Goal: Task Accomplishment & Management: Manage account settings

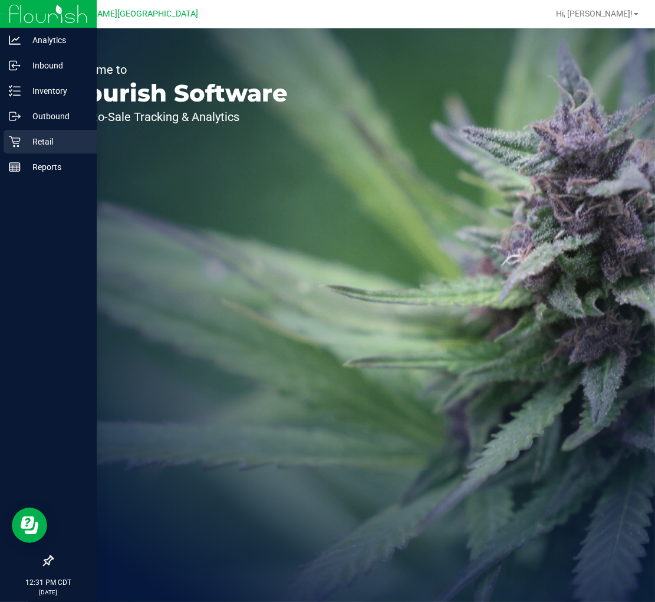
click at [22, 146] on p "Retail" at bounding box center [56, 141] width 71 height 14
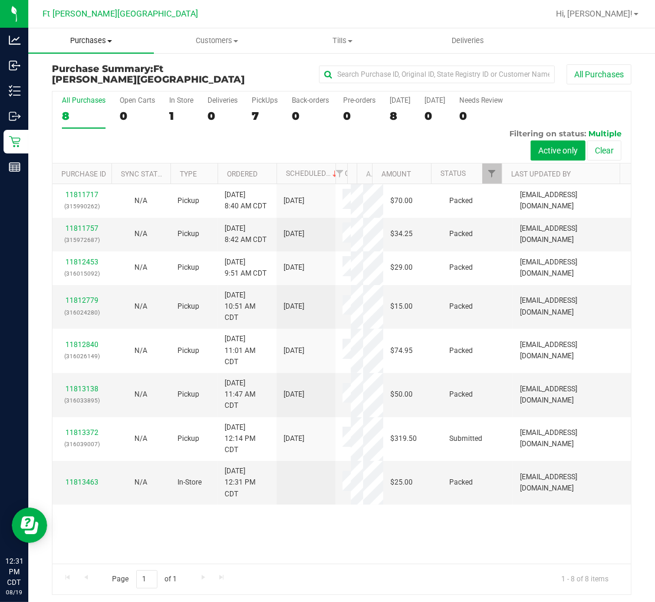
click at [98, 37] on span "Purchases" at bounding box center [91, 40] width 126 height 11
click at [83, 84] on span "Fulfillment" at bounding box center [64, 85] width 73 height 10
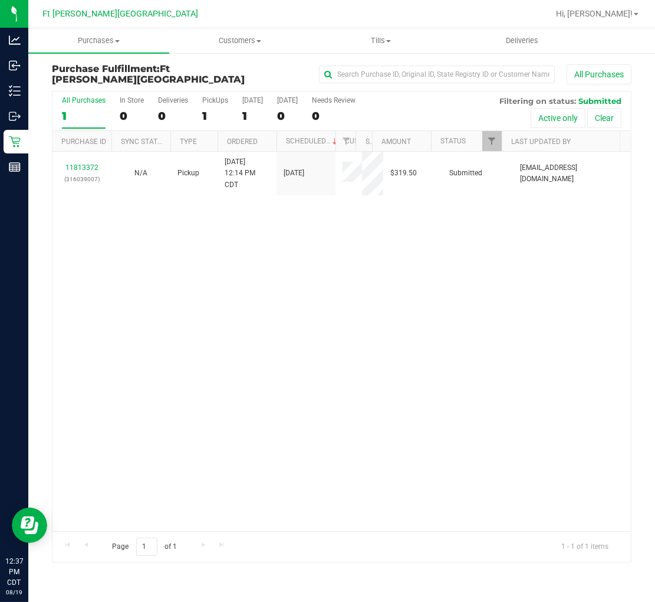
click at [225, 330] on div "11813372 (316039007) N/A Pickup 8/19/2025 12:14 PM CDT 8/19/2025 $319.50 Submit…" at bounding box center [341, 341] width 579 height 379
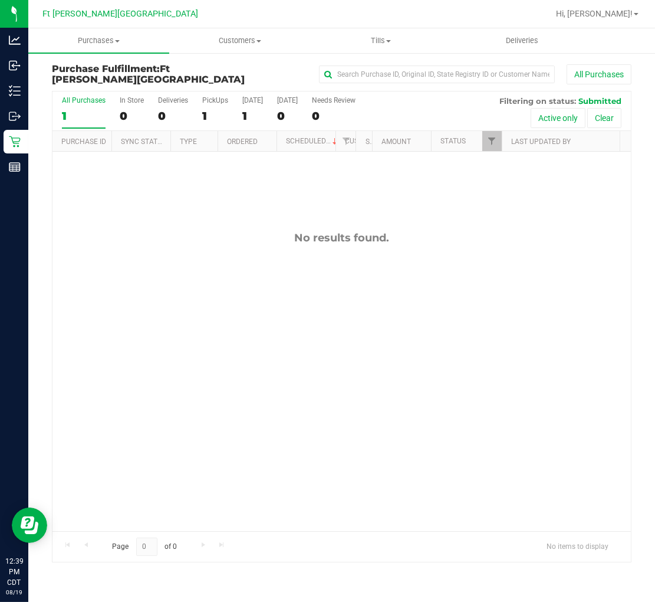
click at [74, 126] on label "All Purchases 1" at bounding box center [84, 112] width 44 height 32
click at [0, 0] on input "All Purchases 1" at bounding box center [0, 0] width 0 height 0
click at [190, 251] on div "No results found." at bounding box center [341, 381] width 579 height 459
click at [178, 219] on div "No results found." at bounding box center [341, 381] width 579 height 459
click at [191, 262] on div "No results found." at bounding box center [341, 381] width 579 height 459
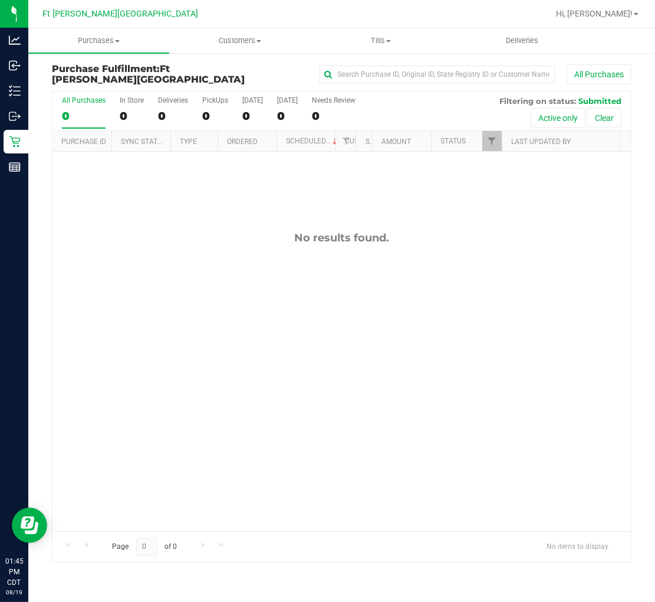
click at [181, 226] on div "No results found." at bounding box center [341, 381] width 579 height 459
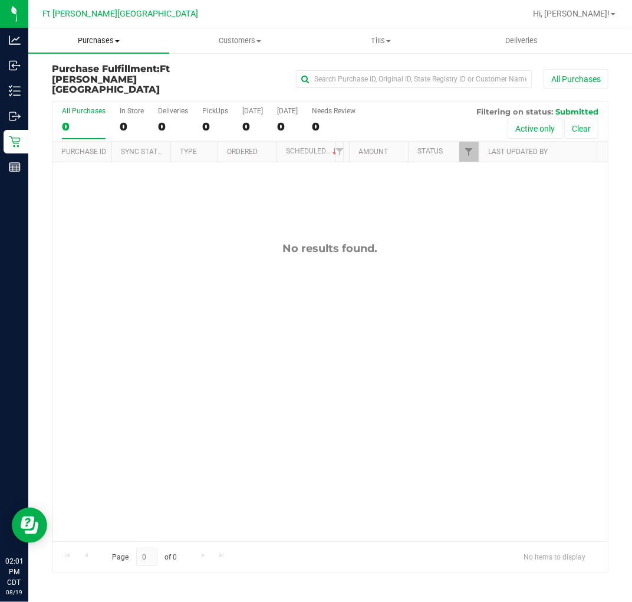
click at [111, 41] on span "Purchases" at bounding box center [98, 40] width 141 height 11
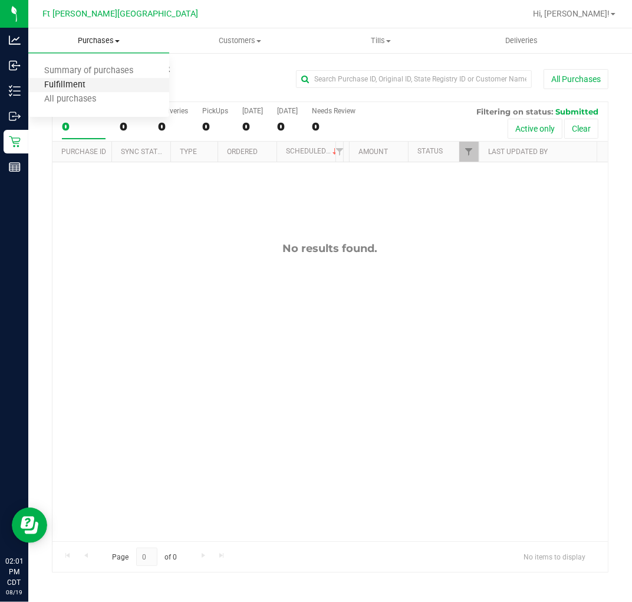
click at [94, 87] on span "Fulfillment" at bounding box center [64, 85] width 73 height 10
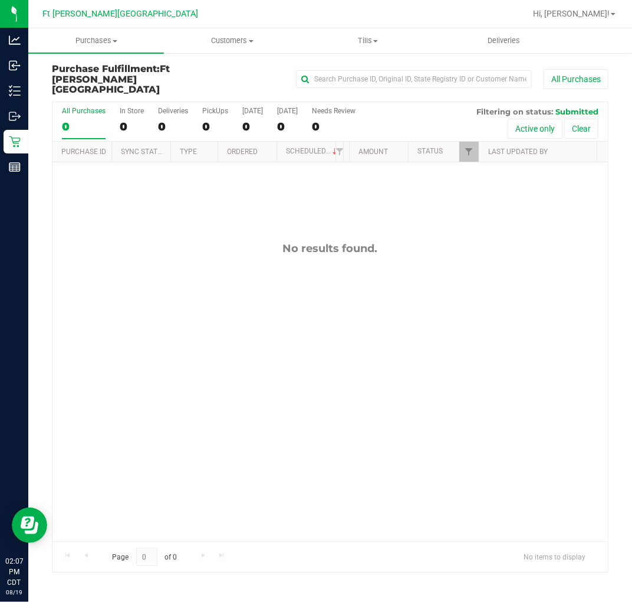
click at [160, 242] on div "No results found." at bounding box center [330, 248] width 556 height 13
click at [204, 338] on div "No results found." at bounding box center [330, 391] width 556 height 459
click at [287, 323] on div "No results found." at bounding box center [330, 391] width 556 height 459
click at [106, 39] on span "Purchases" at bounding box center [96, 40] width 136 height 11
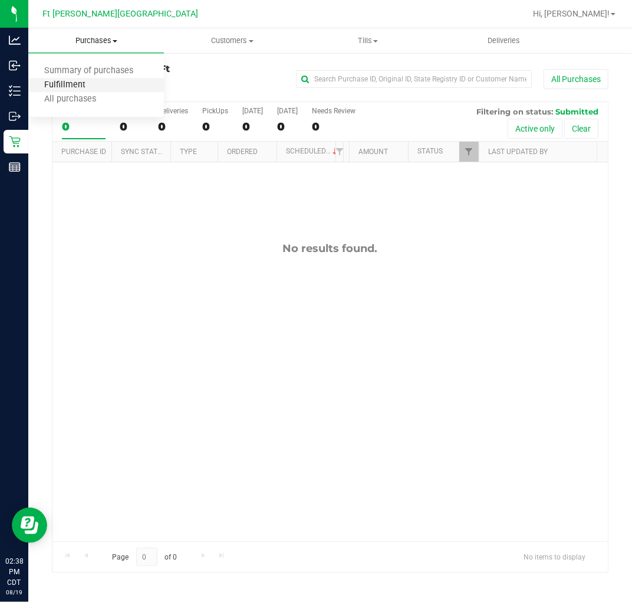
click at [90, 86] on span "Fulfillment" at bounding box center [64, 85] width 73 height 10
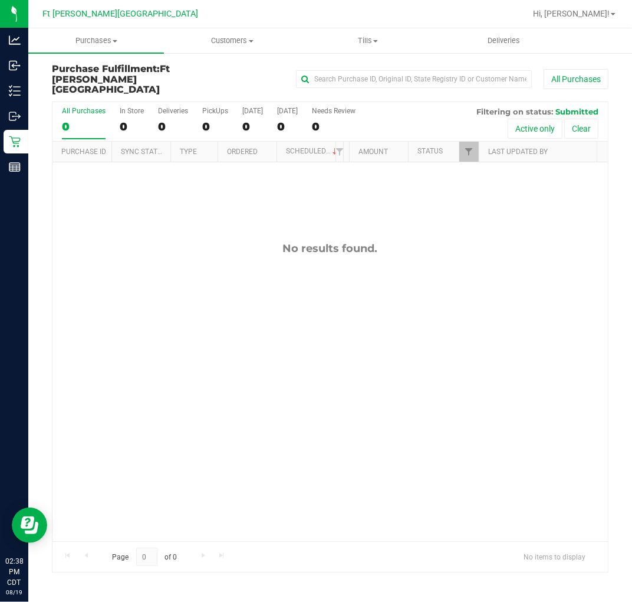
click at [146, 255] on div "No results found." at bounding box center [330, 391] width 556 height 459
click at [103, 40] on span "Purchases" at bounding box center [96, 40] width 136 height 11
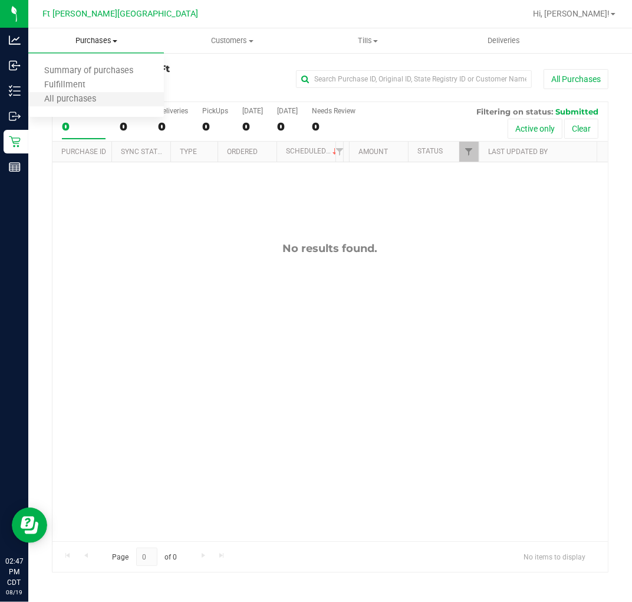
click at [77, 106] on li "All purchases" at bounding box center [96, 100] width 136 height 14
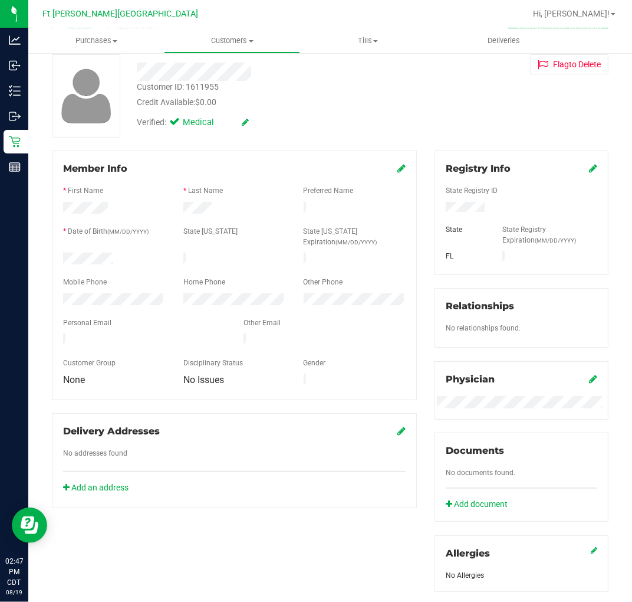
scroll to position [262, 0]
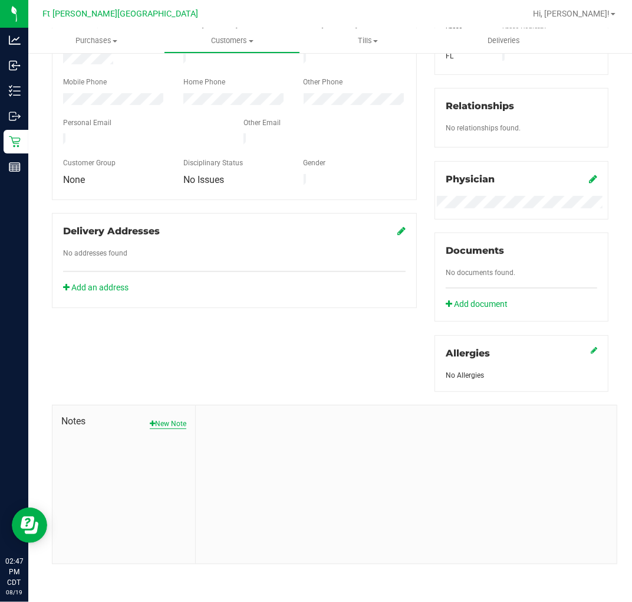
click at [177, 419] on button "New Note" at bounding box center [168, 423] width 37 height 11
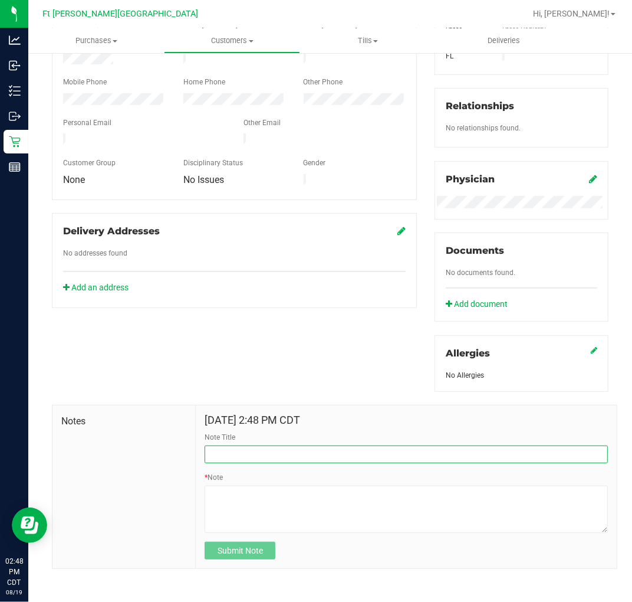
click at [256, 452] on input "Note Title" at bounding box center [406, 454] width 403 height 18
type input "LR cart Return/Cust Discount"
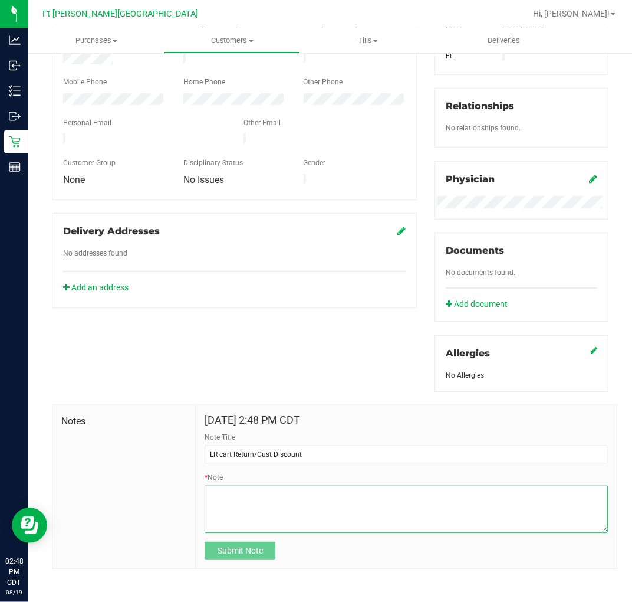
click at [260, 492] on textarea "* Note" at bounding box center [406, 508] width 403 height 47
type textarea "PT returned ZKR LRC that had burnt out halfway thru. PT was given .5g CDT as ex…"
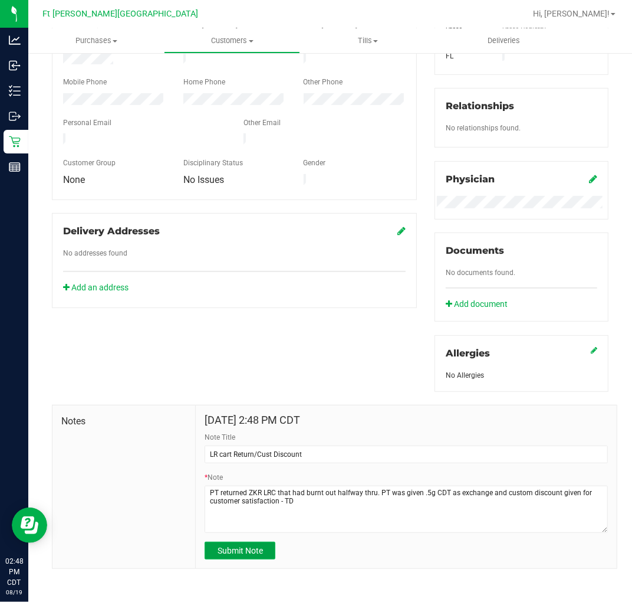
click at [255, 554] on span "Submit Note" at bounding box center [240, 550] width 45 height 9
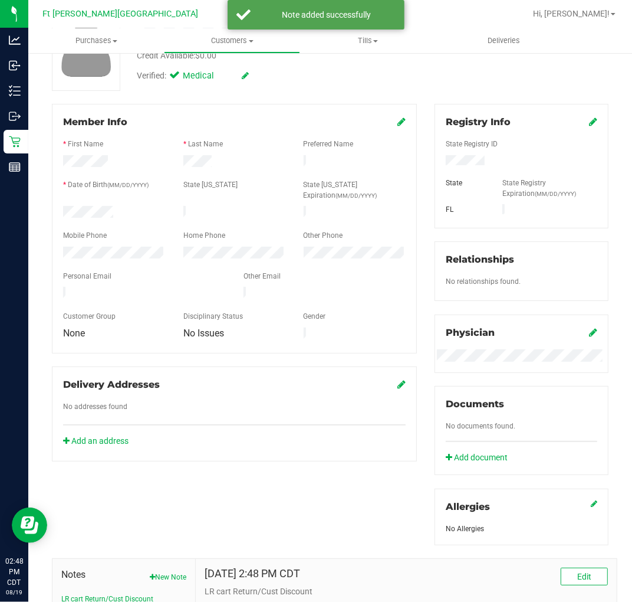
scroll to position [0, 0]
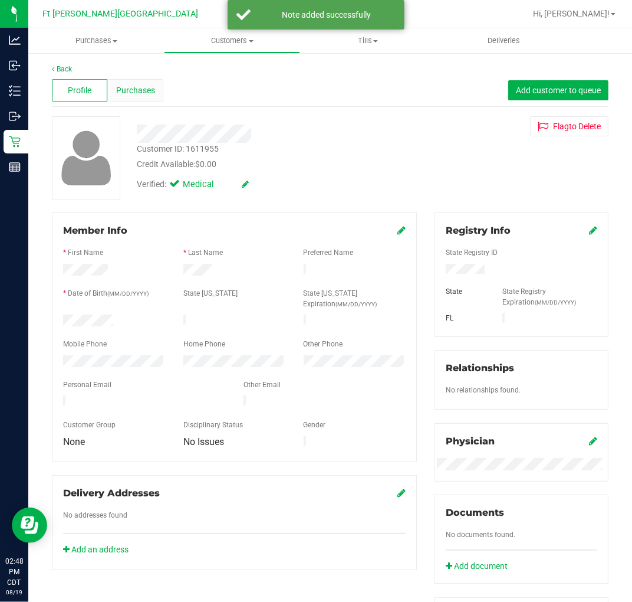
click at [133, 96] on span "Purchases" at bounding box center [135, 90] width 39 height 12
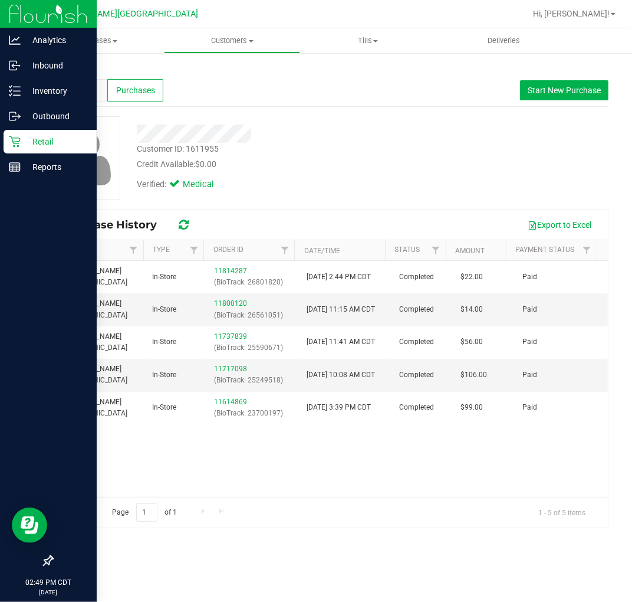
click at [22, 136] on p "Retail" at bounding box center [56, 141] width 71 height 14
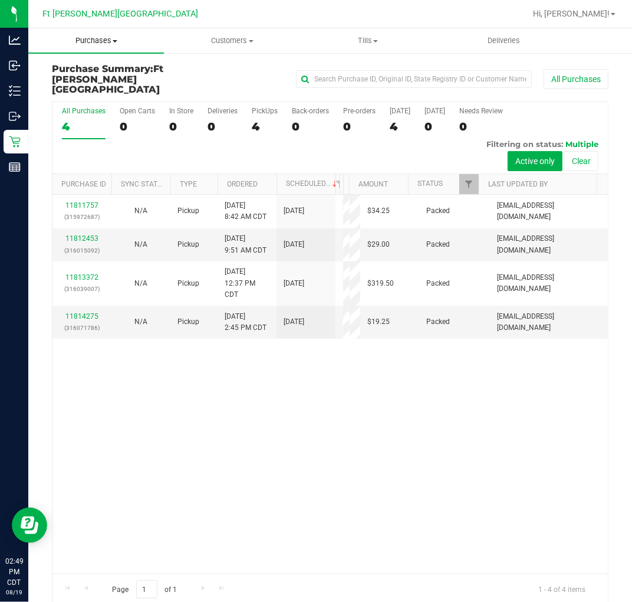
click at [107, 39] on span "Purchases" at bounding box center [96, 40] width 136 height 11
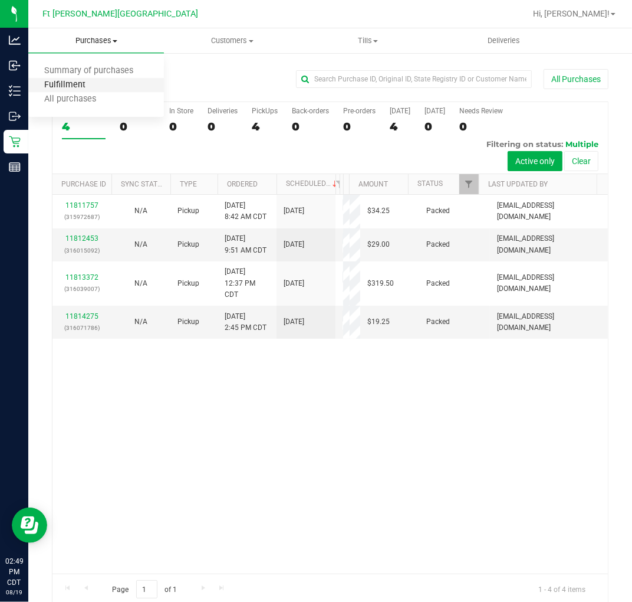
click at [97, 81] on span "Fulfillment" at bounding box center [64, 85] width 73 height 10
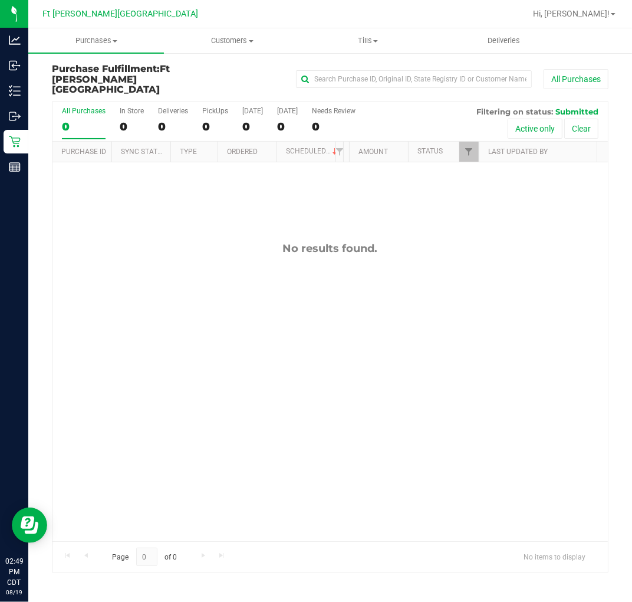
click at [154, 242] on div "No results found." at bounding box center [330, 248] width 556 height 13
click at [117, 201] on div "No results found." at bounding box center [330, 391] width 556 height 459
click at [169, 287] on div "No results found." at bounding box center [330, 391] width 556 height 459
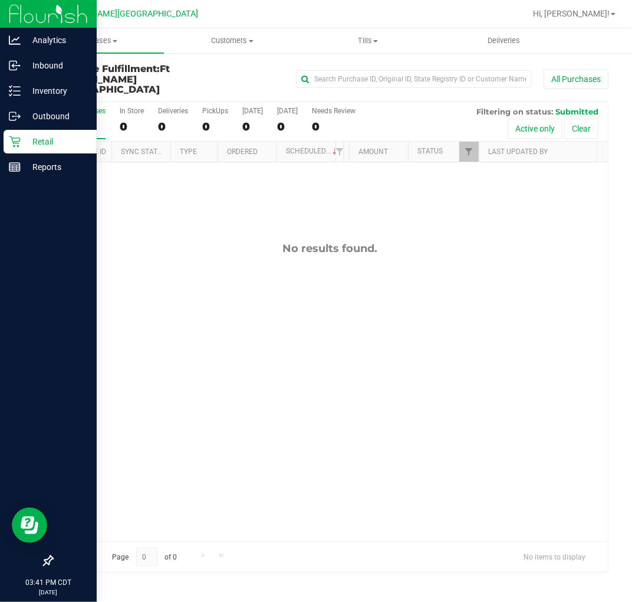
click at [21, 139] on p "Retail" at bounding box center [56, 141] width 71 height 14
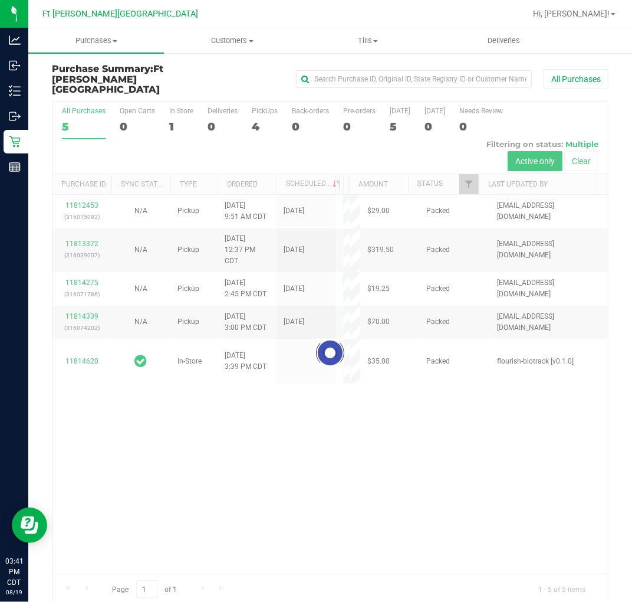
click at [157, 451] on div "Loading... 11812453 (316015092) N/A Pickup 8/19/2025 9:51 AM CDT 8/19/2025 $29.…" at bounding box center [330, 384] width 556 height 379
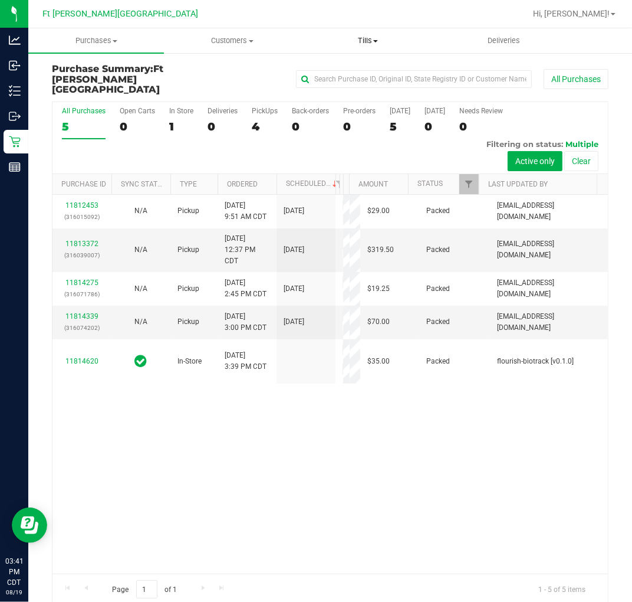
click at [373, 38] on span "Tills" at bounding box center [368, 40] width 134 height 11
click at [347, 71] on span "Manage tills" at bounding box center [340, 71] width 80 height 10
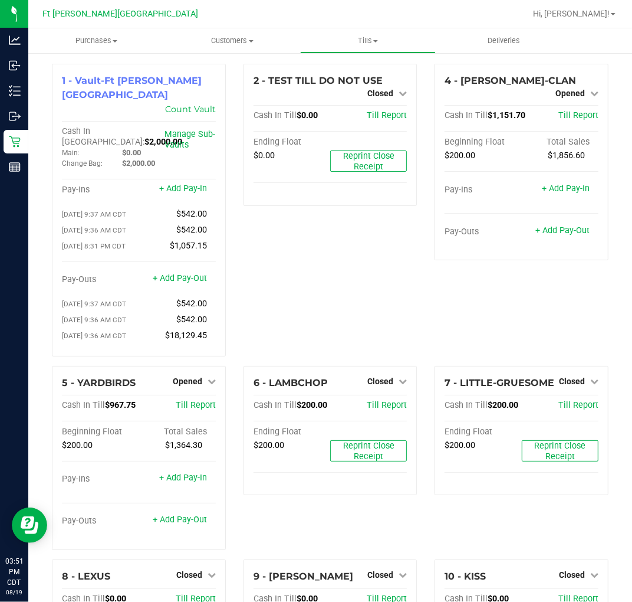
click at [327, 270] on div "2 - TEST TILL DO NOT USE Closed Open Till Cash In Till $0.00 Till Report Ending…" at bounding box center [331, 215] width 192 height 302
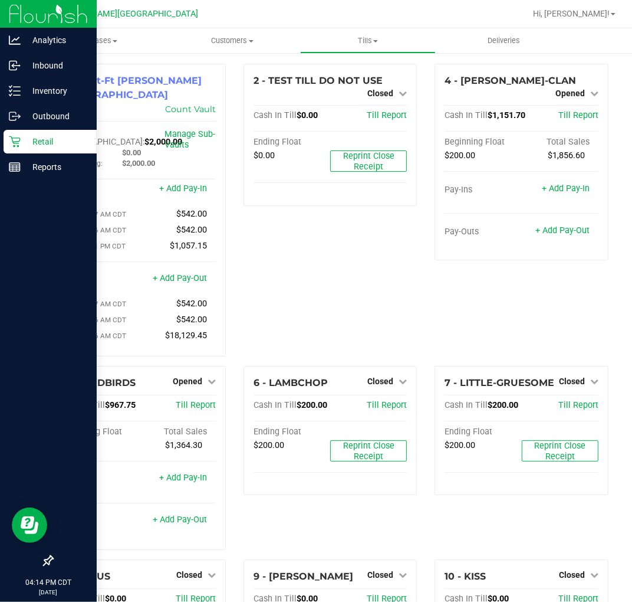
click at [19, 144] on icon at bounding box center [15, 142] width 12 height 12
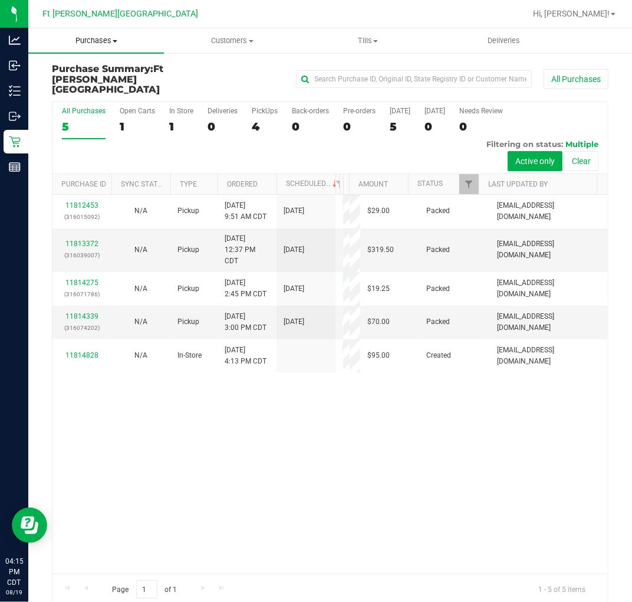
click at [98, 41] on span "Purchases" at bounding box center [96, 40] width 136 height 11
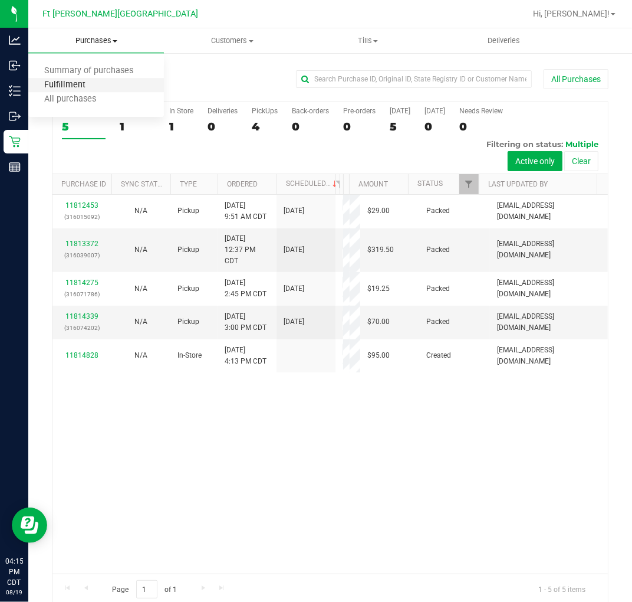
click at [87, 80] on span "Fulfillment" at bounding box center [64, 85] width 73 height 10
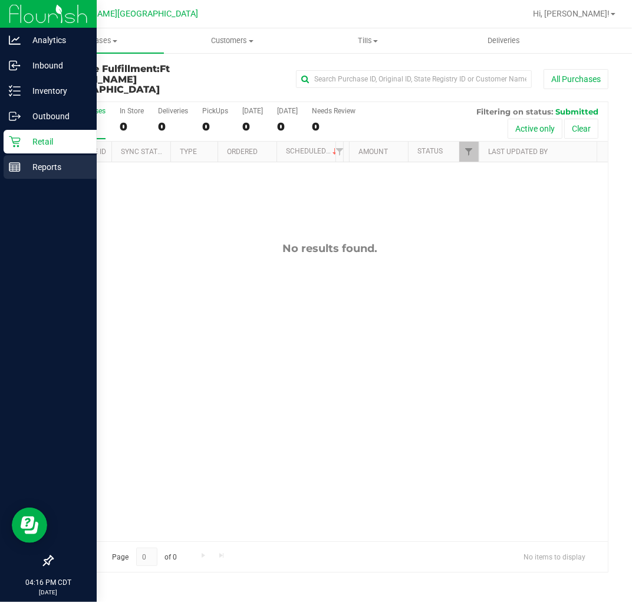
click at [17, 169] on line at bounding box center [17, 168] width 0 height 6
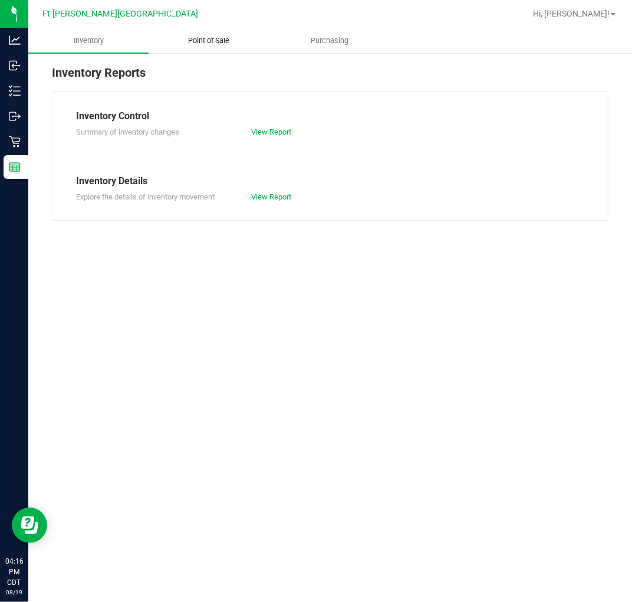
click at [202, 42] on span "Point of Sale" at bounding box center [208, 40] width 73 height 11
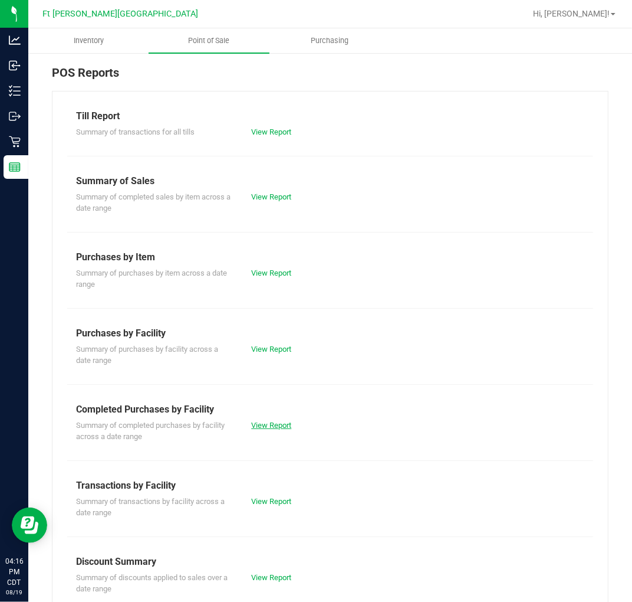
click at [274, 423] on link "View Report" at bounding box center [271, 425] width 40 height 9
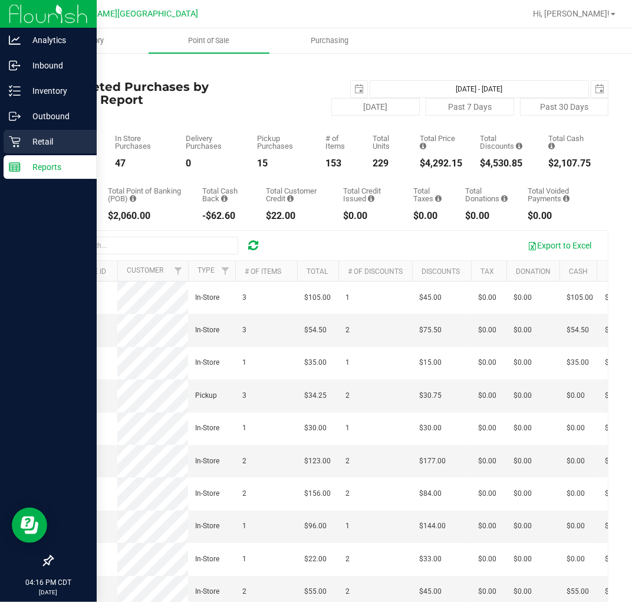
click at [19, 144] on icon at bounding box center [15, 142] width 12 height 12
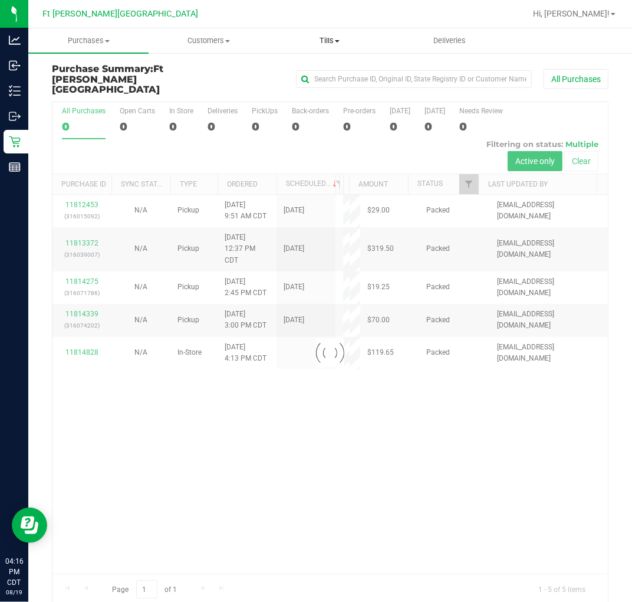
click at [331, 40] on span "Tills" at bounding box center [329, 40] width 119 height 11
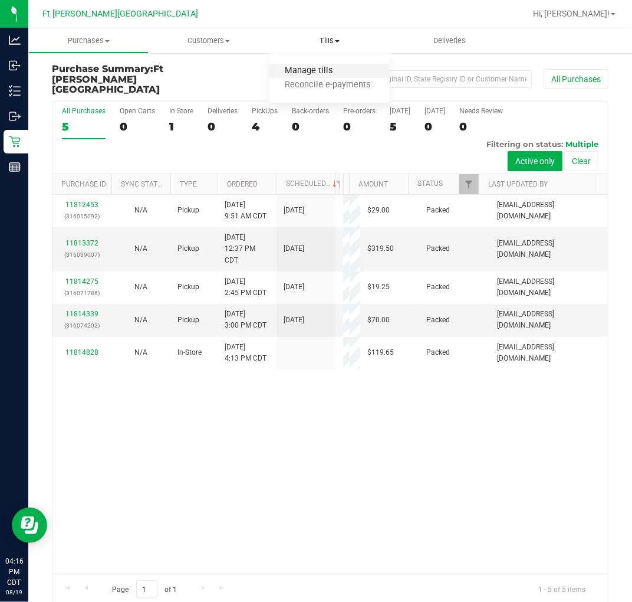
click at [316, 67] on span "Manage tills" at bounding box center [310, 71] width 80 height 10
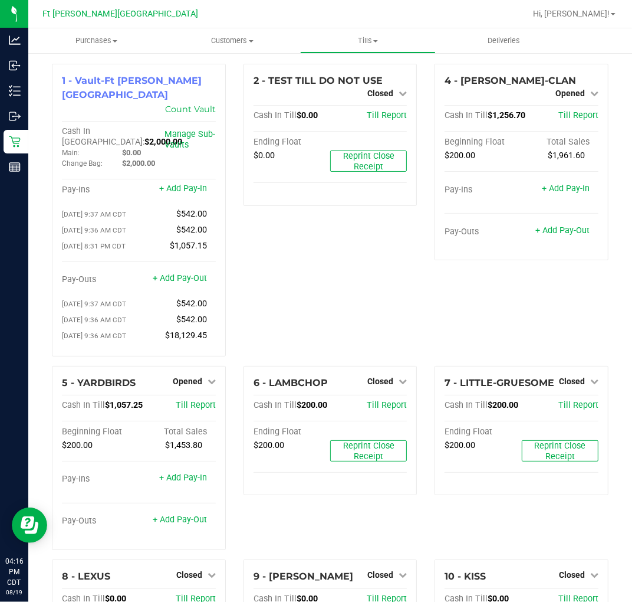
click at [309, 272] on div "2 - TEST TILL DO NOT USE Closed Open Till Cash In Till $0.00 Till Report Ending…" at bounding box center [331, 215] width 192 height 302
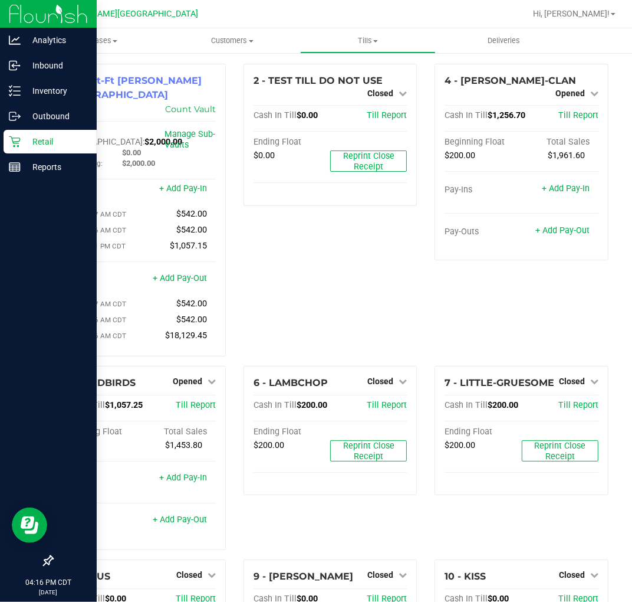
click at [22, 137] on p "Retail" at bounding box center [56, 141] width 71 height 14
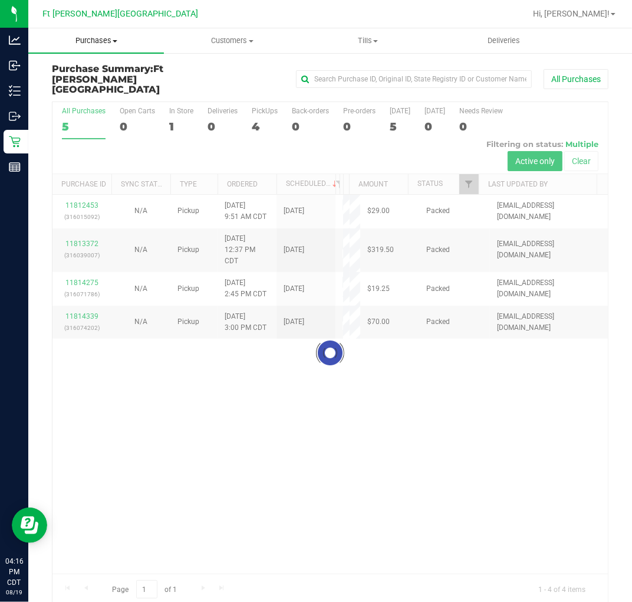
click at [106, 39] on span "Purchases" at bounding box center [96, 40] width 136 height 11
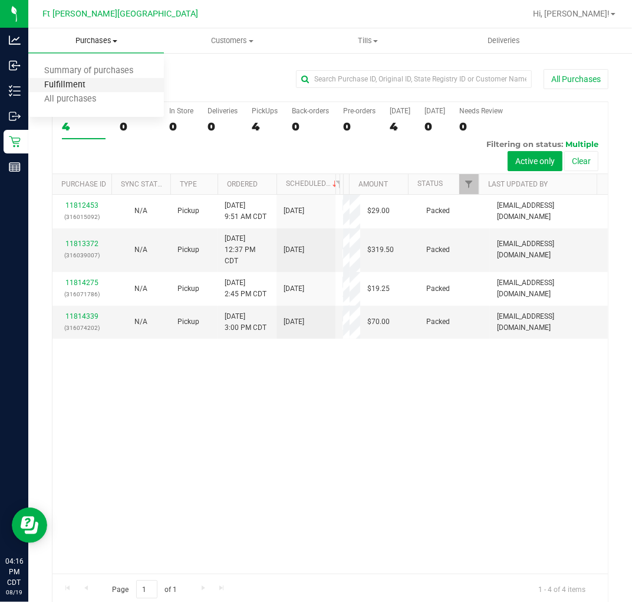
click at [83, 84] on span "Fulfillment" at bounding box center [64, 85] width 73 height 10
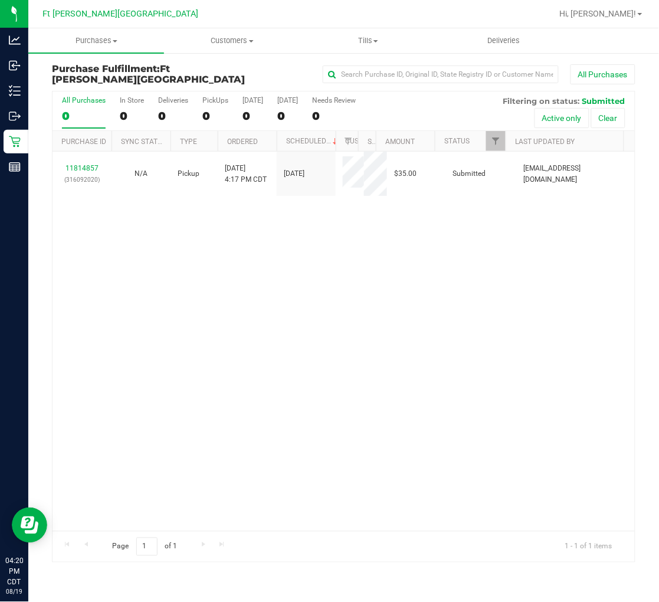
click at [252, 261] on div "11814857 (316092020) N/A Pickup 8/19/2025 4:17 PM CDT 8/19/2025 $35.00 Submitte…" at bounding box center [343, 341] width 582 height 379
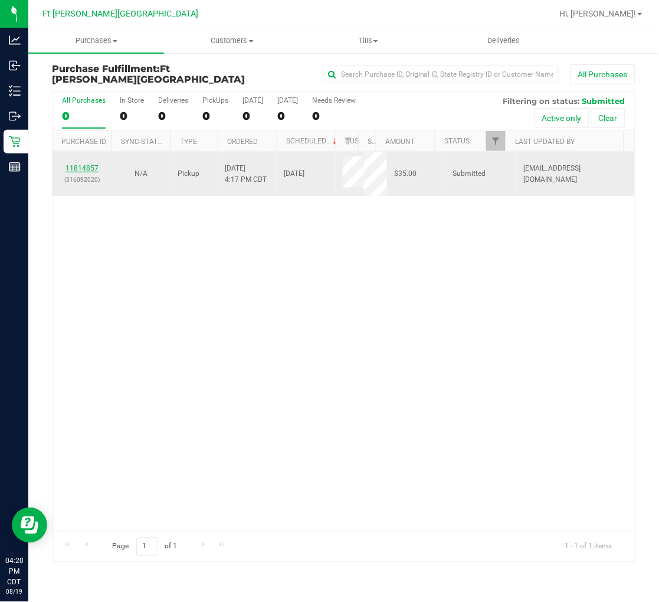
click at [79, 168] on link "11814857" at bounding box center [81, 168] width 33 height 8
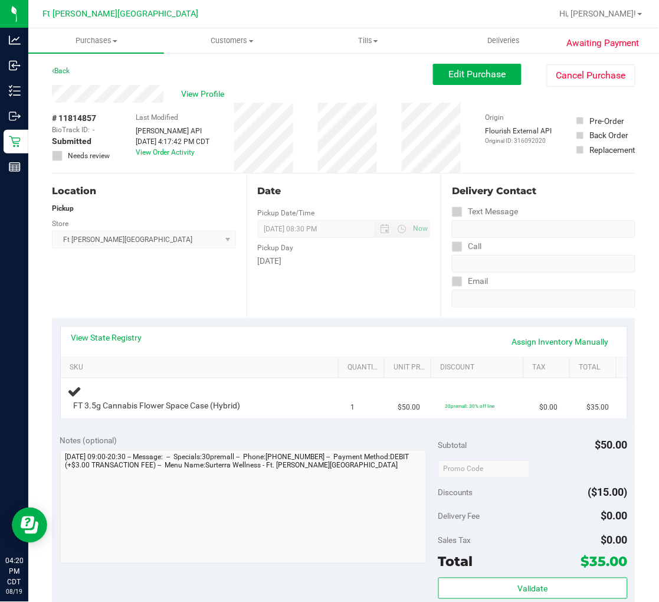
click at [137, 343] on div "View State Registry Assign Inventory Manually" at bounding box center [343, 341] width 545 height 20
click at [133, 340] on link "View State Registry" at bounding box center [106, 337] width 71 height 12
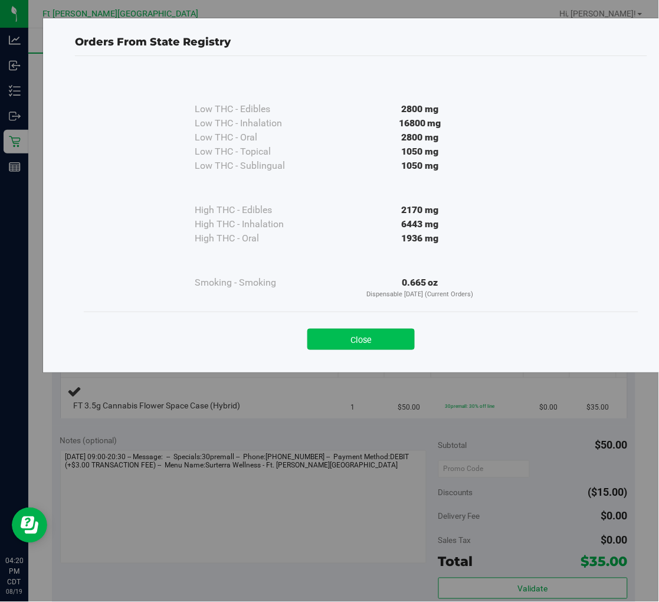
click at [370, 337] on button "Close" at bounding box center [360, 339] width 107 height 21
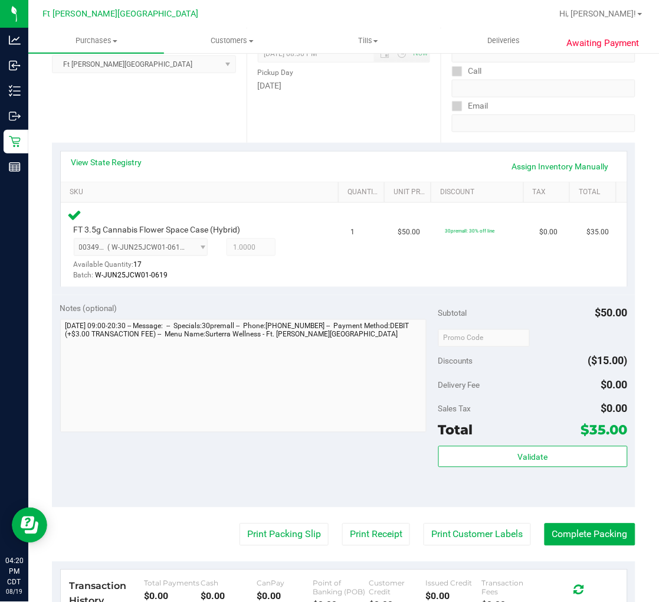
scroll to position [196, 0]
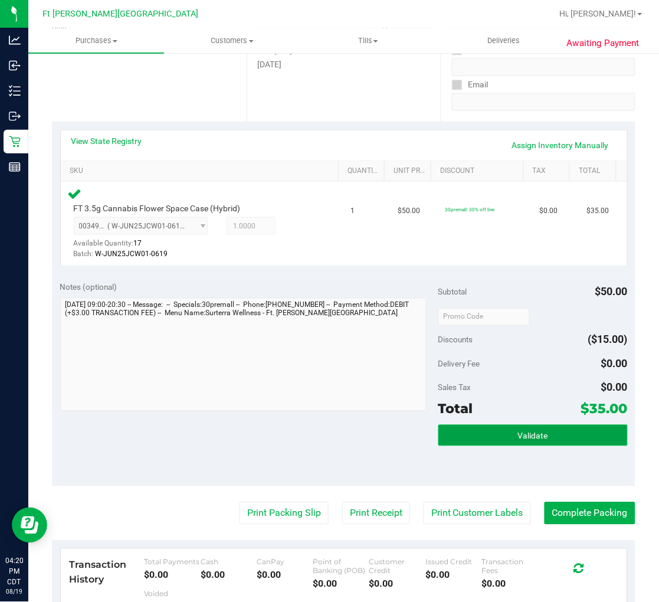
click at [533, 440] on button "Validate" at bounding box center [532, 435] width 189 height 21
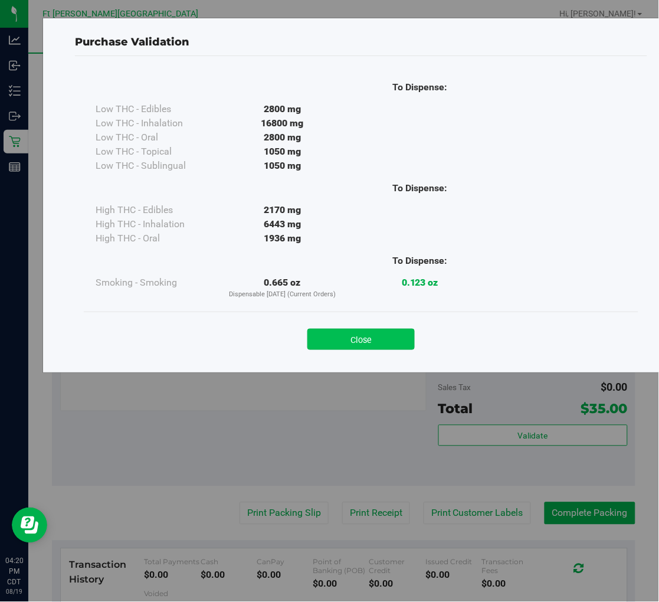
click at [358, 340] on button "Close" at bounding box center [360, 339] width 107 height 21
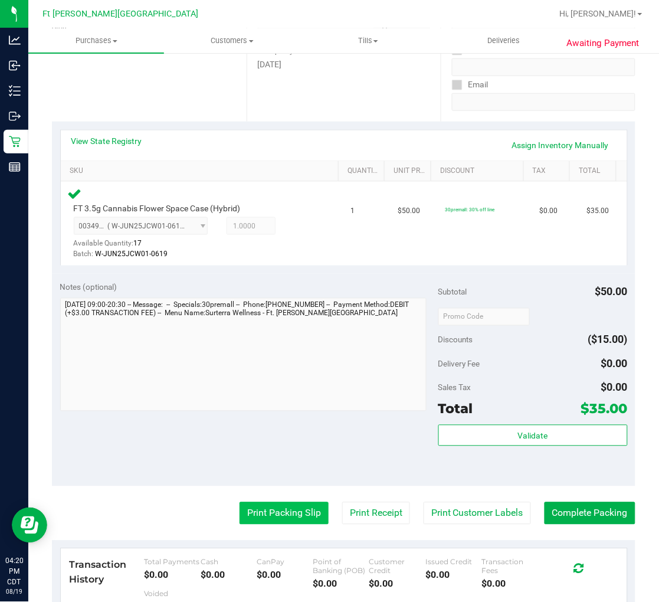
click at [280, 511] on button "Print Packing Slip" at bounding box center [283, 513] width 89 height 22
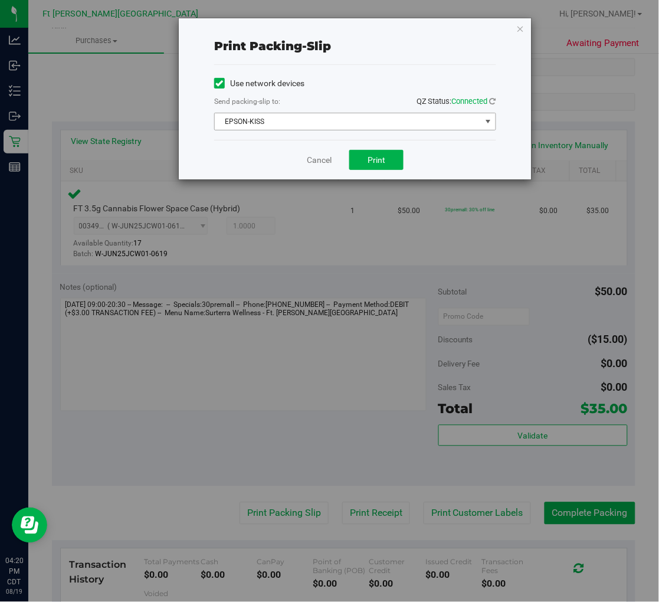
click at [329, 121] on span "EPSON-KISS" at bounding box center [348, 121] width 266 height 17
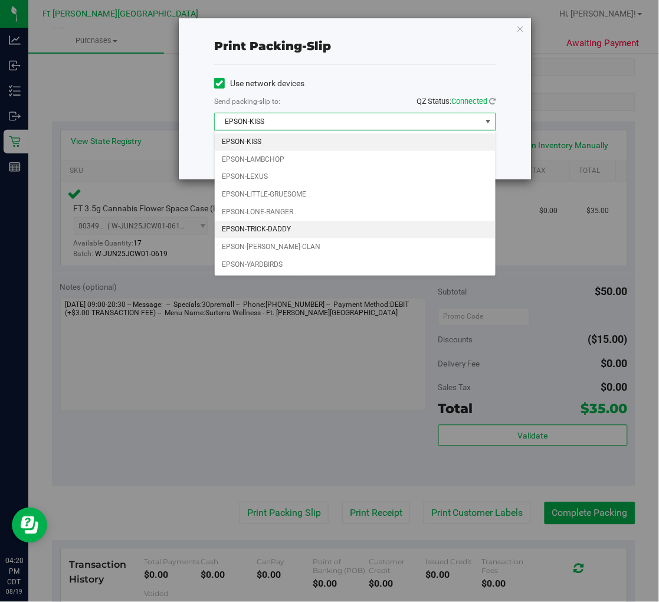
click at [282, 226] on li "EPSON-TRICK-DADDY" at bounding box center [355, 230] width 281 height 18
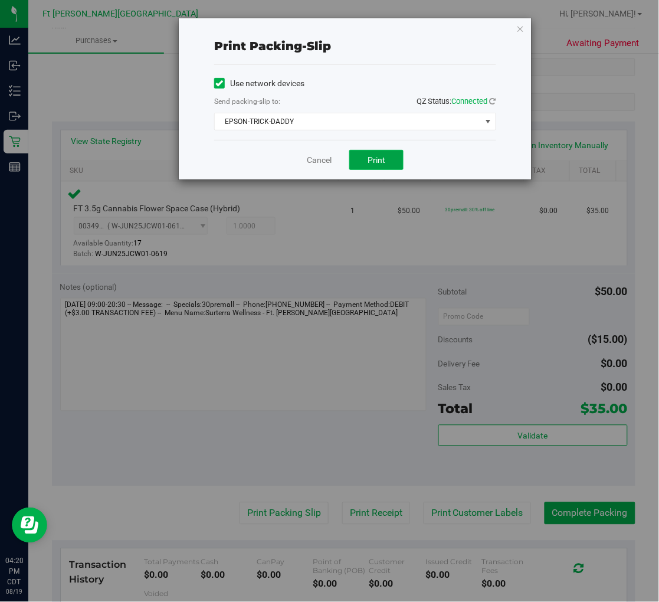
click at [370, 162] on span "Print" at bounding box center [376, 159] width 18 height 9
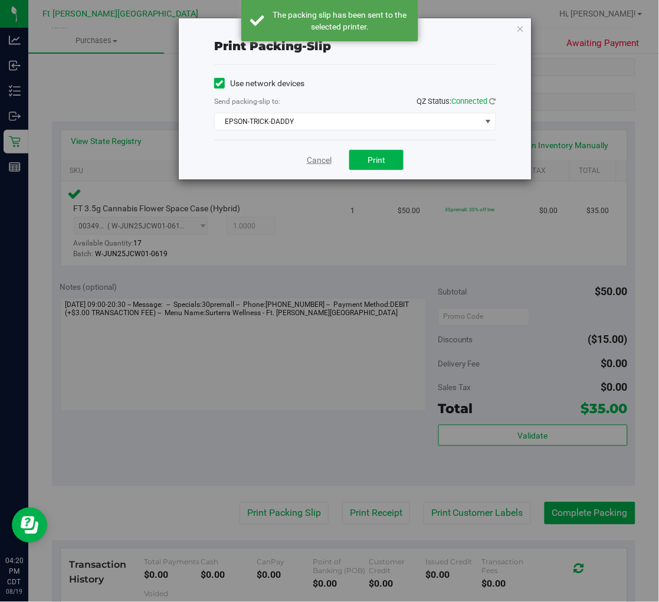
click at [318, 163] on link "Cancel" at bounding box center [319, 160] width 25 height 12
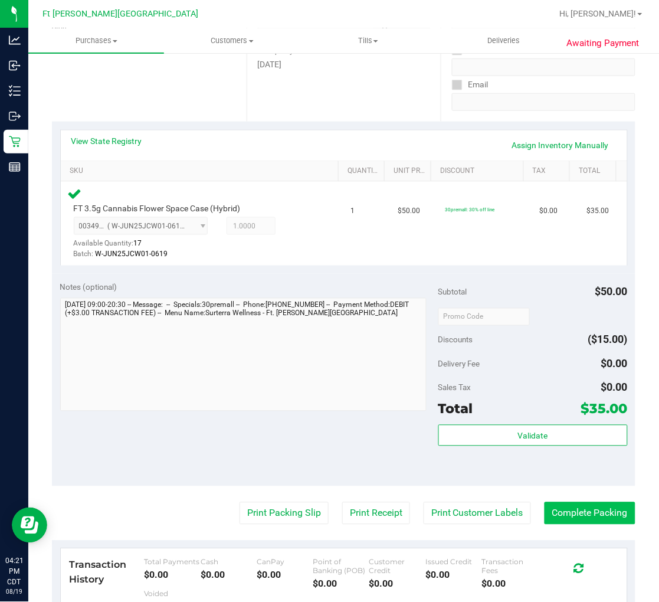
click at [586, 504] on button "Complete Packing" at bounding box center [589, 513] width 91 height 22
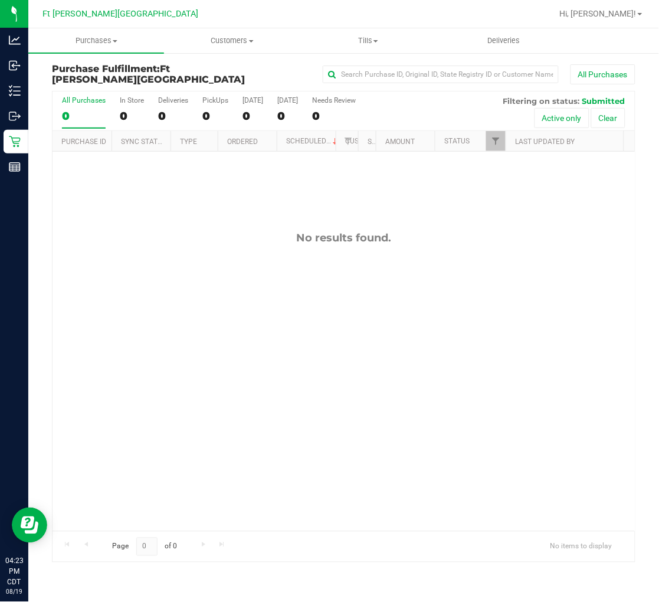
click at [154, 216] on div "No results found." at bounding box center [343, 381] width 582 height 459
click at [100, 37] on span "Purchases" at bounding box center [96, 40] width 136 height 11
click at [83, 68] on span "Summary of purchases" at bounding box center [88, 71] width 121 height 10
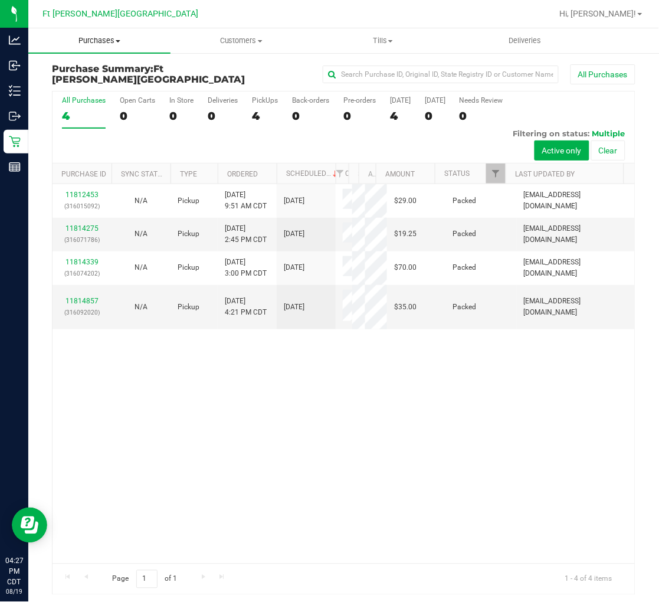
click at [105, 40] on span "Purchases" at bounding box center [99, 40] width 142 height 11
click at [98, 98] on span "All purchases" at bounding box center [70, 99] width 84 height 10
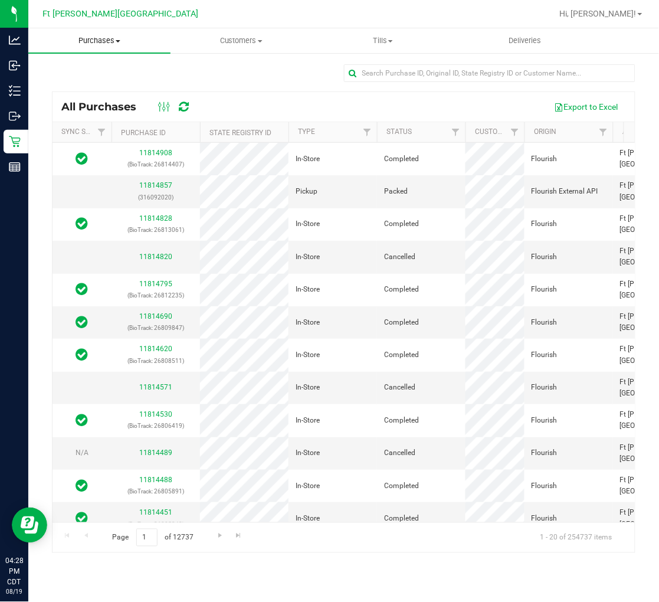
click at [107, 43] on span "Purchases" at bounding box center [99, 40] width 142 height 11
click at [77, 84] on span "Fulfillment" at bounding box center [64, 85] width 73 height 10
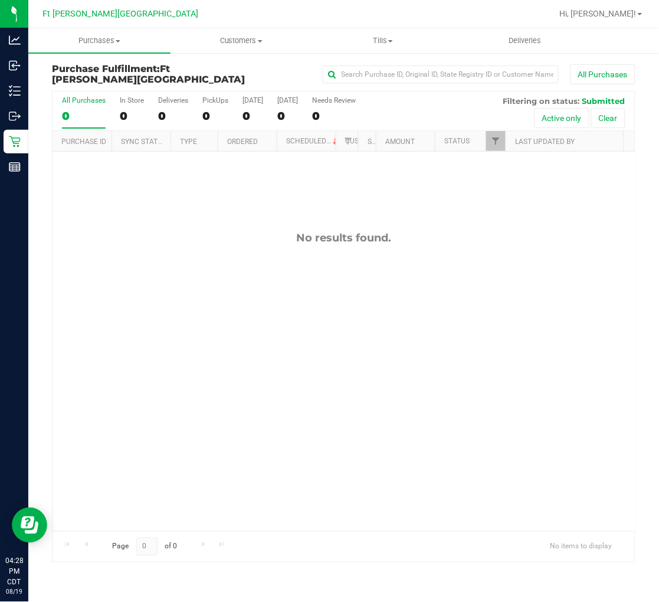
click at [149, 220] on div "No results found." at bounding box center [343, 381] width 582 height 459
click at [71, 109] on label "All Purchases 0" at bounding box center [84, 112] width 44 height 32
click at [0, 0] on input "All Purchases 0" at bounding box center [0, 0] width 0 height 0
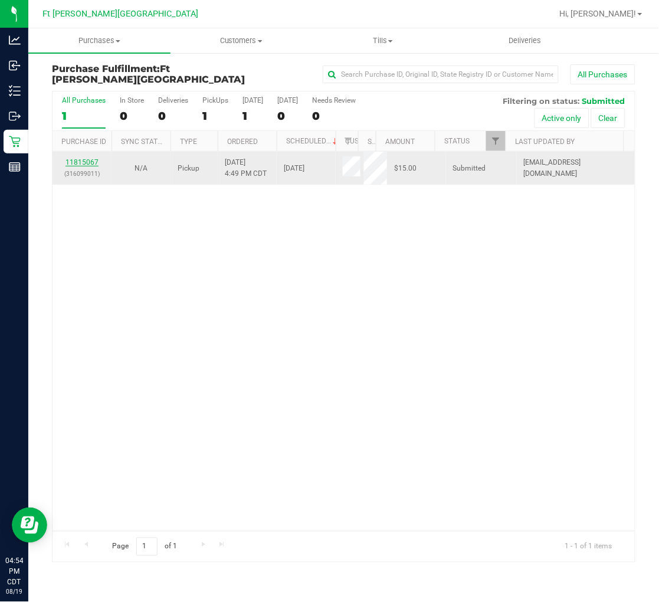
click at [77, 162] on link "11815067" at bounding box center [81, 162] width 33 height 8
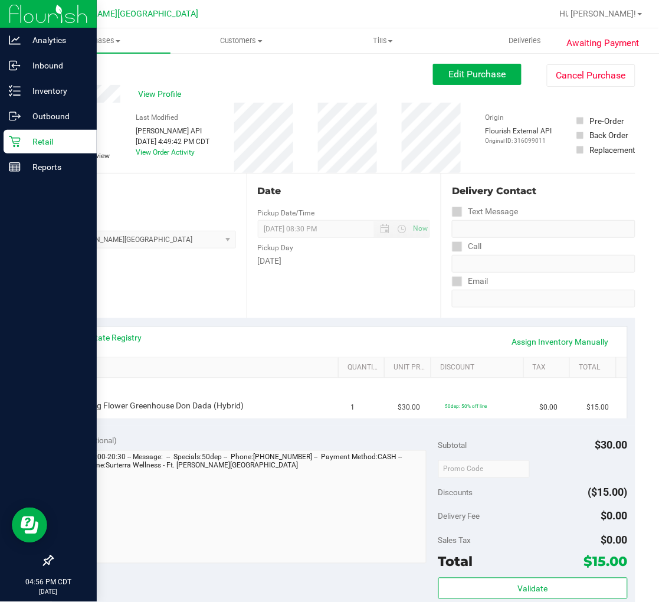
click at [54, 145] on p "Retail" at bounding box center [56, 141] width 71 height 14
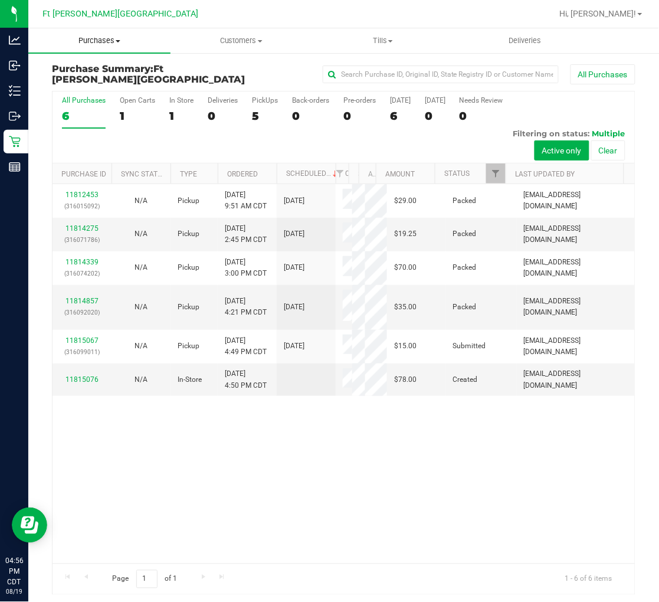
click at [104, 42] on span "Purchases" at bounding box center [99, 40] width 142 height 11
click at [93, 81] on span "Fulfillment" at bounding box center [64, 85] width 73 height 10
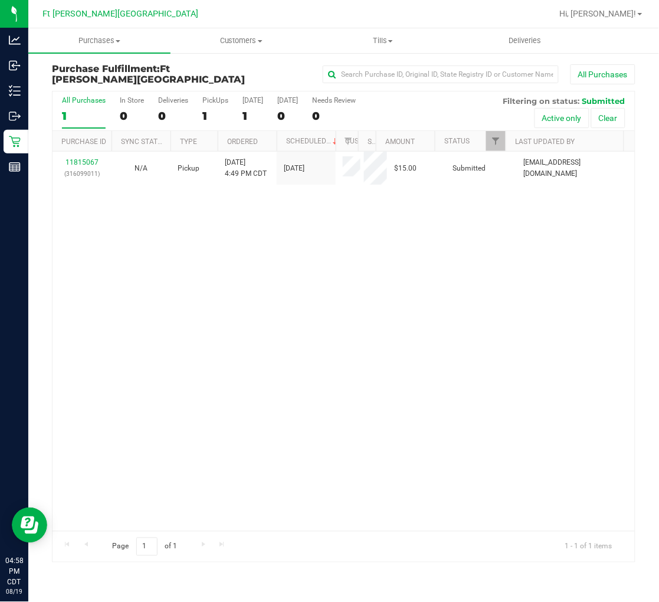
click at [145, 261] on div "11815067 (316099011) N/A Pickup 8/19/2025 4:49 PM CDT 8/19/2025 $15.00 Submitte…" at bounding box center [343, 341] width 582 height 379
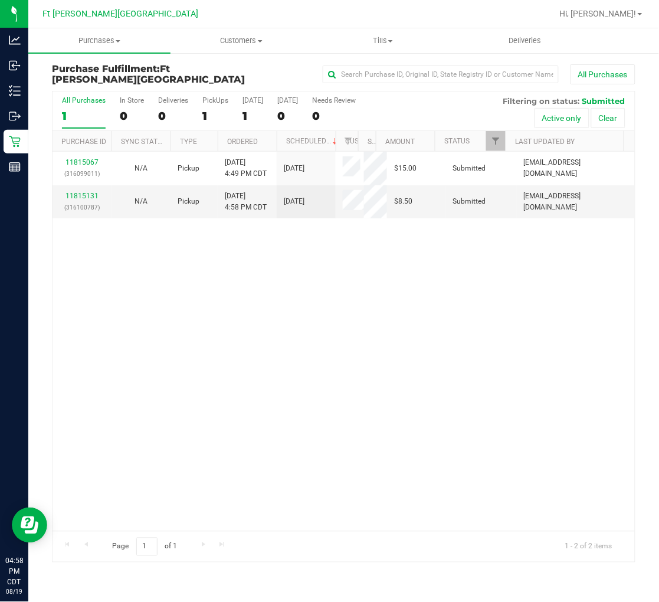
click at [242, 292] on div "11815067 (316099011) N/A Pickup 8/19/2025 4:49 PM CDT 8/19/2025 $15.00 Submitte…" at bounding box center [343, 341] width 582 height 379
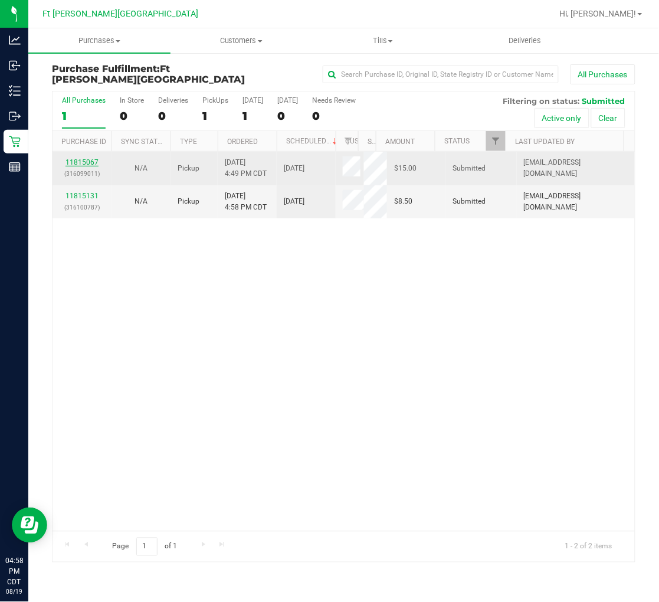
click at [88, 162] on link "11815067" at bounding box center [81, 162] width 33 height 8
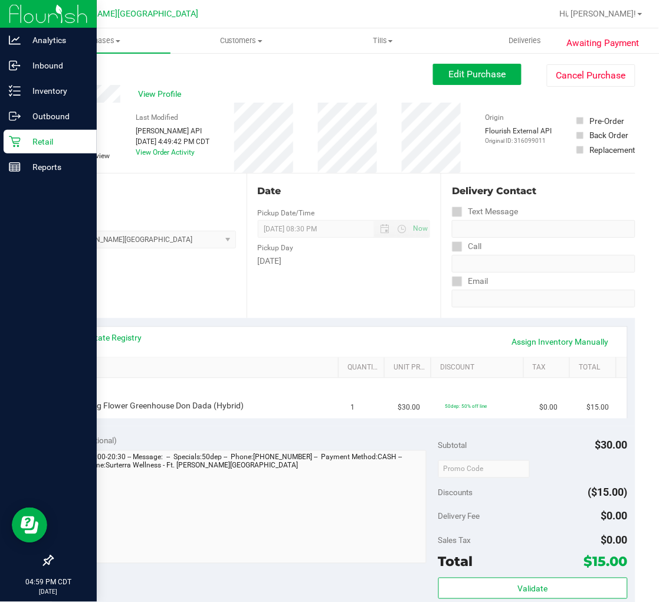
click at [18, 136] on icon at bounding box center [15, 142] width 12 height 12
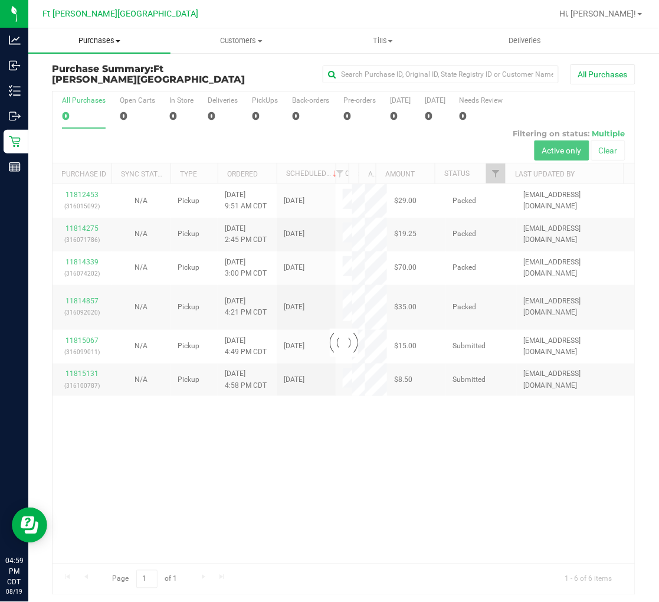
click at [106, 43] on span "Purchases" at bounding box center [99, 40] width 142 height 11
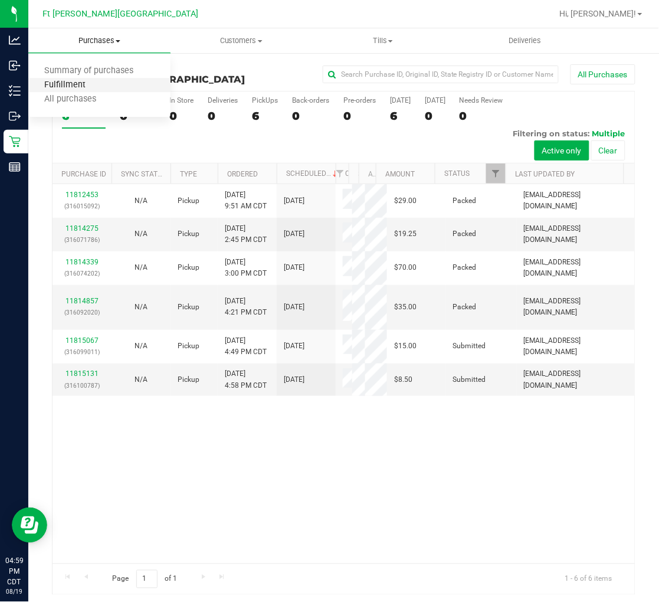
click at [86, 88] on span "Fulfillment" at bounding box center [64, 85] width 73 height 10
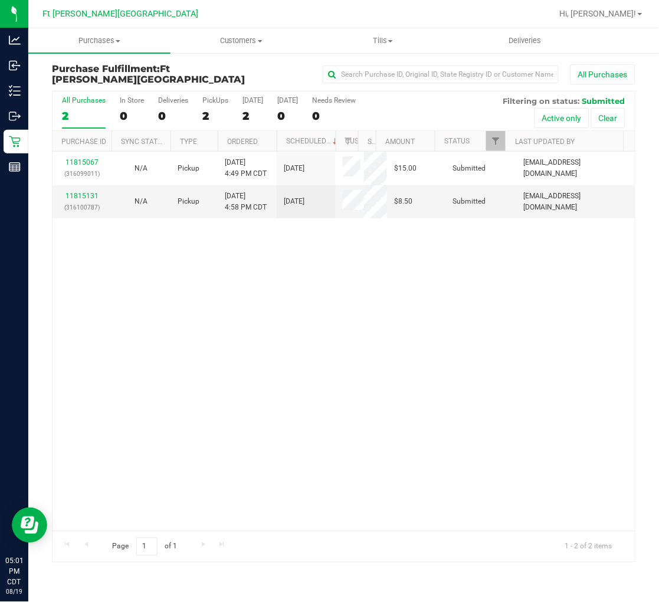
click at [189, 383] on div "11815067 (316099011) N/A Pickup 8/19/2025 4:49 PM CDT 8/19/2025 $15.00 Submitte…" at bounding box center [343, 341] width 582 height 379
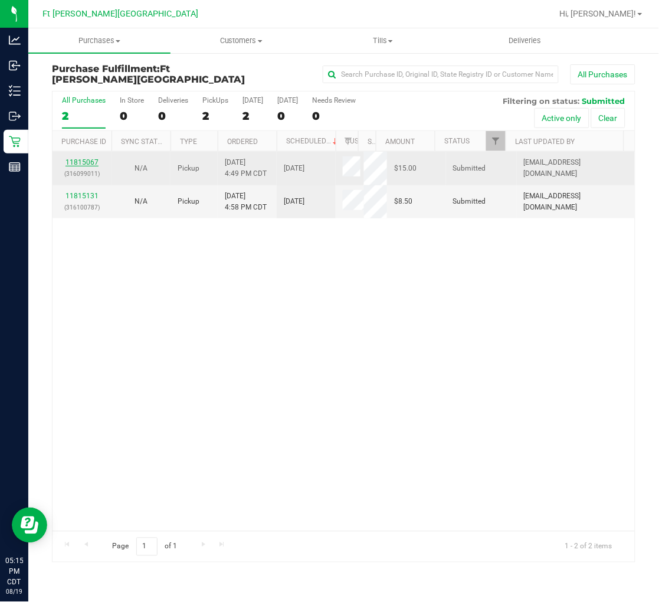
click at [93, 161] on link "11815067" at bounding box center [81, 162] width 33 height 8
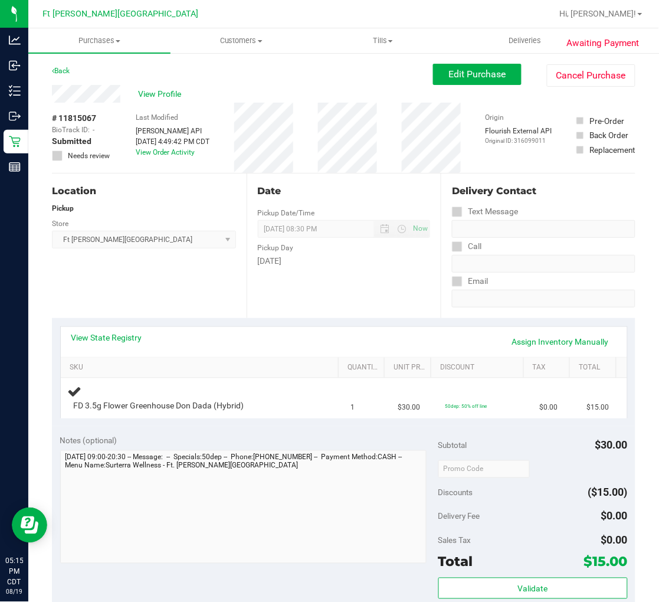
click at [61, 63] on div "Awaiting Payment Back Edit Purchase Cancel Purchase View Profile # 11815067 Bio…" at bounding box center [343, 499] width 630 height 894
click at [67, 67] on link "Back" at bounding box center [61, 71] width 18 height 8
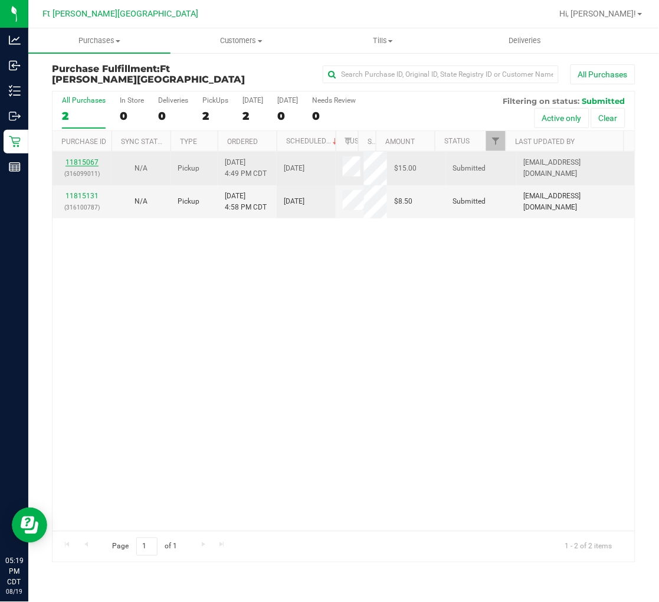
click at [77, 160] on link "11815067" at bounding box center [81, 162] width 33 height 8
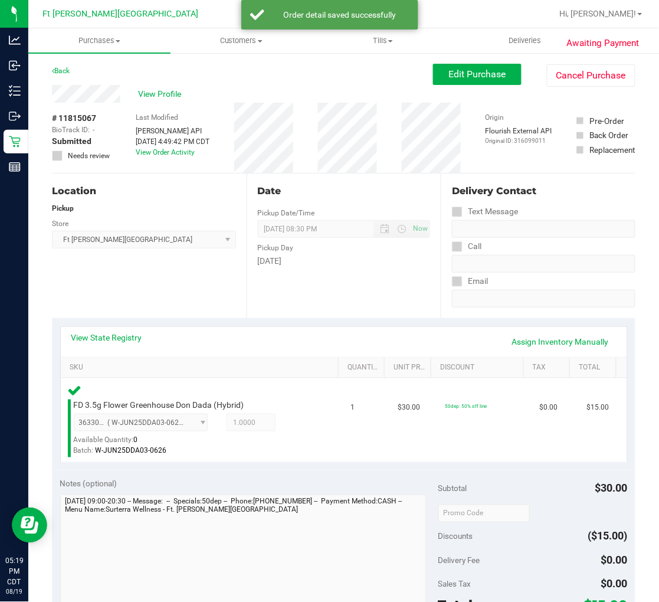
scroll to position [262, 0]
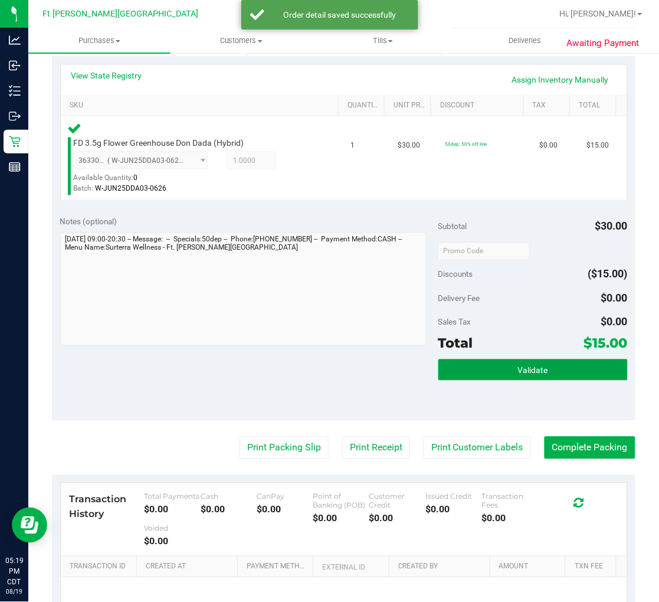
click at [468, 369] on button "Validate" at bounding box center [532, 369] width 189 height 21
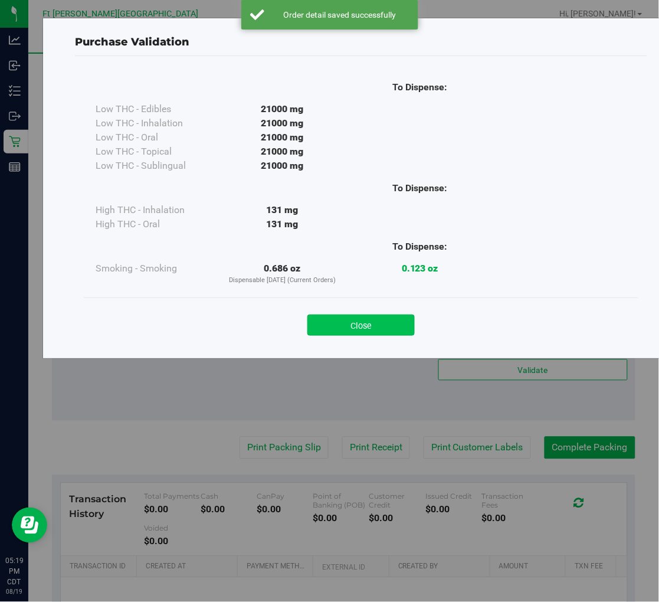
click at [373, 317] on button "Close" at bounding box center [360, 324] width 107 height 21
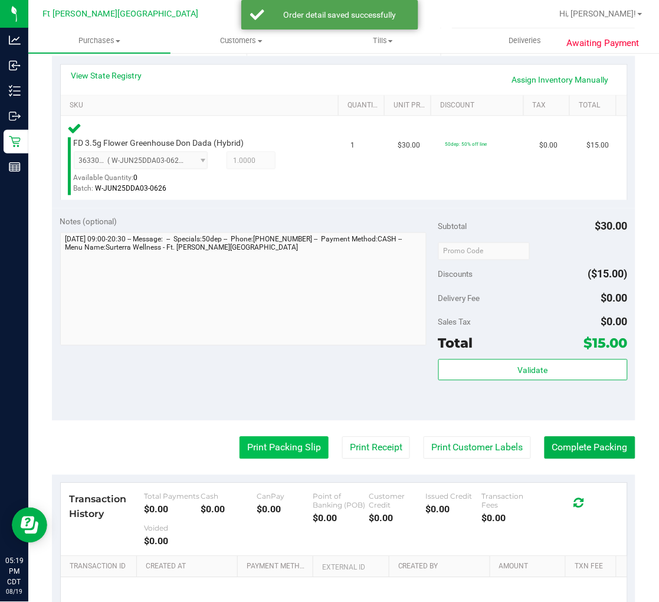
click at [280, 443] on button "Print Packing Slip" at bounding box center [283, 447] width 89 height 22
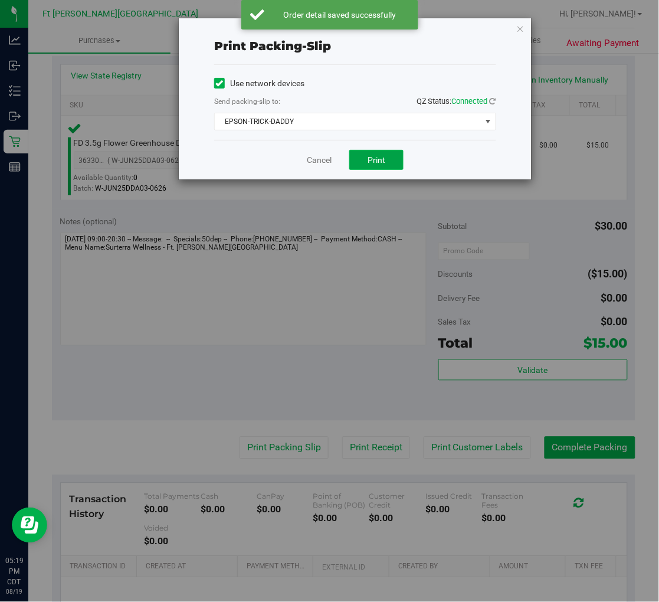
click at [368, 165] on button "Print" at bounding box center [376, 160] width 54 height 20
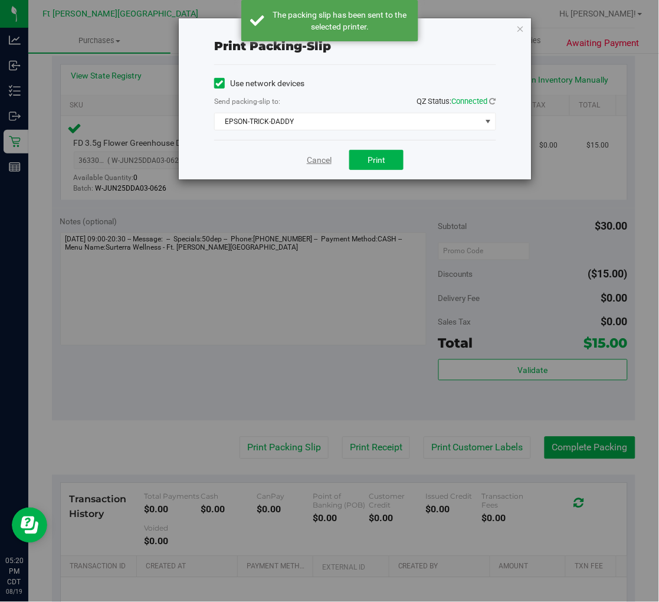
click at [316, 163] on link "Cancel" at bounding box center [319, 160] width 25 height 12
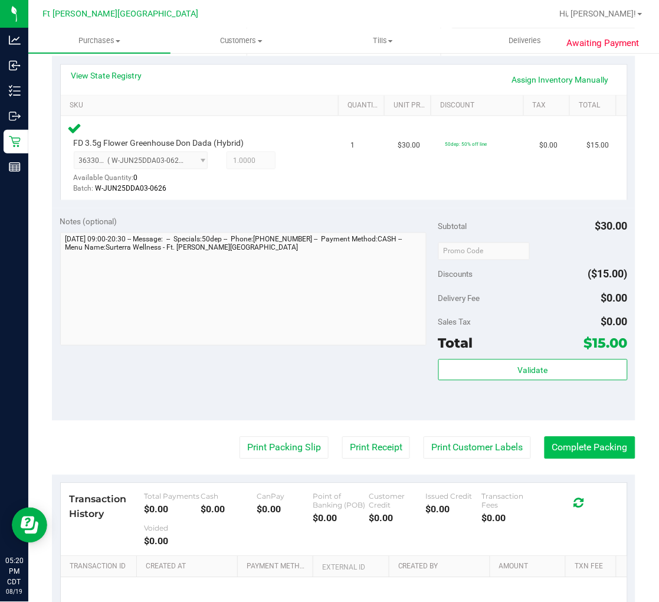
click at [585, 443] on button "Complete Packing" at bounding box center [589, 447] width 91 height 22
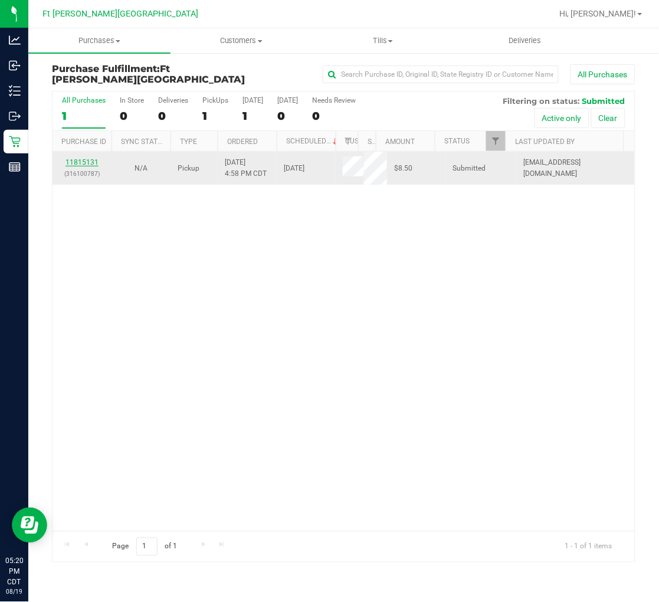
click at [79, 158] on link "11815131" at bounding box center [81, 162] width 33 height 8
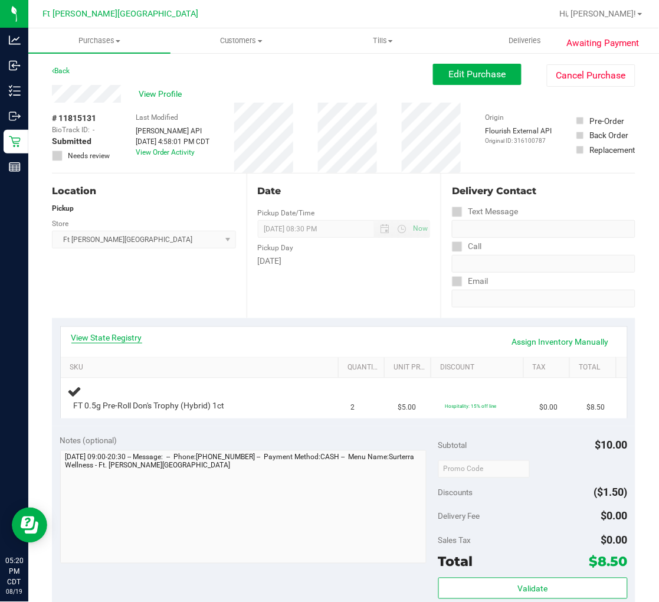
click at [123, 339] on link "View State Registry" at bounding box center [106, 337] width 71 height 12
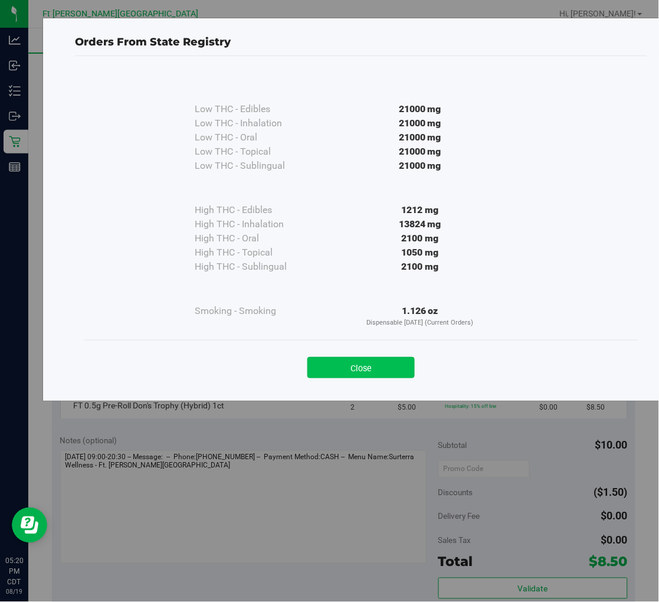
click at [331, 369] on button "Close" at bounding box center [360, 367] width 107 height 21
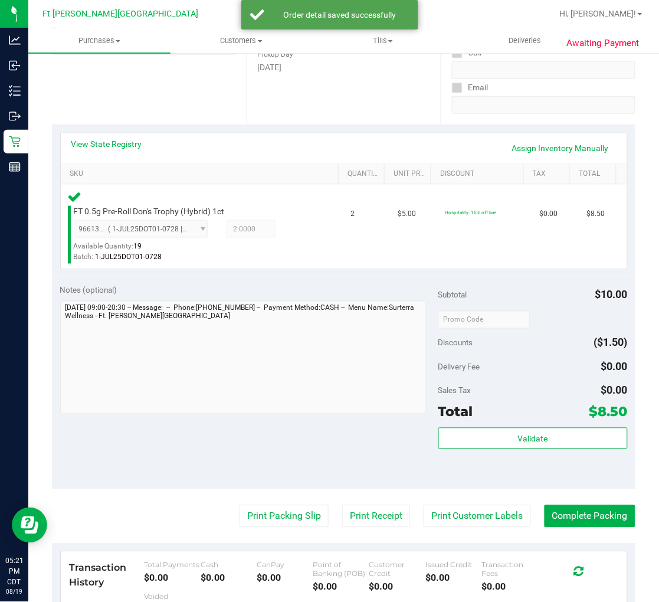
scroll to position [196, 0]
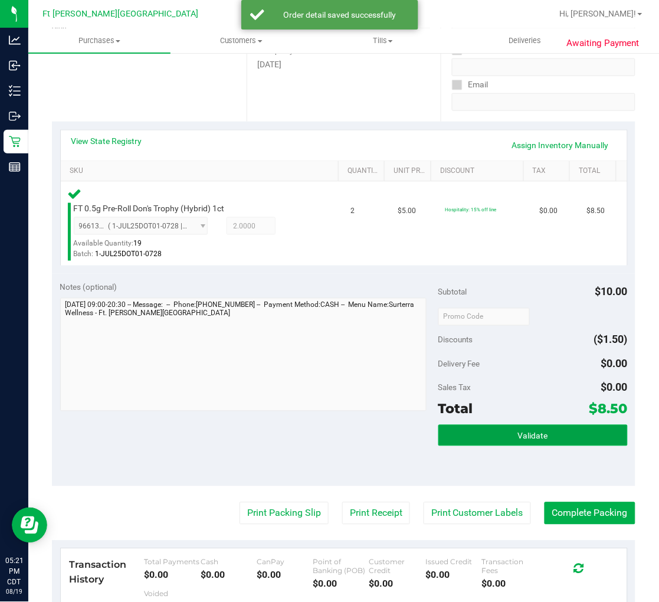
click at [473, 442] on button "Validate" at bounding box center [532, 435] width 189 height 21
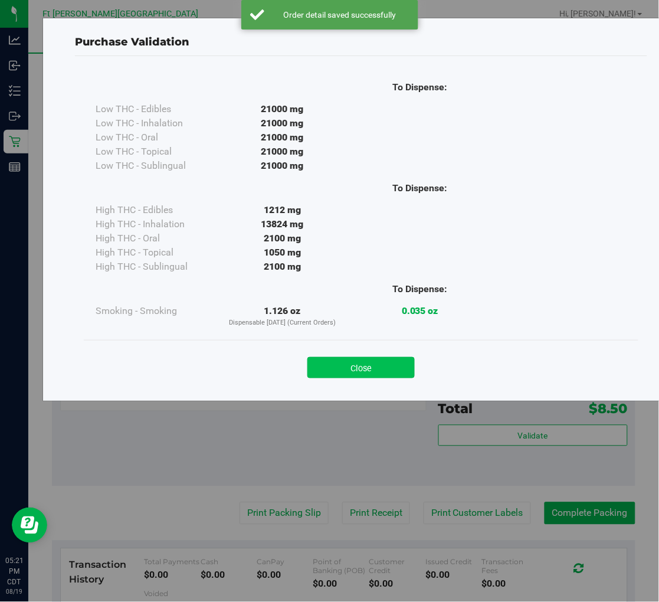
click at [386, 367] on button "Close" at bounding box center [360, 367] width 107 height 21
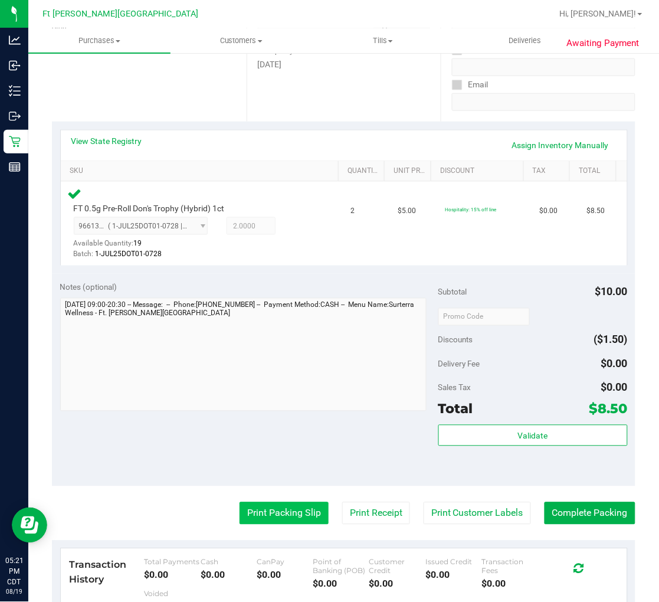
click at [301, 502] on button "Print Packing Slip" at bounding box center [283, 513] width 89 height 22
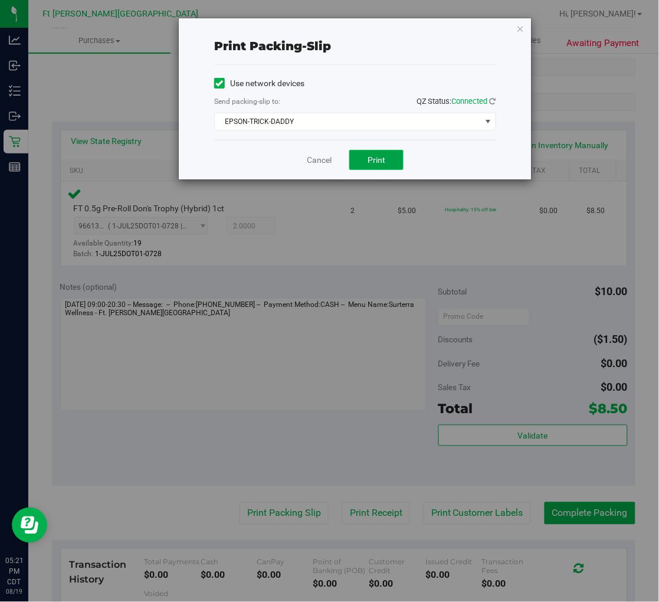
click at [369, 160] on span "Print" at bounding box center [376, 159] width 18 height 9
click at [323, 160] on link "Cancel" at bounding box center [319, 160] width 25 height 12
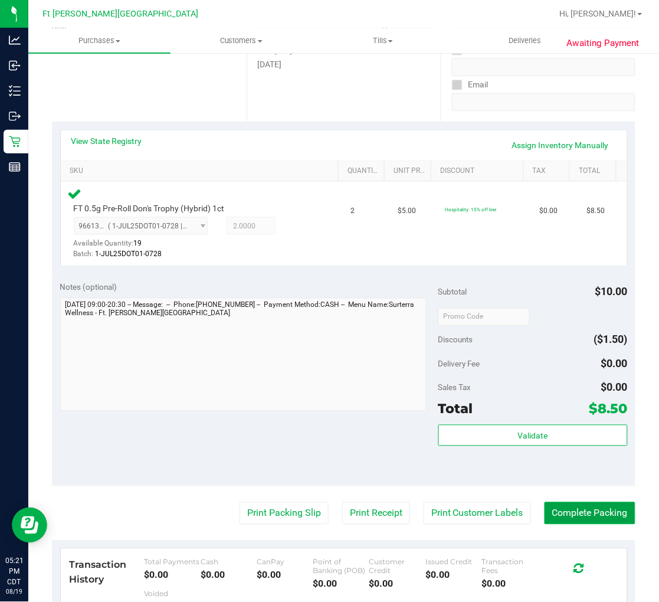
click at [581, 509] on button "Complete Packing" at bounding box center [589, 513] width 91 height 22
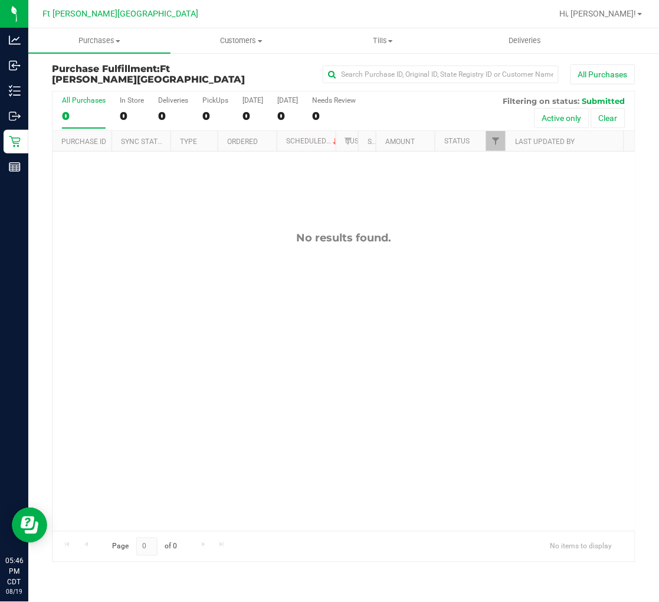
click at [73, 113] on div "0" at bounding box center [84, 116] width 44 height 14
click at [0, 0] on input "All Purchases 0" at bounding box center [0, 0] width 0 height 0
click at [230, 38] on span "Customers" at bounding box center [241, 40] width 141 height 11
click at [94, 37] on span "Purchases" at bounding box center [99, 40] width 141 height 11
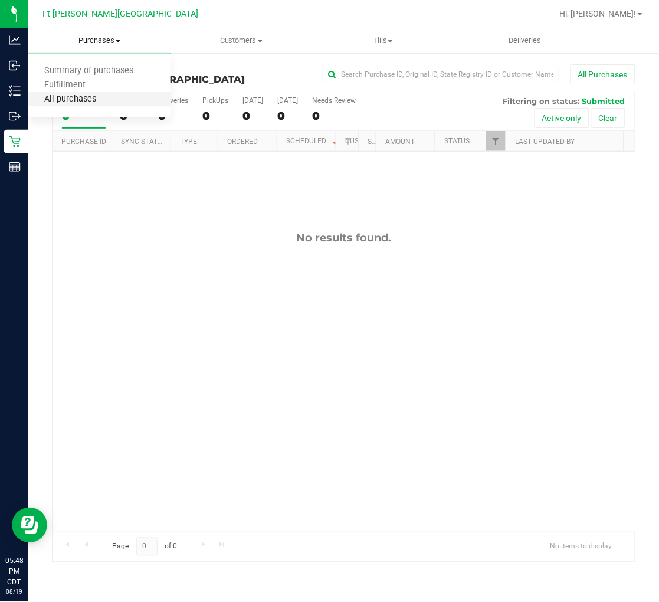
click at [81, 96] on span "All purchases" at bounding box center [70, 99] width 84 height 10
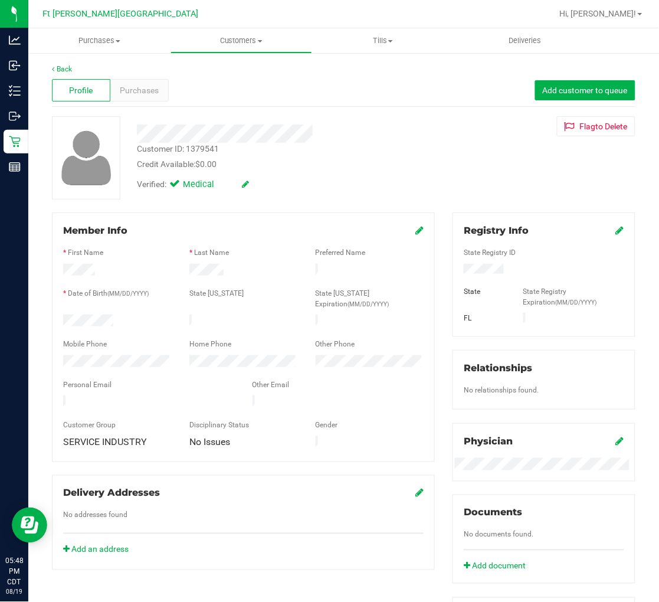
click at [415, 234] on icon at bounding box center [419, 229] width 8 height 9
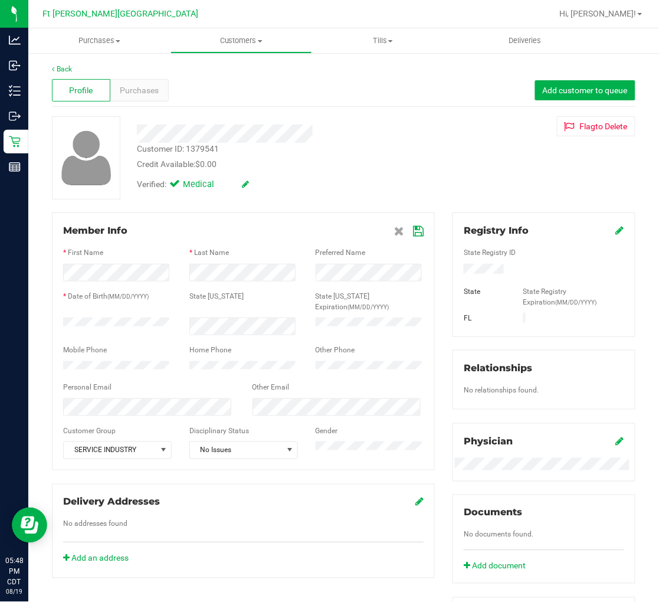
click at [413, 231] on icon at bounding box center [418, 230] width 11 height 9
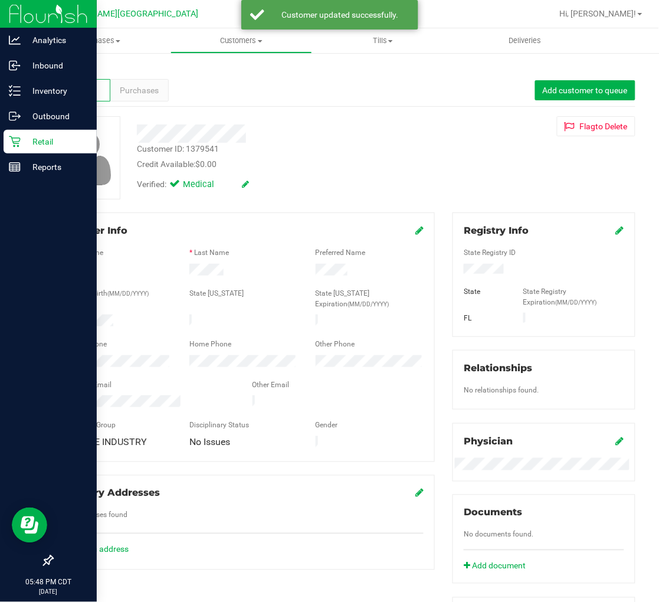
click at [24, 137] on p "Retail" at bounding box center [56, 141] width 71 height 14
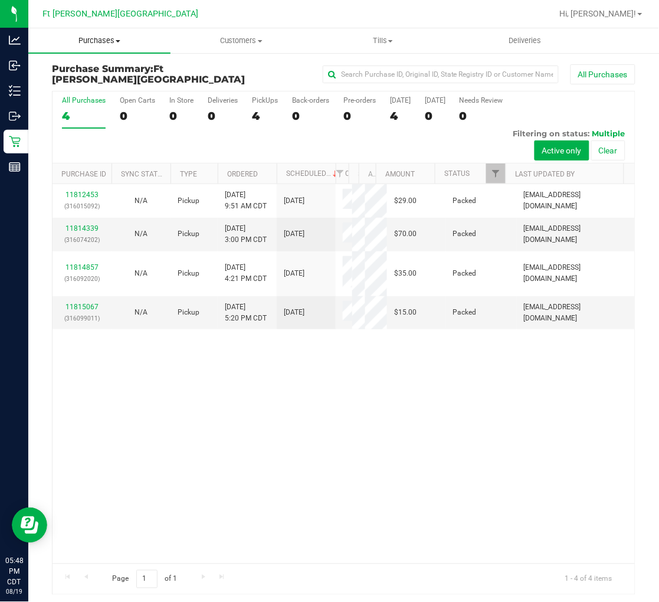
click at [104, 40] on span "Purchases" at bounding box center [99, 40] width 142 height 11
click at [83, 81] on span "Fulfillment" at bounding box center [64, 85] width 73 height 10
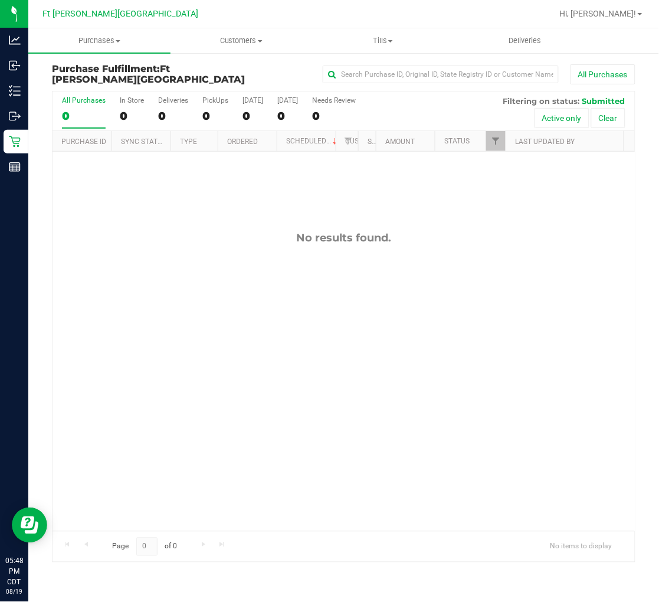
click at [205, 305] on div "No results found." at bounding box center [343, 381] width 582 height 459
click at [99, 212] on div "No results found." at bounding box center [343, 381] width 582 height 459
click at [231, 268] on div "No results found." at bounding box center [343, 381] width 582 height 459
click at [186, 267] on div "No results found." at bounding box center [343, 381] width 582 height 459
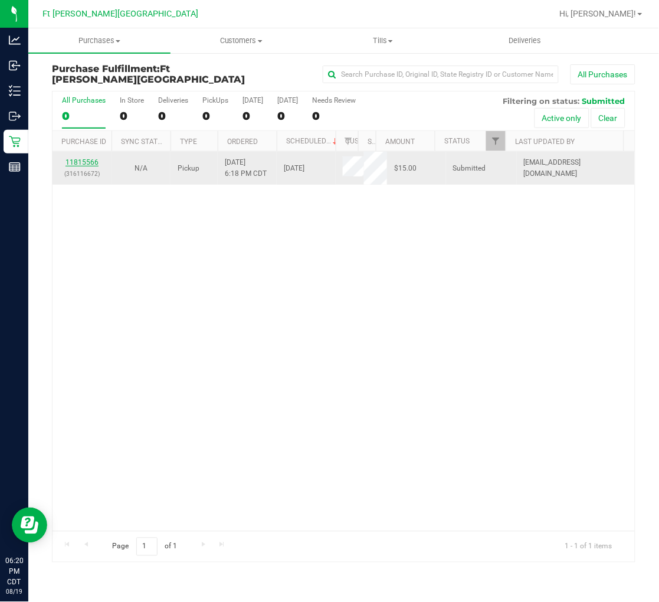
click at [87, 162] on link "11815566" at bounding box center [81, 162] width 33 height 8
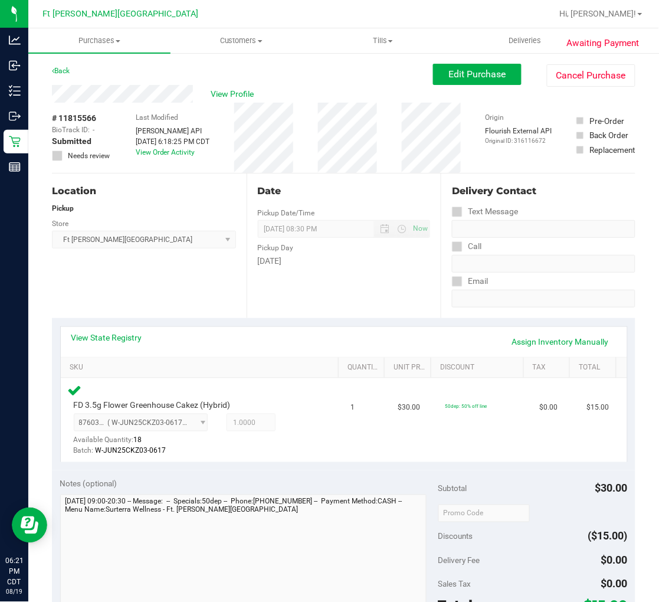
scroll to position [131, 0]
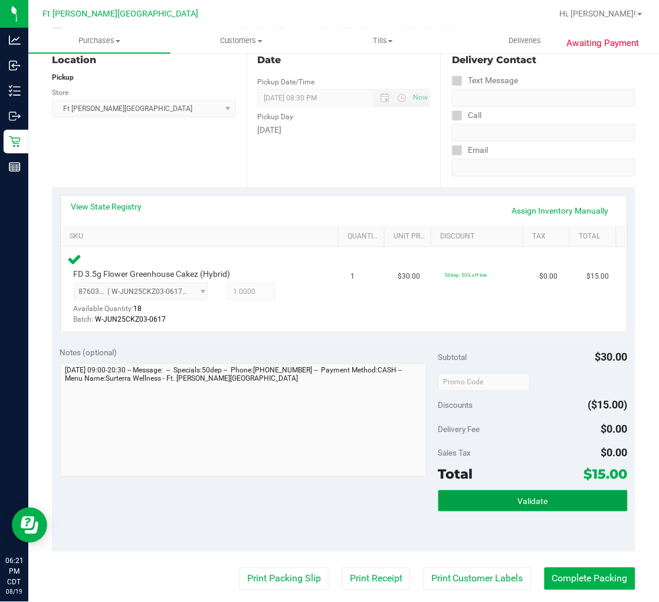
click at [497, 494] on button "Validate" at bounding box center [532, 500] width 189 height 21
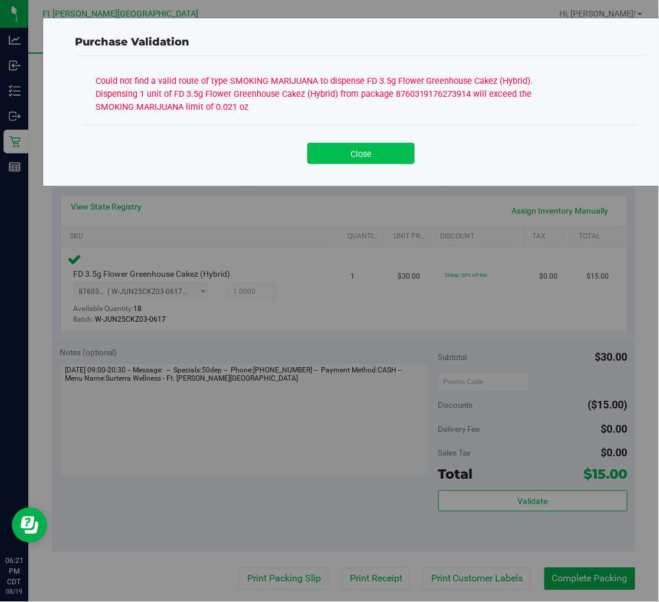
click at [344, 156] on button "Close" at bounding box center [360, 153] width 107 height 21
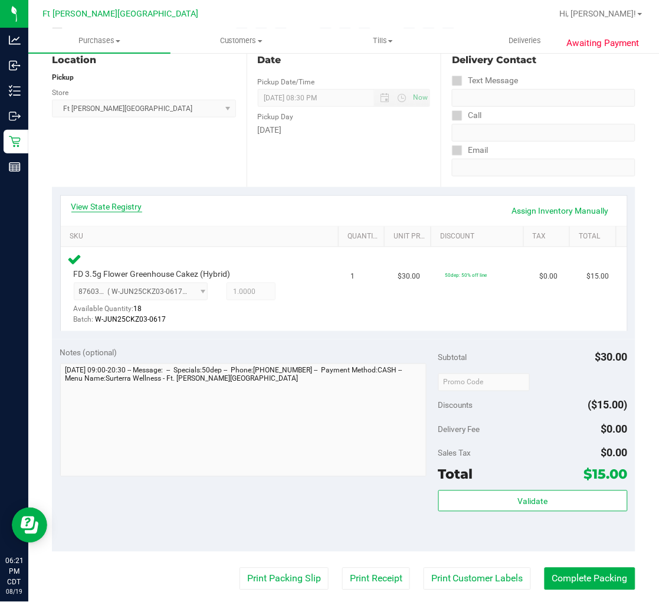
click at [101, 210] on link "View State Registry" at bounding box center [106, 207] width 71 height 12
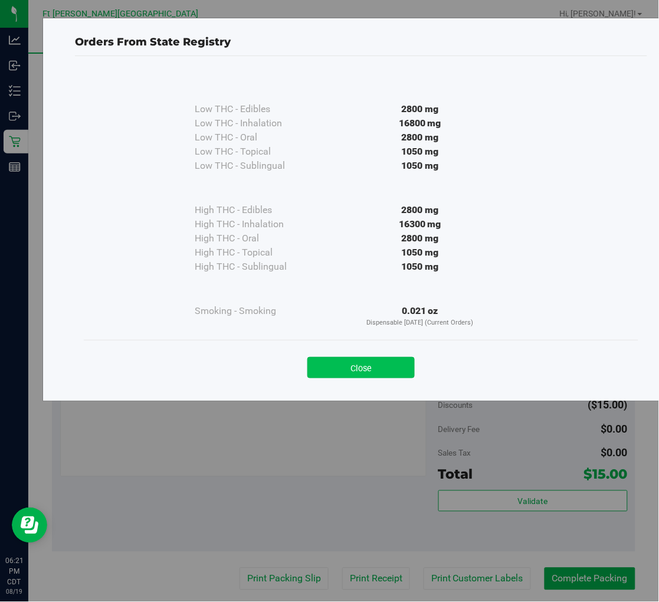
click at [342, 360] on button "Close" at bounding box center [360, 367] width 107 height 21
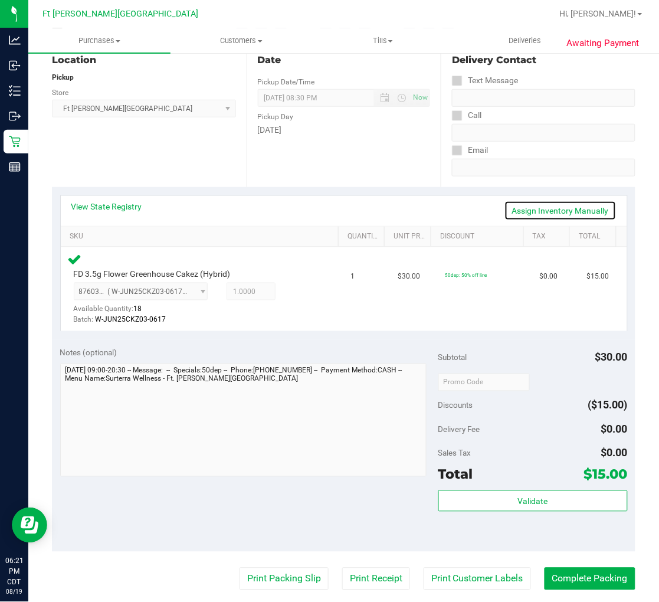
click at [530, 212] on link "Assign Inventory Manually" at bounding box center [560, 211] width 112 height 20
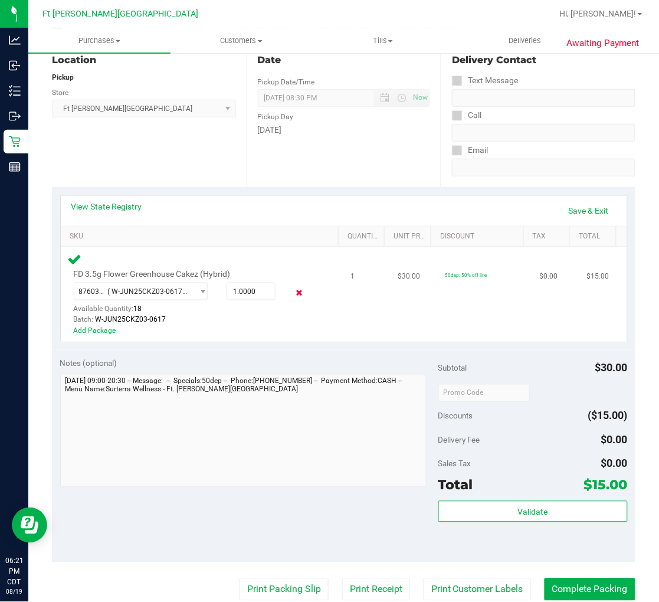
click at [295, 287] on icon at bounding box center [299, 293] width 12 height 14
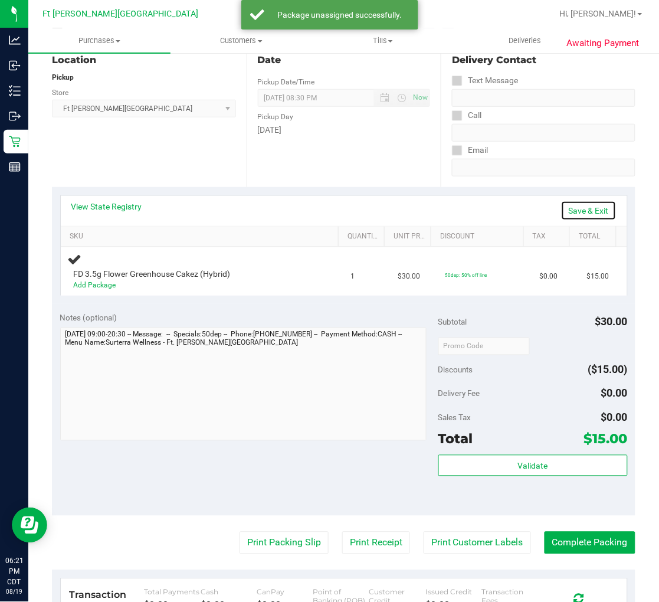
click at [584, 209] on link "Save & Exit" at bounding box center [588, 211] width 55 height 20
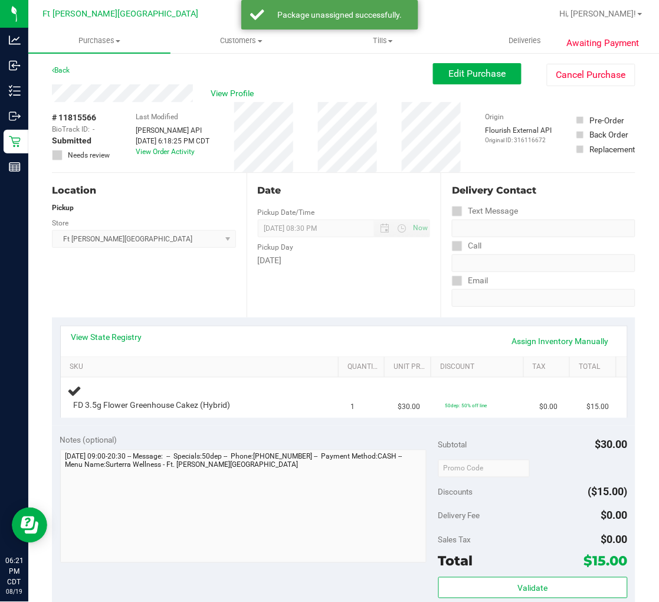
scroll to position [0, 0]
click at [462, 74] on span "Edit Purchase" at bounding box center [477, 73] width 57 height 11
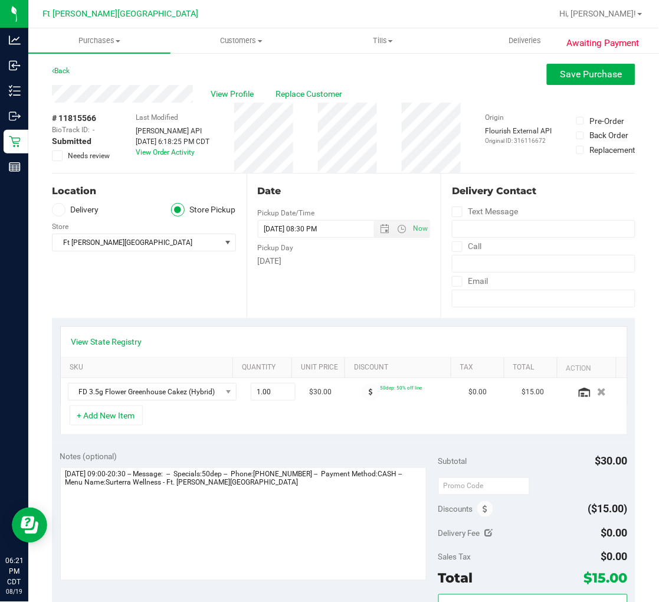
click at [59, 156] on icon at bounding box center [58, 156] width 8 height 0
click at [0, 0] on input "Needs review" at bounding box center [0, 0] width 0 height 0
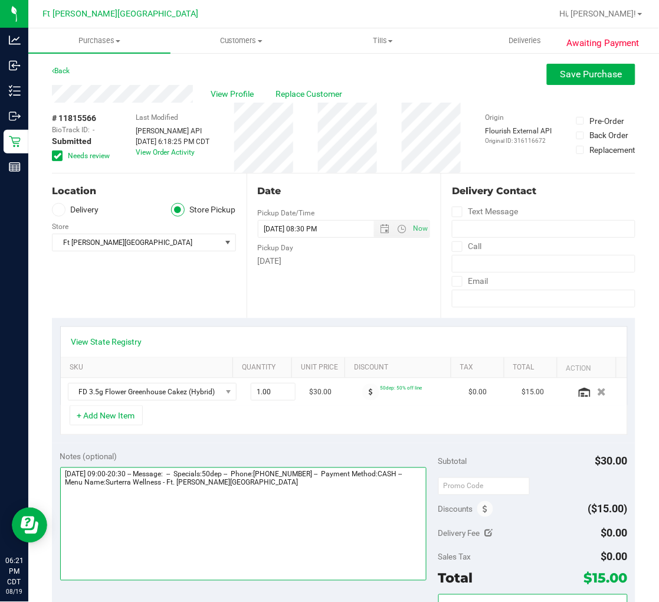
click at [292, 493] on textarea at bounding box center [243, 523] width 366 height 113
type textarea "Tuesday 08/19/2025 09:00-20:30 -- Message: -- Specials:50dep -- Phone:850585309…"
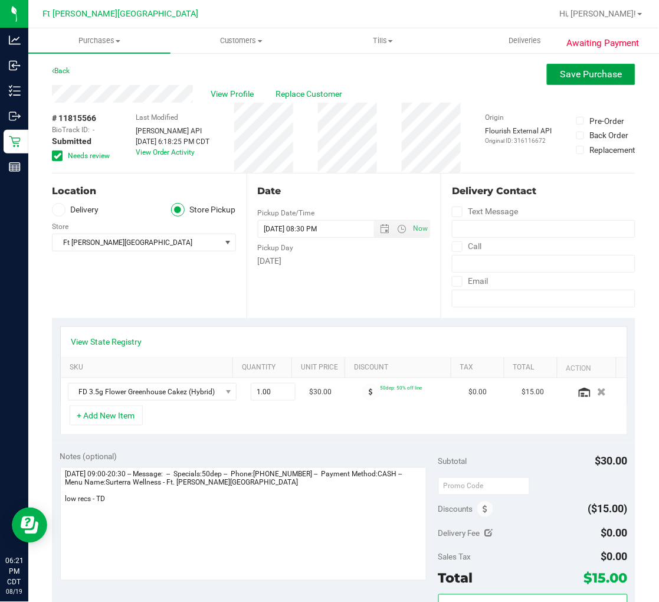
click at [561, 70] on span "Save Purchase" at bounding box center [591, 73] width 62 height 11
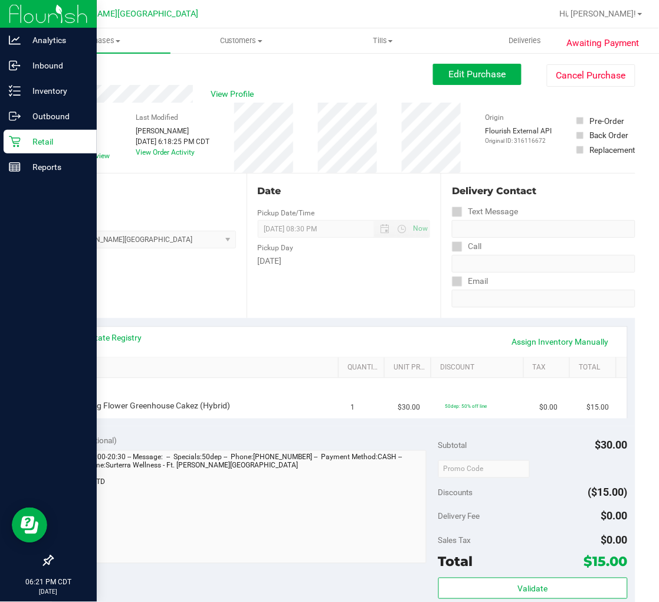
click at [25, 142] on p "Retail" at bounding box center [56, 141] width 71 height 14
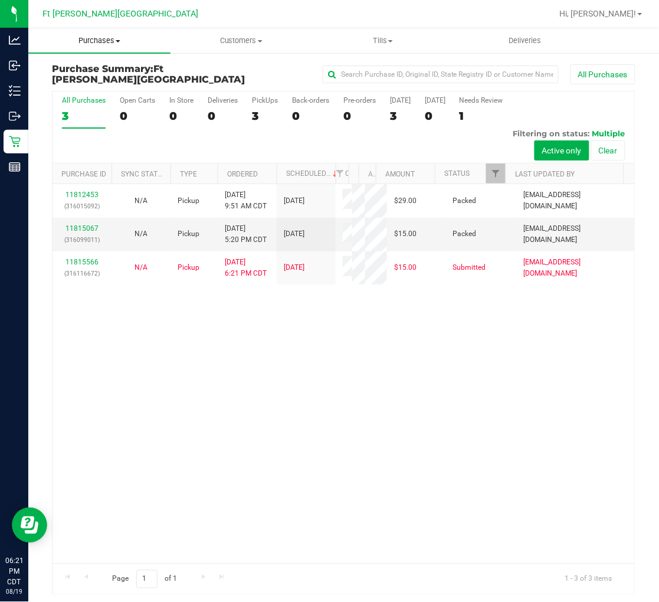
click at [92, 40] on span "Purchases" at bounding box center [99, 40] width 142 height 11
click at [84, 83] on span "Fulfillment" at bounding box center [64, 85] width 73 height 10
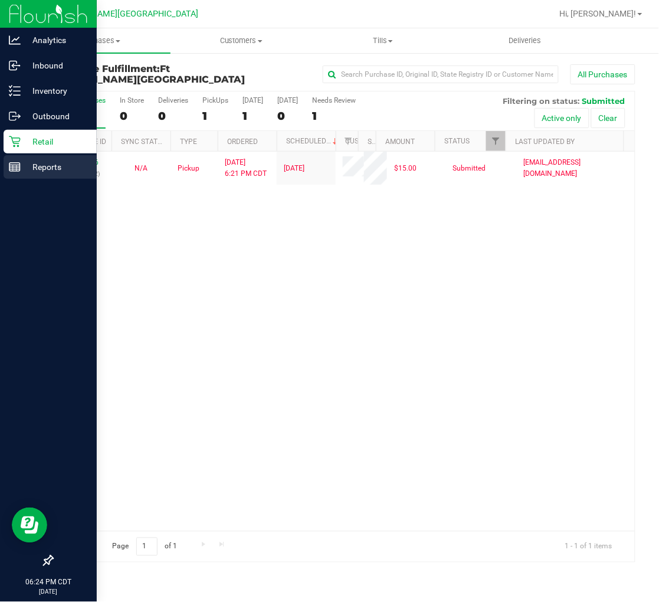
click at [21, 169] on p "Reports" at bounding box center [56, 167] width 71 height 14
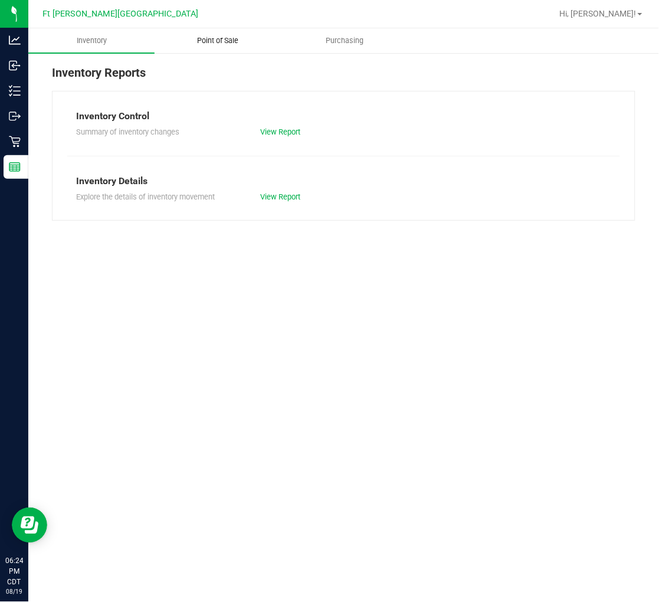
click at [232, 44] on span "Point of Sale" at bounding box center [218, 40] width 73 height 11
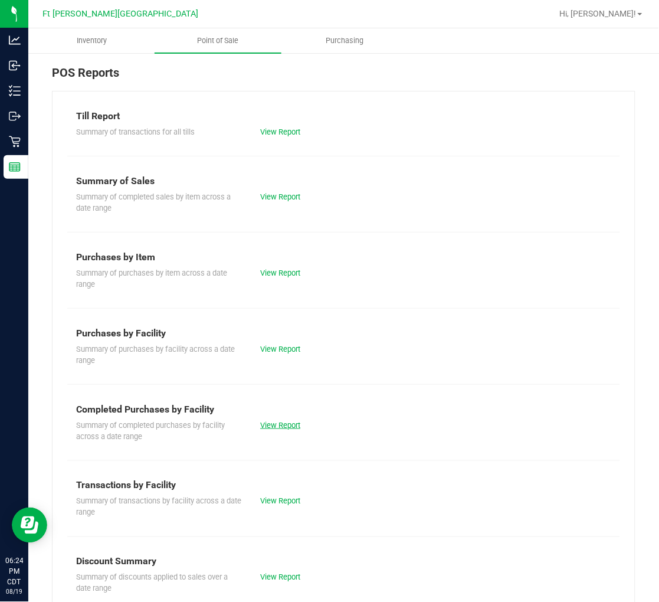
click at [270, 423] on link "View Report" at bounding box center [280, 425] width 40 height 9
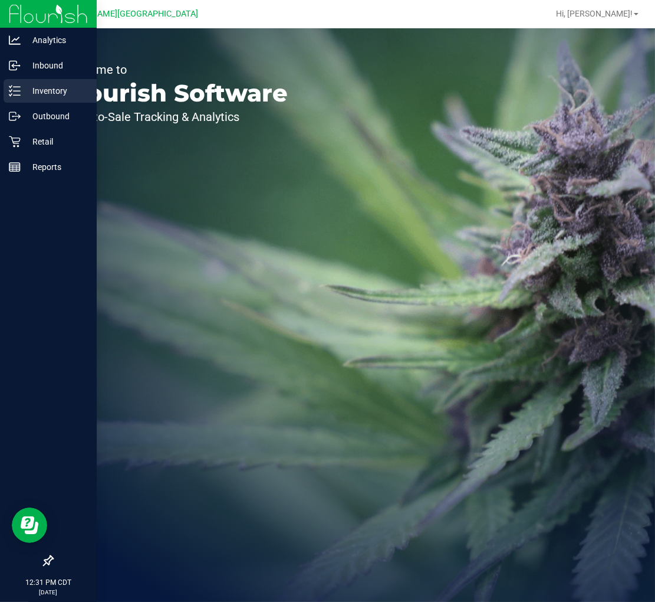
click at [32, 94] on p "Inventory" at bounding box center [56, 91] width 71 height 14
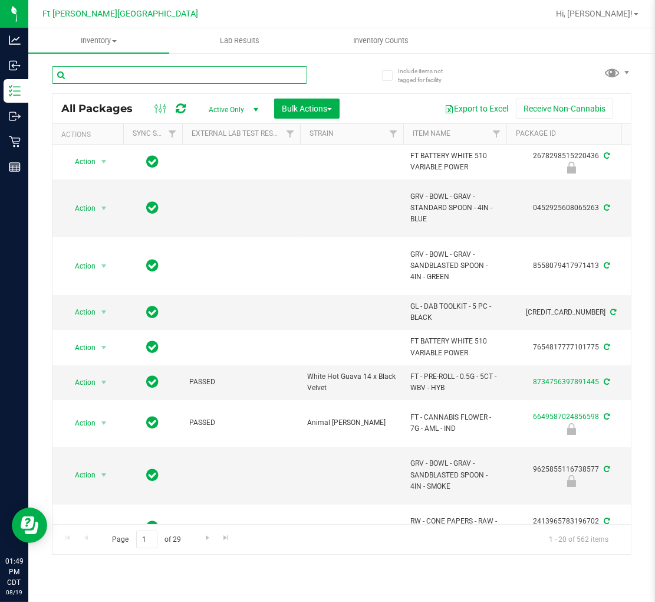
click at [158, 74] on input "text" at bounding box center [179, 75] width 255 height 18
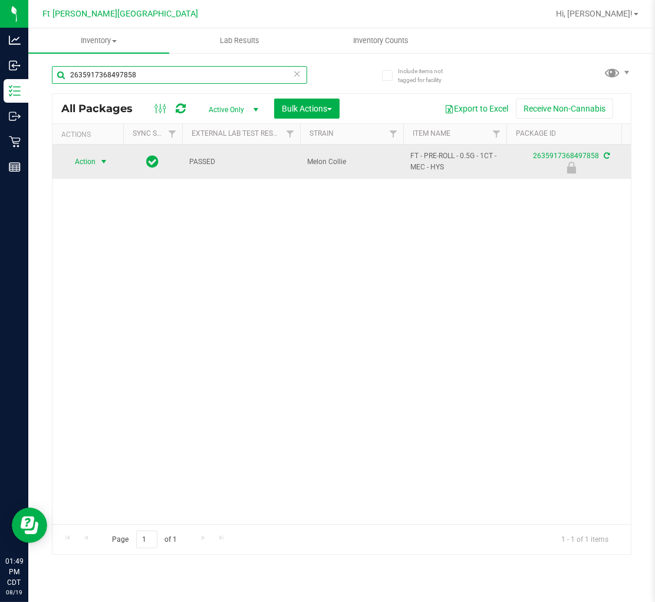
type input "2635917368497858"
click at [101, 162] on span "select" at bounding box center [103, 161] width 9 height 9
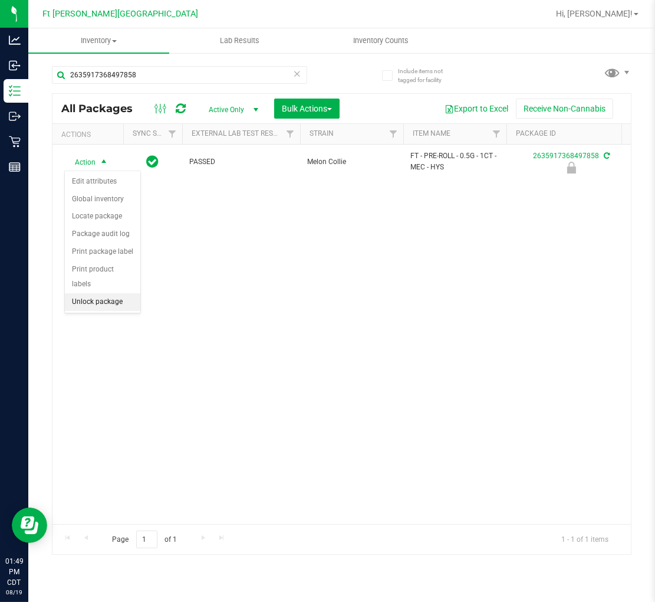
click at [124, 298] on li "Unlock package" at bounding box center [102, 302] width 75 height 18
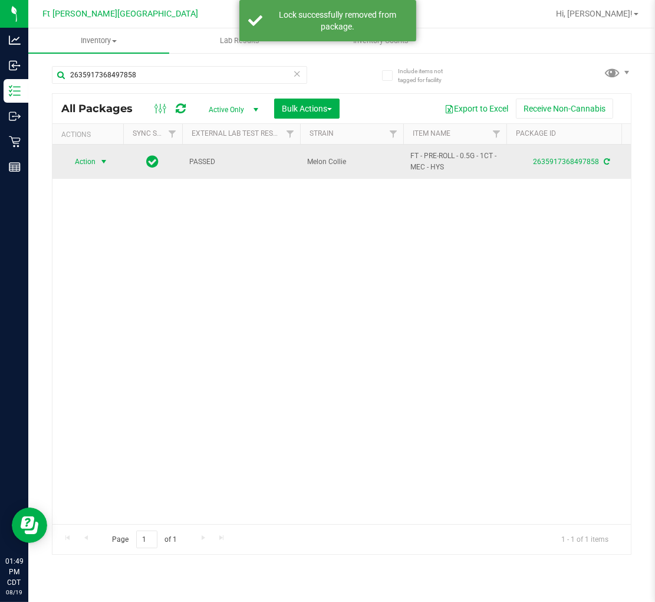
click at [88, 161] on span "Action" at bounding box center [80, 161] width 32 height 17
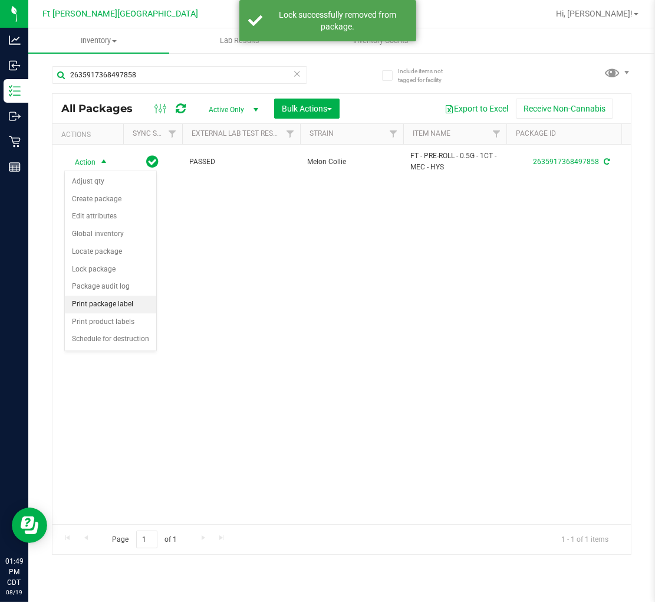
click at [105, 307] on li "Print package label" at bounding box center [110, 304] width 91 height 18
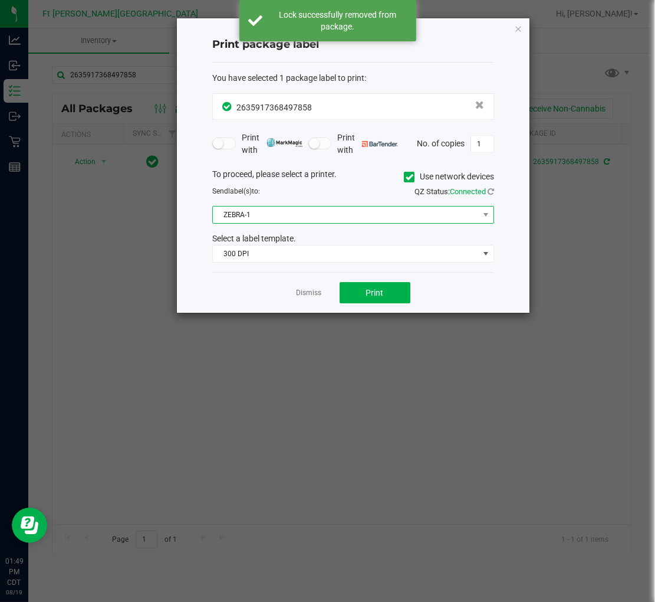
click at [336, 216] on span "ZEBRA-1" at bounding box center [346, 214] width 266 height 17
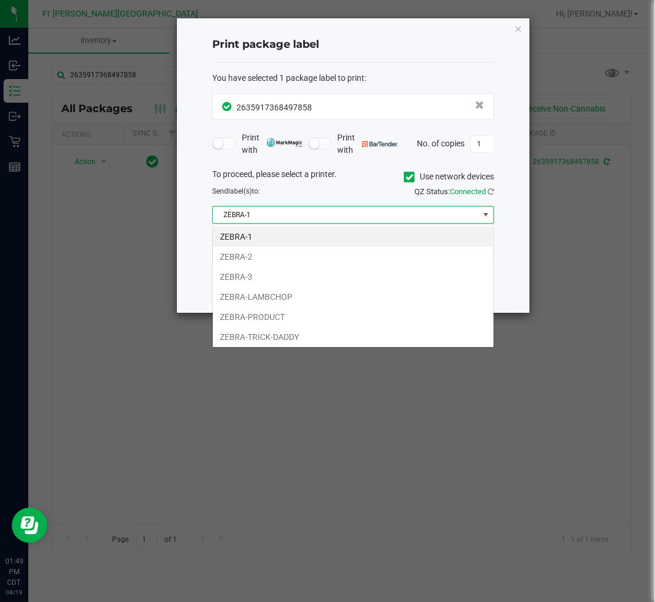
scroll to position [18, 281]
click at [262, 256] on li "ZEBRA-2" at bounding box center [353, 257] width 281 height 20
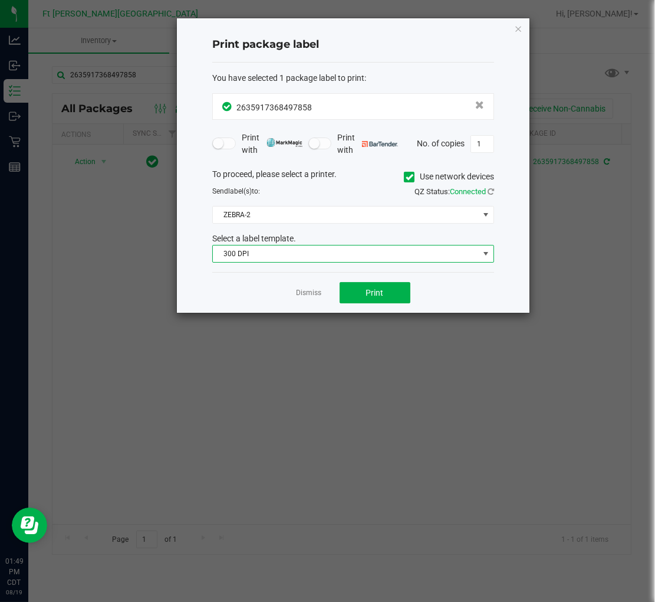
click at [267, 256] on span "300 DPI" at bounding box center [346, 253] width 266 height 17
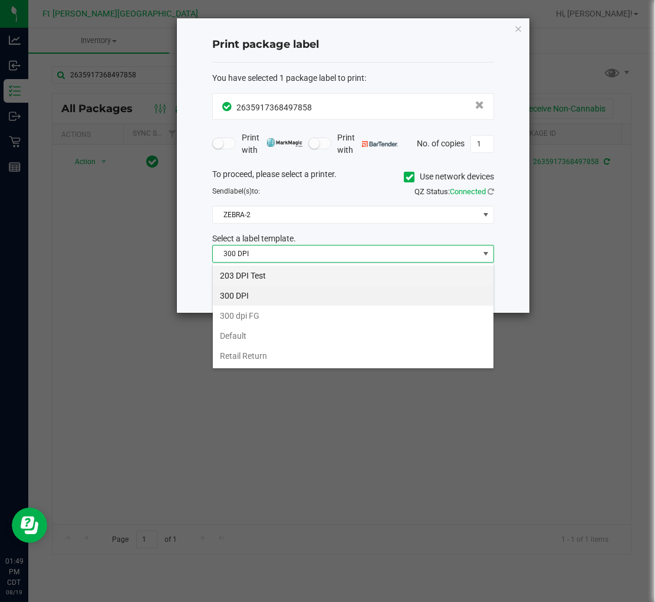
click at [275, 274] on li "203 DPI Test" at bounding box center [353, 275] width 281 height 20
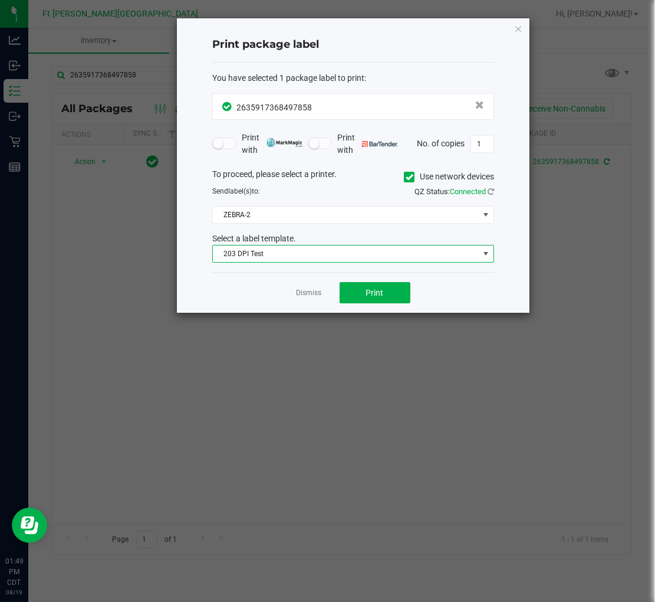
click at [286, 224] on div "To proceed, please select a printer. Use network devices Send label(s) to: QZ S…" at bounding box center [353, 215] width 282 height 95
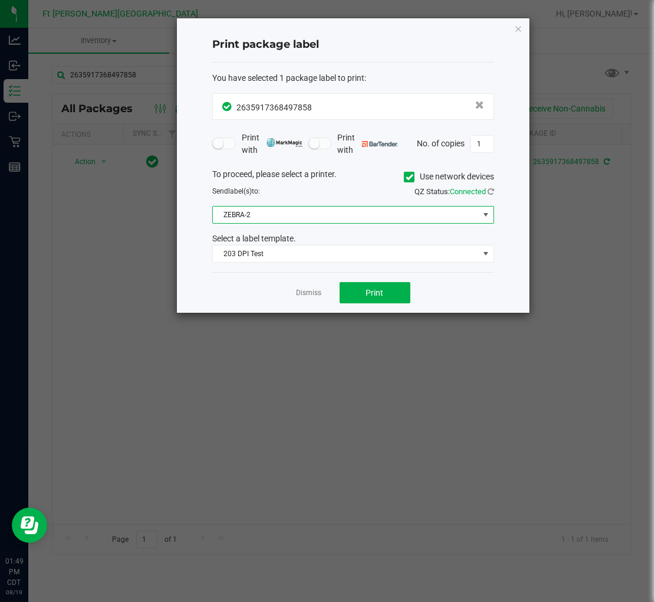
click at [246, 216] on span "ZEBRA-2" at bounding box center [346, 214] width 266 height 17
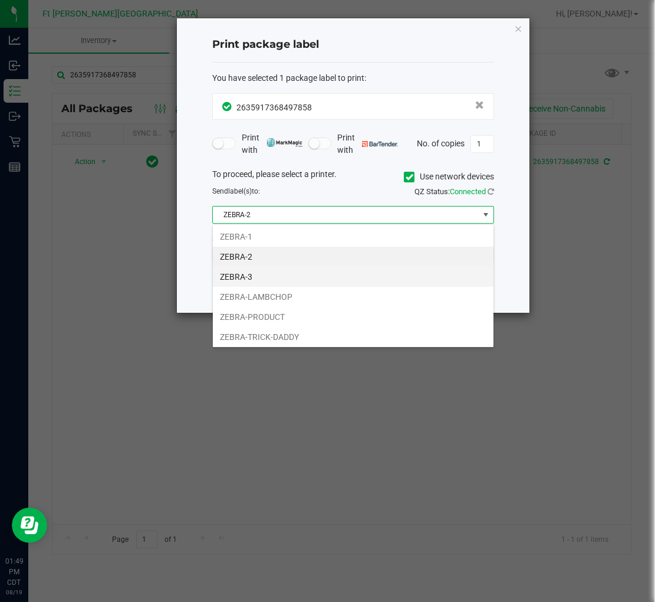
click at [251, 273] on li "ZEBRA-3" at bounding box center [353, 277] width 281 height 20
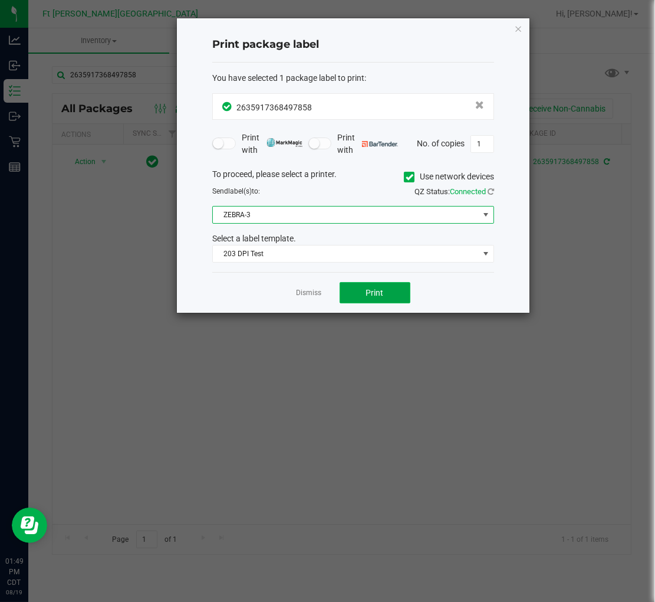
click at [373, 291] on span "Print" at bounding box center [375, 292] width 18 height 9
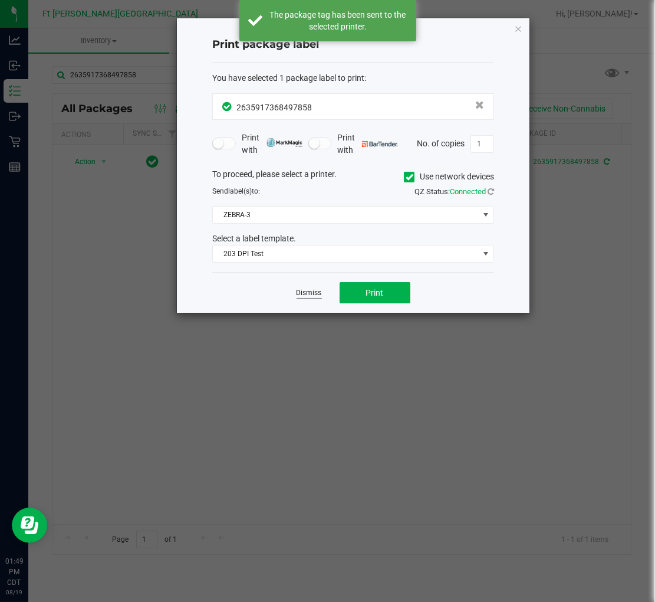
click at [315, 292] on link "Dismiss" at bounding box center [309, 293] width 25 height 10
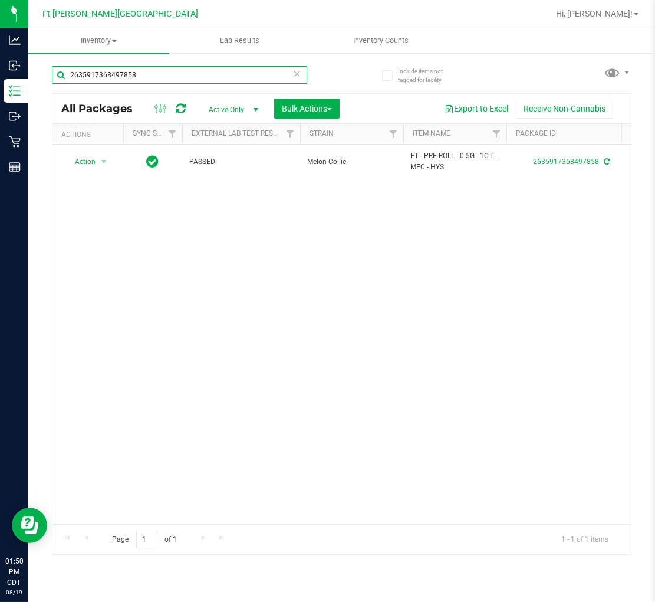
click at [210, 72] on input "2635917368497858" at bounding box center [179, 75] width 255 height 18
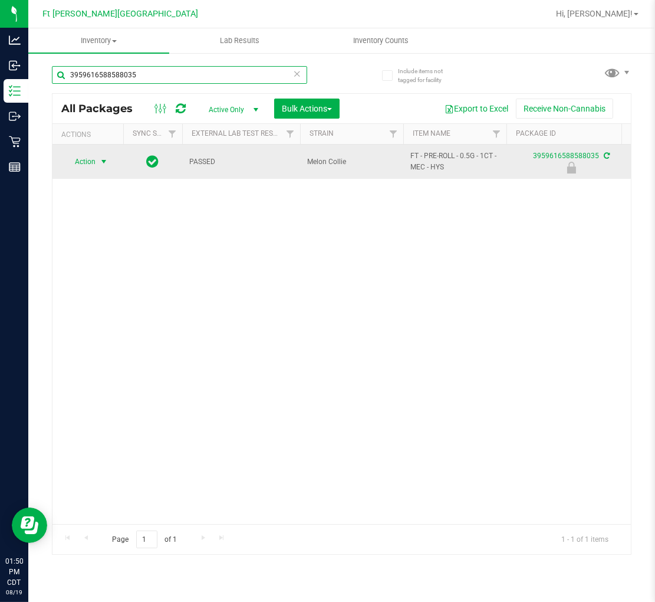
type input "3959616588588035"
click at [93, 164] on span "Action" at bounding box center [80, 161] width 32 height 17
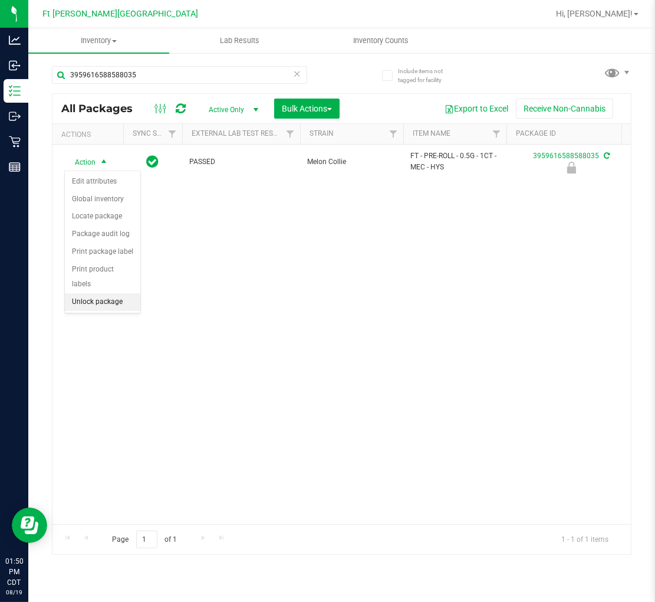
click at [120, 299] on li "Unlock package" at bounding box center [102, 302] width 75 height 18
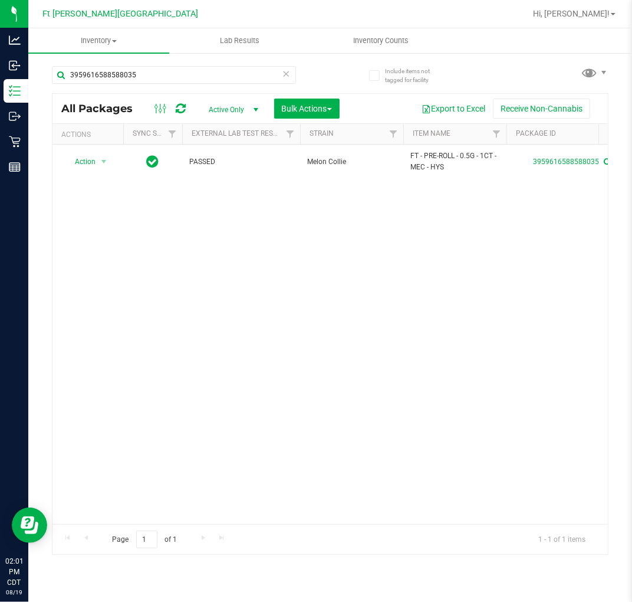
click at [284, 77] on icon at bounding box center [287, 73] width 8 height 14
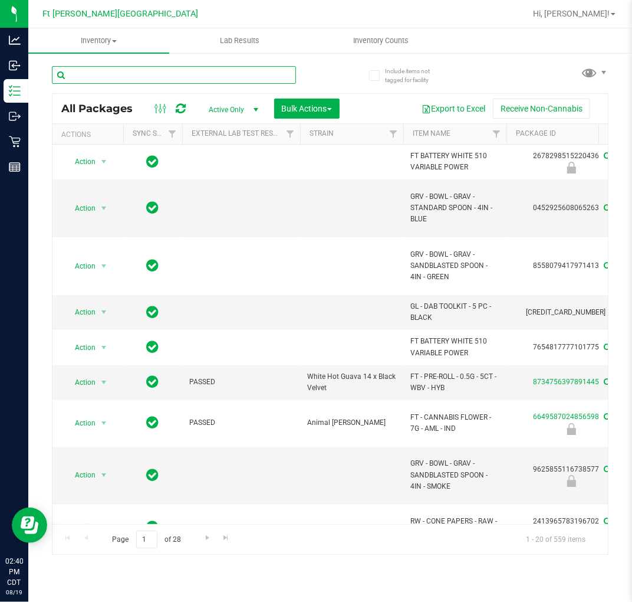
click at [150, 80] on input "text" at bounding box center [174, 75] width 244 height 18
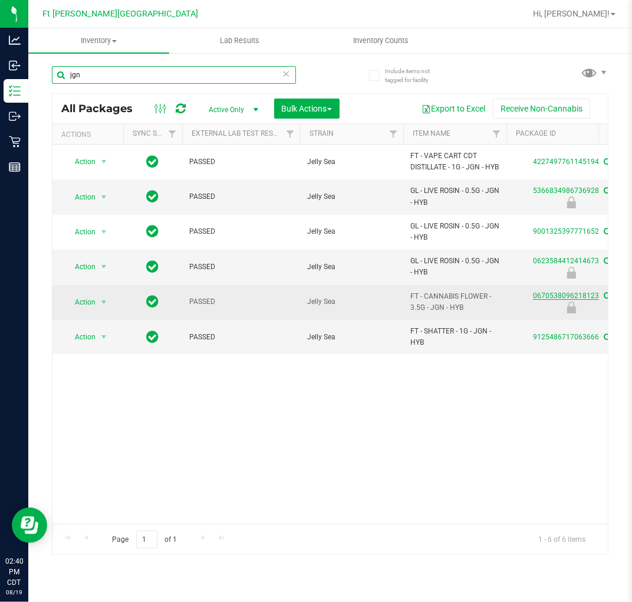
type input "jgn"
click at [552, 300] on link "0670538096218123" at bounding box center [566, 295] width 66 height 8
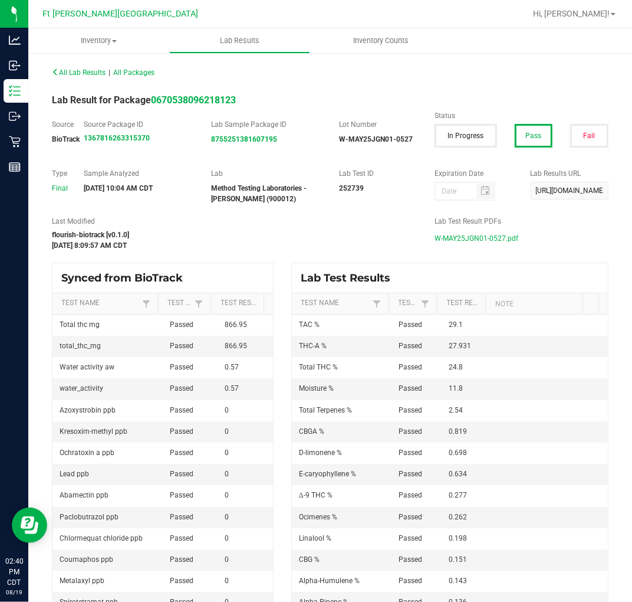
click at [450, 232] on span "W-MAY25JGN01-0527.pdf" at bounding box center [477, 238] width 84 height 18
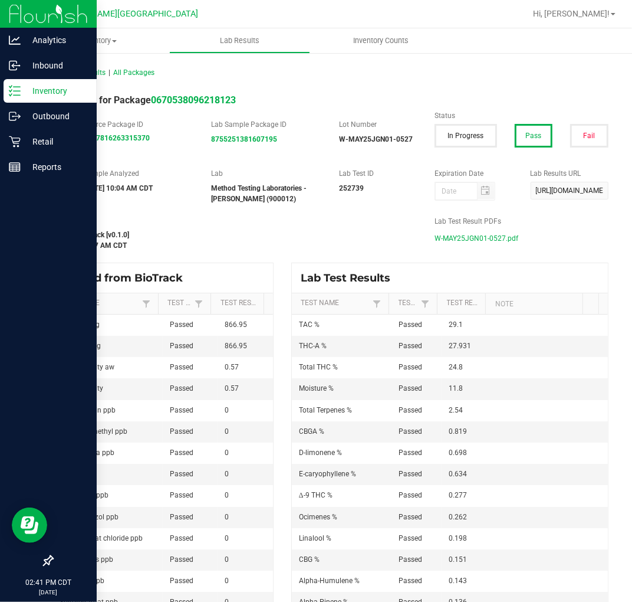
click at [25, 86] on p "Inventory" at bounding box center [56, 91] width 71 height 14
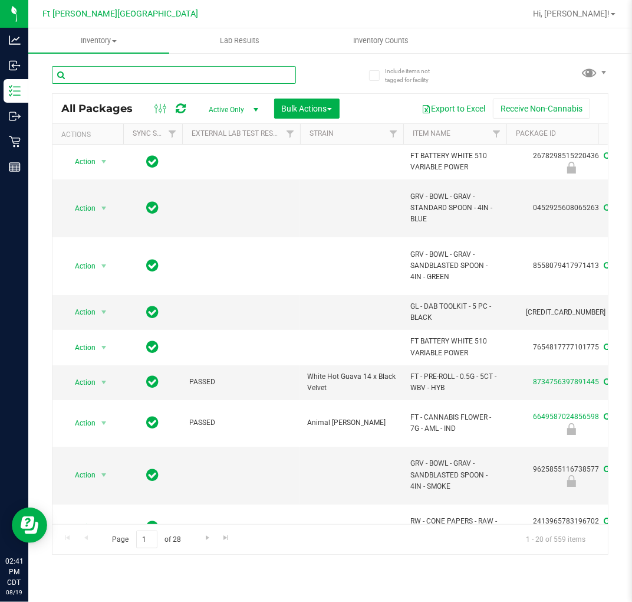
click at [107, 78] on input "text" at bounding box center [174, 75] width 244 height 18
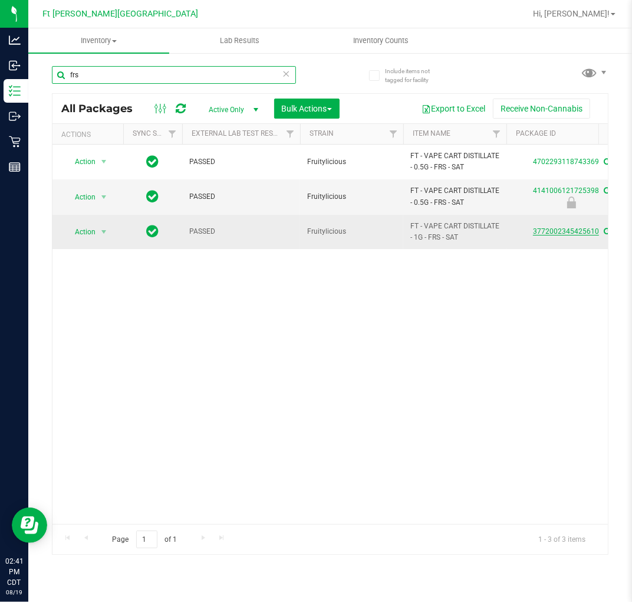
type input "frs"
click at [560, 231] on link "3772002345425610" at bounding box center [566, 231] width 66 height 8
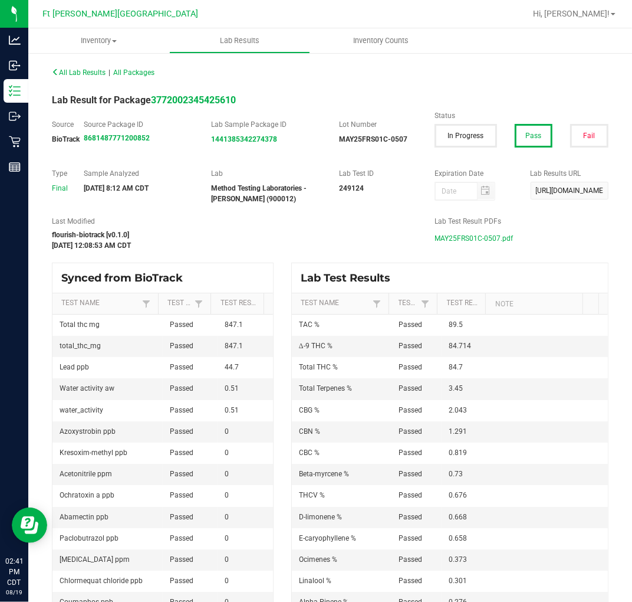
click at [435, 236] on span "MAY25FRS01C-0507.pdf" at bounding box center [474, 238] width 78 height 18
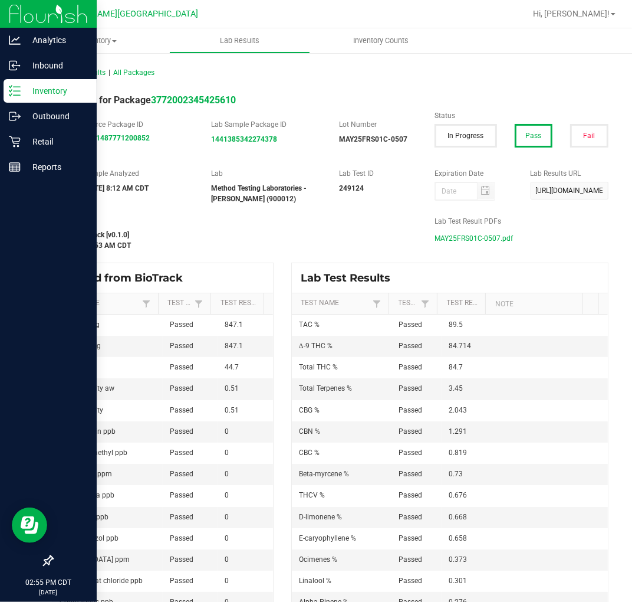
click at [22, 86] on p "Inventory" at bounding box center [56, 91] width 71 height 14
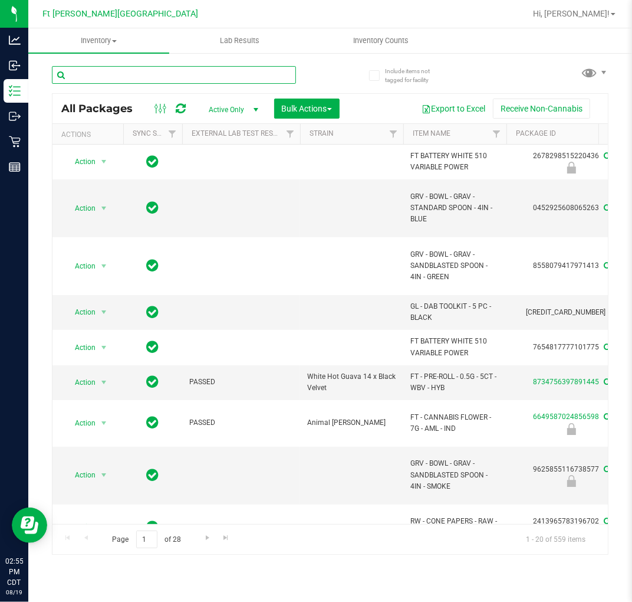
click at [155, 77] on input "text" at bounding box center [174, 75] width 244 height 18
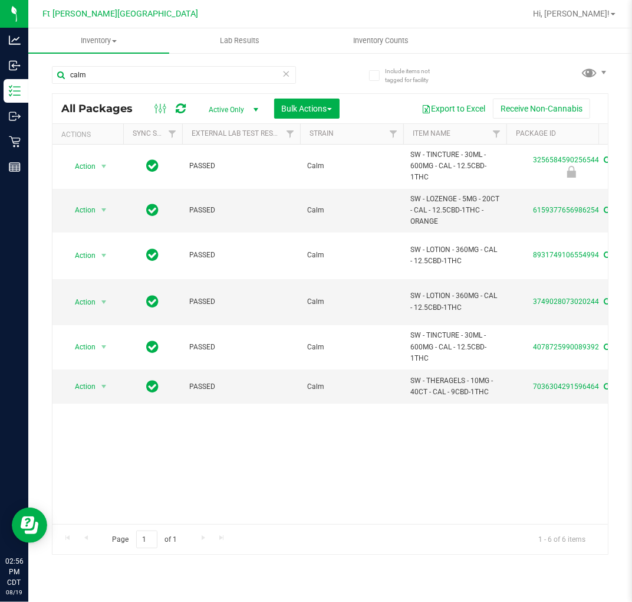
click at [233, 449] on div "Action Action Edit attributes Global inventory Locate package Package audit log…" at bounding box center [330, 333] width 556 height 379
click at [124, 71] on input "calm" at bounding box center [174, 75] width 244 height 18
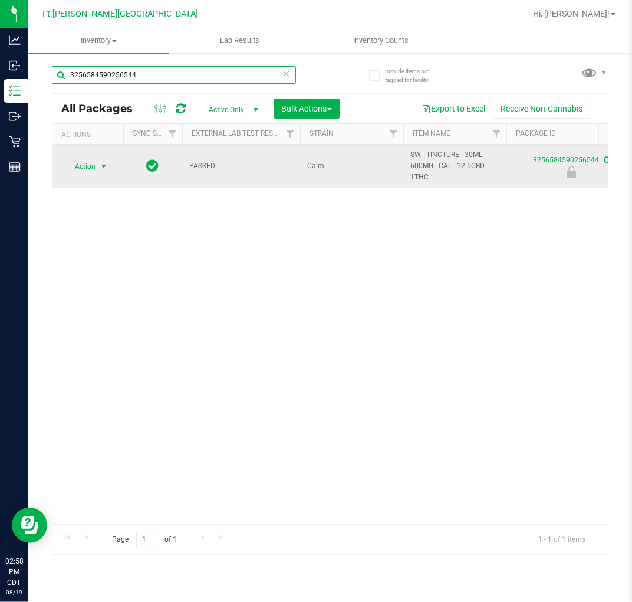
type input "3256584590256544"
click at [92, 170] on span "Action" at bounding box center [80, 166] width 32 height 17
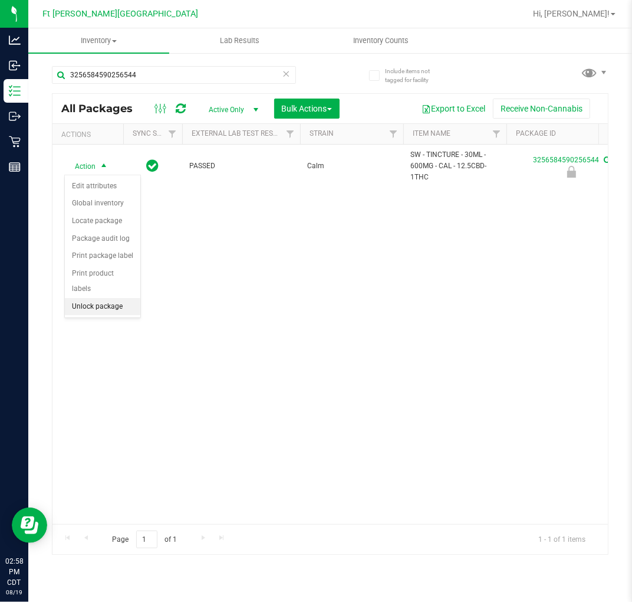
click at [110, 308] on li "Unlock package" at bounding box center [102, 307] width 75 height 18
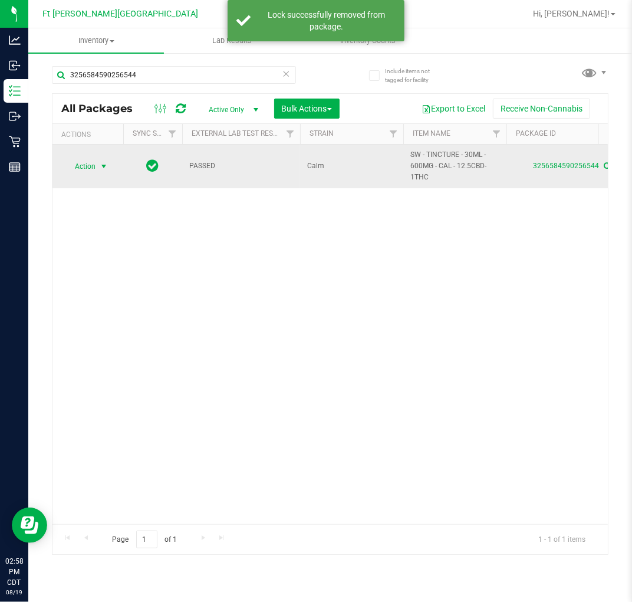
click at [92, 164] on span "Action" at bounding box center [80, 166] width 32 height 17
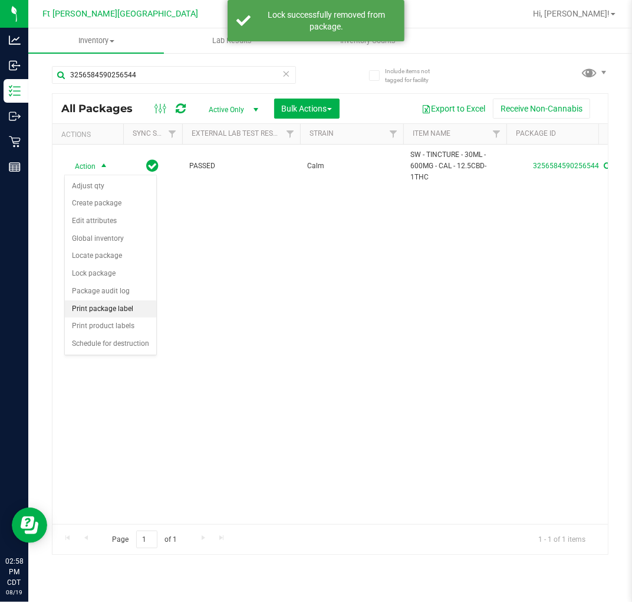
click at [119, 308] on li "Print package label" at bounding box center [110, 309] width 91 height 18
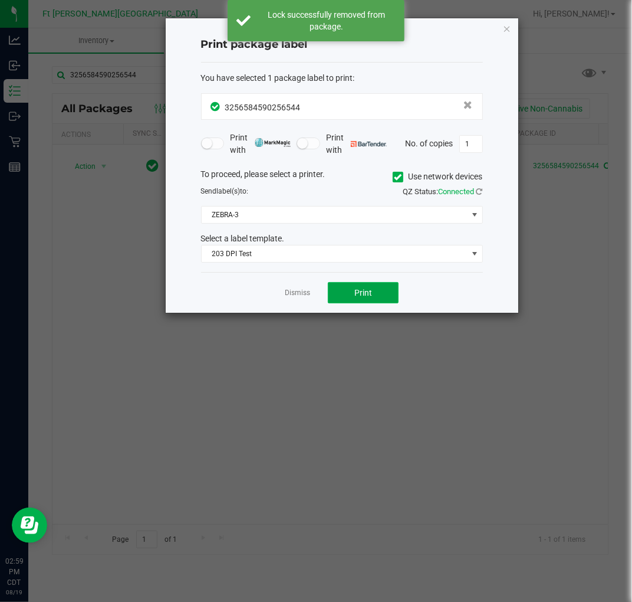
click at [341, 294] on button "Print" at bounding box center [363, 292] width 71 height 21
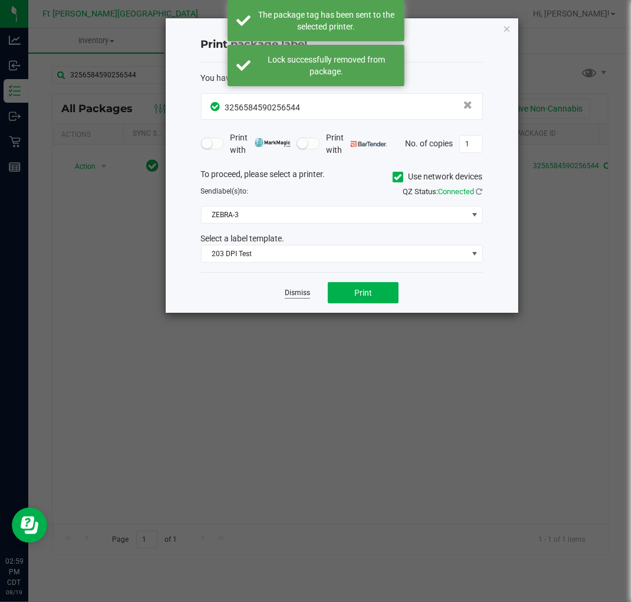
click at [299, 294] on link "Dismiss" at bounding box center [297, 293] width 25 height 10
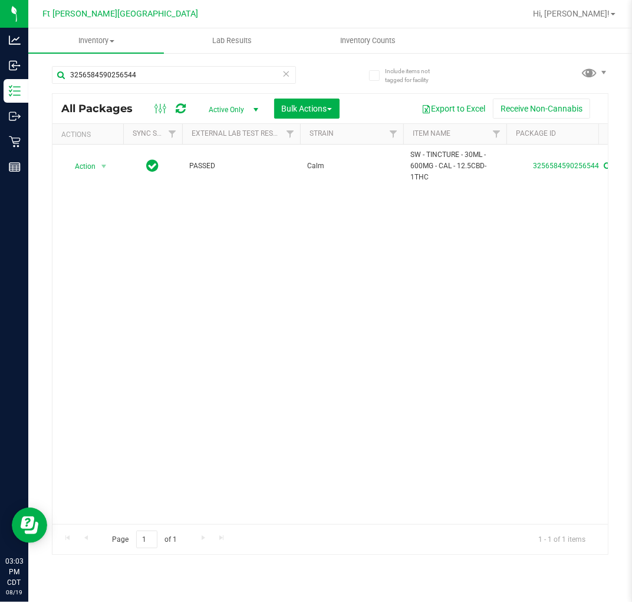
click at [290, 67] on icon at bounding box center [287, 73] width 8 height 14
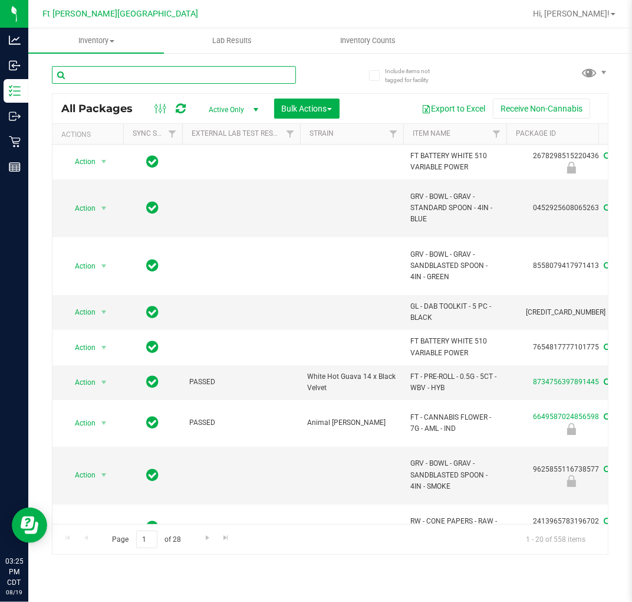
click at [133, 69] on input "text" at bounding box center [174, 75] width 244 height 18
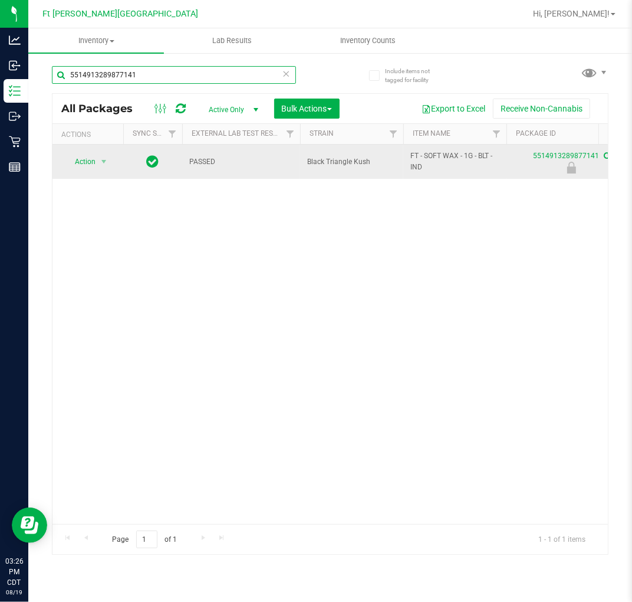
type input "5514913289877141"
click at [95, 156] on span "Action" at bounding box center [80, 161] width 32 height 17
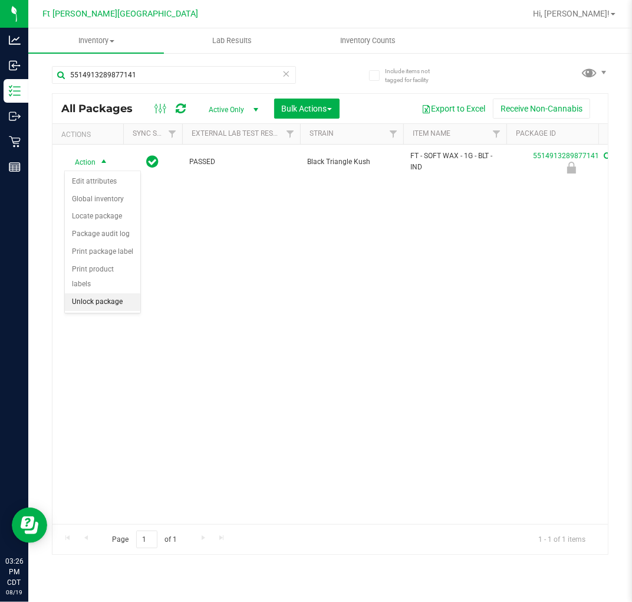
click at [118, 298] on li "Unlock package" at bounding box center [102, 302] width 75 height 18
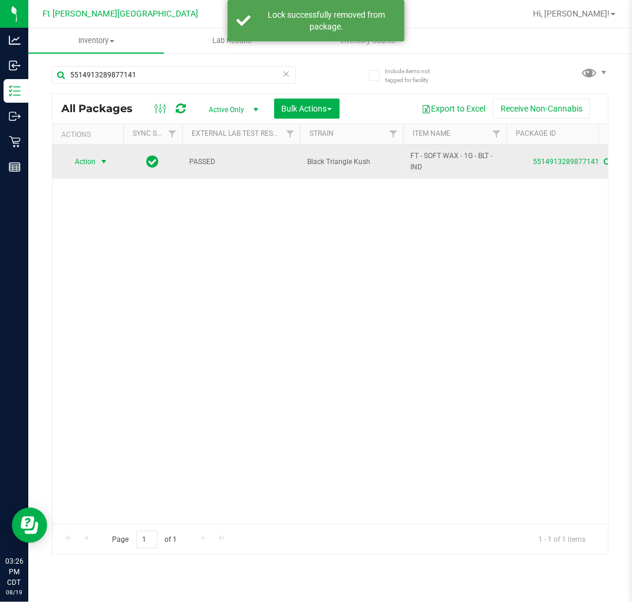
click at [87, 161] on span "Action" at bounding box center [80, 161] width 32 height 17
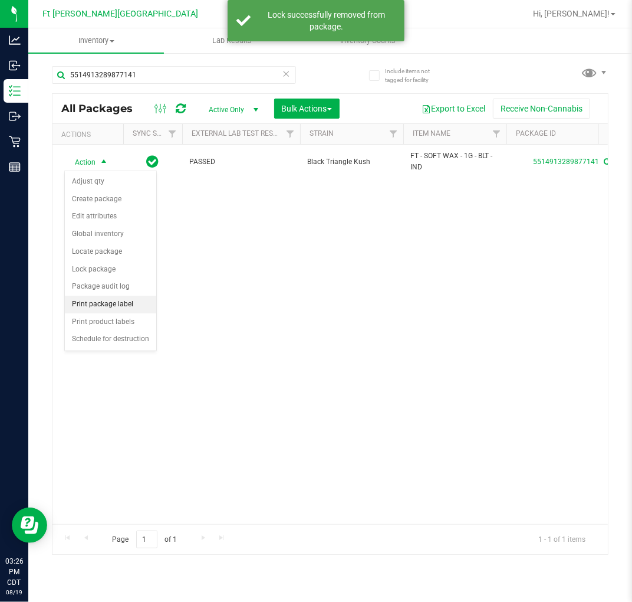
click at [107, 304] on li "Print package label" at bounding box center [110, 304] width 91 height 18
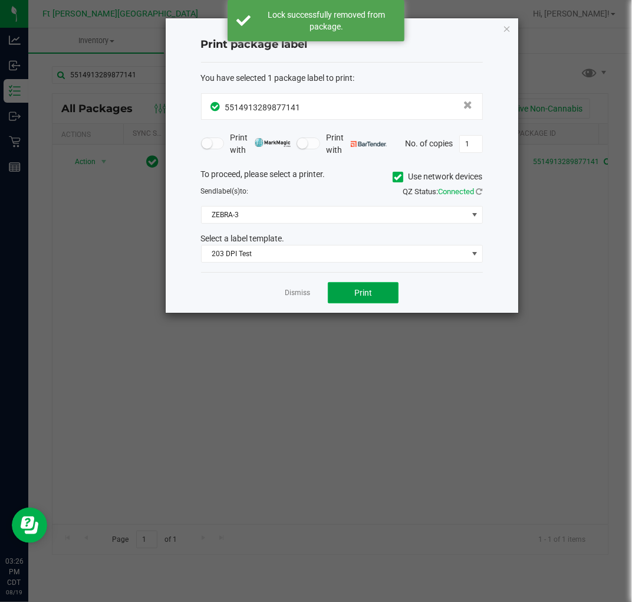
click at [360, 286] on button "Print" at bounding box center [363, 292] width 71 height 21
click at [293, 293] on link "Dismiss" at bounding box center [297, 293] width 25 height 10
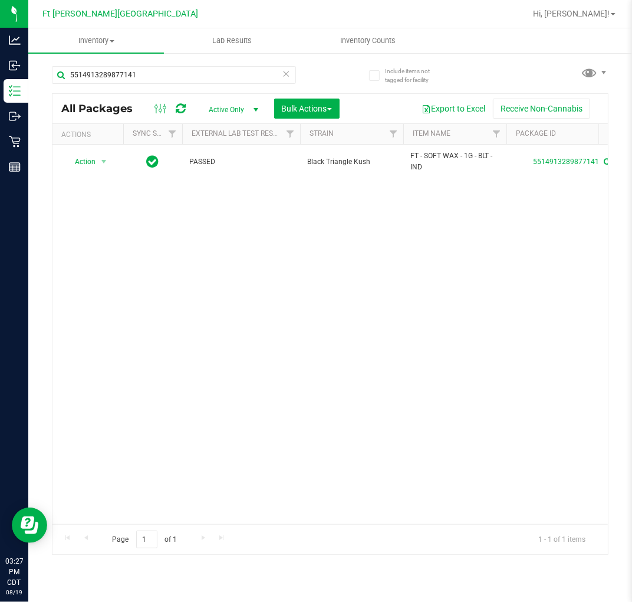
click at [287, 74] on icon at bounding box center [287, 73] width 8 height 14
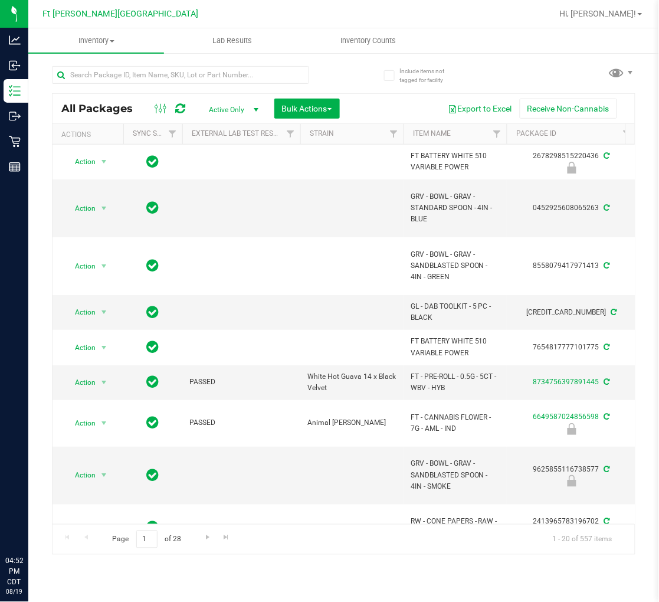
click at [127, 75] on input "text" at bounding box center [180, 75] width 257 height 18
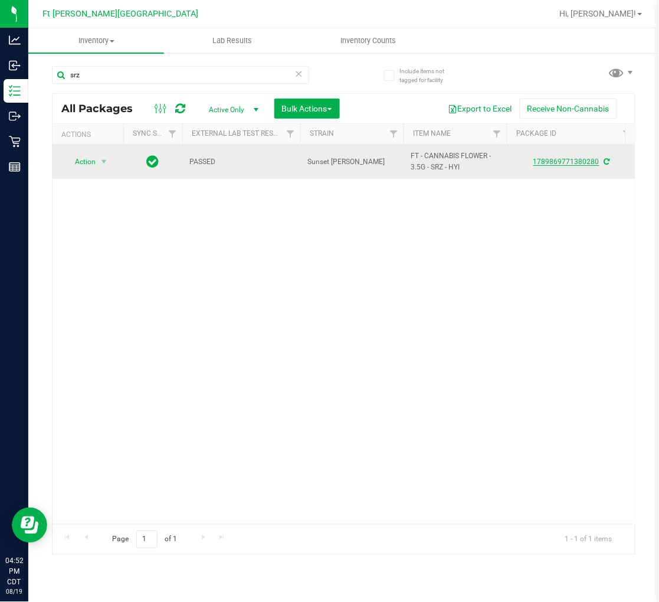
type input "srz"
click at [556, 159] on link "1789869771380280" at bounding box center [566, 161] width 66 height 8
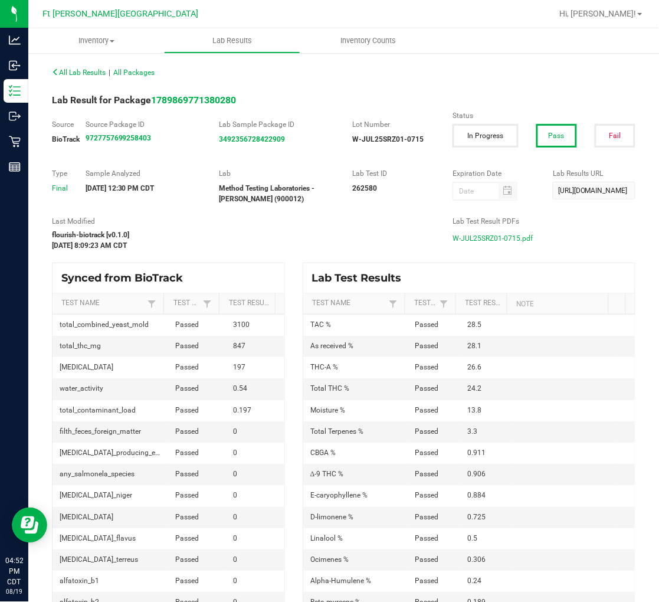
click at [469, 235] on span "W-JUL25SRZ01-0715.pdf" at bounding box center [492, 238] width 80 height 18
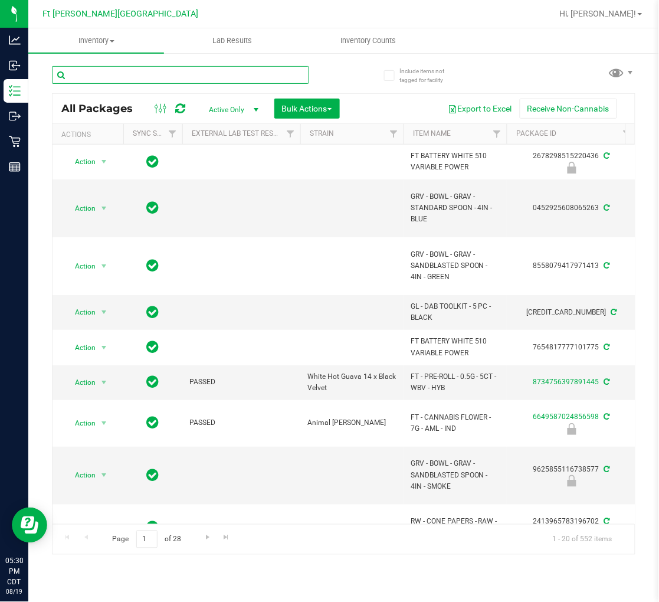
click at [145, 77] on input "text" at bounding box center [180, 75] width 257 height 18
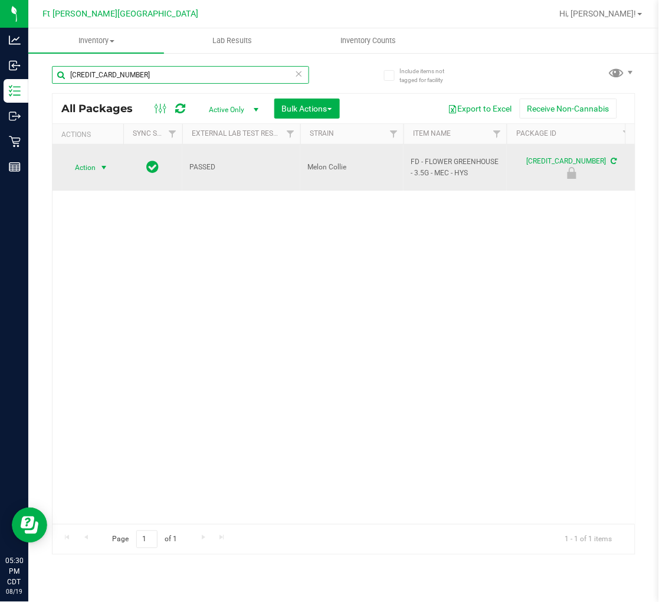
type input "6993868576890855"
click at [100, 163] on span "select" at bounding box center [103, 167] width 9 height 9
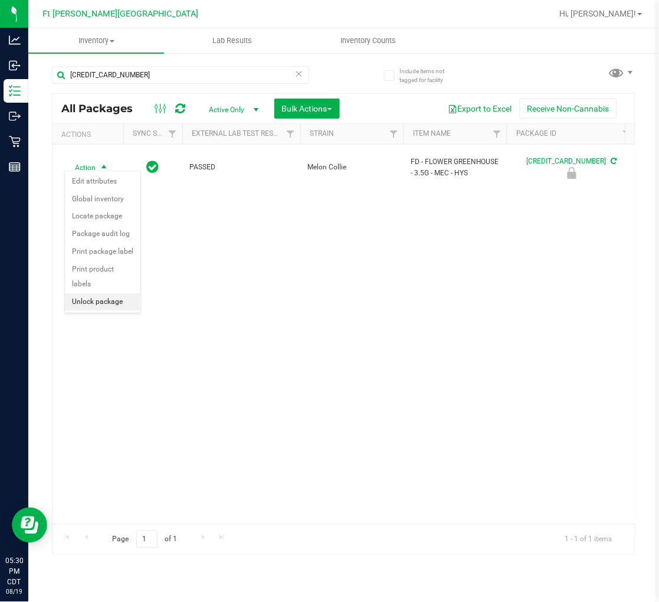
click at [122, 304] on li "Unlock package" at bounding box center [102, 302] width 75 height 18
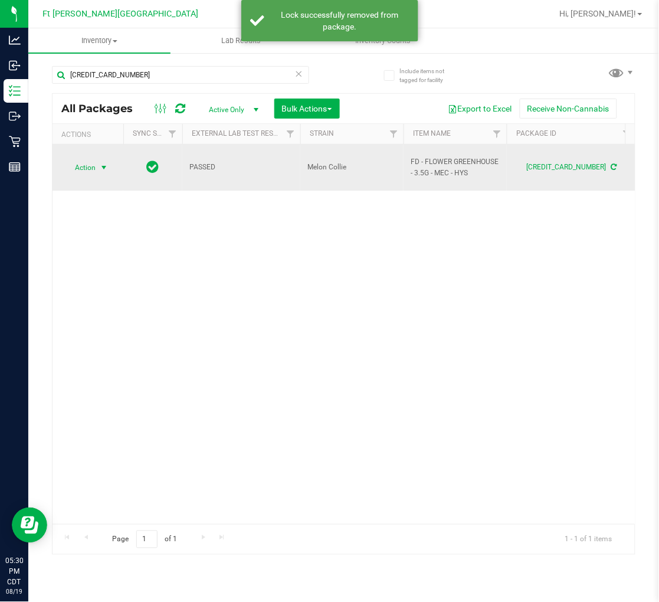
click at [96, 162] on span "Action" at bounding box center [80, 167] width 32 height 17
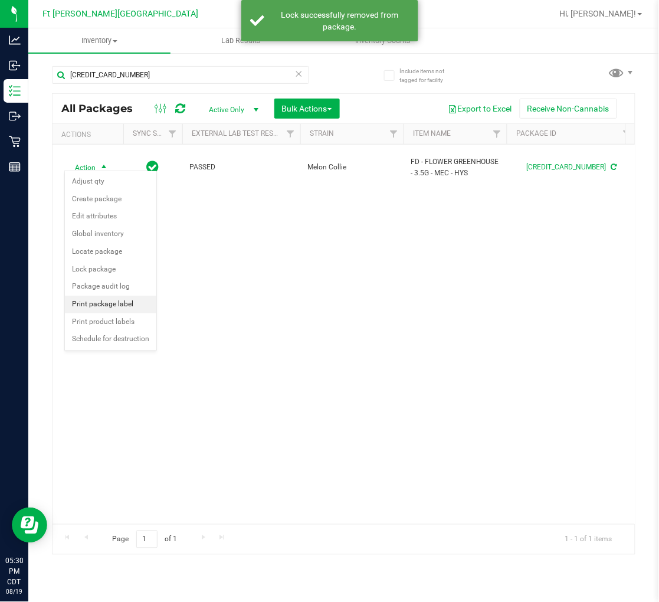
click at [121, 304] on li "Print package label" at bounding box center [110, 304] width 91 height 18
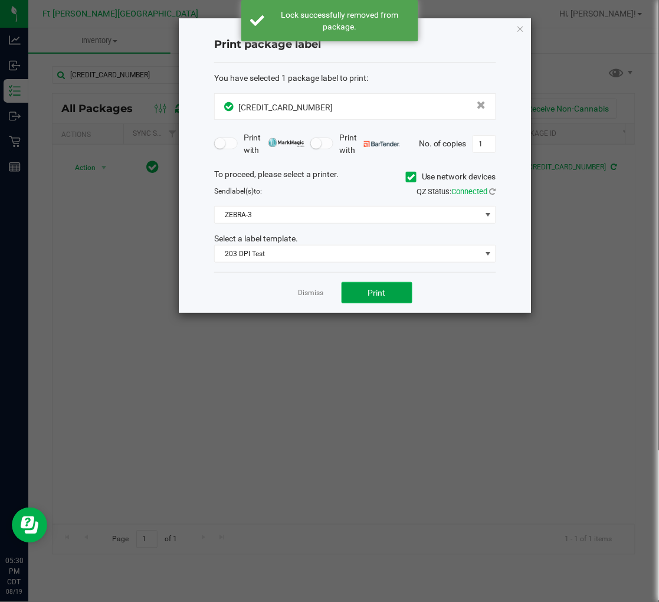
click at [360, 293] on button "Print" at bounding box center [376, 292] width 71 height 21
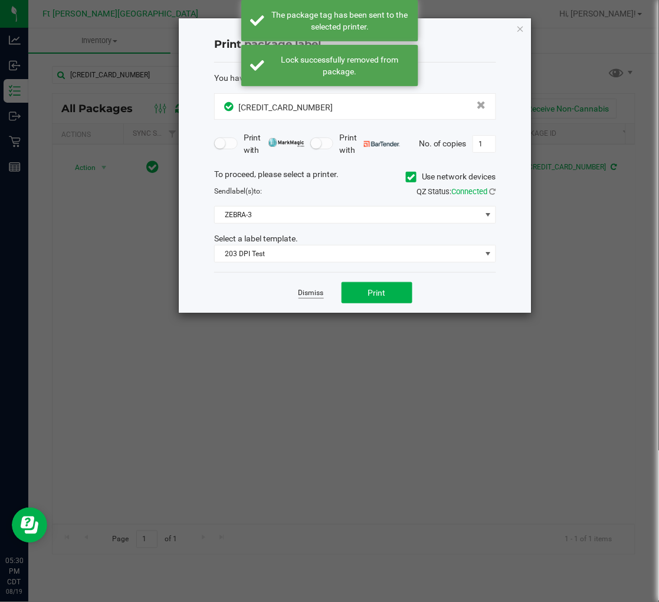
click at [314, 290] on link "Dismiss" at bounding box center [310, 293] width 25 height 10
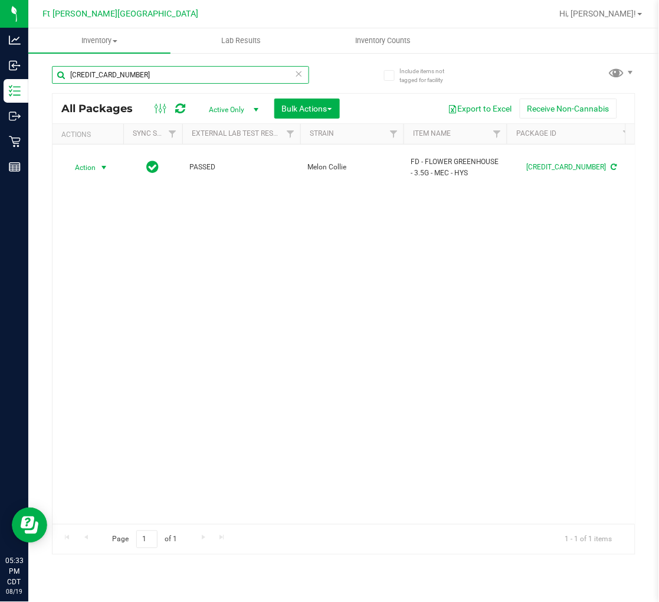
click at [172, 77] on input "6993868576890855" at bounding box center [180, 75] width 257 height 18
type input "6"
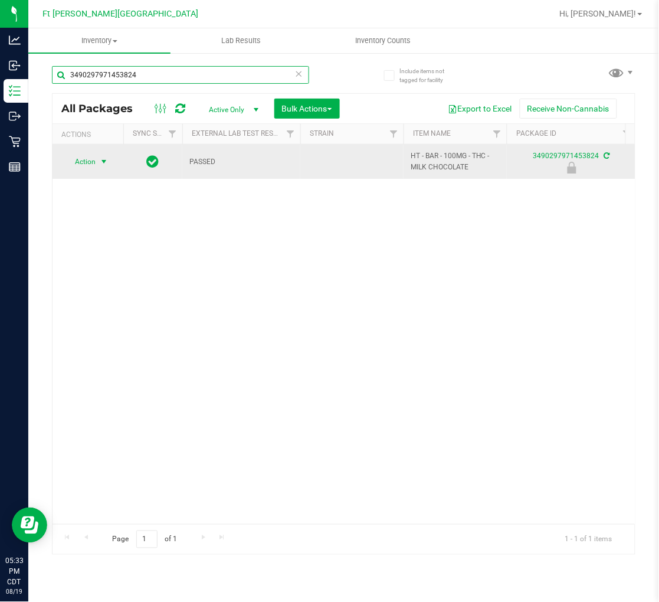
type input "3490297971453824"
click at [74, 162] on span "Action" at bounding box center [80, 161] width 32 height 17
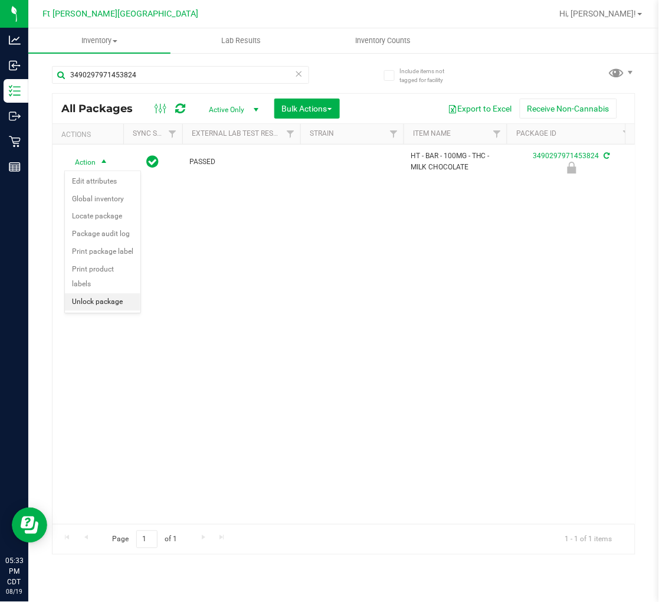
click at [108, 295] on li "Unlock package" at bounding box center [102, 302] width 75 height 18
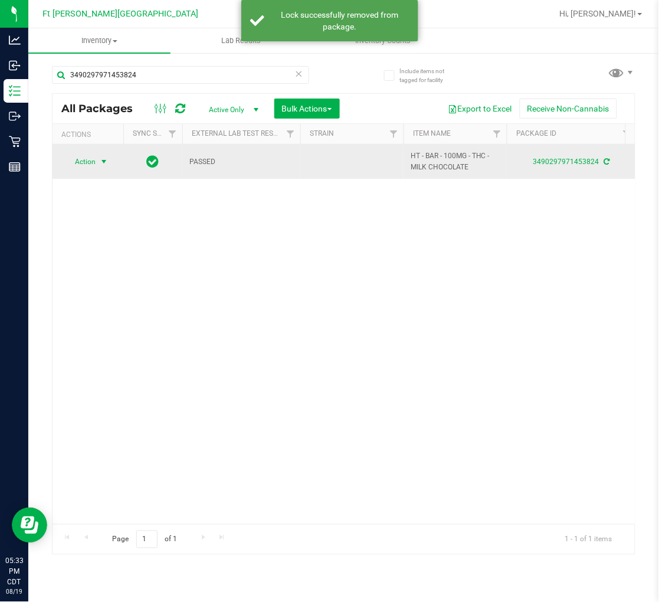
click at [90, 157] on span "Action" at bounding box center [80, 161] width 32 height 17
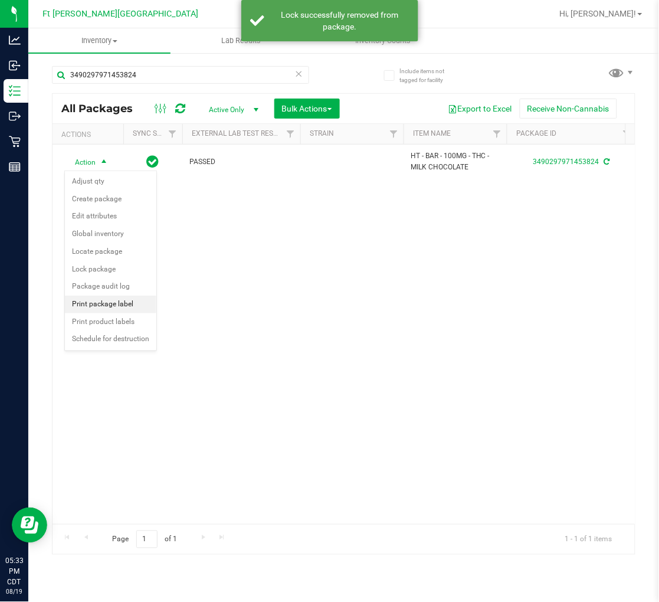
click at [118, 303] on li "Print package label" at bounding box center [110, 304] width 91 height 18
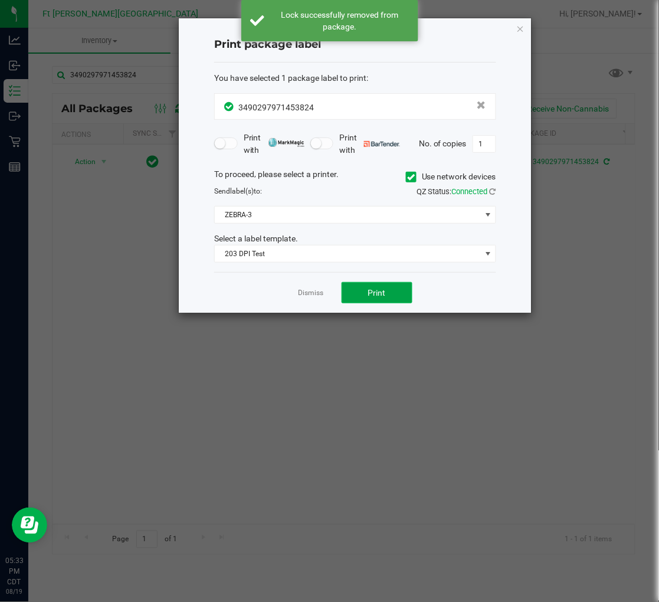
click at [356, 290] on button "Print" at bounding box center [376, 292] width 71 height 21
click at [317, 293] on link "Dismiss" at bounding box center [310, 293] width 25 height 10
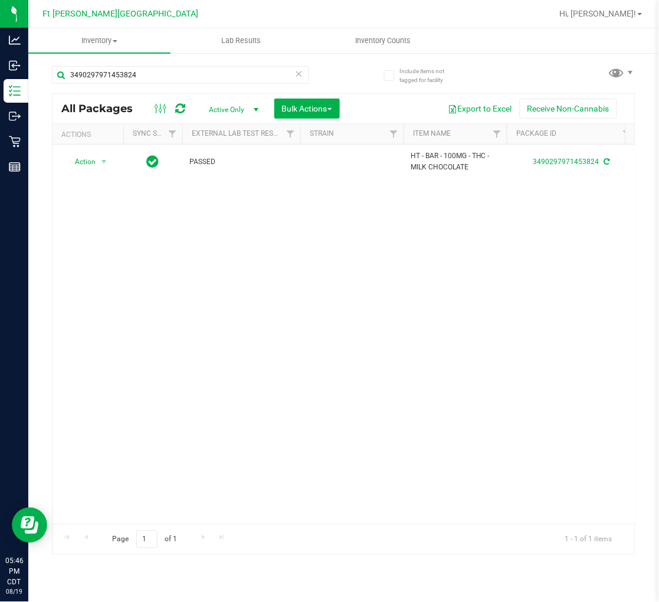
click at [298, 70] on icon at bounding box center [299, 73] width 8 height 14
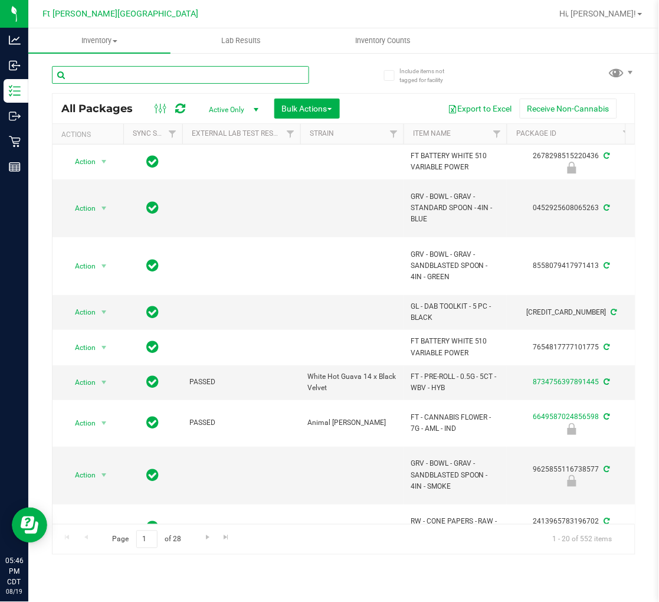
click at [119, 75] on input "text" at bounding box center [180, 75] width 257 height 18
paste input "W-AUG25GRZ01-0809"
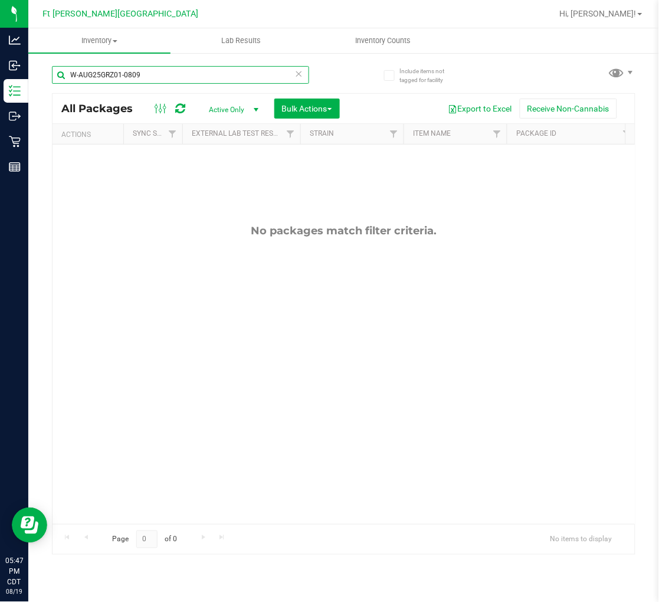
type input "W-AUG25GRZ01-0809"
click at [301, 74] on icon at bounding box center [299, 73] width 8 height 14
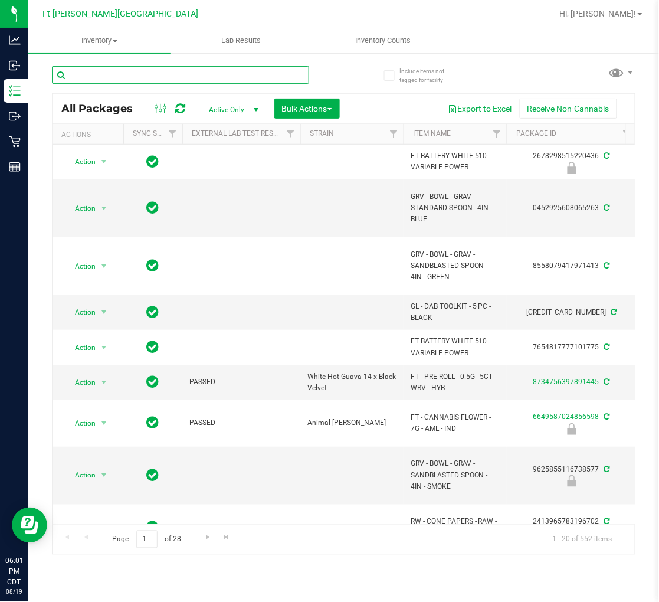
click at [120, 79] on input "text" at bounding box center [180, 75] width 257 height 18
paste input "SW 1g FSO Syringe Indica Blend"
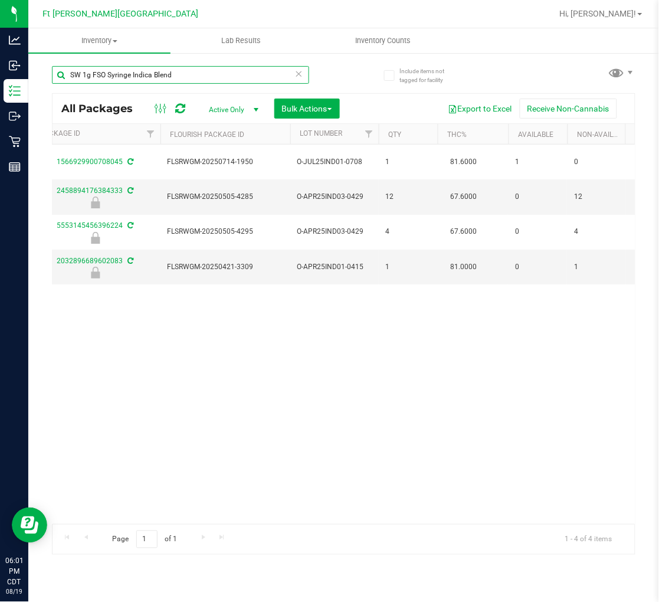
scroll to position [0, 417]
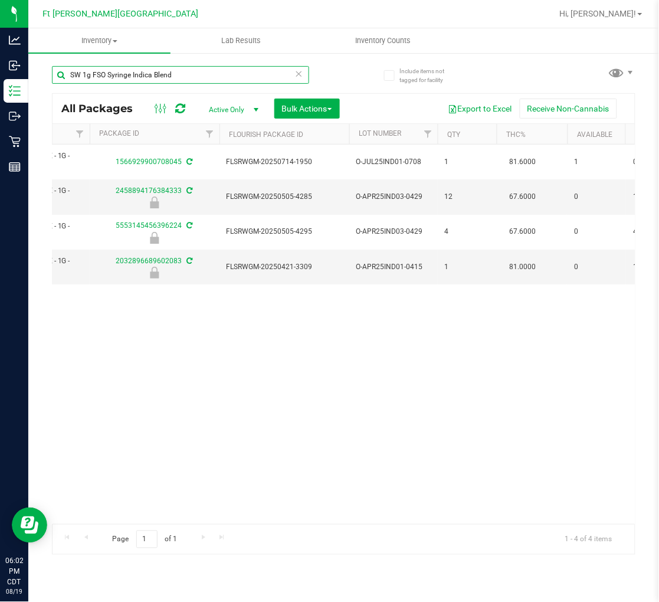
click at [215, 73] on input "SW 1g FSO Syringe Indica Blend" at bounding box center [180, 75] width 257 height 18
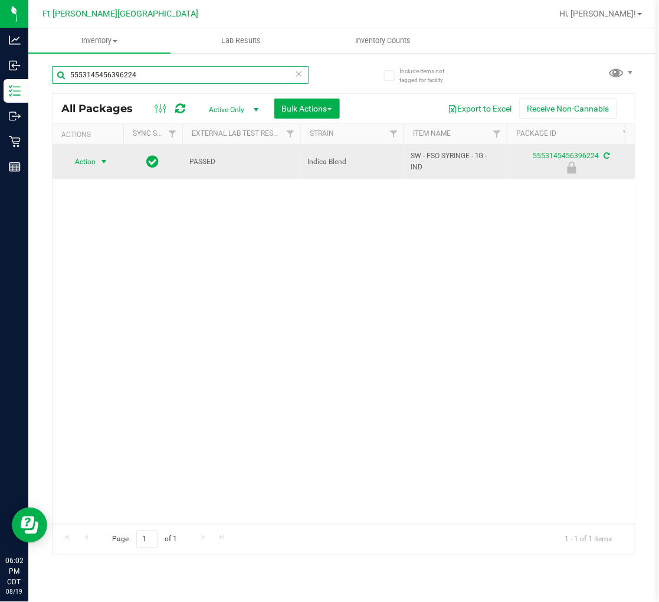
type input "5553145456396224"
click at [92, 164] on span "Action" at bounding box center [80, 161] width 32 height 17
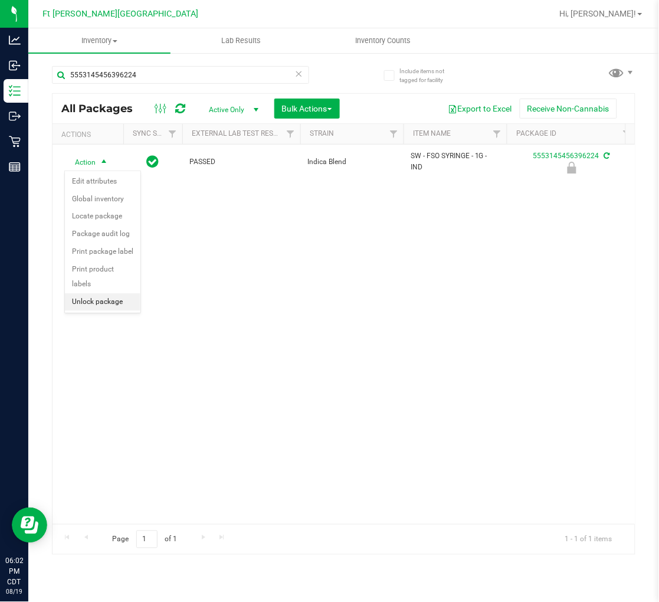
click at [125, 303] on li "Unlock package" at bounding box center [102, 302] width 75 height 18
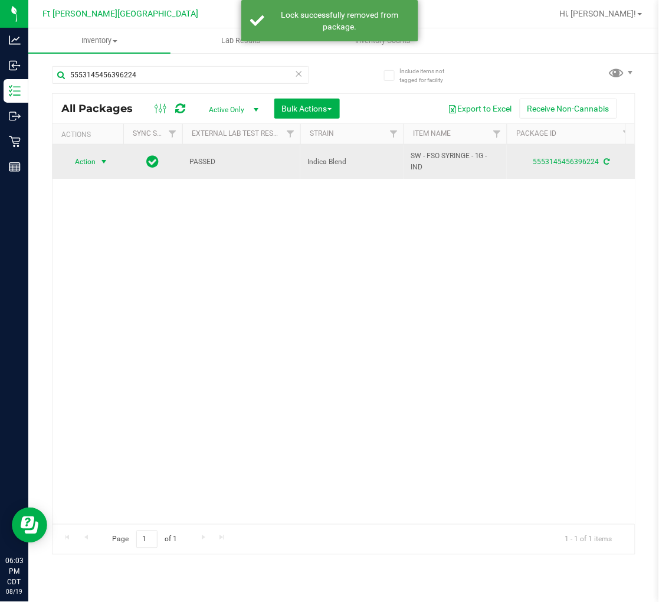
click at [96, 161] on span "Action" at bounding box center [80, 161] width 32 height 17
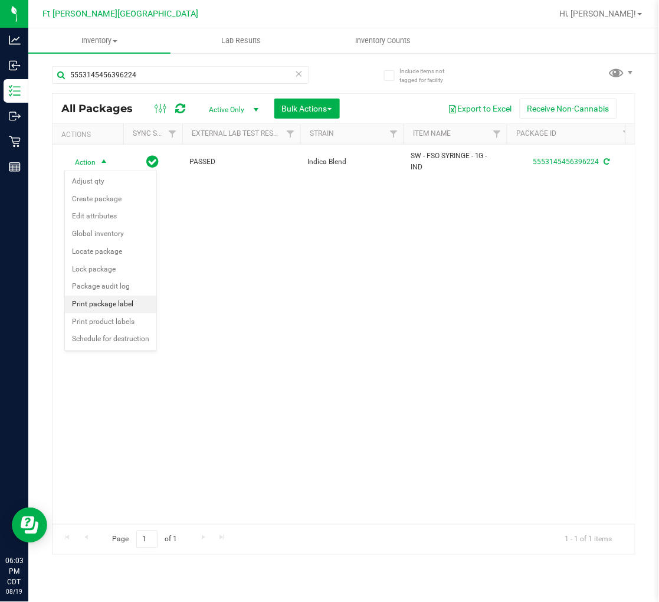
click at [113, 303] on li "Print package label" at bounding box center [110, 304] width 91 height 18
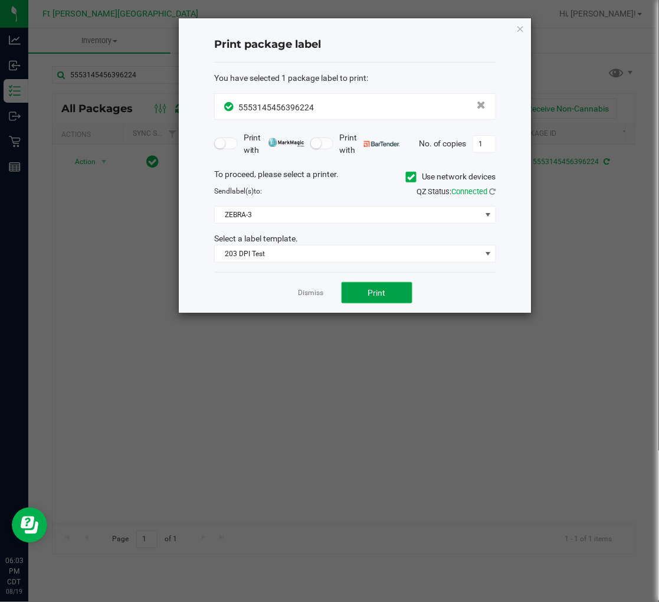
click at [361, 288] on button "Print" at bounding box center [376, 292] width 71 height 21
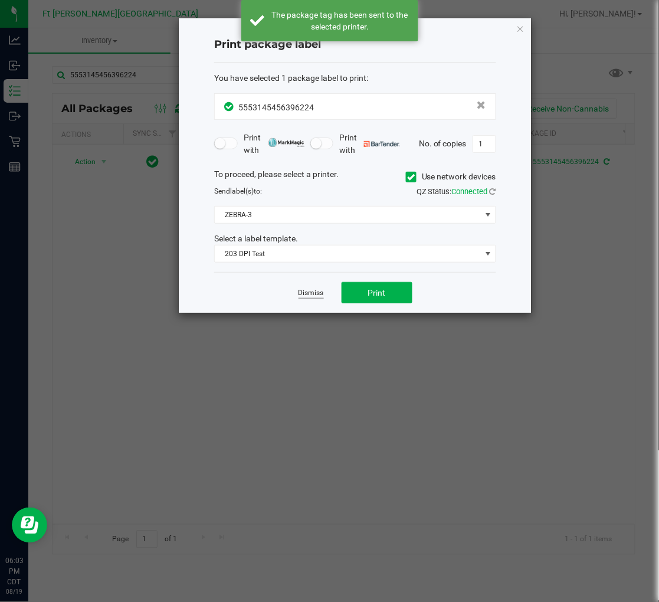
click at [314, 294] on link "Dismiss" at bounding box center [310, 293] width 25 height 10
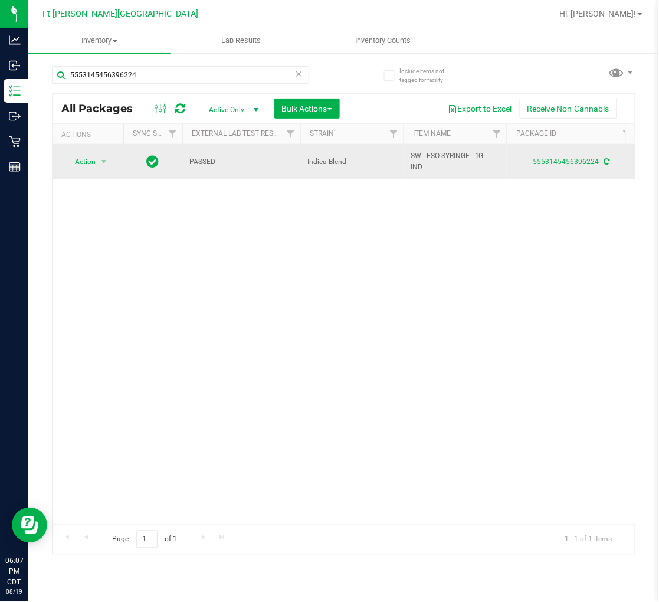
click at [417, 165] on span "SW - FSO SYRINGE - 1G - IND" at bounding box center [454, 161] width 89 height 22
copy tr "SW - FSO SYRINGE - 1G - IND"
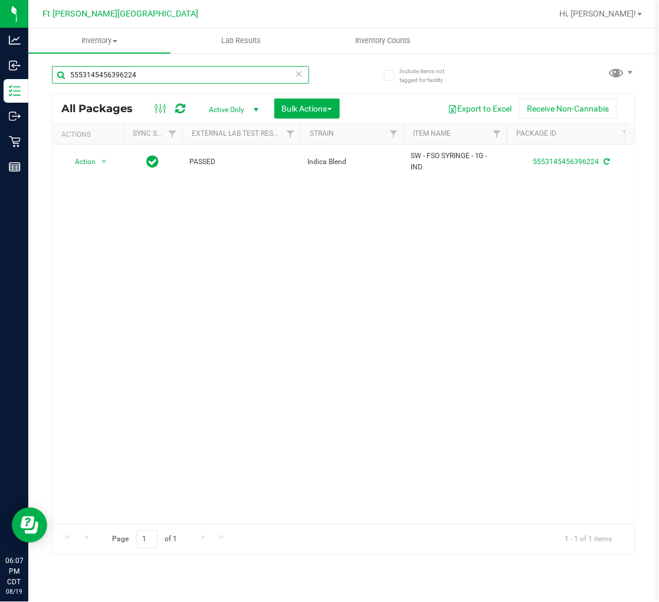
click at [244, 73] on input "5553145456396224" at bounding box center [180, 75] width 257 height 18
paste input "SW - FSO SYRINGE - 1G - IND"
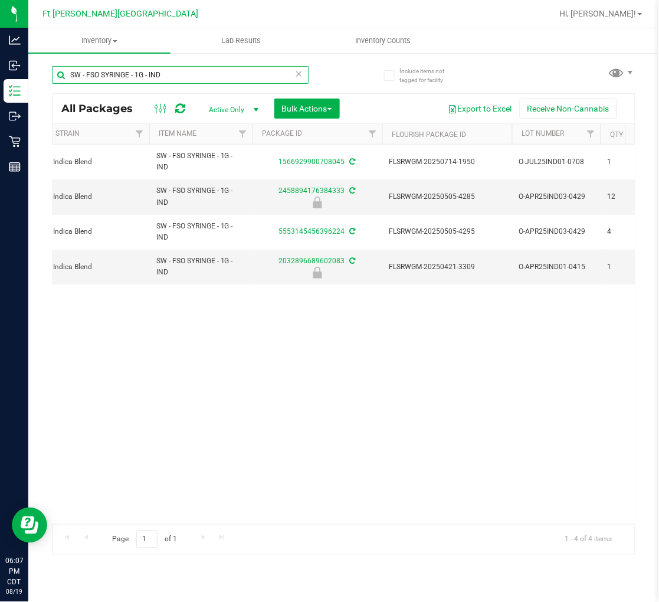
scroll to position [0, 284]
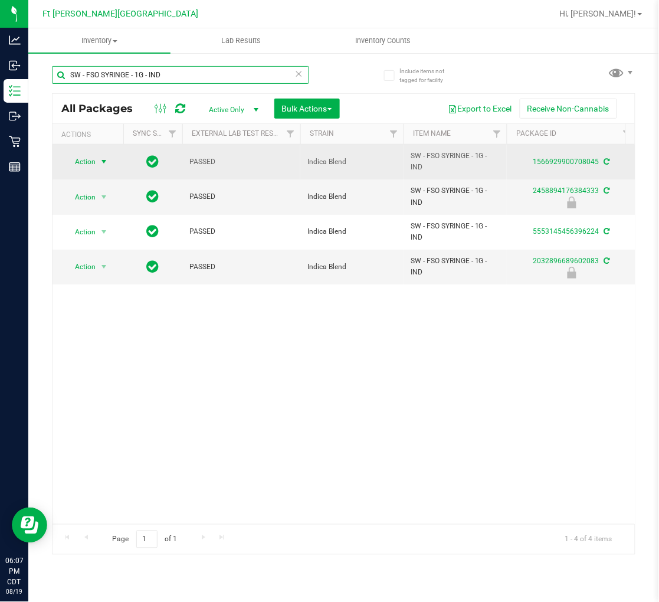
type input "SW - FSO SYRINGE - 1G - IND"
click at [92, 162] on span "Action" at bounding box center [80, 161] width 32 height 17
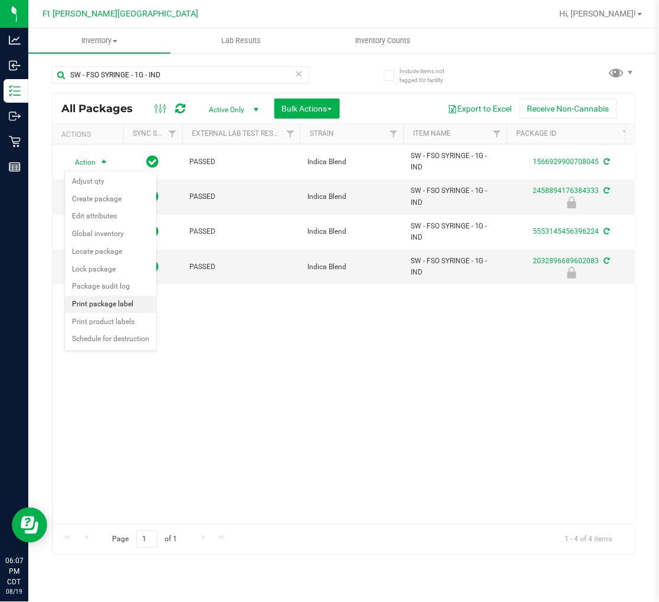
click at [113, 303] on li "Print package label" at bounding box center [110, 304] width 91 height 18
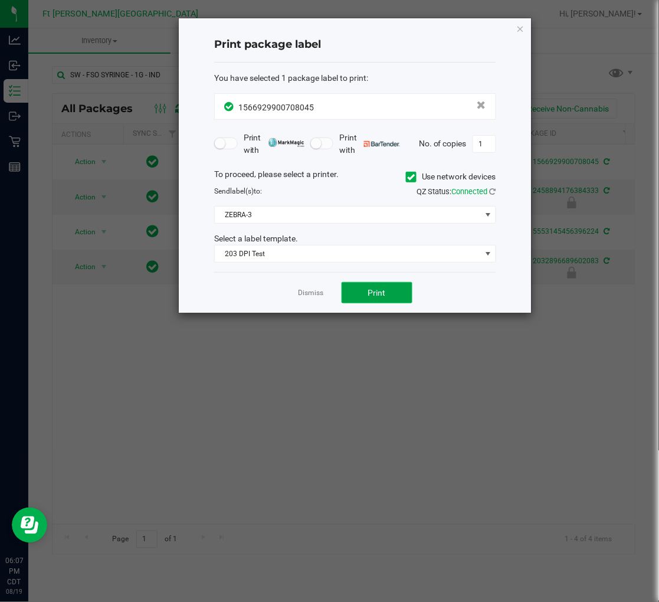
click at [364, 298] on button "Print" at bounding box center [376, 292] width 71 height 21
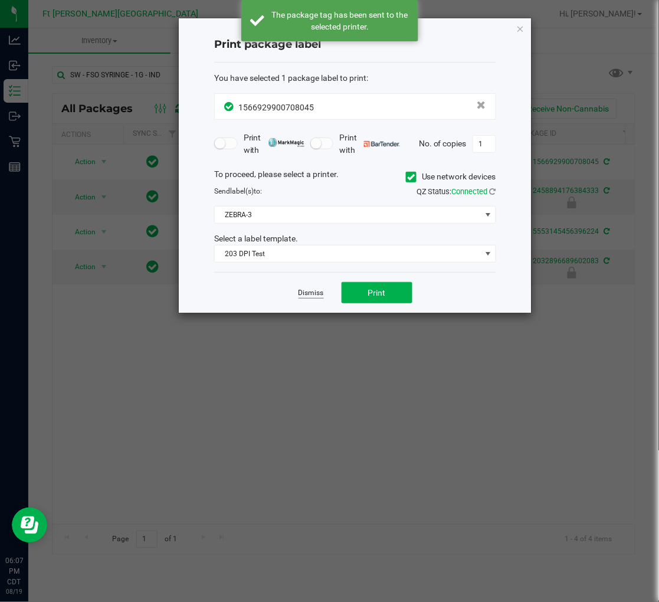
click at [308, 293] on link "Dismiss" at bounding box center [310, 293] width 25 height 10
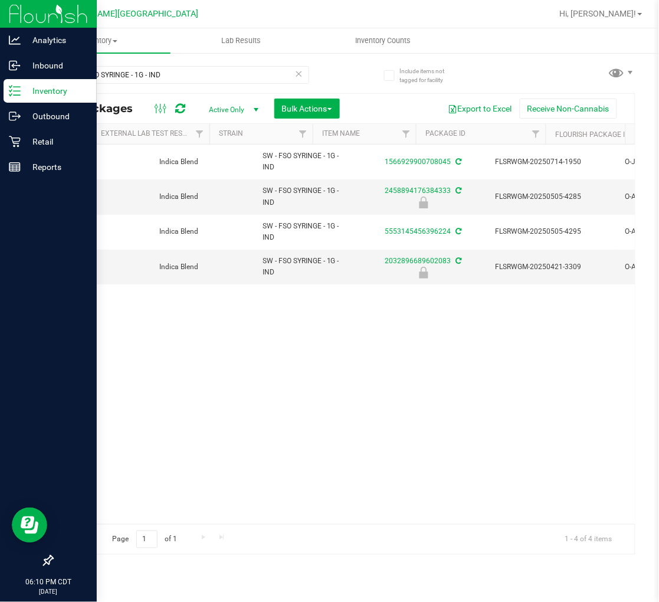
scroll to position [0, 144]
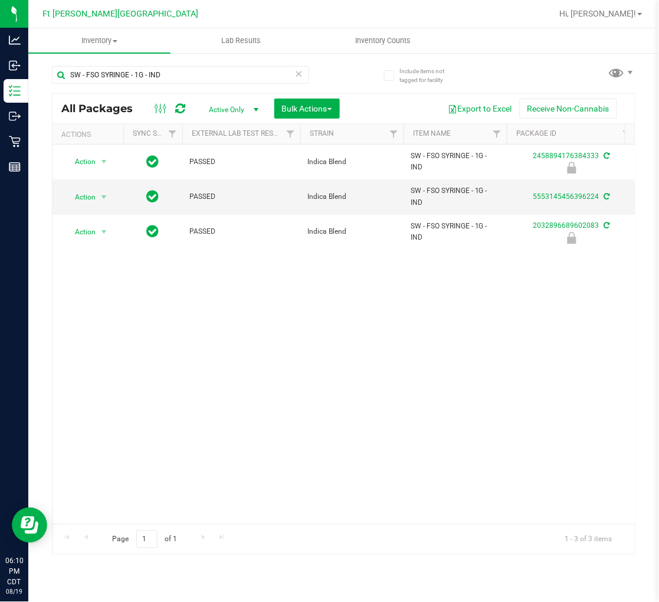
click at [190, 427] on div "Action Action Edit attributes Global inventory Locate package Package audit log…" at bounding box center [343, 333] width 582 height 379
click at [298, 79] on icon at bounding box center [299, 73] width 8 height 14
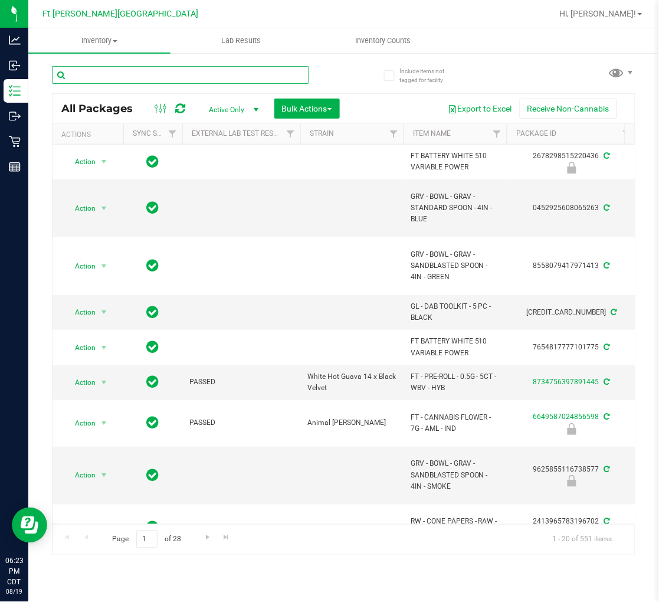
click at [121, 68] on input "text" at bounding box center [180, 75] width 257 height 18
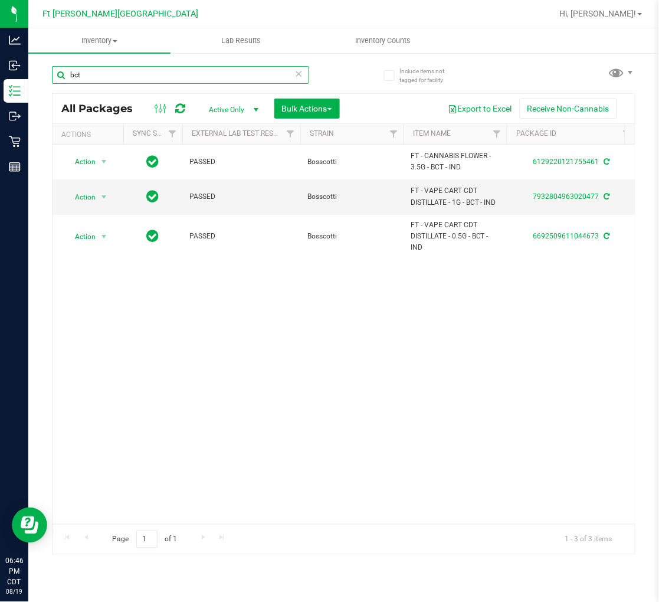
click at [143, 70] on input "bct" at bounding box center [180, 75] width 257 height 18
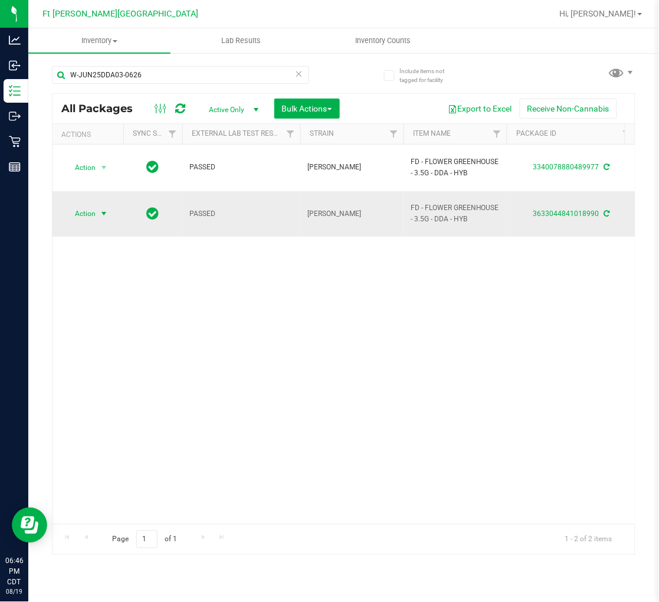
click at [94, 205] on span "Action" at bounding box center [80, 213] width 32 height 17
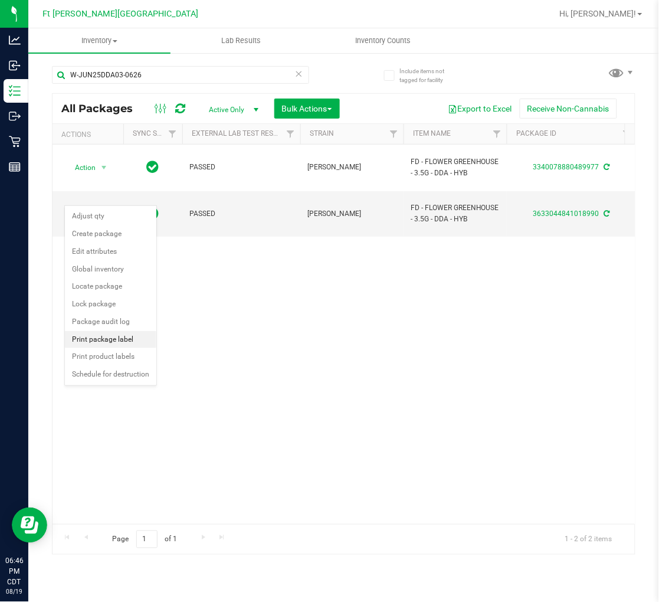
click at [114, 334] on li "Print package label" at bounding box center [110, 340] width 91 height 18
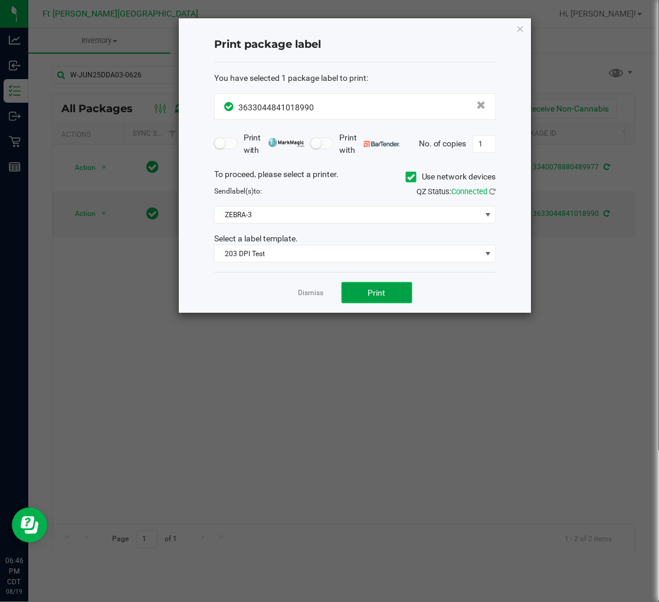
click at [366, 294] on button "Print" at bounding box center [376, 292] width 71 height 21
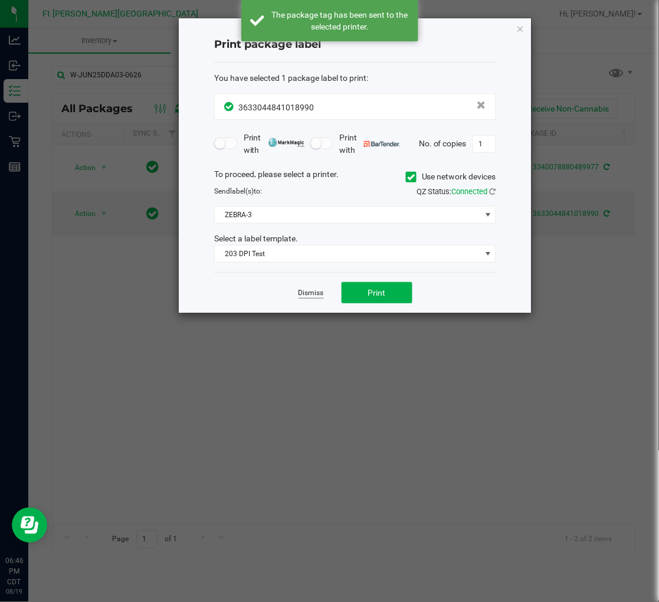
click at [314, 291] on link "Dismiss" at bounding box center [310, 293] width 25 height 10
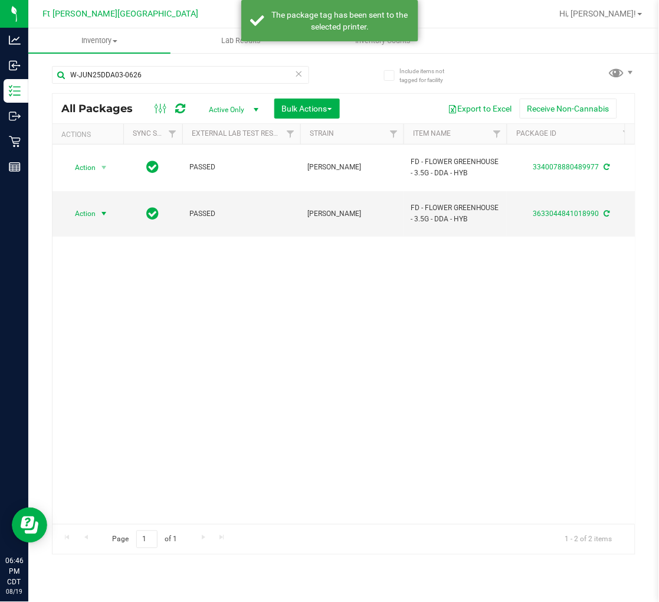
click at [310, 374] on div "Action Action Adjust qty Create package Edit attributes Global inventory Locate…" at bounding box center [343, 333] width 582 height 379
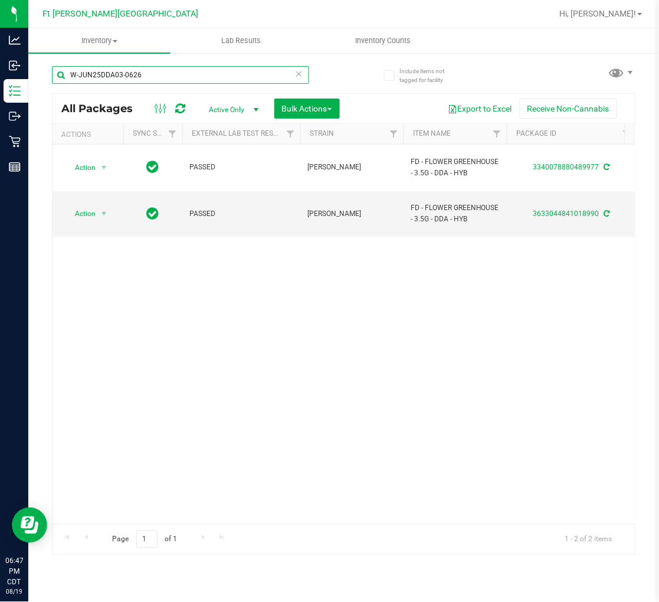
click at [199, 79] on input "W-JUN25DDA03-0626" at bounding box center [180, 75] width 257 height 18
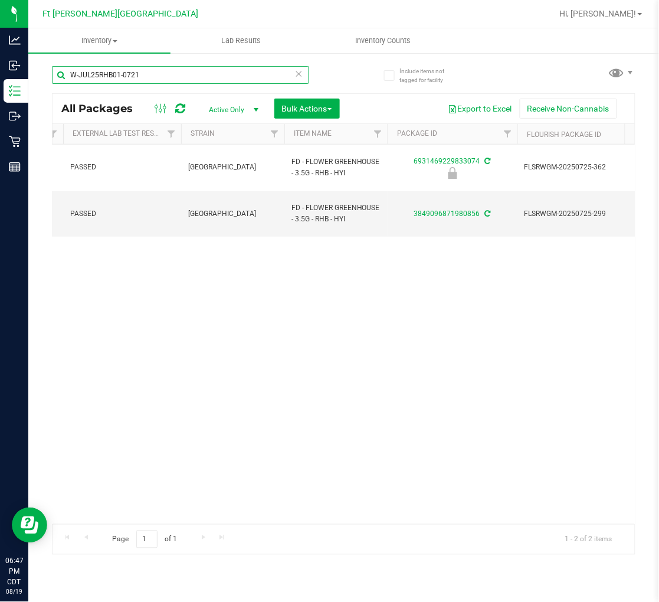
scroll to position [0, 289]
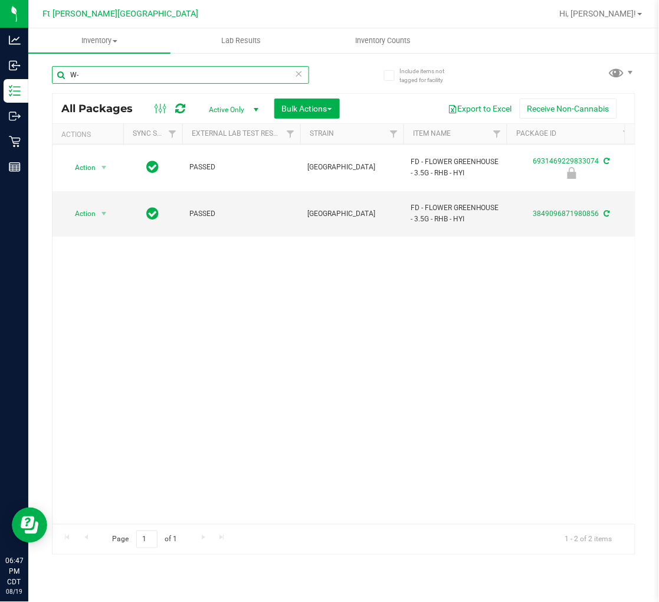
type input "W"
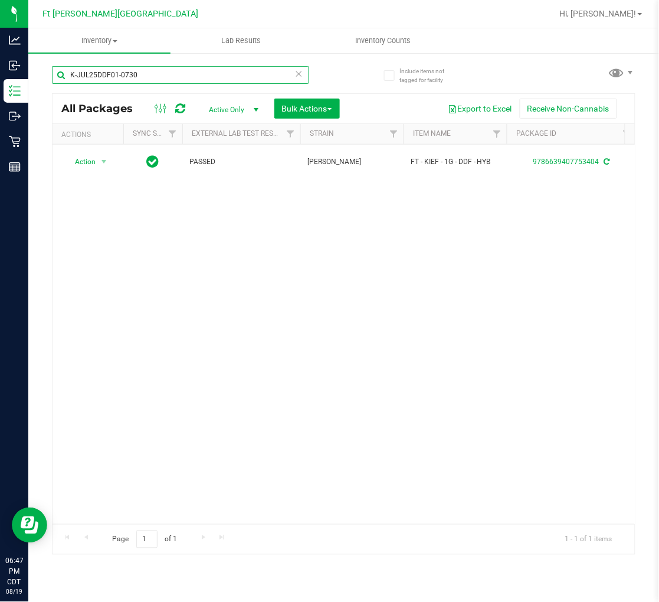
type input "K-JUL25DDF01-0730"
click at [296, 74] on icon at bounding box center [299, 73] width 8 height 14
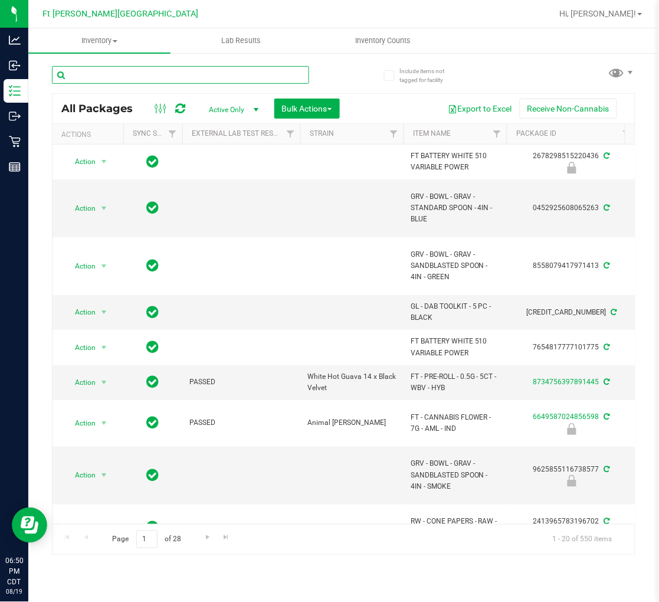
click at [112, 66] on input "text" at bounding box center [180, 75] width 257 height 18
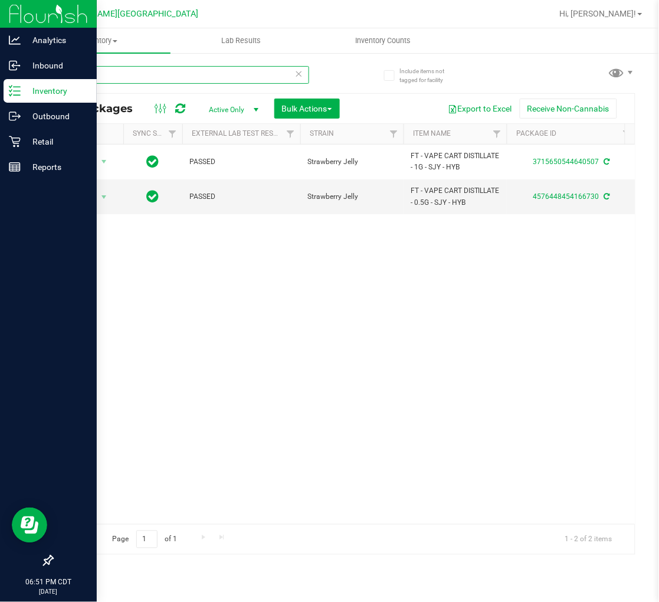
type input "sjy"
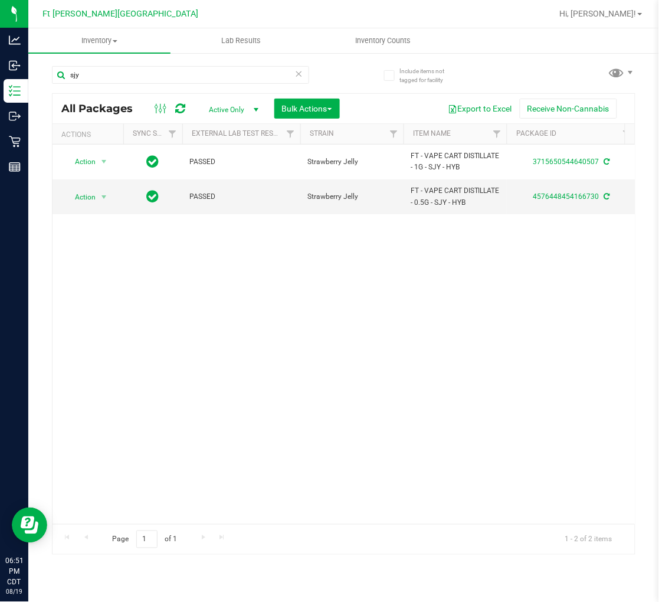
click at [299, 73] on icon at bounding box center [299, 73] width 8 height 14
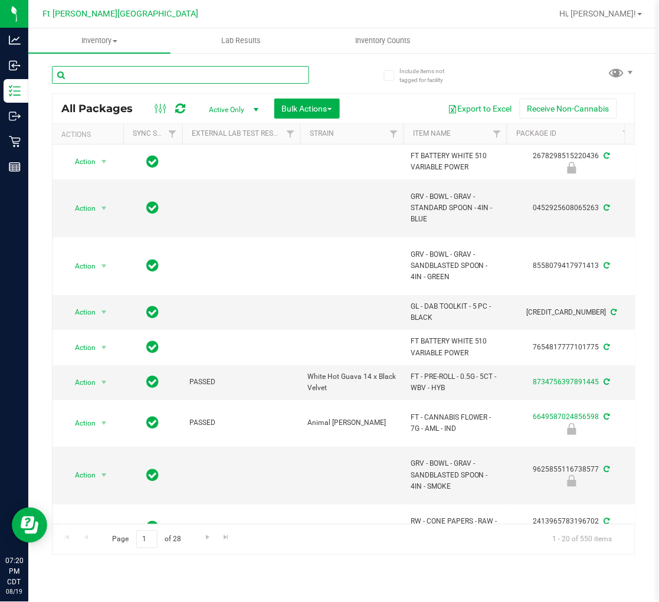
click at [147, 69] on input "text" at bounding box center [180, 75] width 257 height 18
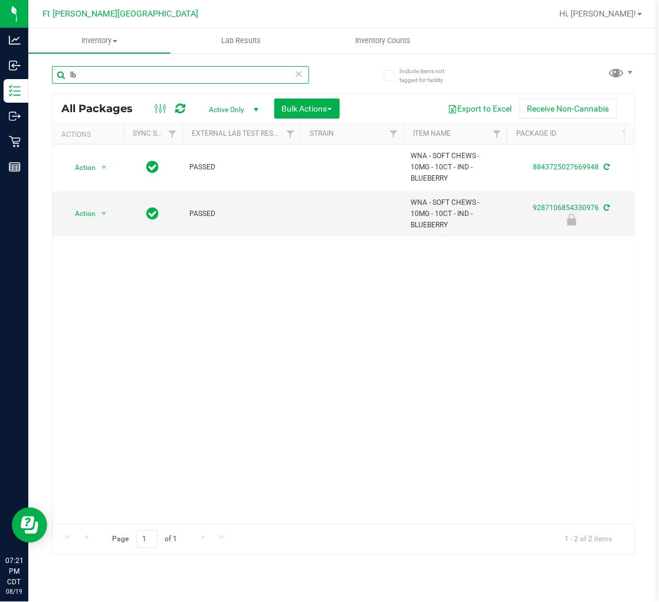
type input "l"
click at [219, 368] on div "Action Action Adjust qty Create package Edit attributes Global inventory Locate…" at bounding box center [343, 333] width 582 height 379
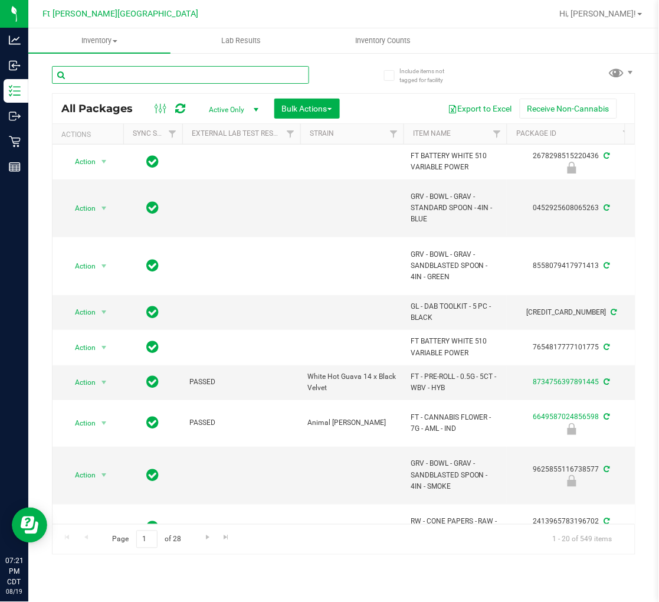
click at [193, 80] on input "text" at bounding box center [180, 75] width 257 height 18
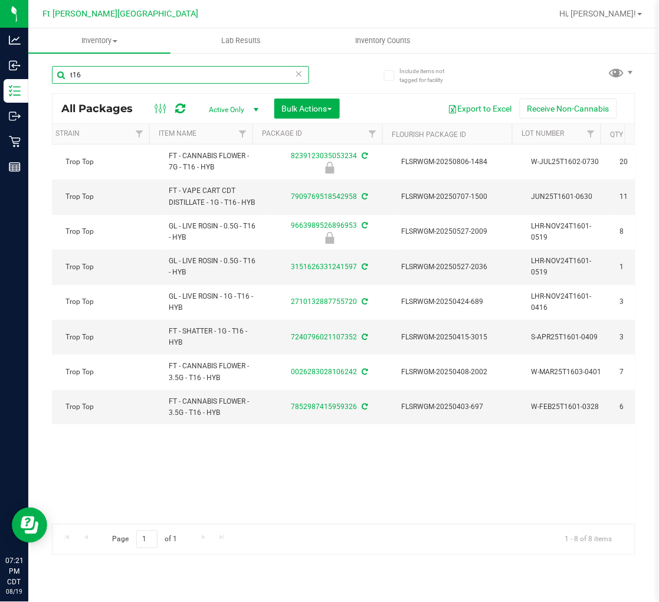
scroll to position [0, 242]
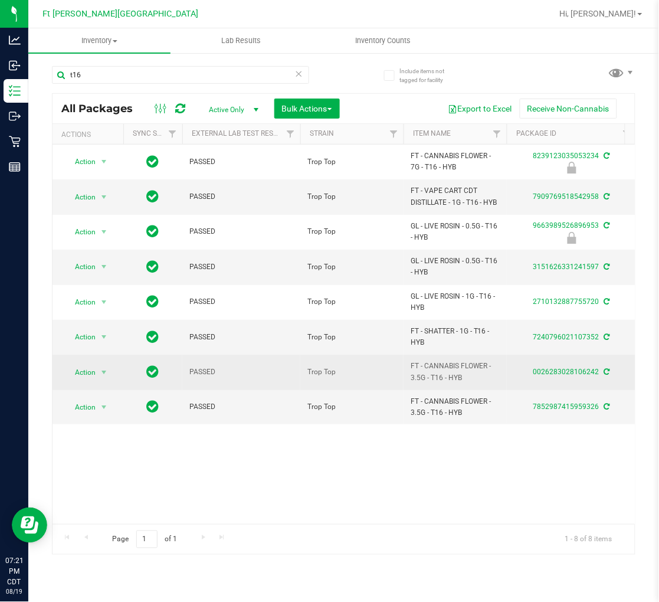
click at [443, 376] on span "FT - CANNABIS FLOWER - 3.5G - T16 - HYB" at bounding box center [454, 371] width 89 height 22
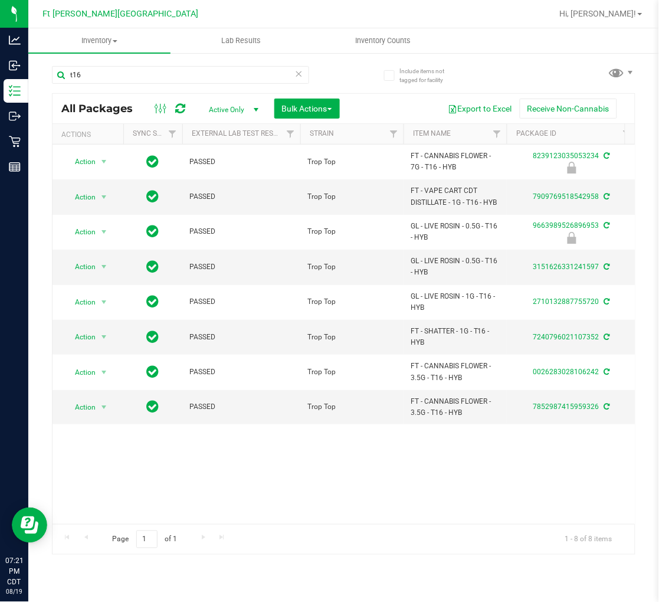
click at [376, 484] on div "Action Action Edit attributes Global inventory Locate package Package audit log…" at bounding box center [343, 333] width 582 height 379
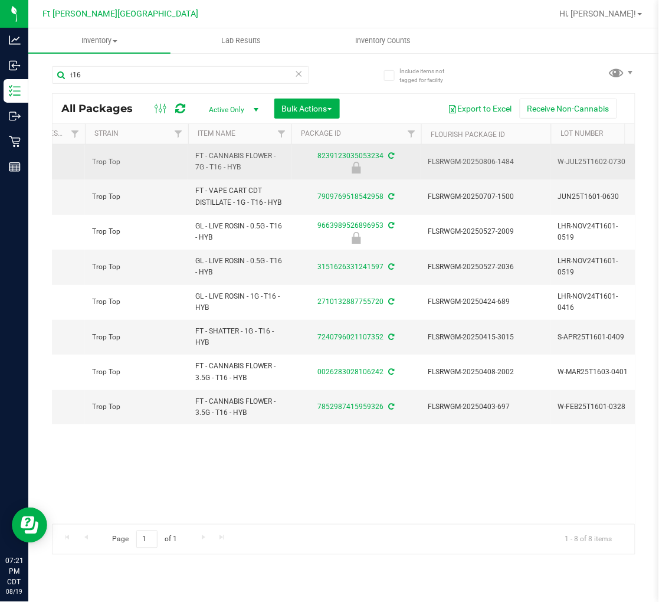
click at [226, 156] on span "FT - CANNABIS FLOWER - 7G - T16 - HYB" at bounding box center [239, 161] width 89 height 22
copy tr "FT - CANNABIS FLOWER - 7G - T16 - HYB"
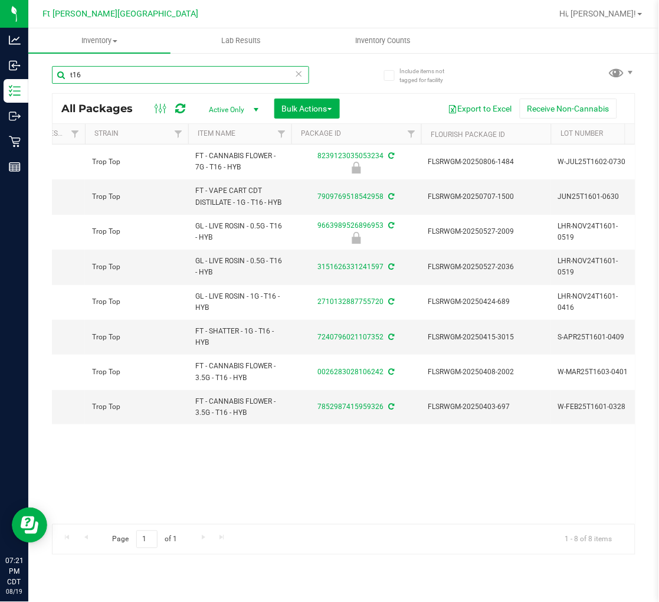
click at [215, 73] on input "t16" at bounding box center [180, 75] width 257 height 18
paste input "FT - CANNABIS FLOWER - 7G - T16 - HYB"
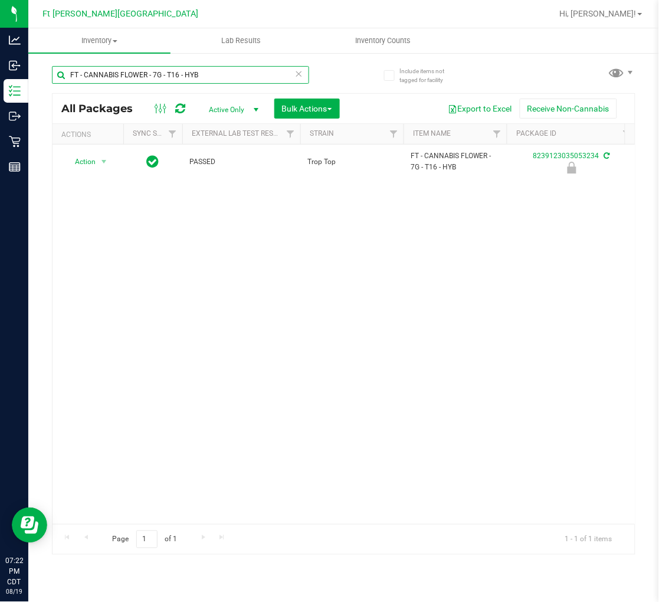
type input "FT - CANNABIS FLOWER - 7G - T16 - HYB"
click at [298, 74] on icon at bounding box center [299, 73] width 8 height 14
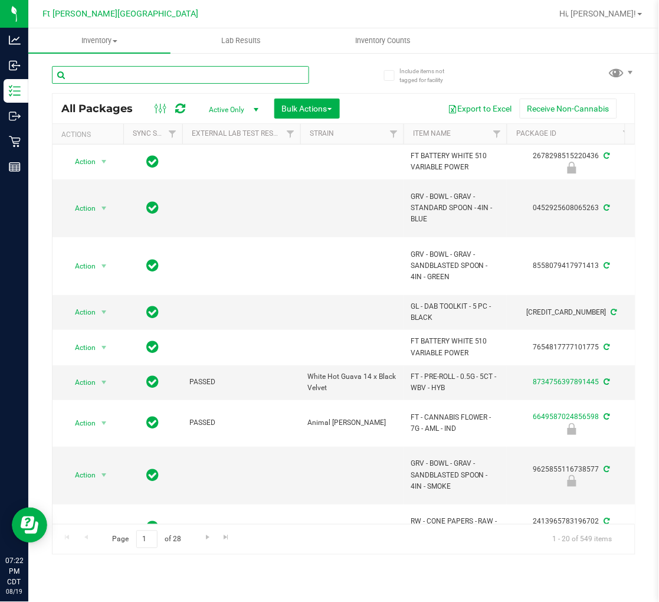
click at [235, 74] on input "text" at bounding box center [180, 75] width 257 height 18
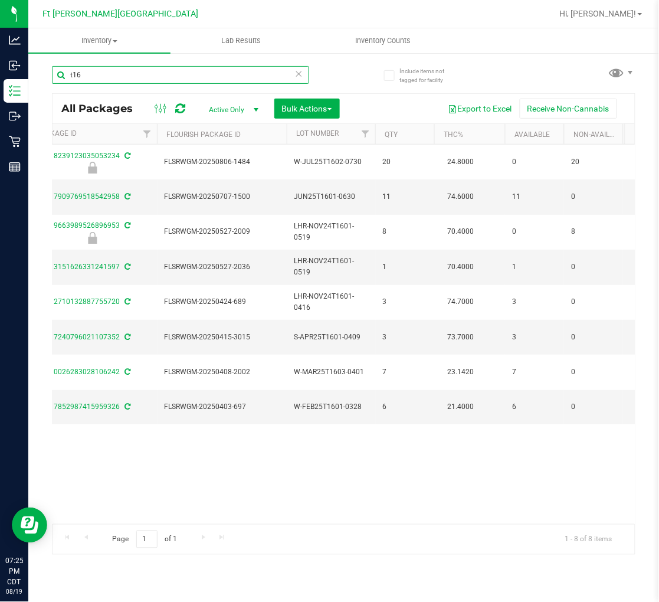
scroll to position [0, 476]
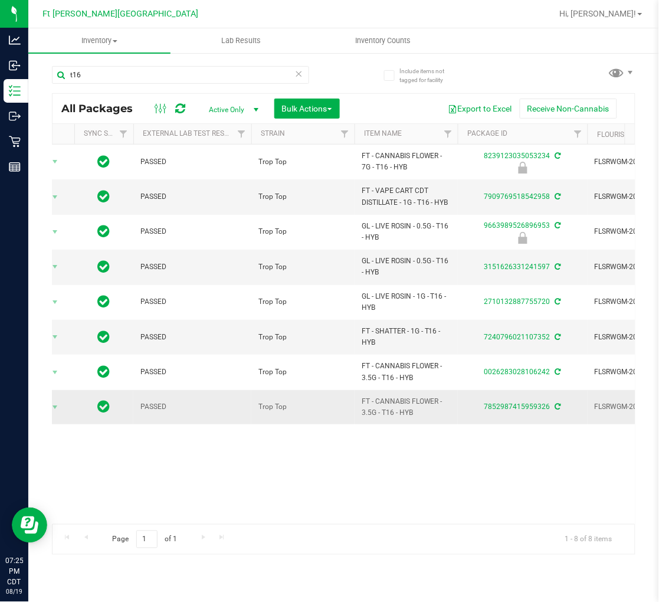
click at [376, 406] on span "FT - CANNABIS FLOWER - 3.5G - T16 - HYB" at bounding box center [406, 407] width 89 height 22
copy tr "FT - CANNABIS FLOWER - 3.5G - T16 - HYB"
click at [233, 66] on input "t16" at bounding box center [180, 75] width 257 height 18
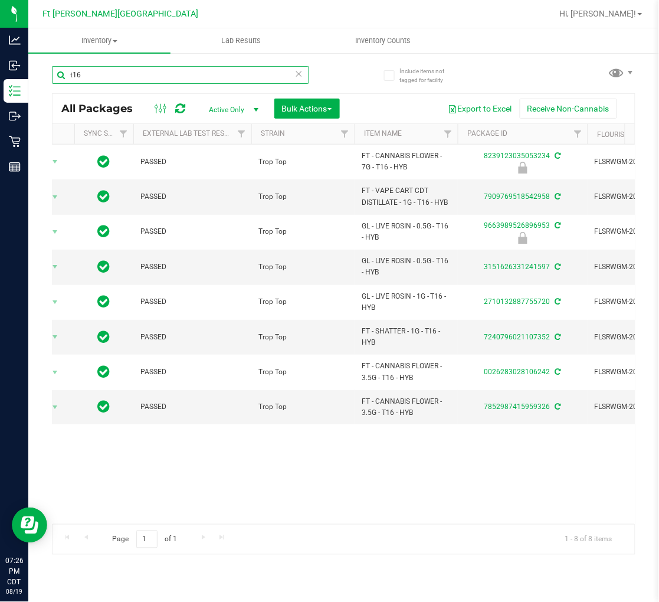
click at [233, 66] on input "t16" at bounding box center [180, 75] width 257 height 18
paste input "FT - CANNABIS FLOWER - 3.5G - T16 - HYB"
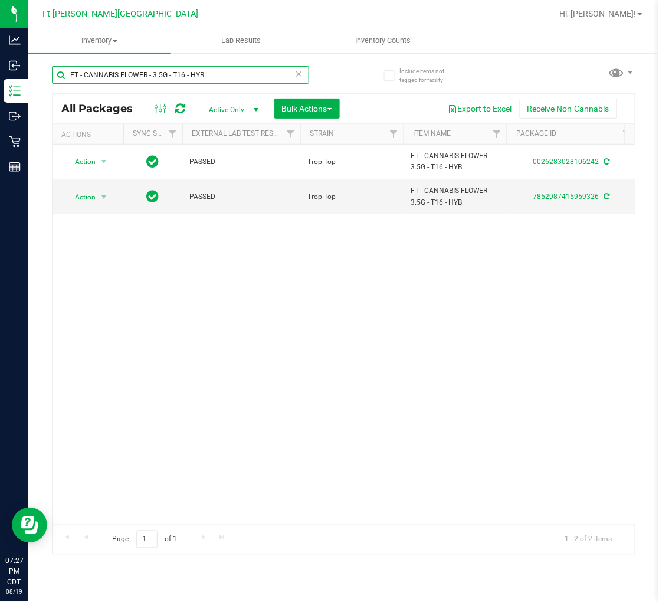
type input "FT - CANNABIS FLOWER - 3.5G - T16 - HYB"
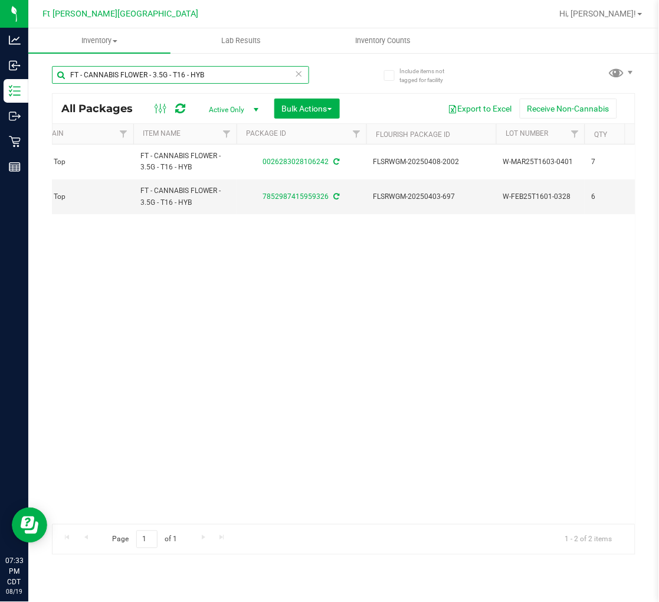
scroll to position [0, 9]
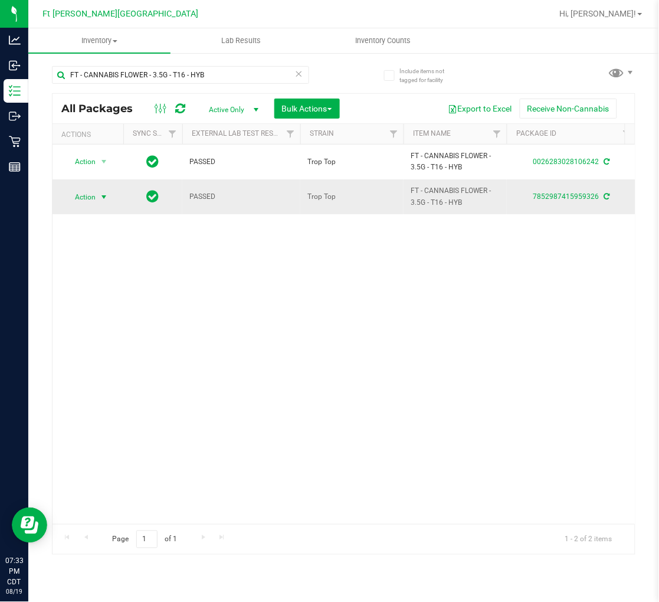
click at [101, 195] on span "select" at bounding box center [103, 196] width 9 height 9
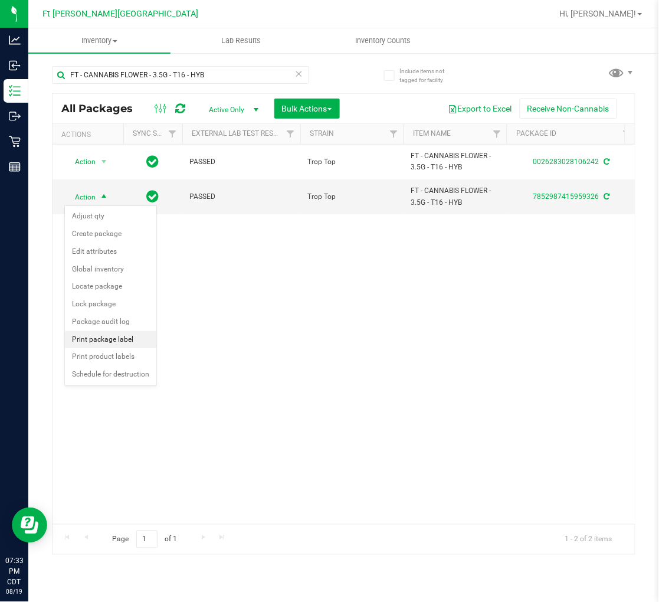
click at [115, 339] on li "Print package label" at bounding box center [110, 340] width 91 height 18
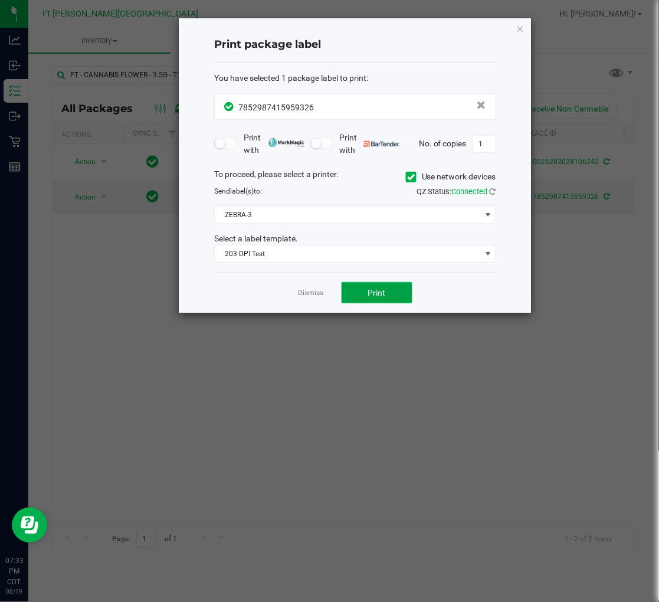
click at [379, 289] on span "Print" at bounding box center [377, 292] width 18 height 9
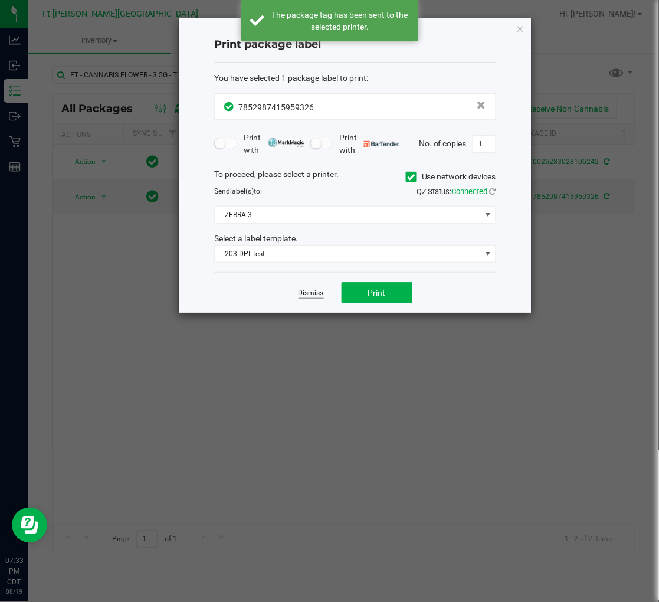
click at [308, 291] on link "Dismiss" at bounding box center [310, 293] width 25 height 10
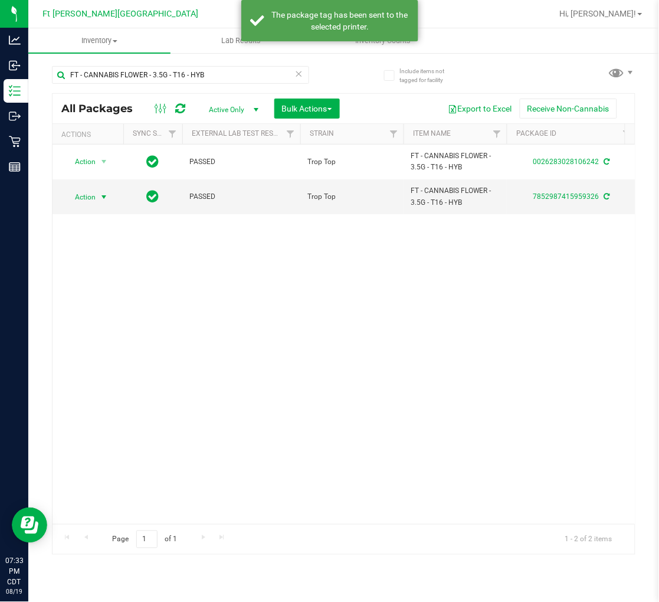
click at [198, 385] on div "Action Action Adjust qty Create package Edit attributes Global inventory Locate…" at bounding box center [343, 333] width 582 height 379
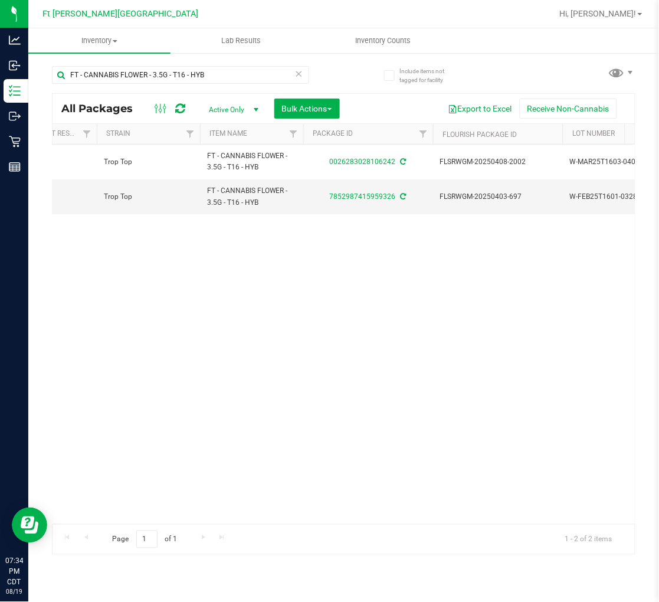
scroll to position [0, 133]
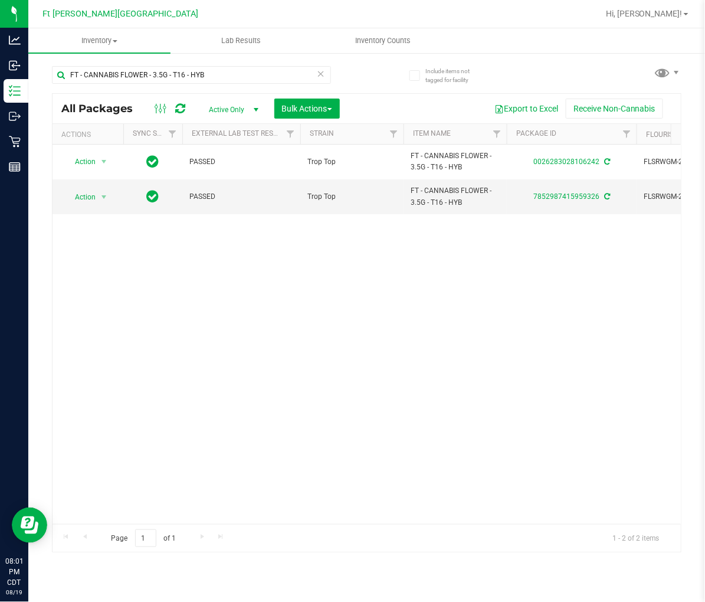
click at [323, 73] on icon at bounding box center [321, 73] width 8 height 14
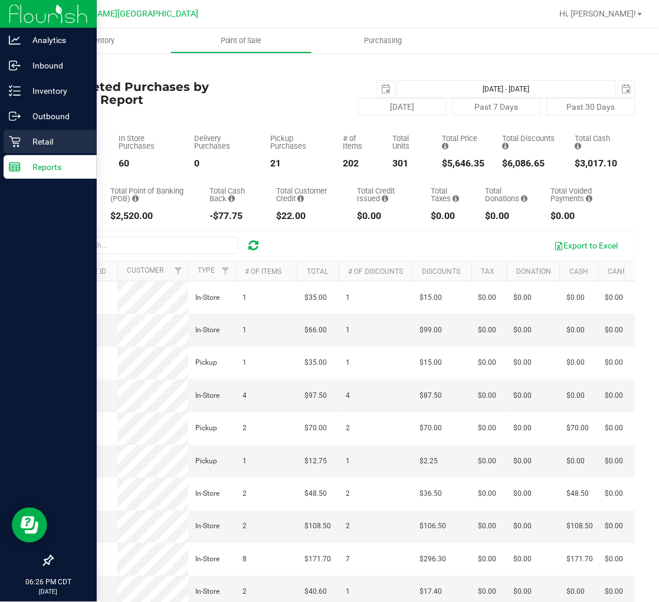
click at [21, 136] on p "Retail" at bounding box center [56, 141] width 71 height 14
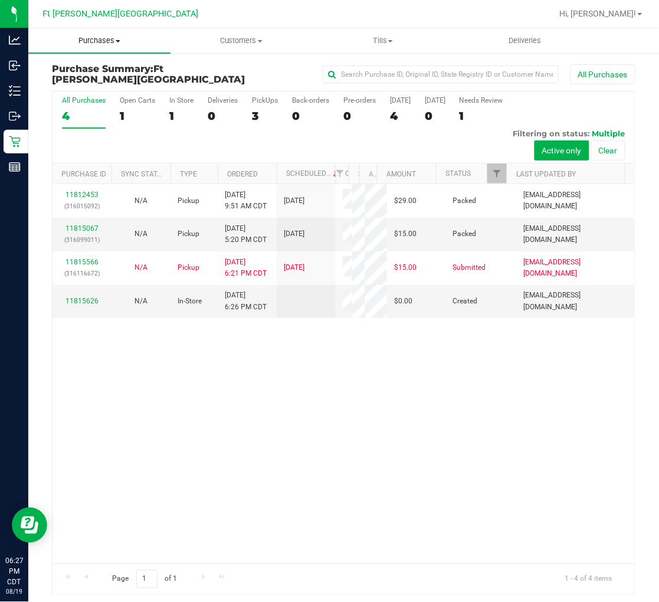
click at [104, 44] on span "Purchases" at bounding box center [99, 40] width 142 height 11
click at [88, 81] on span "Fulfillment" at bounding box center [64, 85] width 73 height 10
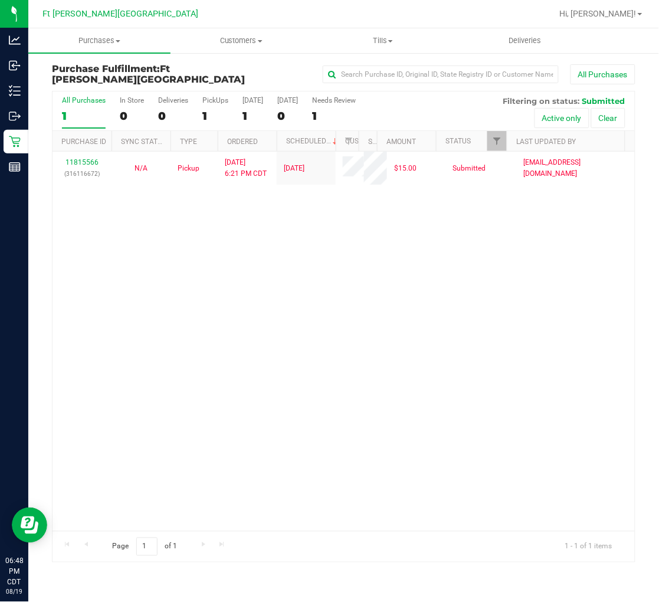
click at [166, 257] on div "11815566 (316116672) N/A Pickup [DATE] 6:21 PM CDT 8/19/2025 $15.00 Submitted […" at bounding box center [343, 341] width 582 height 379
click at [205, 240] on div "11815566 (316116672) N/A Pickup [DATE] 6:21 PM CDT 8/19/2025 $15.00 Submitted […" at bounding box center [343, 341] width 582 height 379
click at [275, 294] on div "11815566 (316116672) N/A Pickup [DATE] 6:21 PM CDT 8/19/2025 $15.00 Submitted […" at bounding box center [343, 341] width 582 height 379
click at [252, 301] on div "11815566 (316116672) N/A Pickup [DATE] 6:21 PM CDT 8/19/2025 $15.00 Submitted […" at bounding box center [343, 341] width 582 height 379
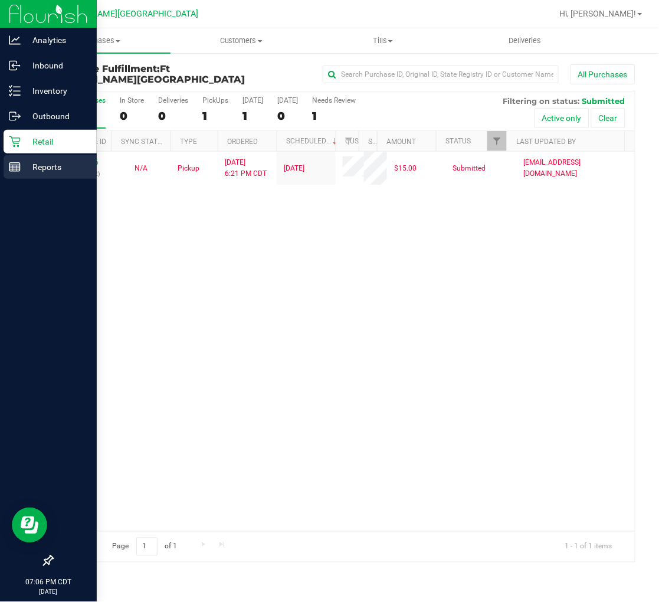
click at [17, 168] on icon at bounding box center [15, 167] width 12 height 12
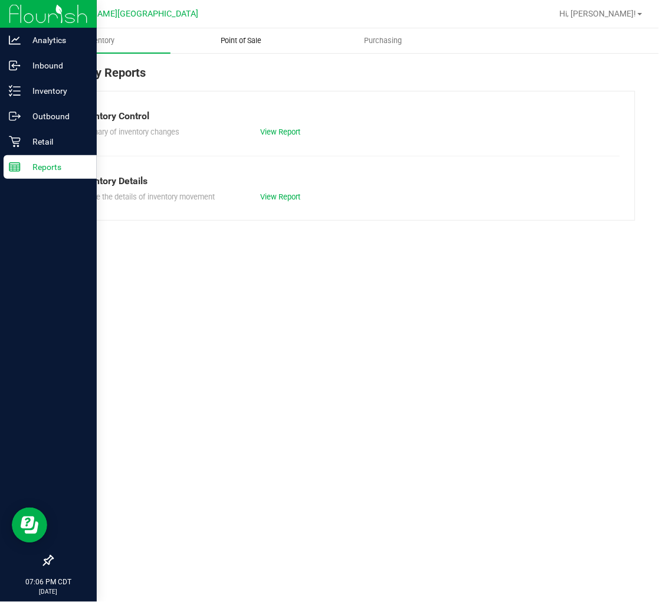
click at [242, 43] on span "Point of Sale" at bounding box center [241, 40] width 73 height 11
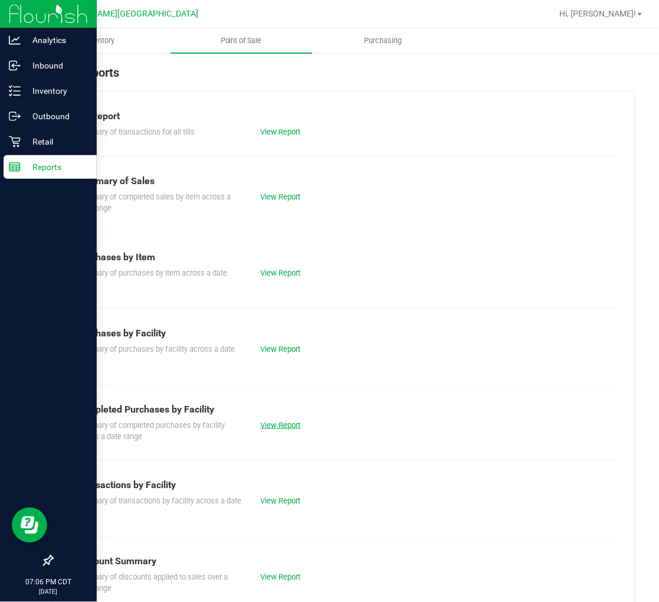
click at [278, 425] on link "View Report" at bounding box center [280, 425] width 40 height 9
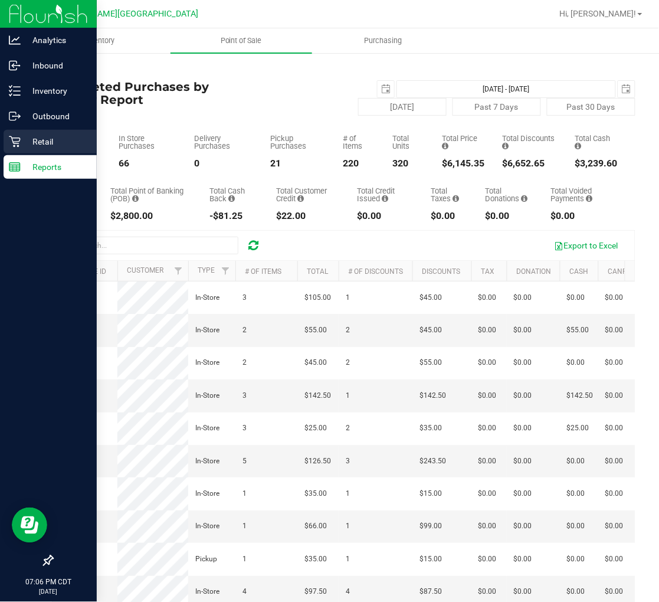
click at [11, 146] on icon at bounding box center [15, 142] width 12 height 12
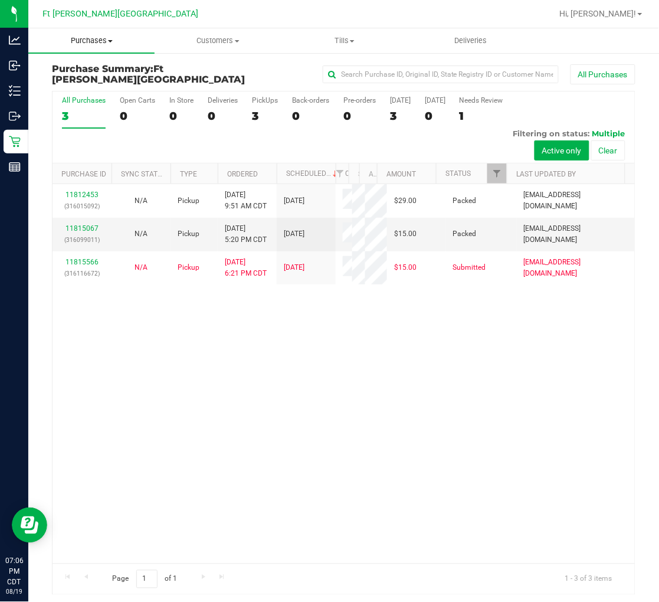
click at [103, 40] on span "Purchases" at bounding box center [91, 40] width 126 height 11
click at [83, 83] on span "Fulfillment" at bounding box center [64, 85] width 73 height 10
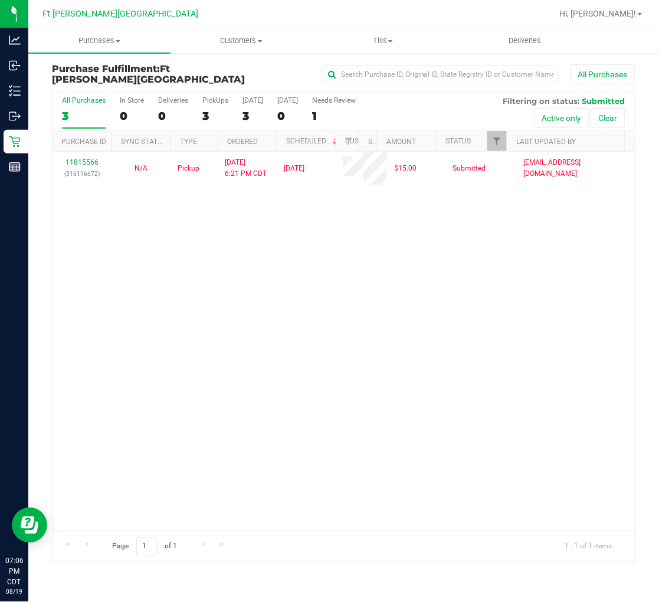
click at [230, 321] on div "11815566 (316116672) N/A Pickup [DATE] 6:21 PM CDT 8/19/2025 $15.00 Submitted […" at bounding box center [343, 341] width 582 height 379
click at [206, 410] on div "11815566 (316116672) N/A Pickup [DATE] 6:21 PM CDT 8/19/2025 $15.00 Submitted […" at bounding box center [343, 341] width 582 height 379
click at [148, 317] on div "11815566 (316116672) N/A Pickup [DATE] 6:21 PM CDT 8/19/2025 $15.00 Submitted […" at bounding box center [343, 341] width 582 height 379
click at [132, 256] on div "11815566 (316116672) N/A Pickup [DATE] 6:21 PM CDT 8/19/2025 $15.00 Submitted […" at bounding box center [343, 341] width 582 height 379
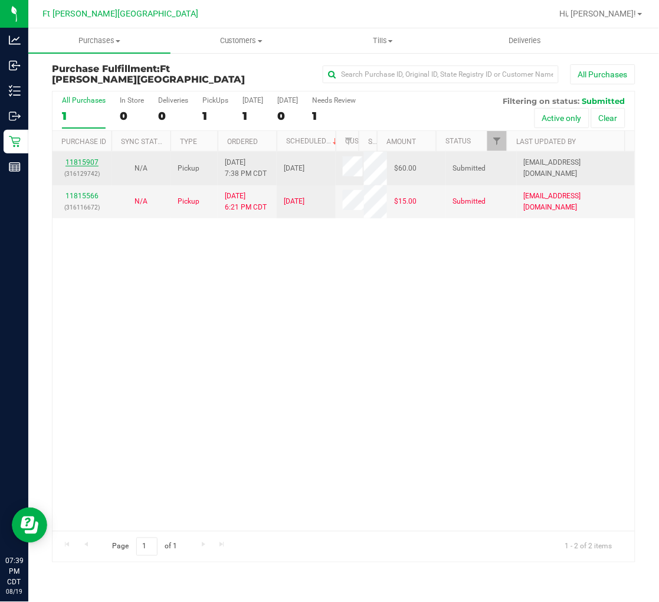
click at [84, 163] on link "11815907" at bounding box center [81, 162] width 33 height 8
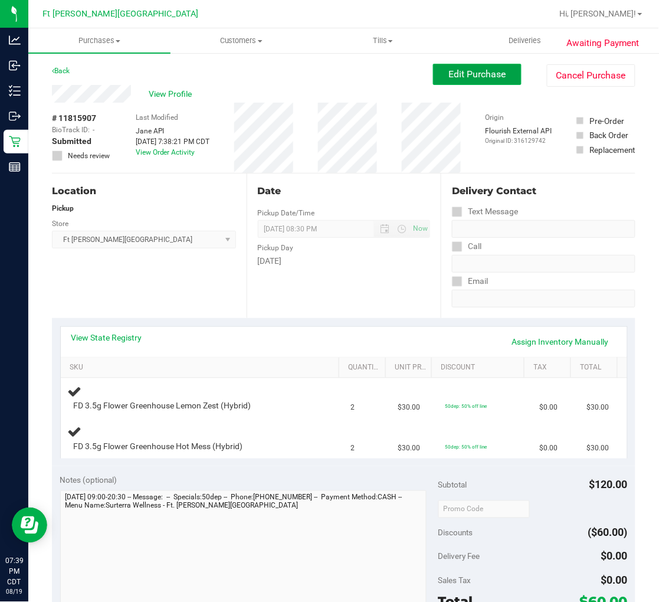
click at [459, 74] on span "Edit Purchase" at bounding box center [477, 73] width 57 height 11
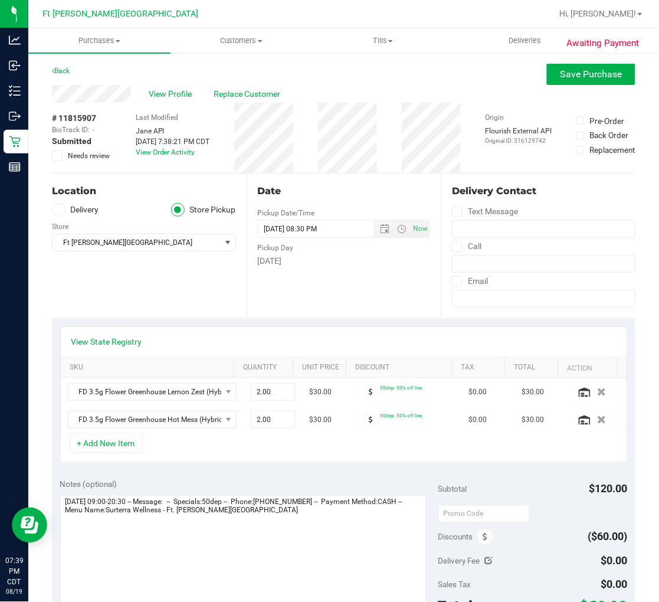
click at [60, 156] on icon at bounding box center [58, 156] width 8 height 0
click at [0, 0] on input "Needs review" at bounding box center [0, 0] width 0 height 0
click at [302, 521] on textarea at bounding box center [243, 551] width 366 height 113
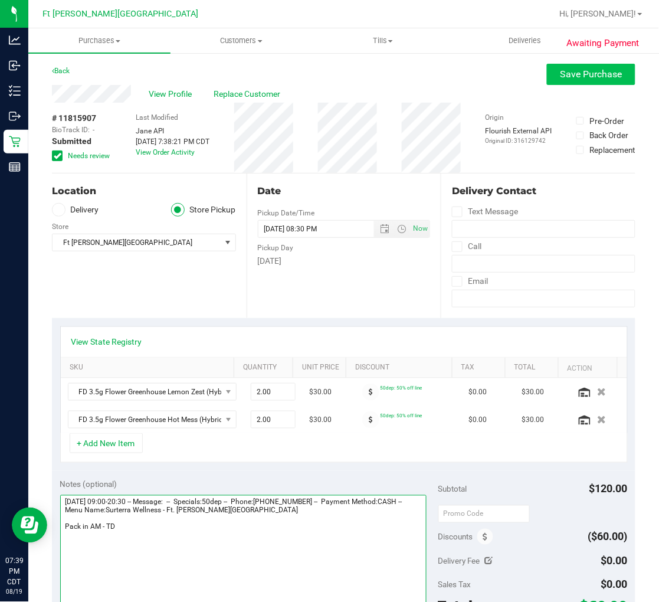
type textarea "[DATE] 09:00-20:30 -- Message: -- Specials:50dep -- Phone:[PHONE_NUMBER] -- Pay…"
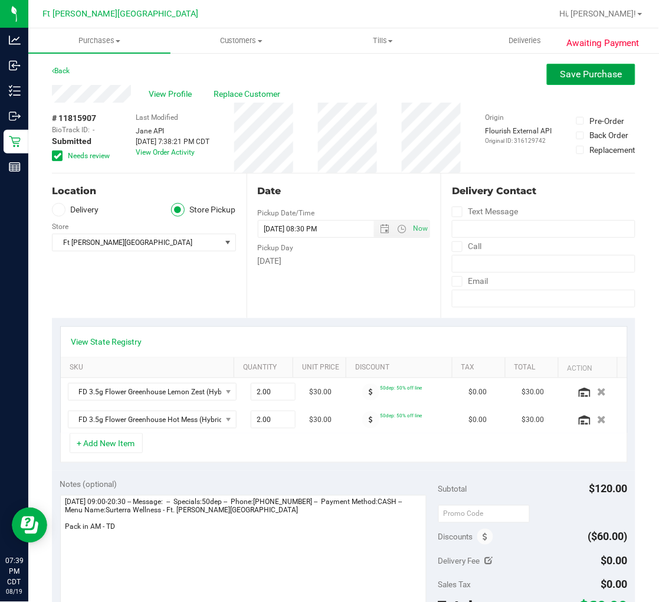
click at [564, 75] on span "Save Purchase" at bounding box center [591, 73] width 62 height 11
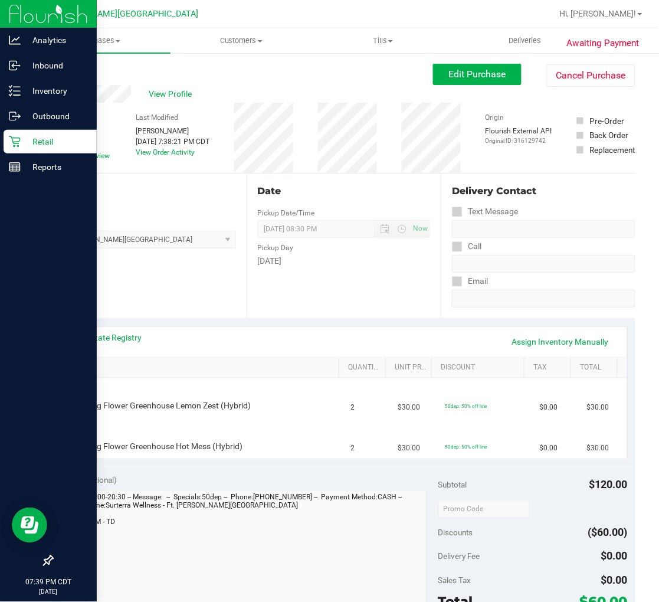
click at [18, 145] on icon at bounding box center [14, 141] width 11 height 11
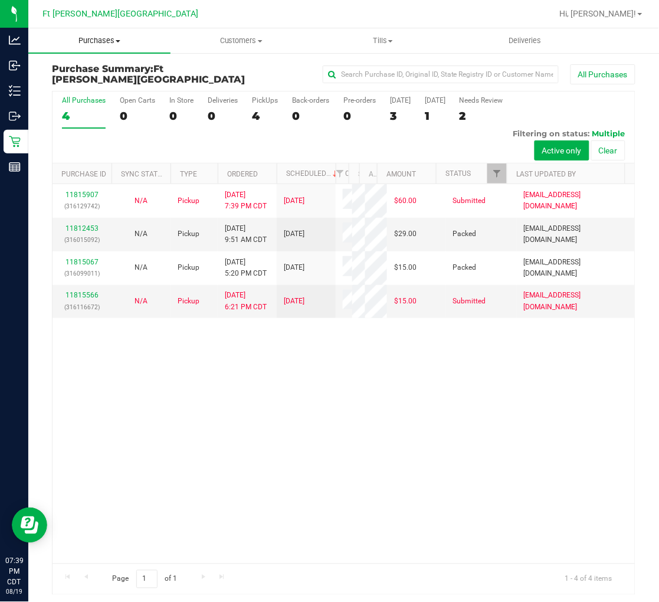
click at [107, 37] on span "Purchases" at bounding box center [99, 40] width 142 height 11
click at [101, 85] on li "Fulfillment" at bounding box center [99, 85] width 142 height 14
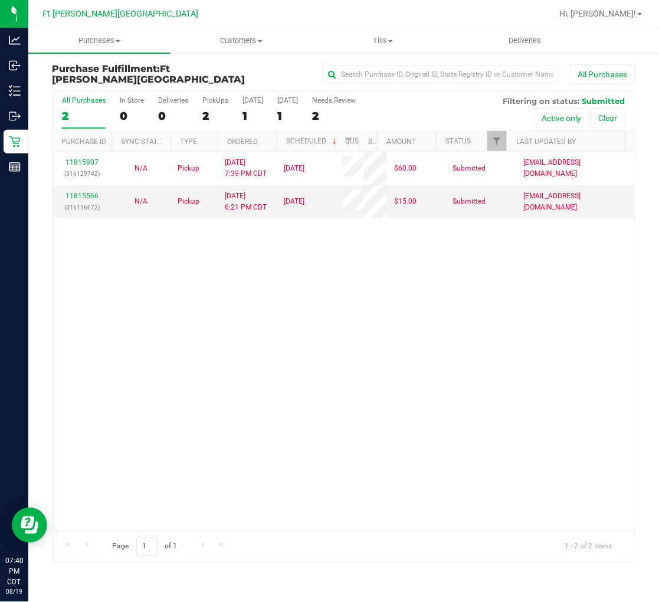
click at [178, 347] on div "11815907 (316129742) N/A Pickup [DATE] 7:39 PM CDT 8/20/2025 $60.00 Submitted […" at bounding box center [343, 341] width 582 height 379
click at [73, 192] on link "11815566" at bounding box center [81, 196] width 33 height 8
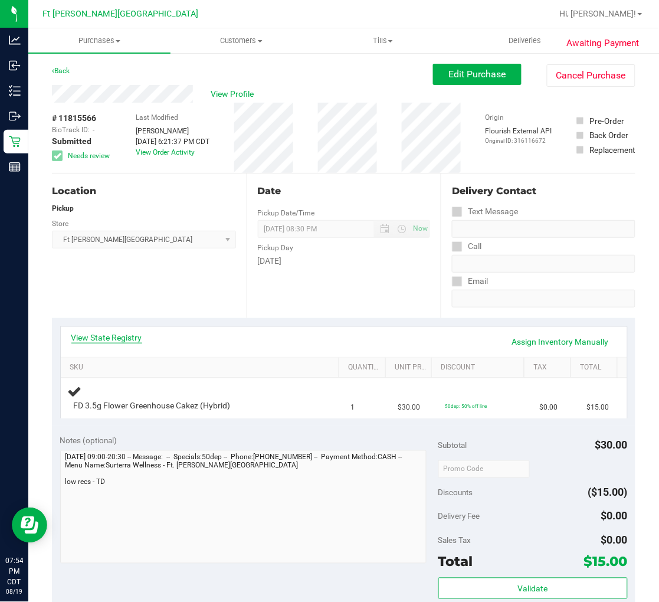
click at [104, 342] on link "View State Registry" at bounding box center [106, 337] width 71 height 12
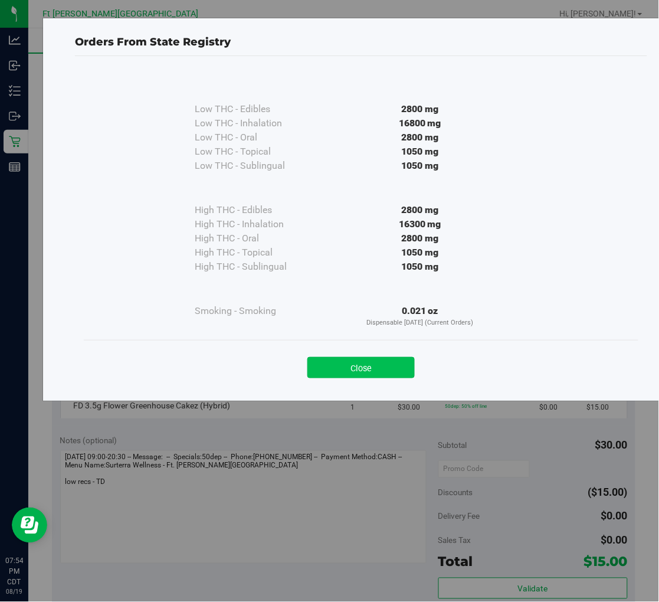
click at [366, 361] on button "Close" at bounding box center [360, 367] width 107 height 21
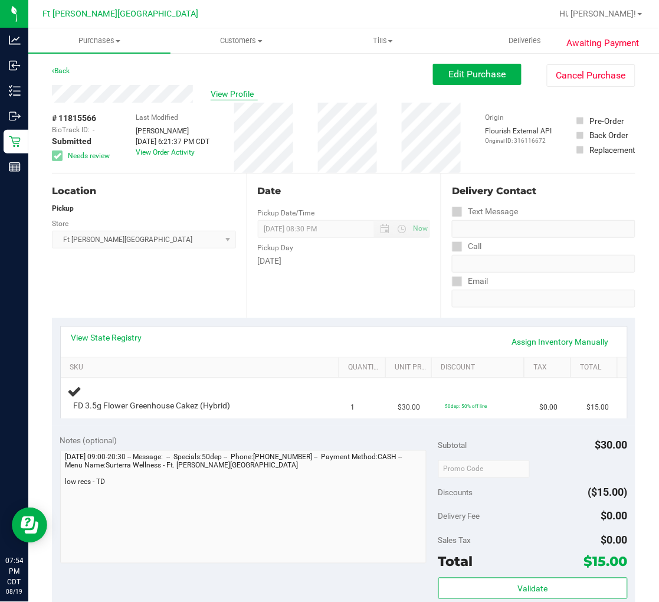
click at [234, 92] on span "View Profile" at bounding box center [234, 94] width 47 height 12
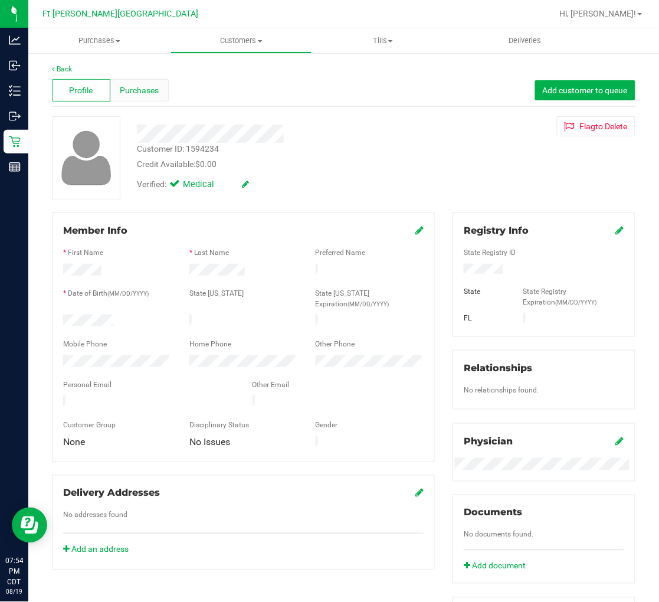
click at [145, 85] on span "Purchases" at bounding box center [139, 90] width 39 height 12
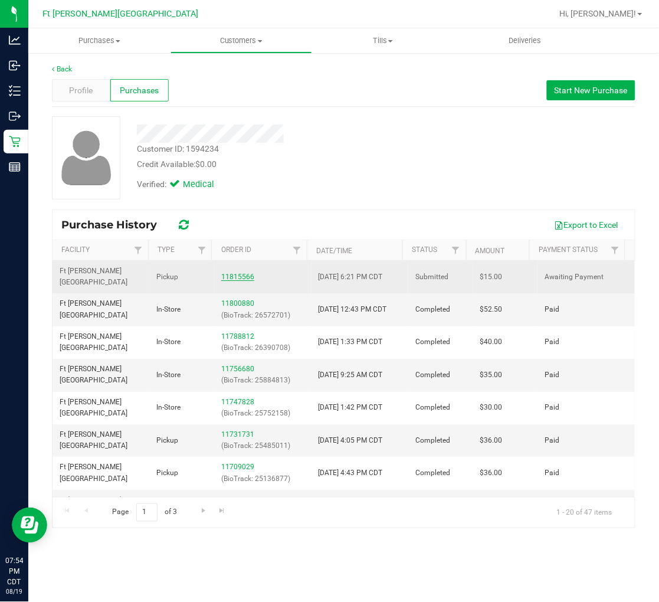
click at [236, 272] on link "11815566" at bounding box center [237, 276] width 33 height 8
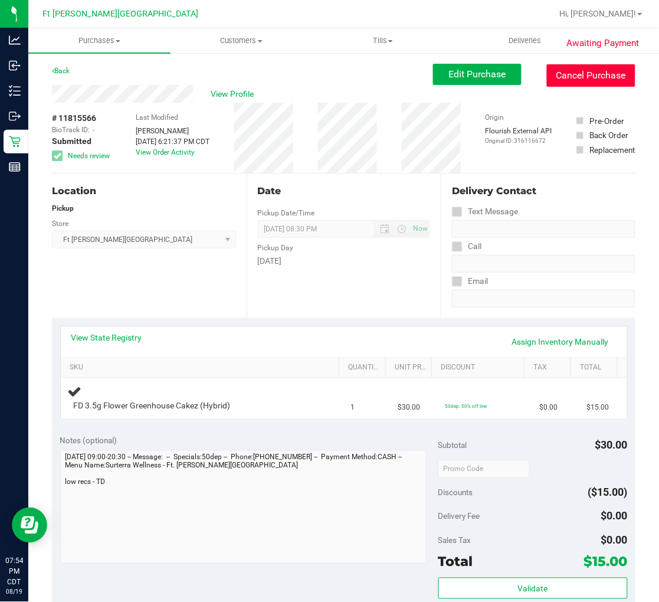
click at [593, 72] on button "Cancel Purchase" at bounding box center [591, 75] width 88 height 22
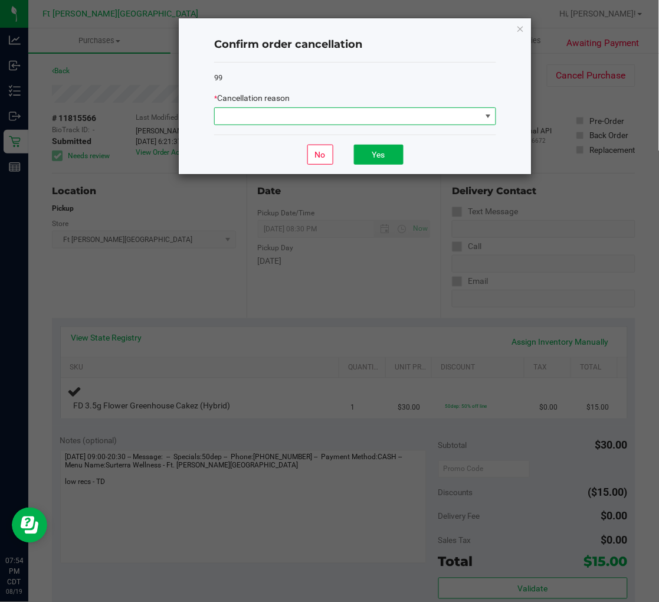
click at [405, 116] on span at bounding box center [348, 116] width 266 height 17
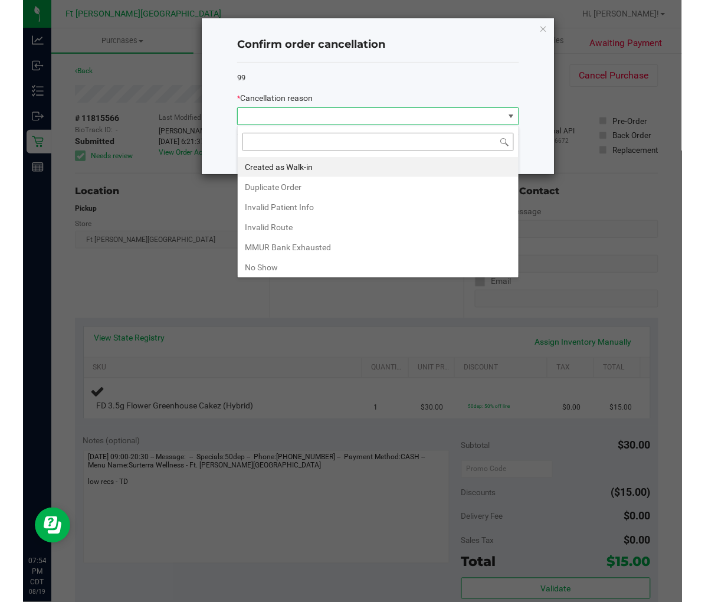
scroll to position [18, 281]
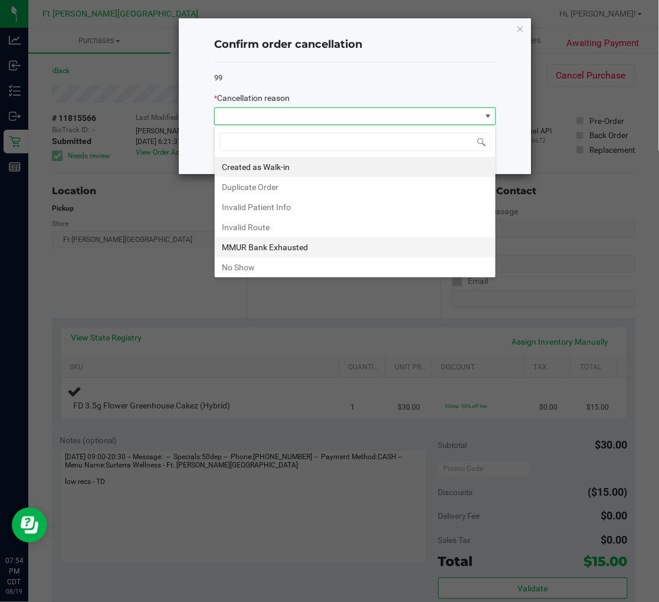
click at [274, 243] on li "MMUR Bank Exhausted" at bounding box center [355, 247] width 281 height 20
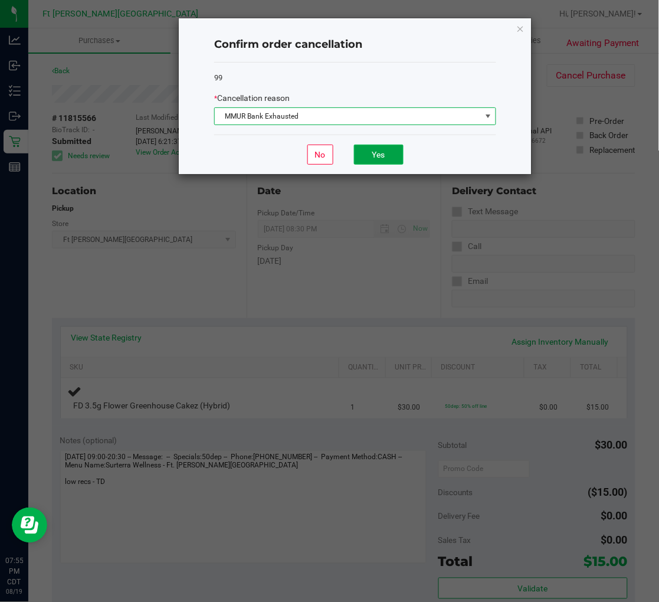
click at [377, 150] on button "Yes" at bounding box center [379, 154] width 50 height 20
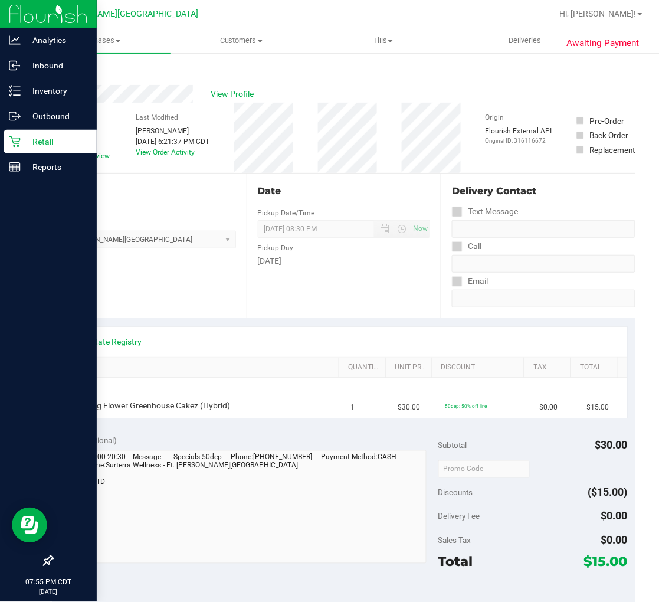
click at [18, 139] on icon at bounding box center [15, 142] width 12 height 12
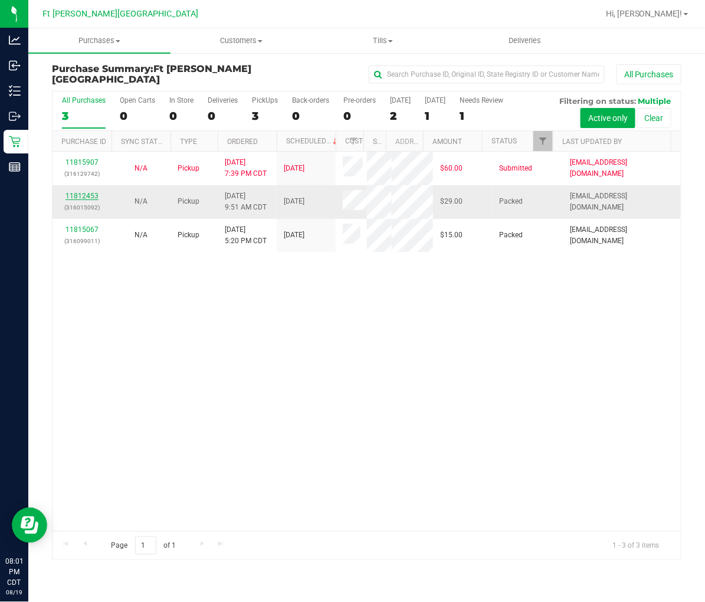
click at [71, 192] on link "11812453" at bounding box center [81, 196] width 33 height 8
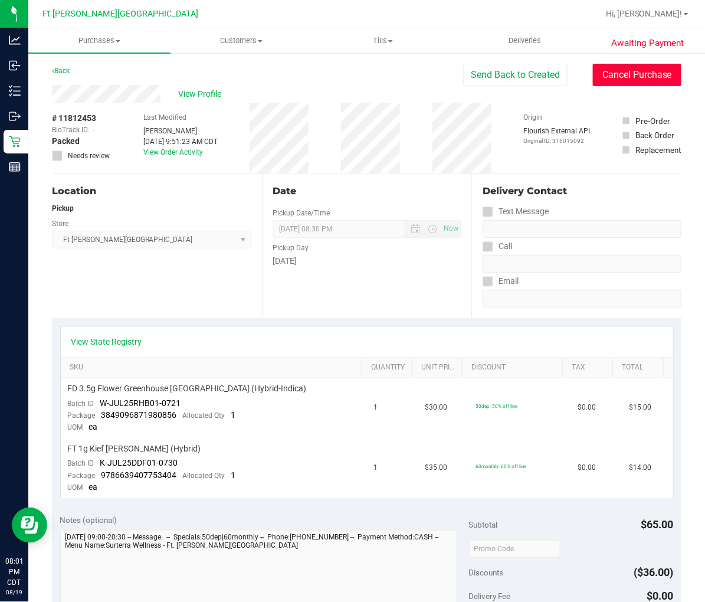
click at [612, 74] on button "Cancel Purchase" at bounding box center [637, 75] width 88 height 22
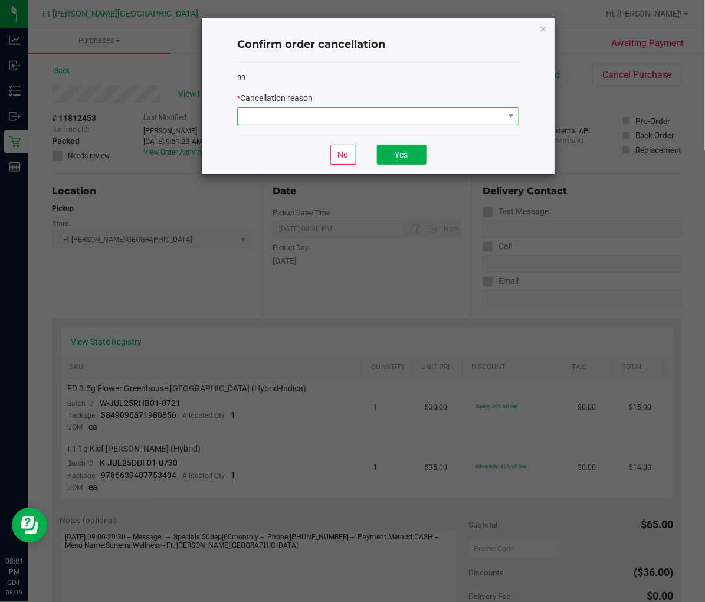
click at [385, 113] on span at bounding box center [371, 116] width 266 height 17
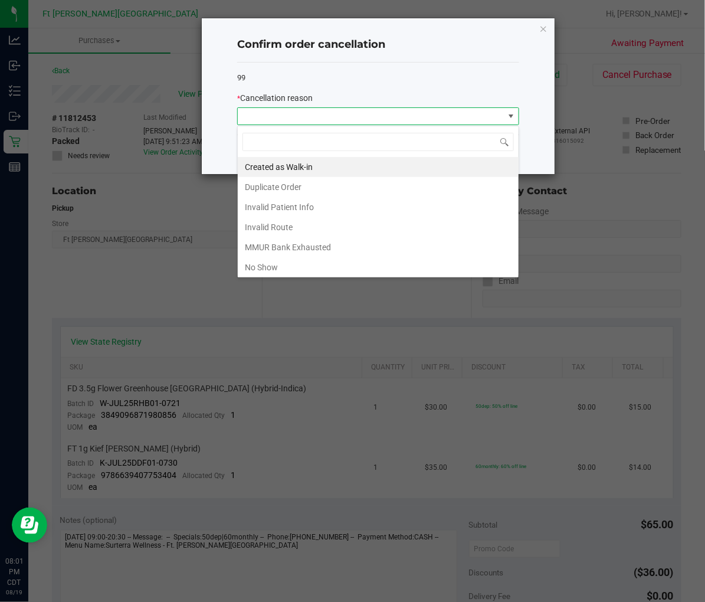
scroll to position [18, 281]
click at [268, 270] on li "No Show" at bounding box center [378, 267] width 281 height 20
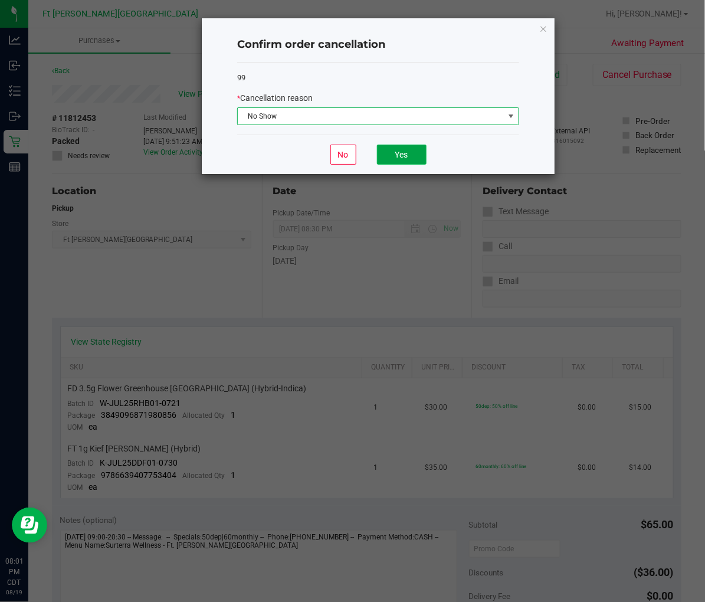
click at [405, 148] on button "Yes" at bounding box center [402, 154] width 50 height 20
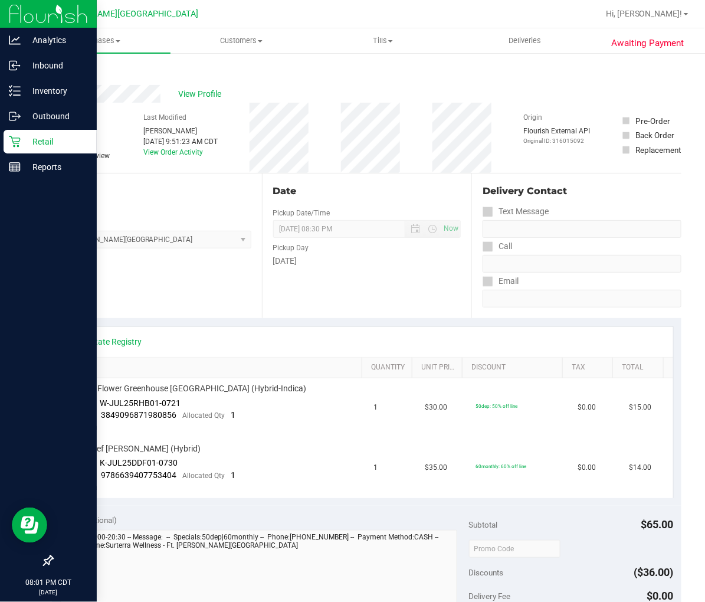
click at [24, 143] on p "Retail" at bounding box center [56, 141] width 71 height 14
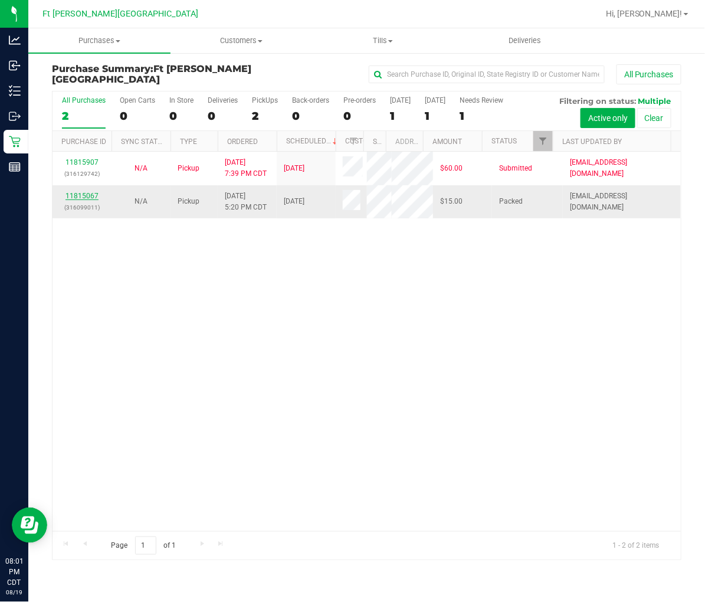
click at [85, 196] on link "11815067" at bounding box center [81, 196] width 33 height 8
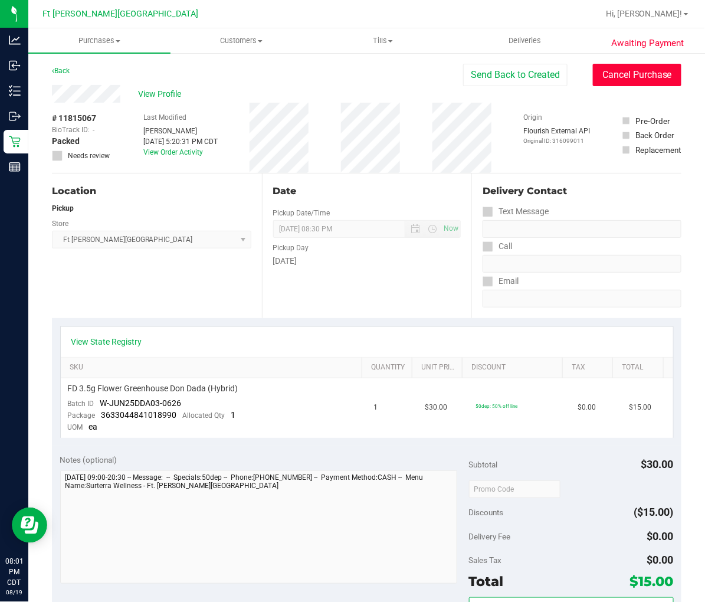
click at [616, 65] on button "Cancel Purchase" at bounding box center [637, 75] width 88 height 22
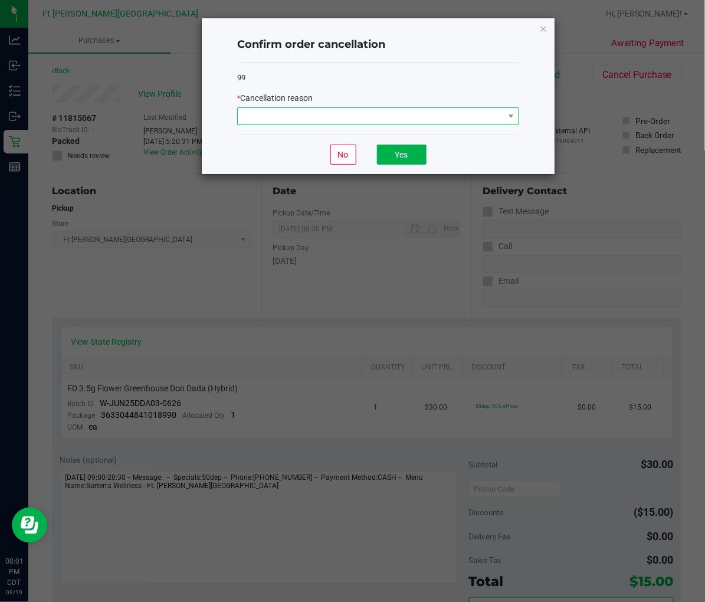
click at [440, 116] on span at bounding box center [371, 116] width 266 height 17
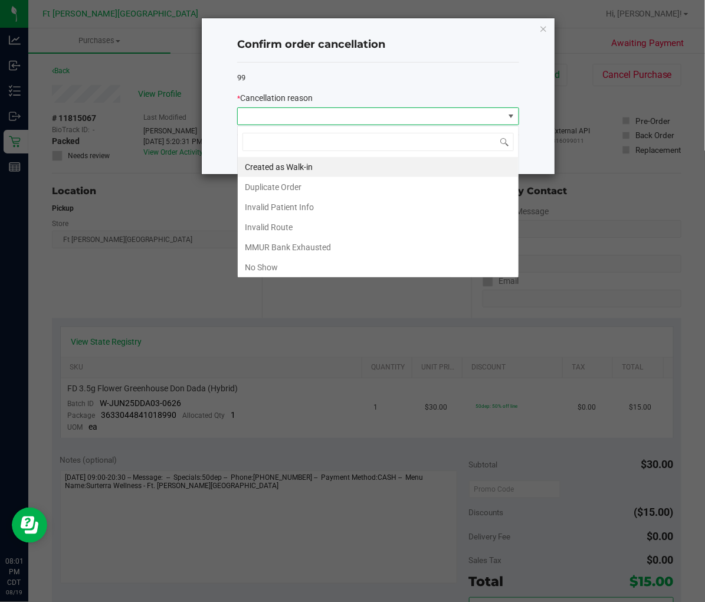
scroll to position [18, 281]
click at [285, 267] on li "No Show" at bounding box center [378, 267] width 281 height 20
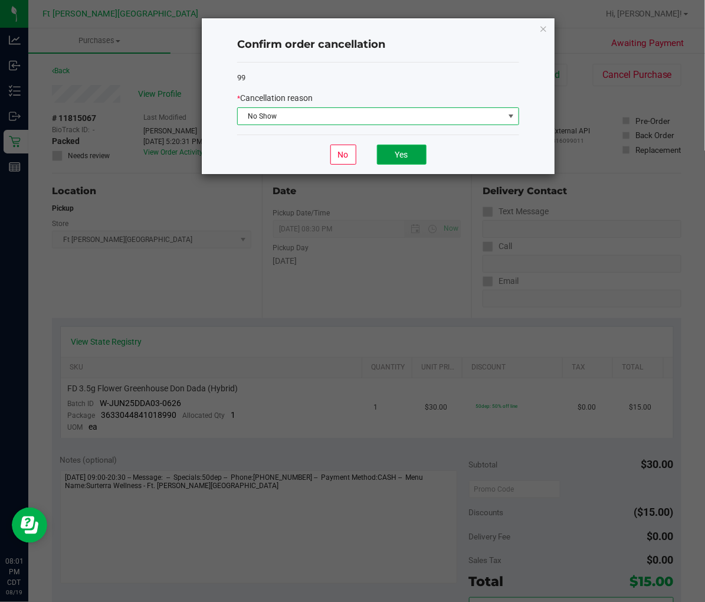
click at [408, 162] on button "Yes" at bounding box center [402, 154] width 50 height 20
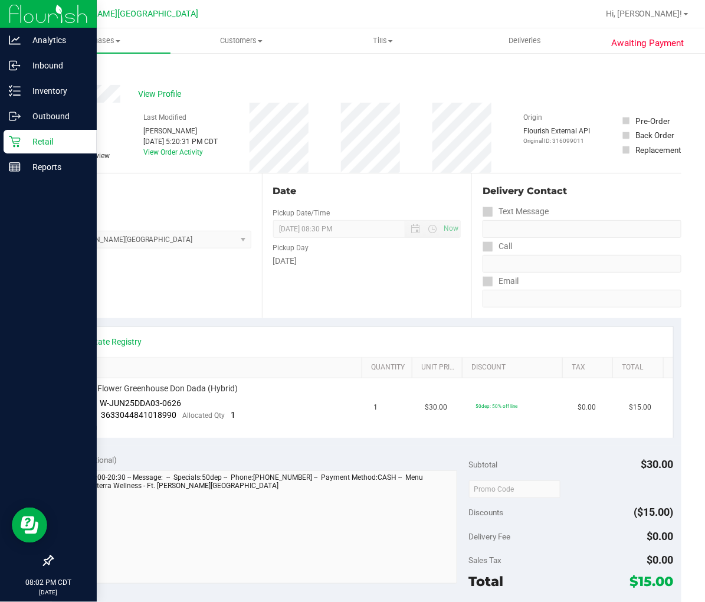
click at [24, 143] on p "Retail" at bounding box center [56, 141] width 71 height 14
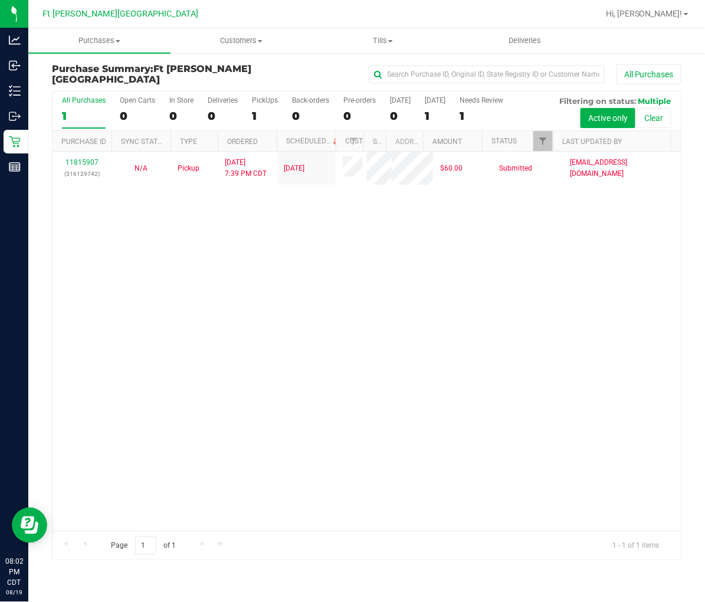
click at [116, 264] on div "11815907 (316129742) N/A Pickup [DATE] 7:39 PM CDT 8/20/2025 $60.00 Submitted […" at bounding box center [366, 341] width 628 height 379
click at [367, 42] on span "Tills" at bounding box center [383, 40] width 141 height 11
click at [363, 64] on li "Manage tills" at bounding box center [383, 71] width 142 height 14
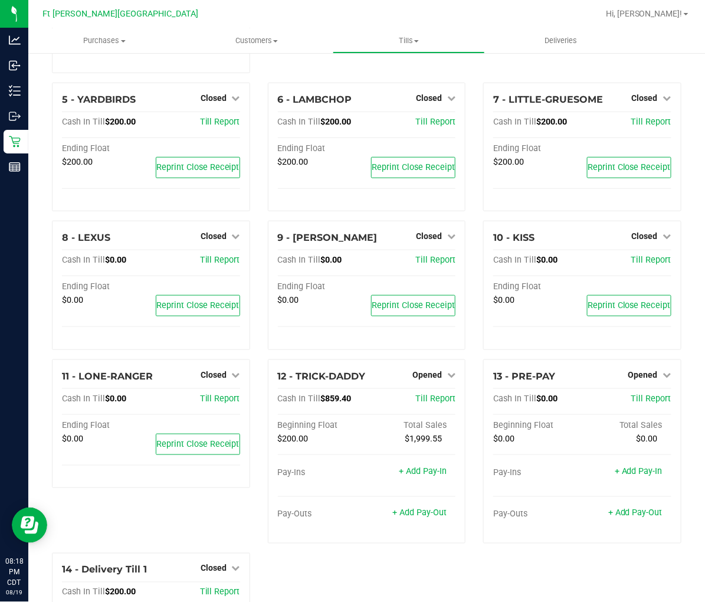
scroll to position [196, 0]
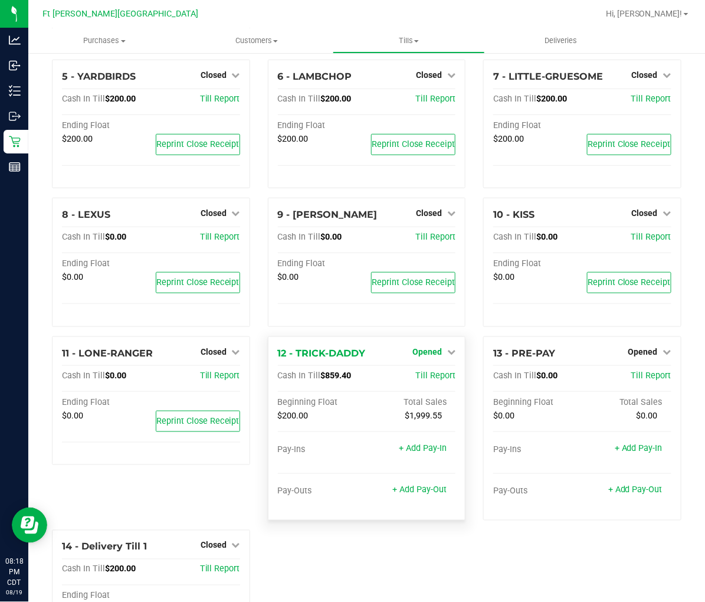
click at [416, 347] on span "Opened" at bounding box center [426, 351] width 29 height 9
click at [415, 371] on link "Close Till" at bounding box center [429, 375] width 32 height 9
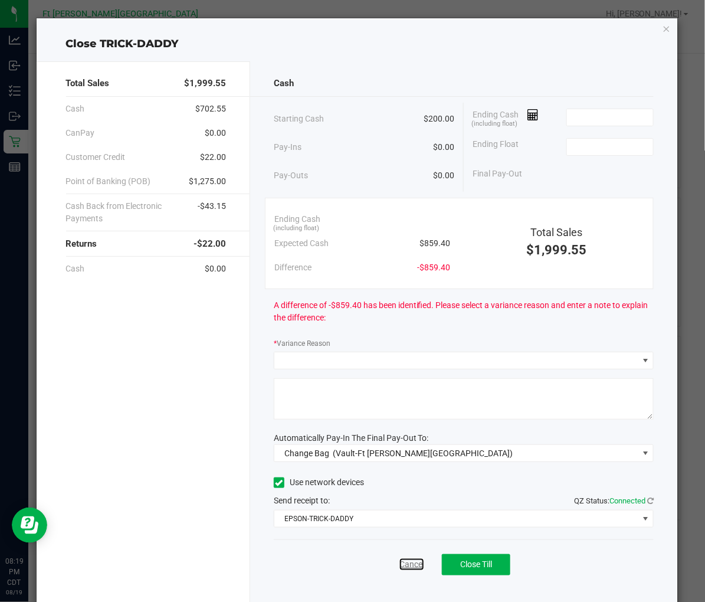
drag, startPoint x: 401, startPoint y: 569, endPoint x: 398, endPoint y: 561, distance: 8.2
click at [401, 569] on link "Cancel" at bounding box center [411, 564] width 25 height 12
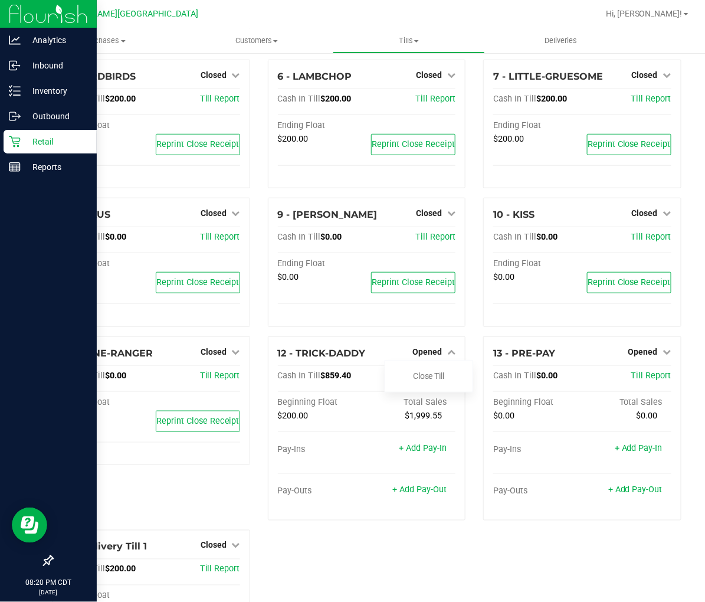
click at [25, 139] on p "Retail" at bounding box center [56, 141] width 71 height 14
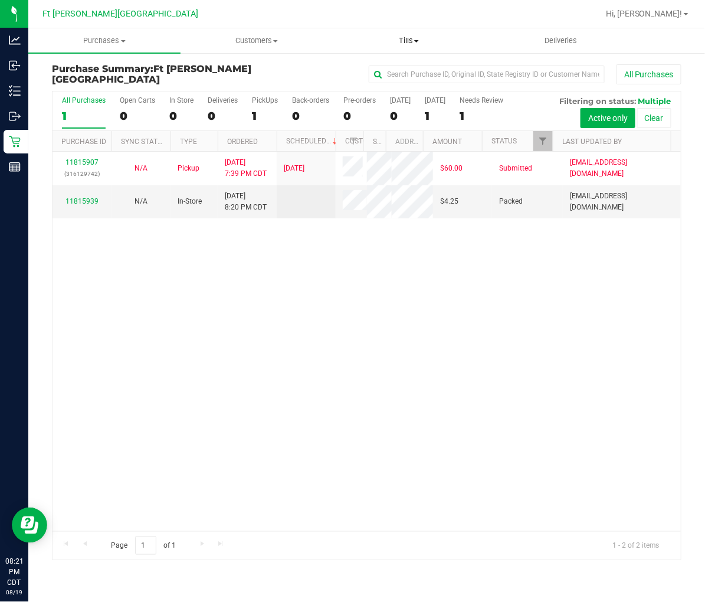
click at [412, 37] on span "Tills" at bounding box center [408, 40] width 151 height 11
click at [389, 66] on span "Manage tills" at bounding box center [373, 71] width 80 height 10
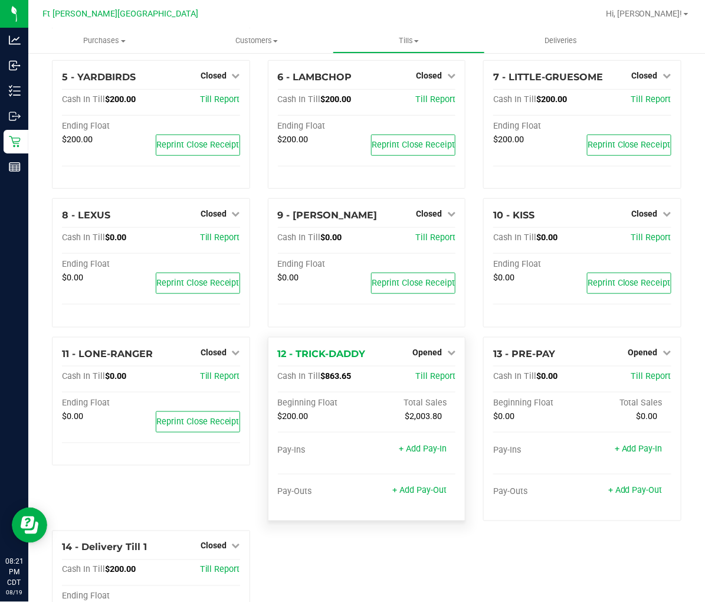
scroll to position [196, 0]
click at [433, 344] on div "Opened" at bounding box center [433, 351] width 43 height 14
click at [433, 347] on span "Opened" at bounding box center [426, 351] width 29 height 9
click at [432, 371] on link "Close Till" at bounding box center [429, 375] width 32 height 9
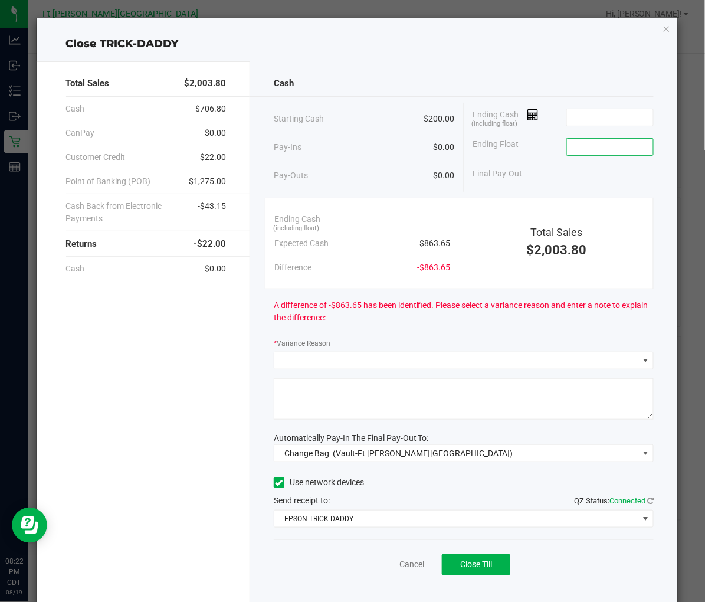
click at [574, 147] on input at bounding box center [610, 147] width 87 height 17
type input "$200.00"
click at [540, 125] on div "Ending Cash (including float)" at bounding box center [562, 117] width 181 height 29
click at [410, 562] on link "Cancel" at bounding box center [411, 564] width 25 height 12
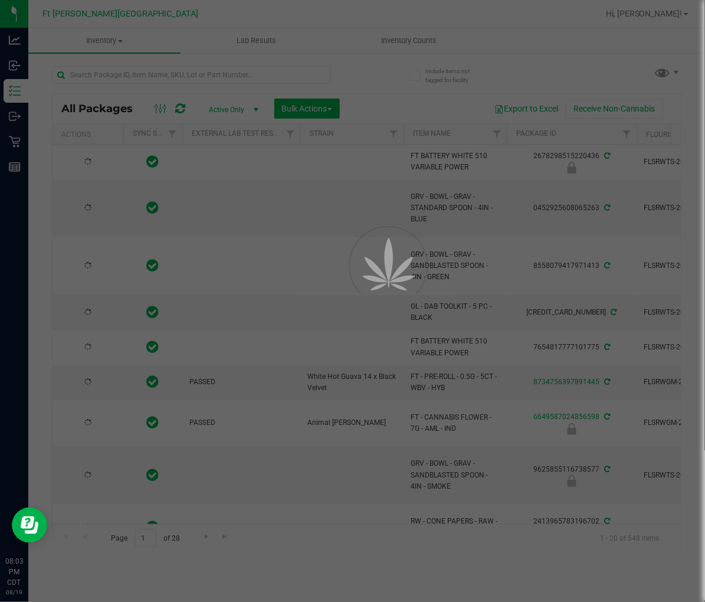
click at [363, 40] on div at bounding box center [352, 301] width 705 height 602
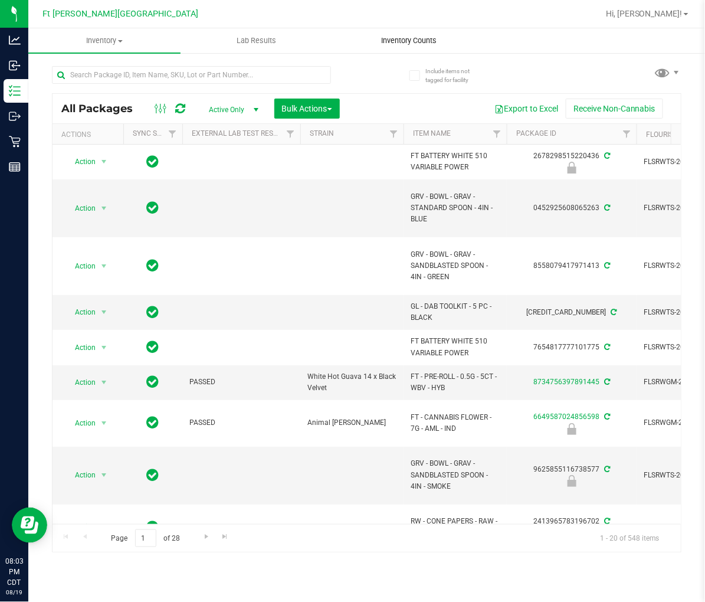
click at [367, 39] on span "Inventory Counts" at bounding box center [408, 40] width 87 height 11
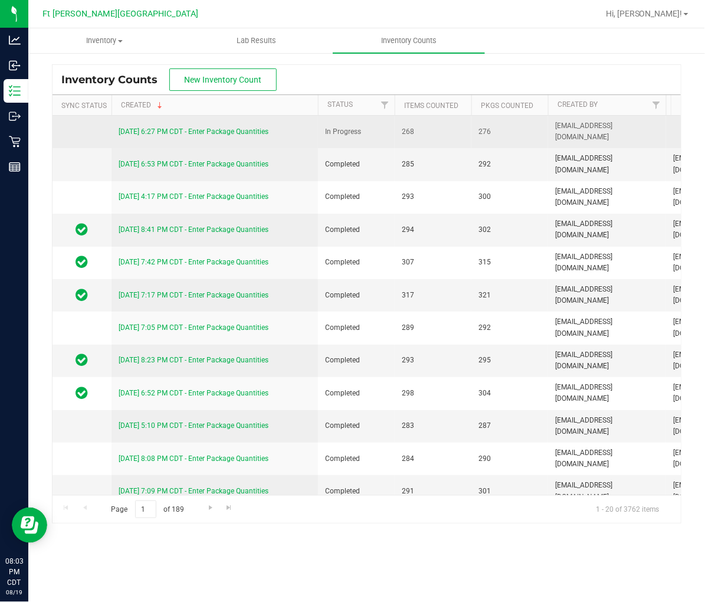
click at [244, 127] on link "[DATE] 6:27 PM CDT - Enter Package Quantities" at bounding box center [194, 131] width 150 height 8
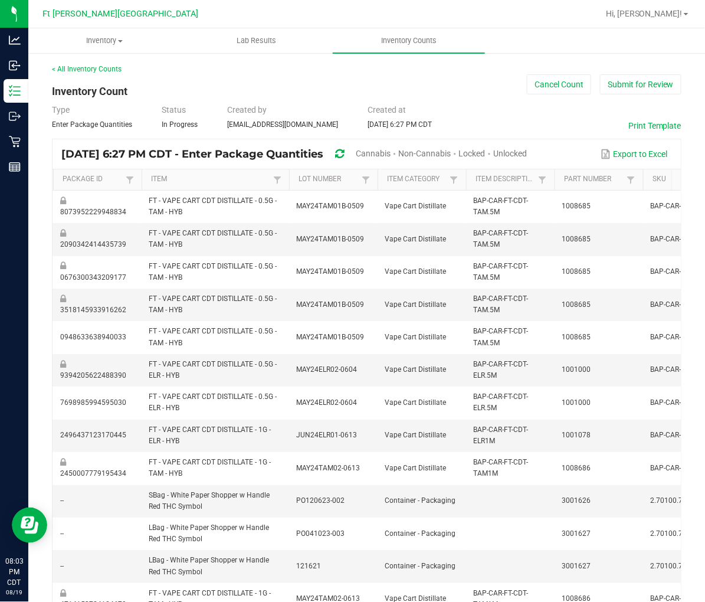
click at [527, 153] on span "Unlocked" at bounding box center [510, 153] width 34 height 9
type input "20"
type input "1"
type input "5"
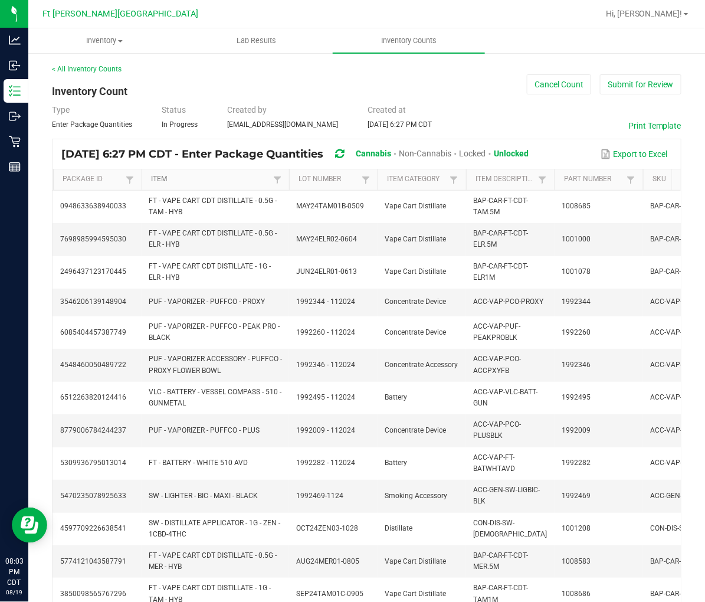
click at [252, 183] on link "Item" at bounding box center [210, 179] width 119 height 9
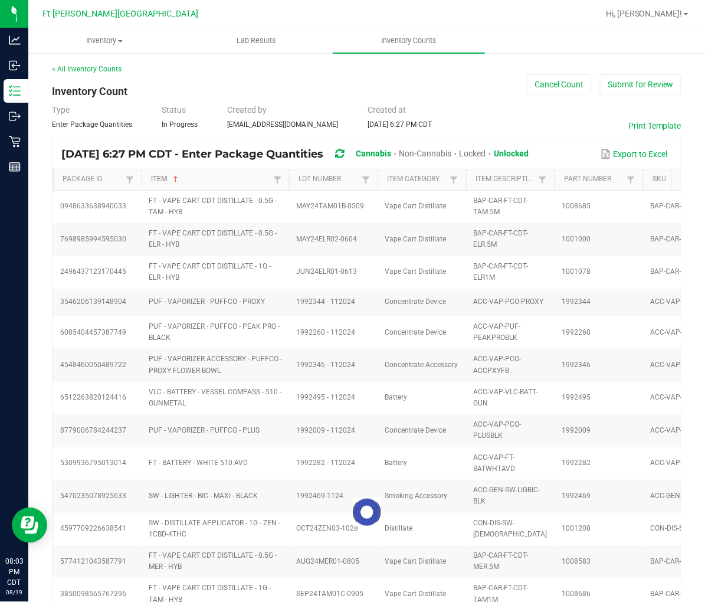
type input "1"
type input "0"
type input "10"
type input "0"
type input "20"
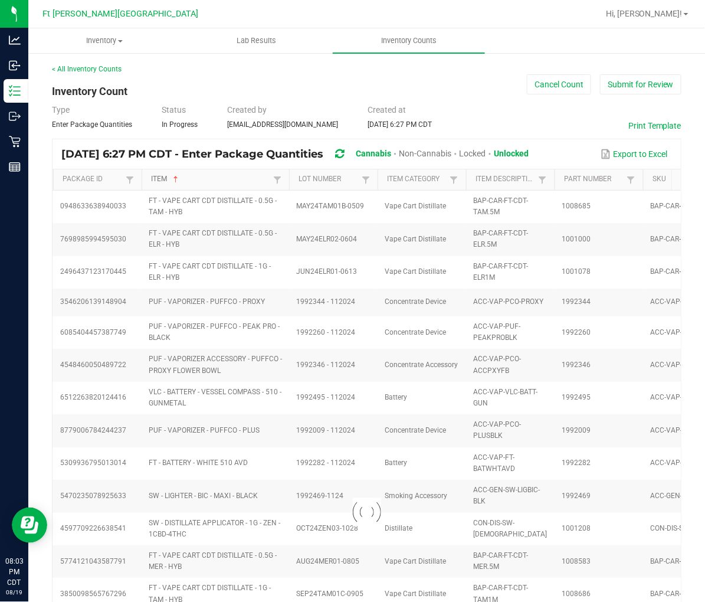
type input "0"
type input "9"
type input "16"
type input "17"
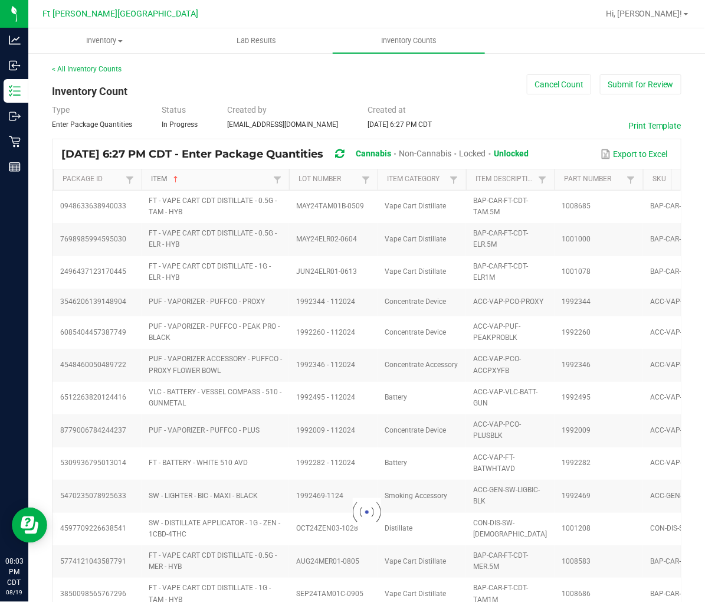
type input "19"
type input "0"
type input "2"
type input "0"
type input "9"
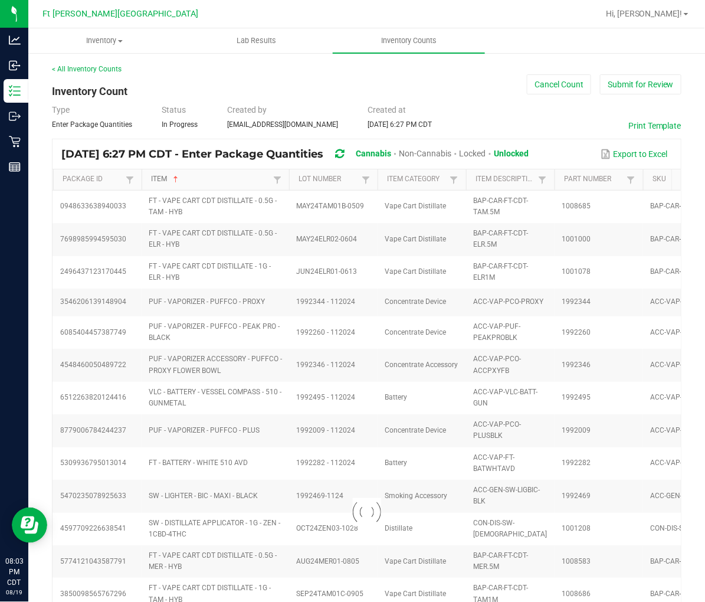
type input "18"
type input "11"
type input "18"
type input "2"
type input "0"
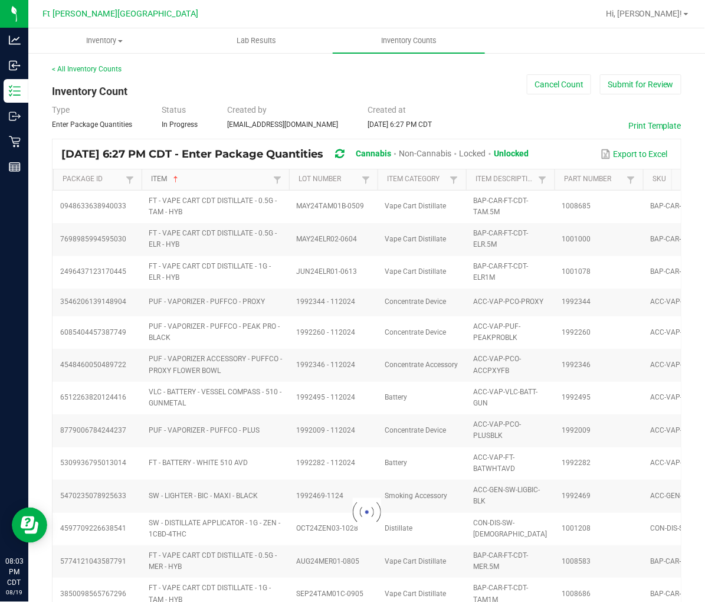
type input "3"
type input "5"
type input "16"
type input "19"
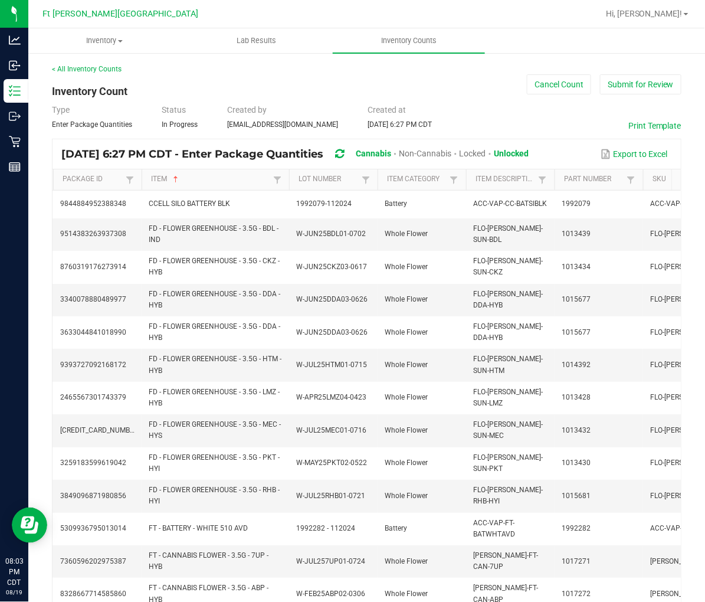
click at [231, 185] on th "Item Sorted Ascending" at bounding box center [215, 179] width 147 height 21
click at [443, 186] on th "Item Category" at bounding box center [421, 179] width 88 height 21
click at [439, 180] on link "Item Category" at bounding box center [417, 179] width 60 height 9
type input "12"
type input "2"
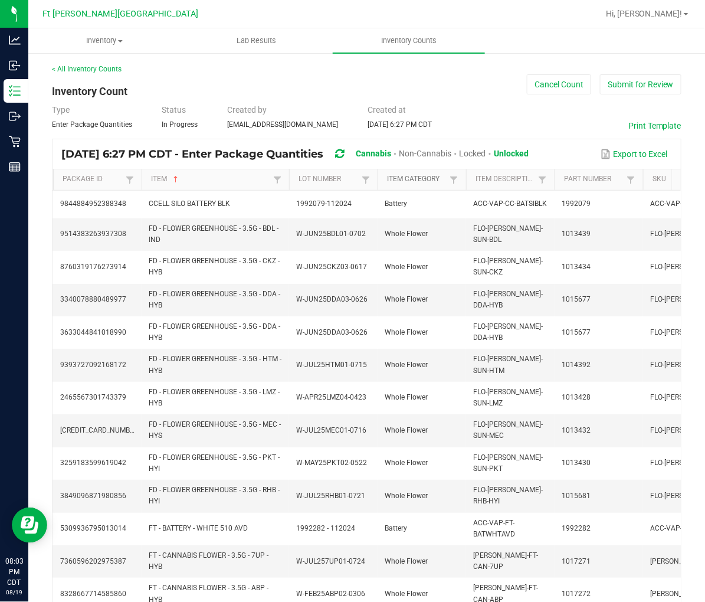
type input "5"
type input "50"
type input "44"
type input "4"
type input "0"
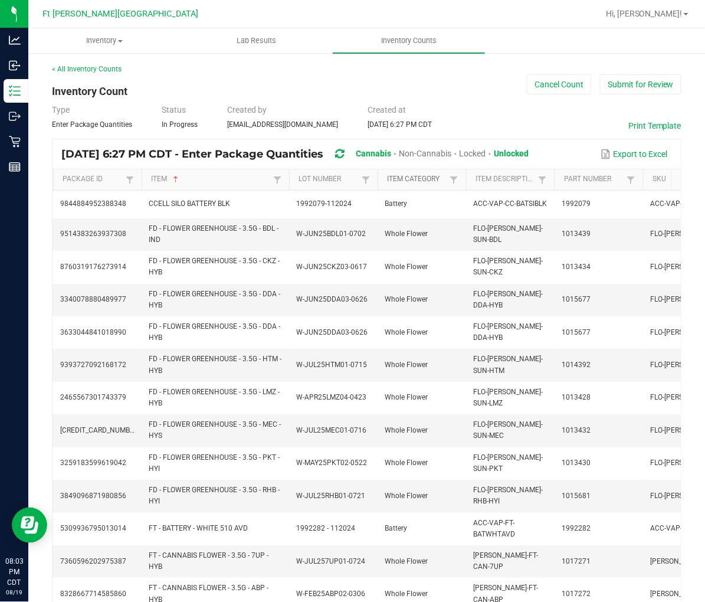
type input "1"
type input "7"
type input "19"
type input "2"
type input "3"
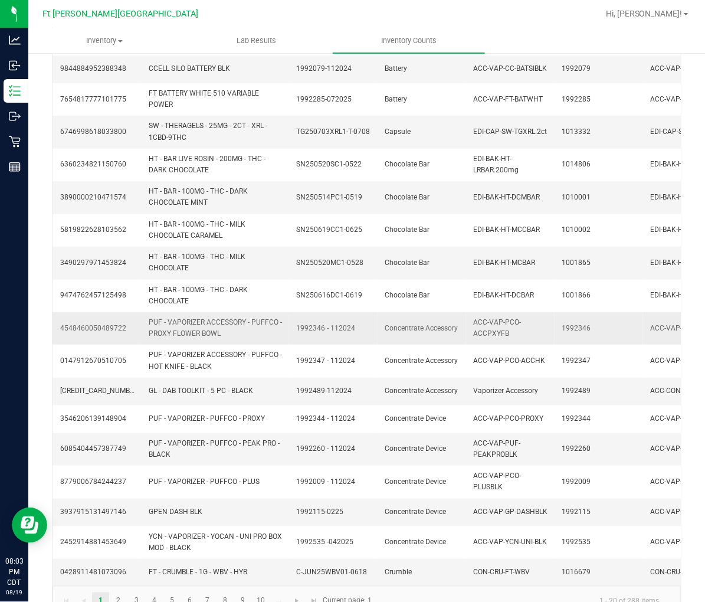
scroll to position [267, 0]
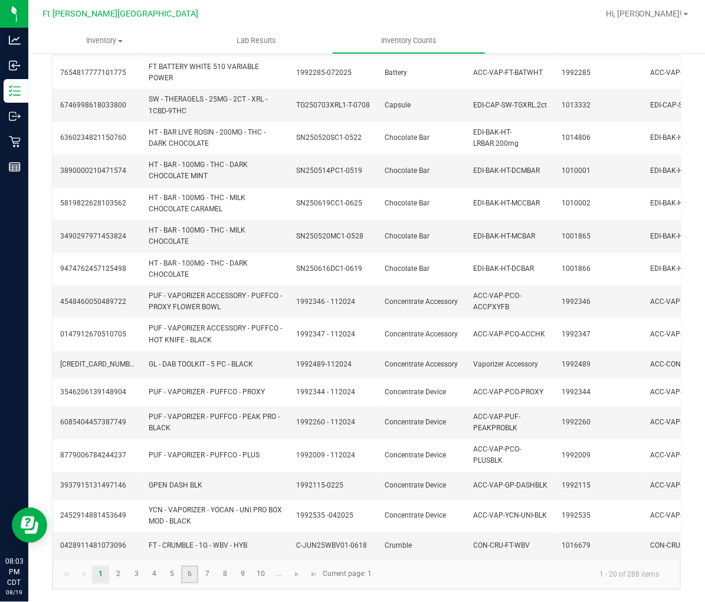
click at [188, 571] on link "6" at bounding box center [189, 575] width 17 height 18
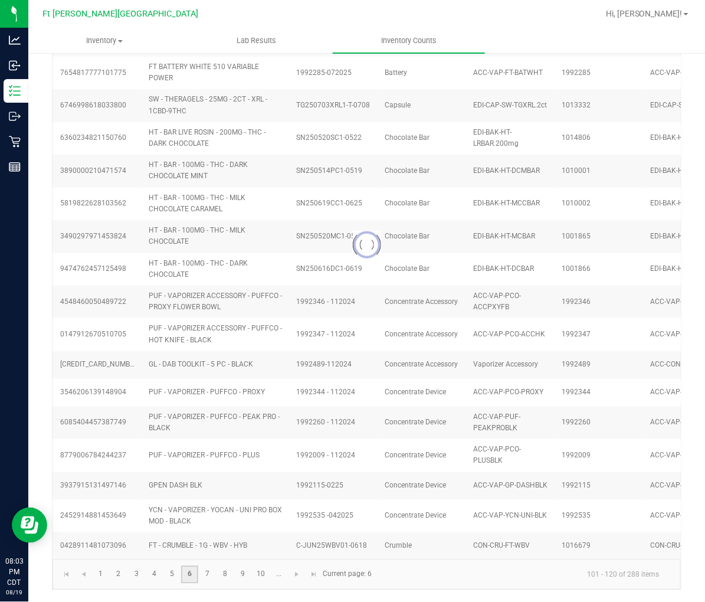
type input "19"
type input "6"
type input "11"
type input "19"
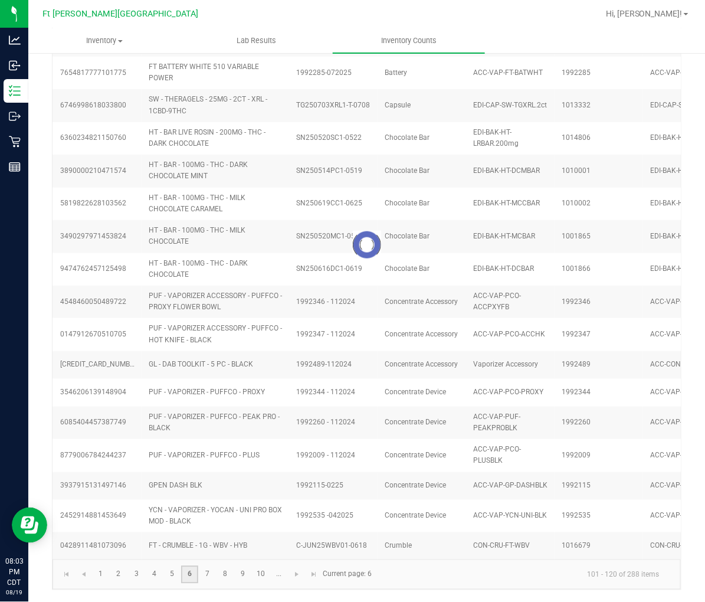
type input "17"
type input "3"
type input "2"
type input "0"
type input "6"
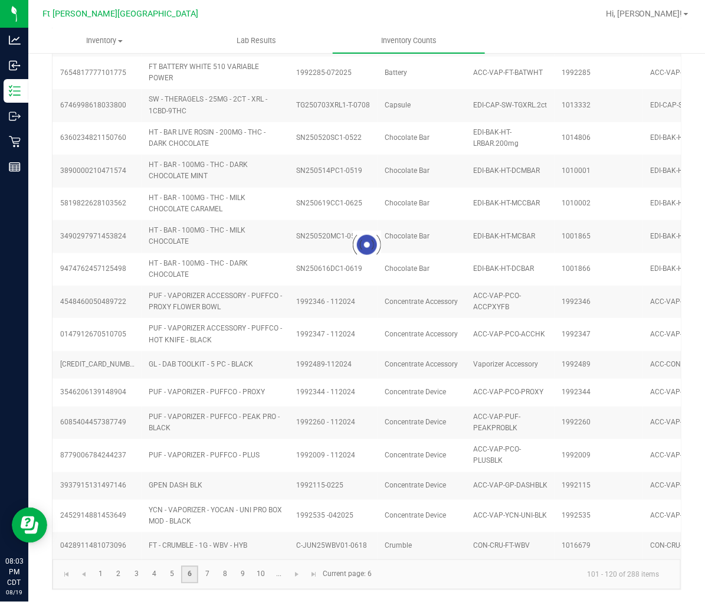
type input "14"
type input "0"
type input "12"
type input "25"
type input "0"
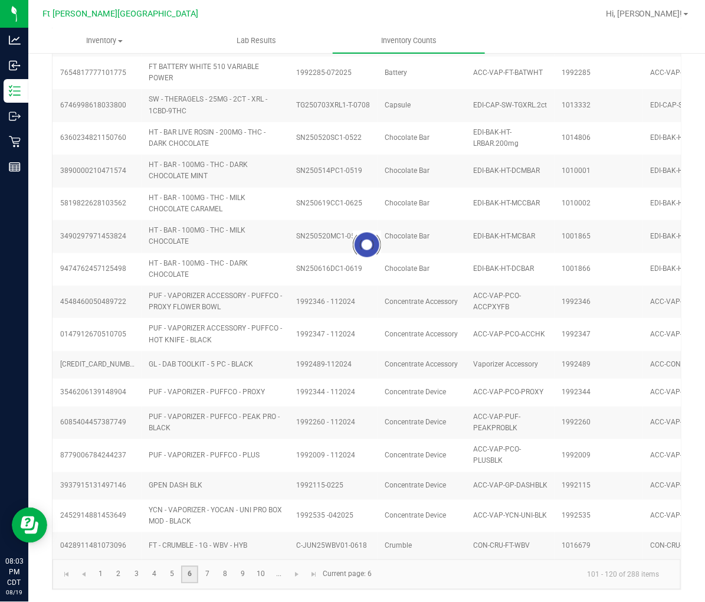
type input "17"
type input "6"
type input "0"
type input "20"
type input "0"
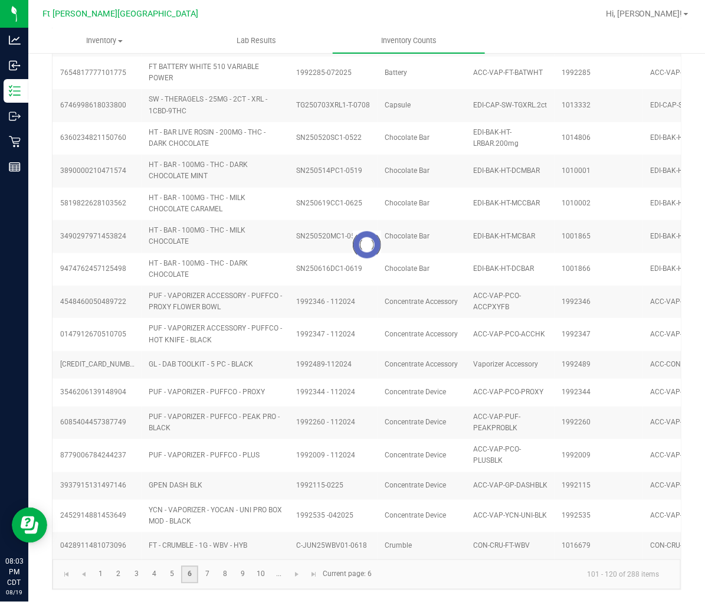
type input "4"
type input "0"
type input "3"
type input "0"
type input "8"
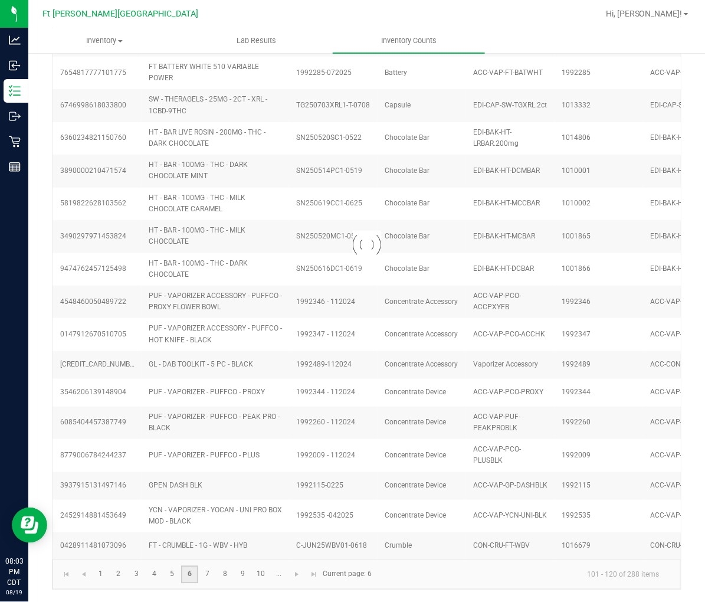
type input "0"
type input "1"
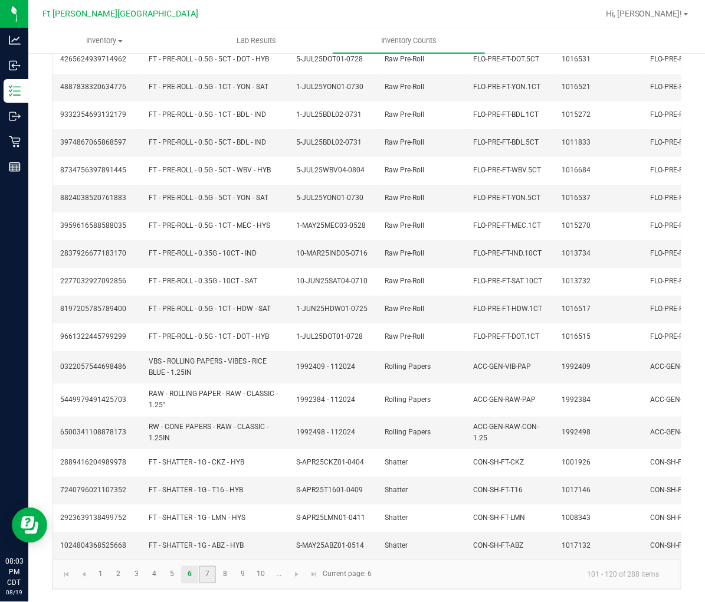
click at [211, 569] on link "7" at bounding box center [207, 575] width 17 height 18
type input "1"
type input "2"
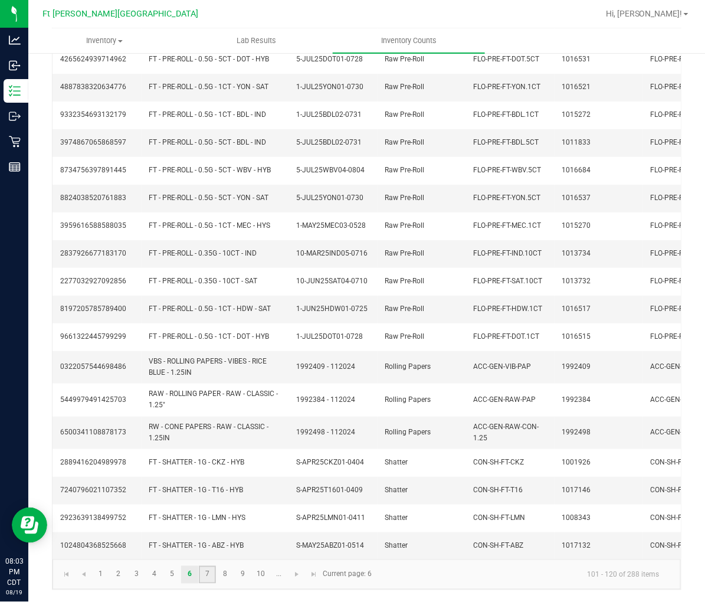
type input "7"
type input "1"
type input "7"
type input "20"
type input "1"
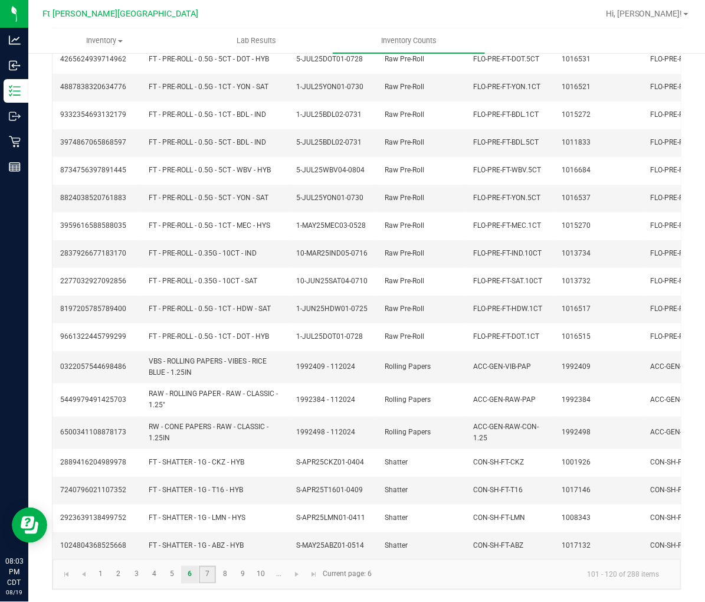
type input "1"
type input "2"
type input "7"
type input "8"
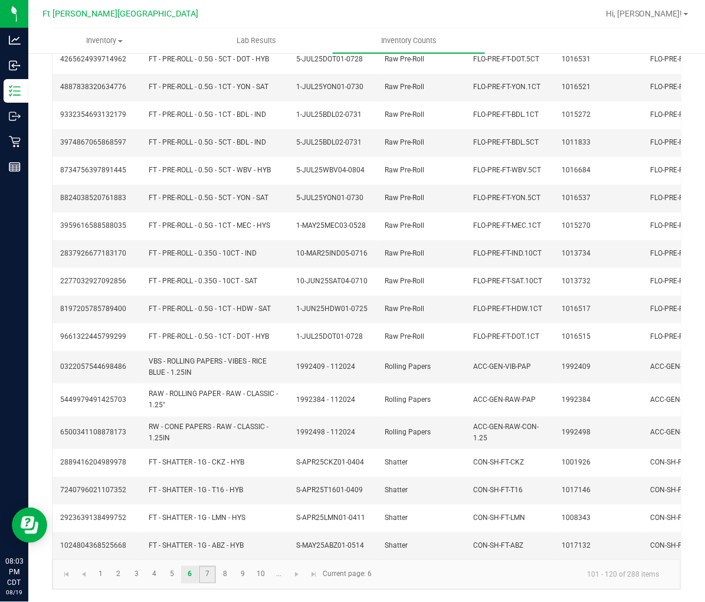
type input "0"
type input "1"
type input "4"
type input "5"
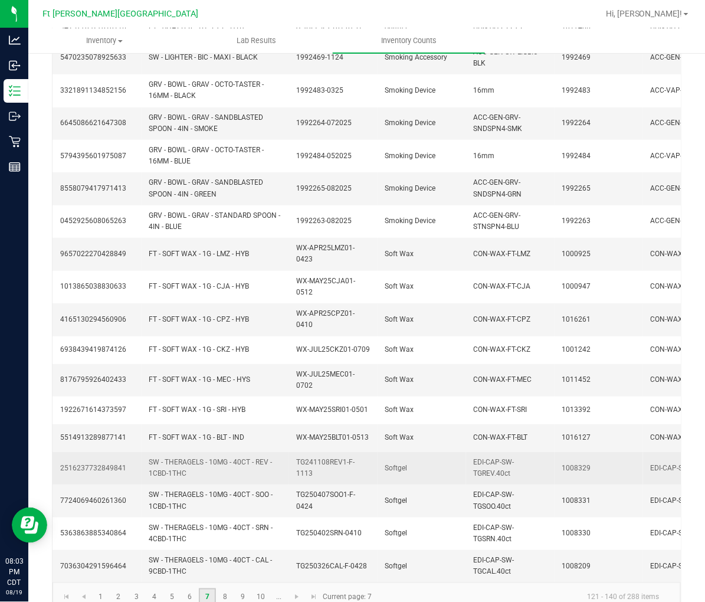
scroll to position [247, 0]
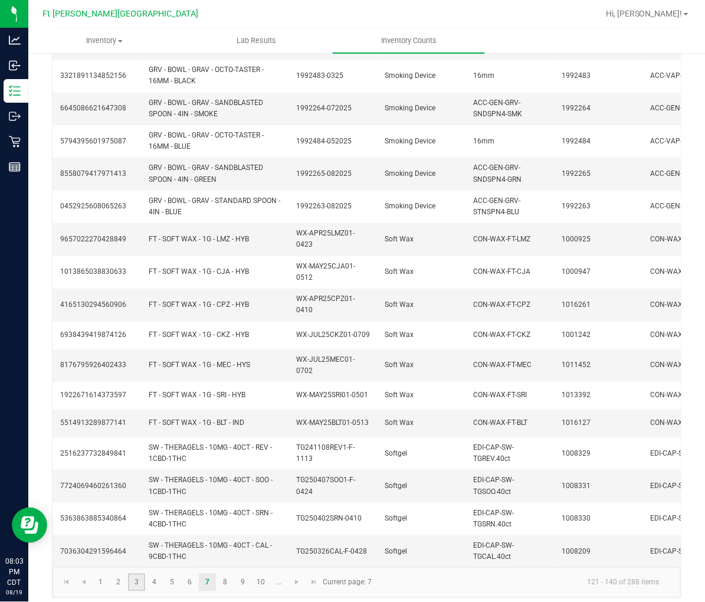
click at [134, 575] on link "3" at bounding box center [136, 582] width 17 height 18
type input "5"
type input "12"
type input "0"
type input "5"
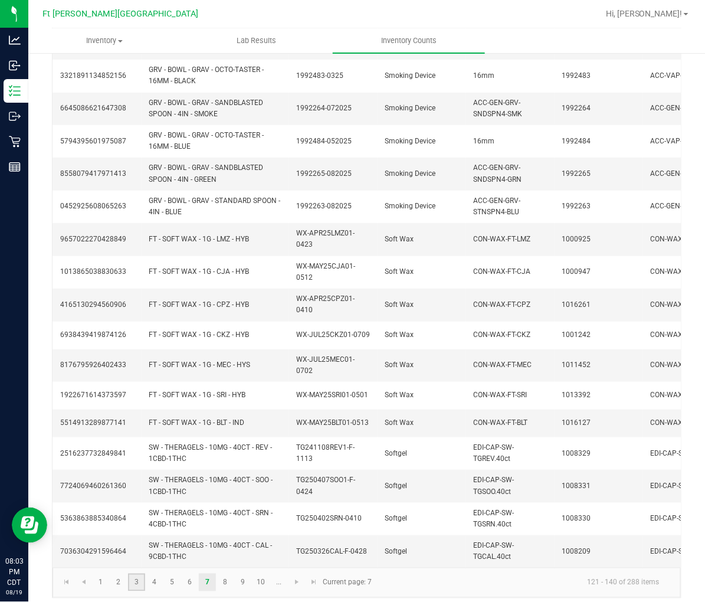
type input "38"
type input "19"
type input "36"
type input "6"
type input "13"
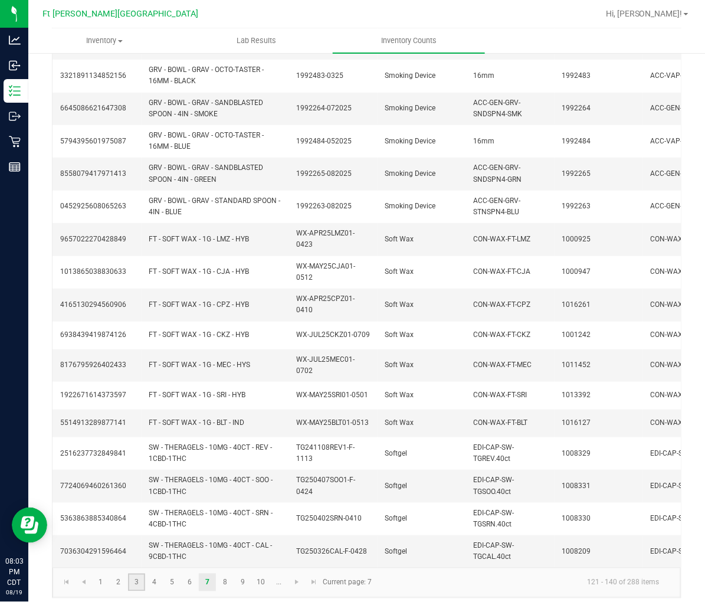
type input "17"
type input "12"
type input "16"
type input "8"
type input "34"
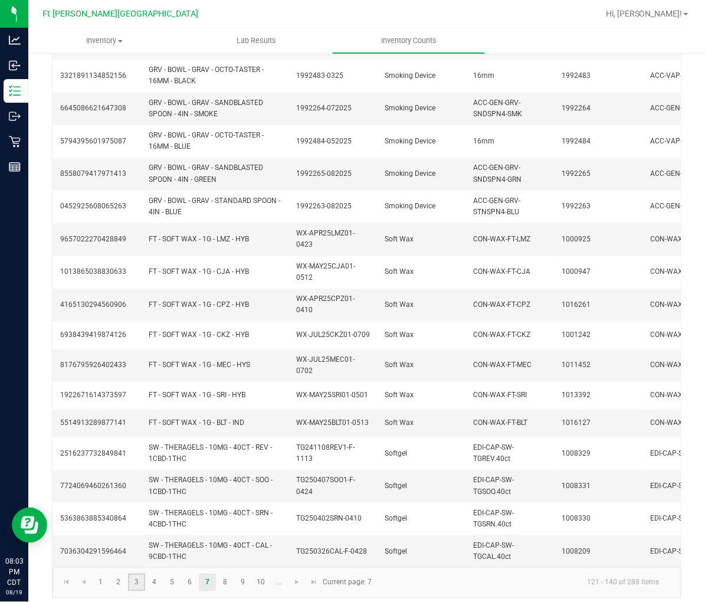
type input "8"
type input "3"
type input "7"
type input "8"
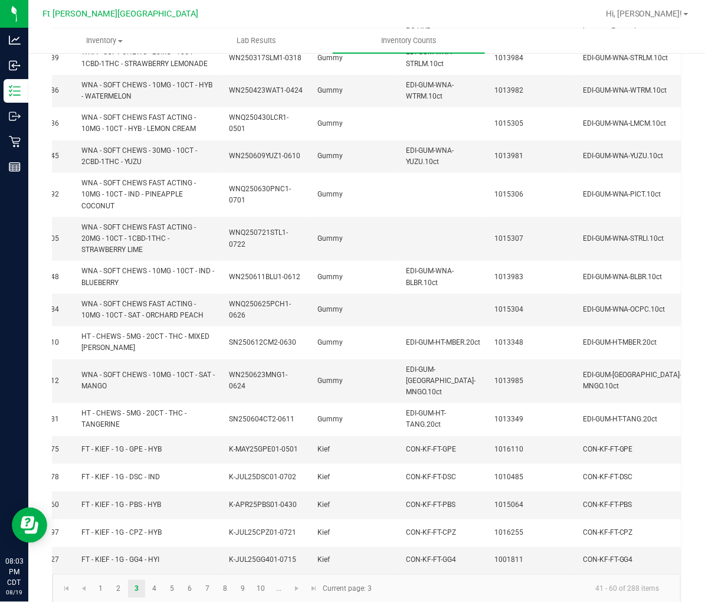
scroll to position [0, 0]
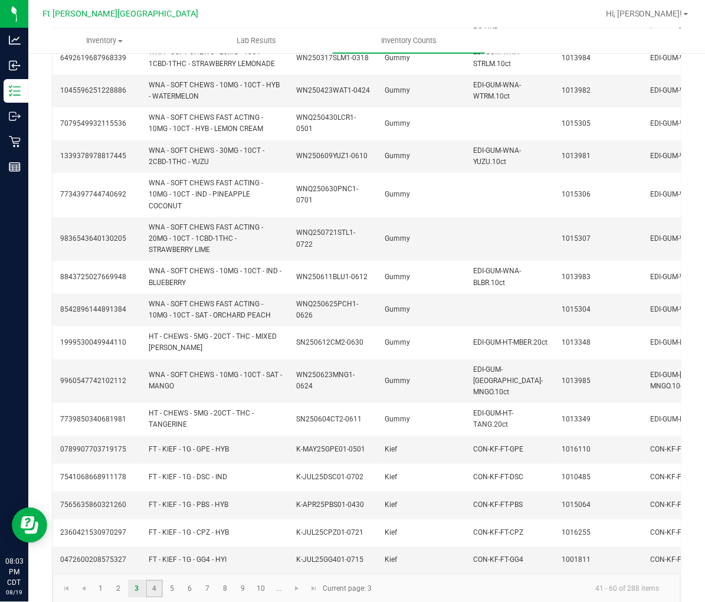
click at [157, 580] on link "4" at bounding box center [154, 589] width 17 height 18
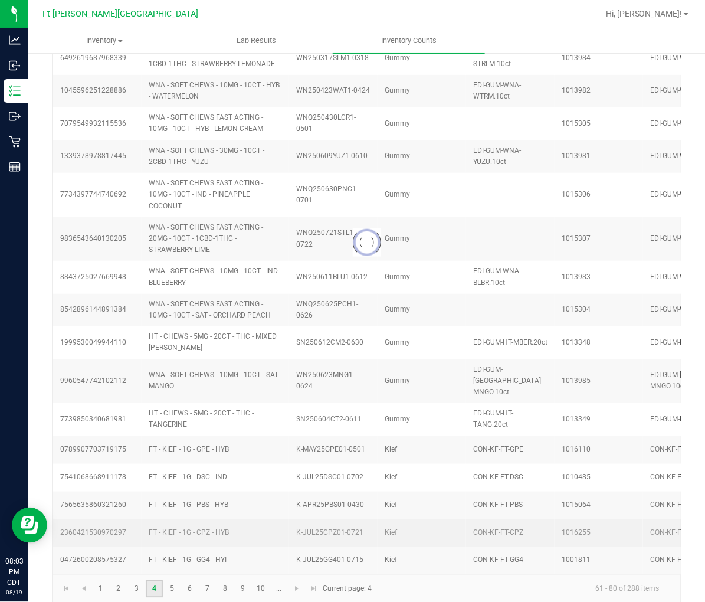
type input "1"
type input "3"
type input "2"
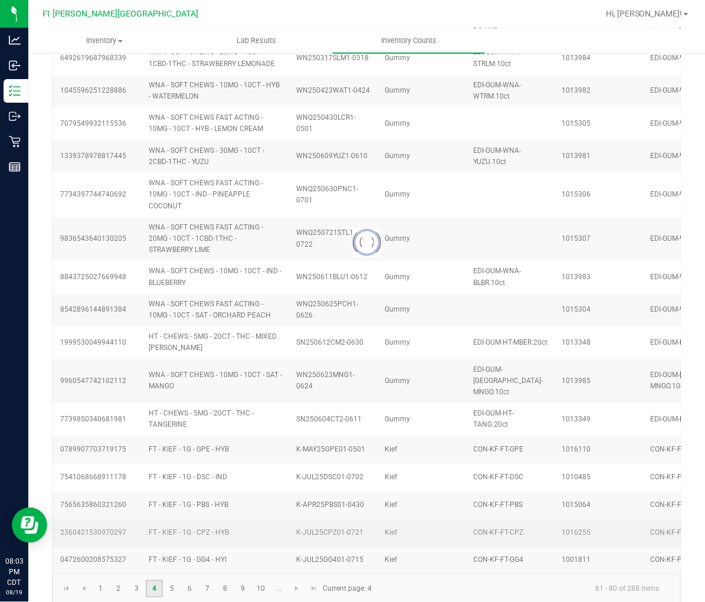
type input "5"
type input "3"
type input "0"
type input "8"
type input "4"
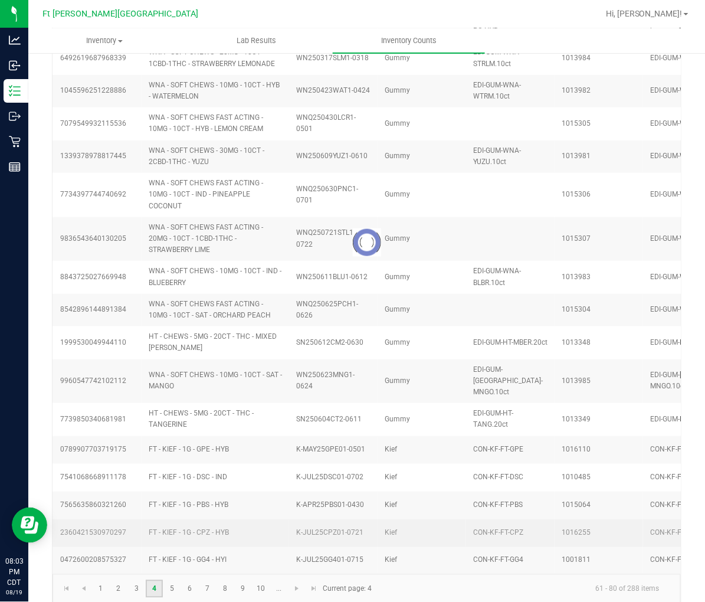
type input "4"
type input "8"
type input "7"
type input "3"
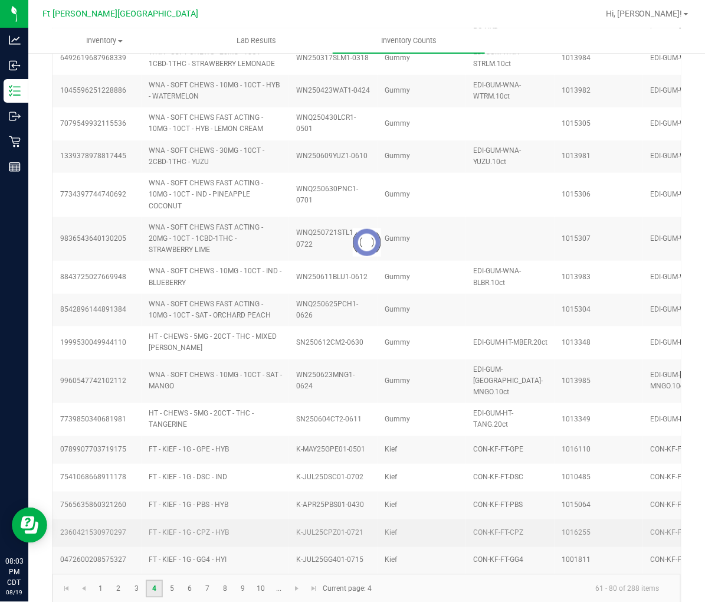
type input "6"
type input "7"
type input "12"
type input "10"
type input "14"
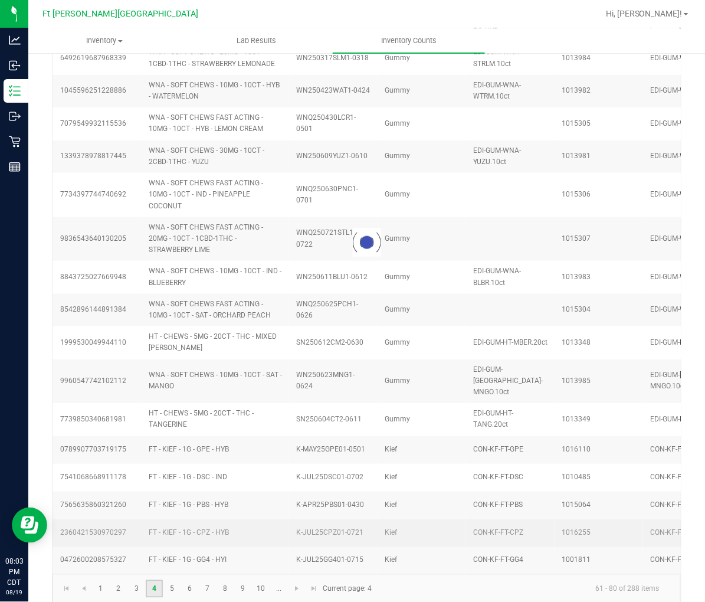
type input "16"
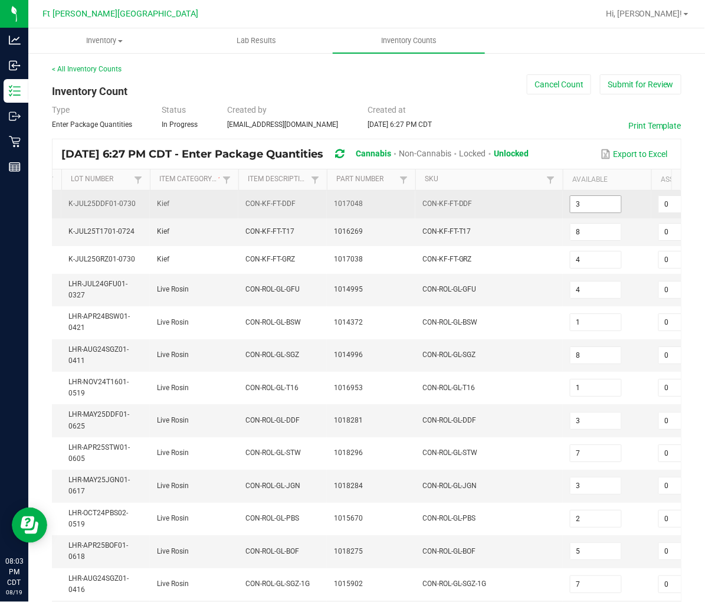
click at [610, 204] on input "3" at bounding box center [595, 204] width 51 height 17
type input "4"
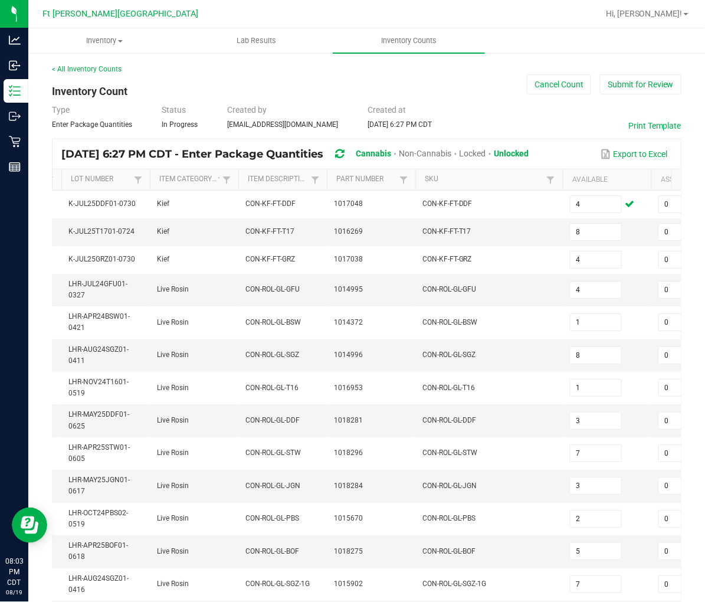
click at [517, 117] on div "Type Enter Package Quantities Status In Progress Created by lallen@liveparallel…" at bounding box center [366, 117] width 629 height 26
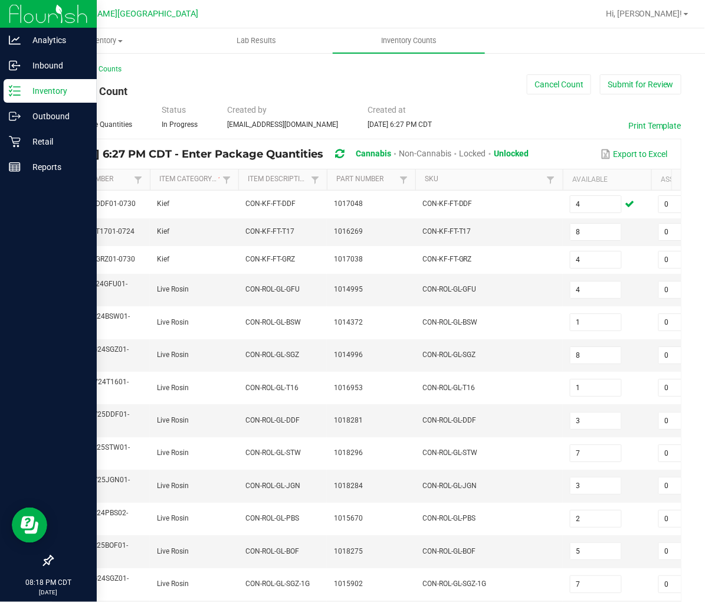
click at [40, 91] on p "Inventory" at bounding box center [56, 91] width 71 height 14
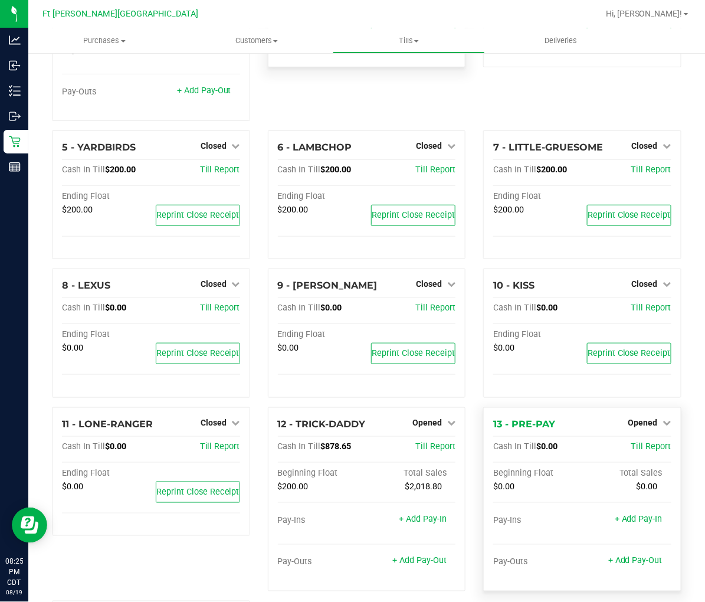
scroll to position [131, 0]
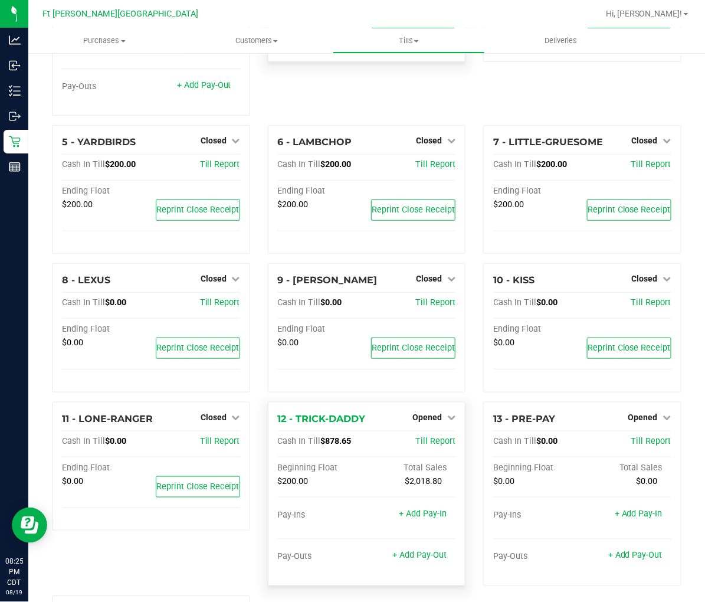
click at [434, 410] on div "Opened" at bounding box center [433, 417] width 43 height 14
click at [432, 412] on span "Opened" at bounding box center [426, 416] width 29 height 9
click at [423, 436] on link "Close Till" at bounding box center [429, 440] width 32 height 9
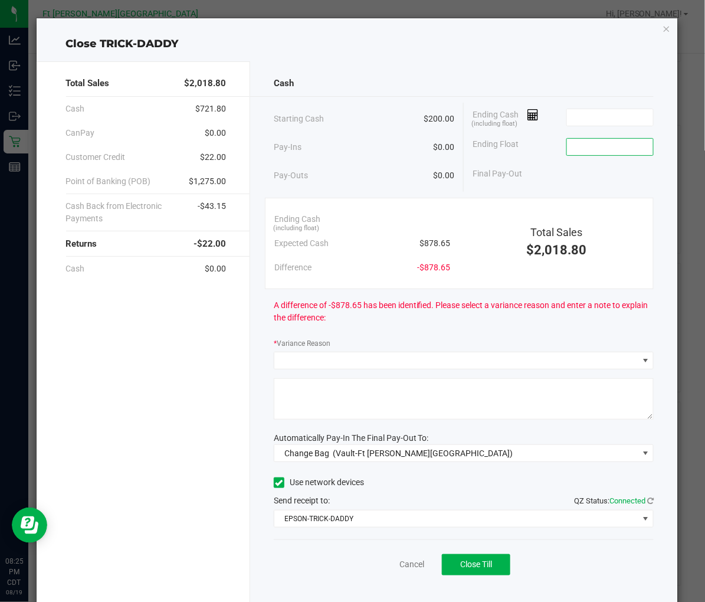
click at [573, 142] on input at bounding box center [610, 147] width 87 height 17
type input "$200.00"
click at [608, 110] on input at bounding box center [610, 117] width 87 height 17
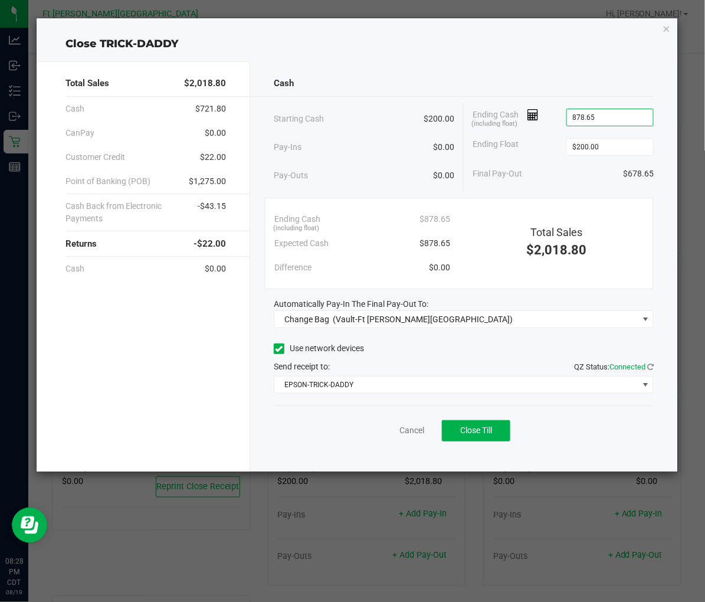
type input "$878.65"
click at [385, 115] on div "Starting Cash $200.00" at bounding box center [364, 119] width 180 height 32
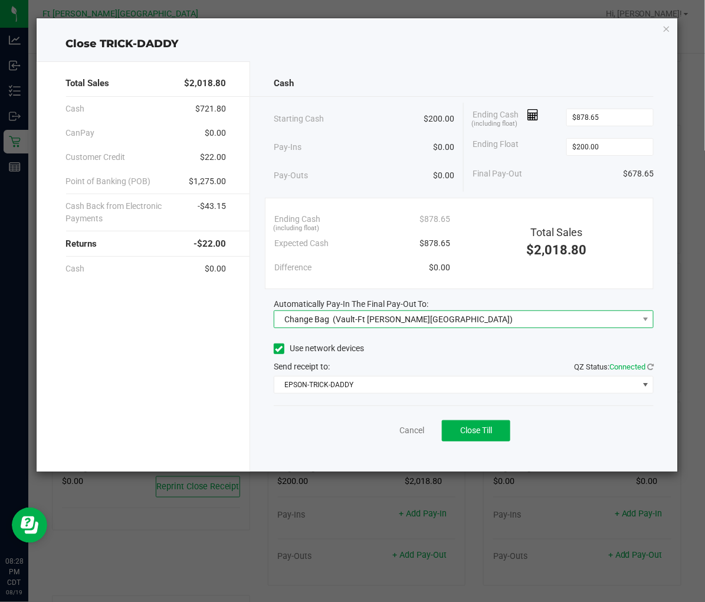
click at [345, 320] on span "(Vault-Ft [PERSON_NAME][GEOGRAPHIC_DATA])" at bounding box center [423, 318] width 180 height 9
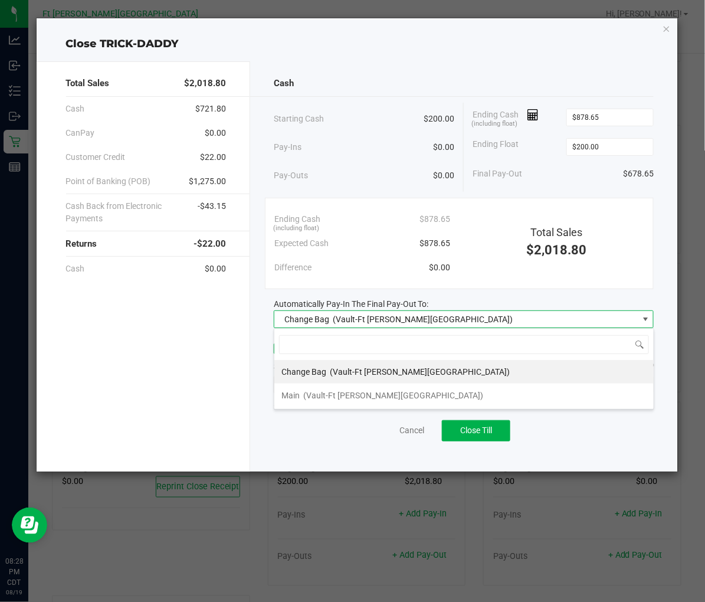
scroll to position [18, 380]
click at [339, 390] on span "(Vault-Ft [PERSON_NAME][GEOGRAPHIC_DATA])" at bounding box center [393, 394] width 180 height 9
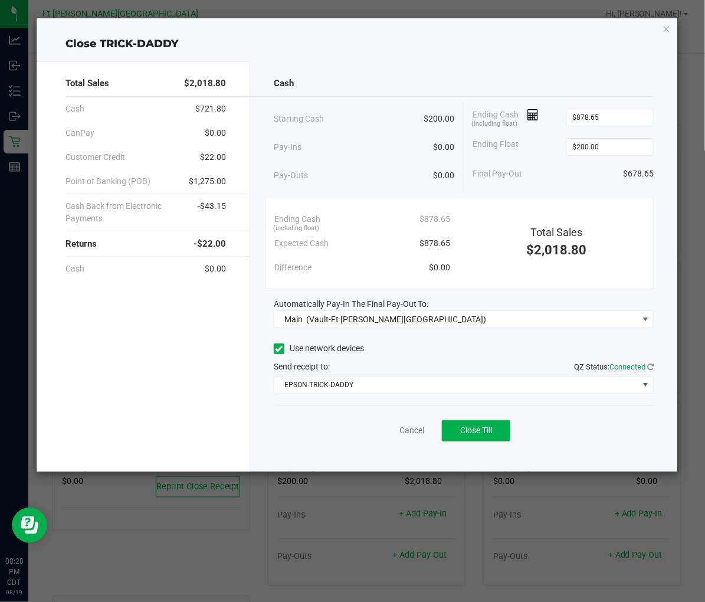
click at [230, 351] on div "Total Sales $2,018.80 Cash $721.80 CanPay $0.00 Customer Credit $22.00 Point of…" at bounding box center [144, 266] width 214 height 410
click at [474, 431] on span "Close Till" at bounding box center [476, 429] width 32 height 9
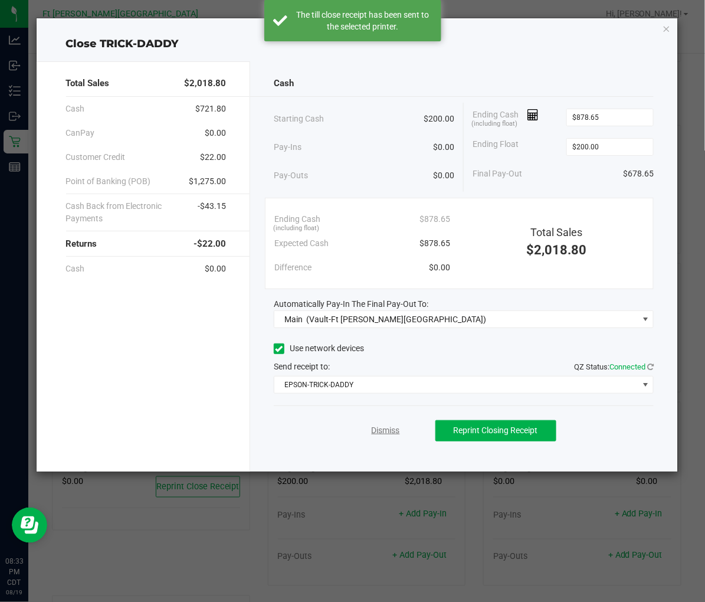
click at [391, 432] on link "Dismiss" at bounding box center [386, 430] width 28 height 12
